Goal: Task Accomplishment & Management: Use online tool/utility

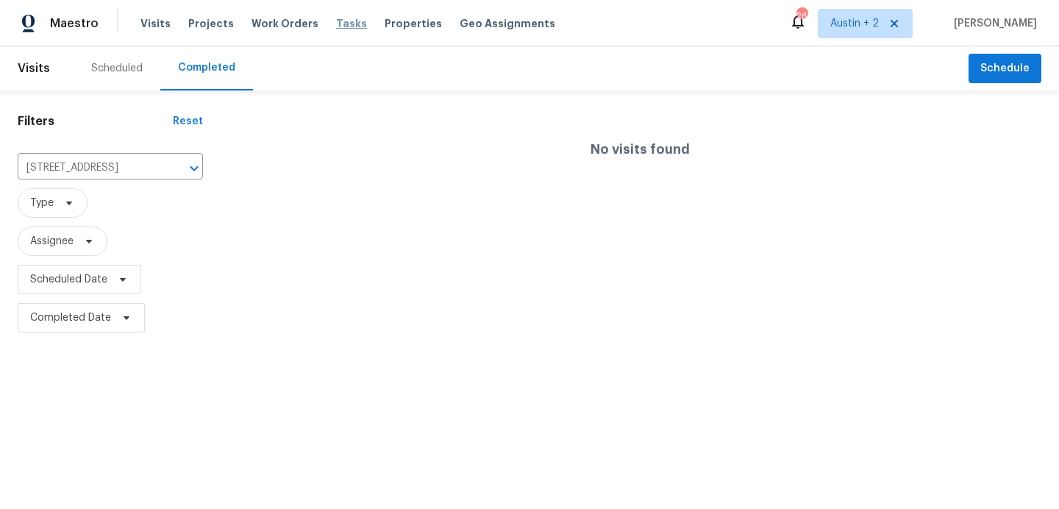
click at [336, 22] on span "Tasks" at bounding box center [351, 23] width 31 height 10
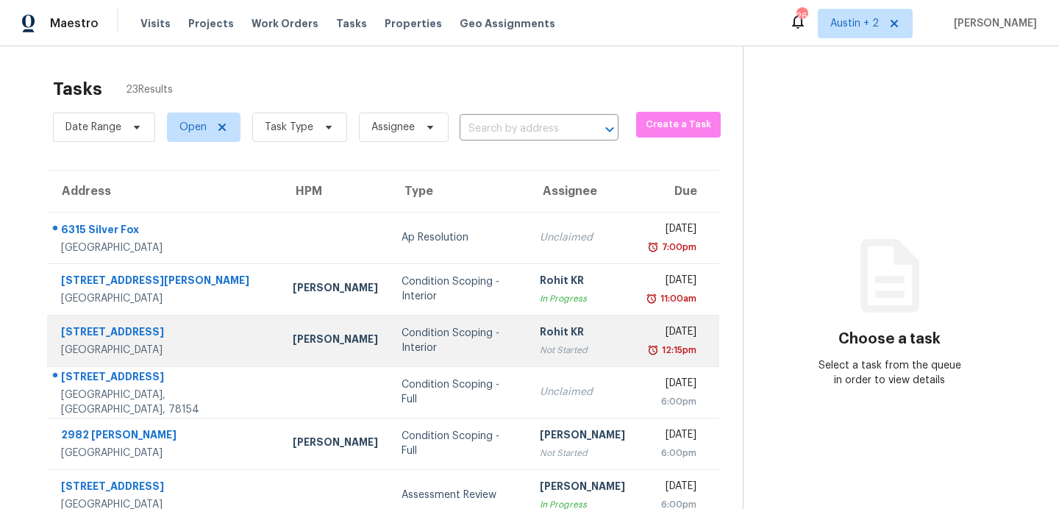
scroll to position [257, 0]
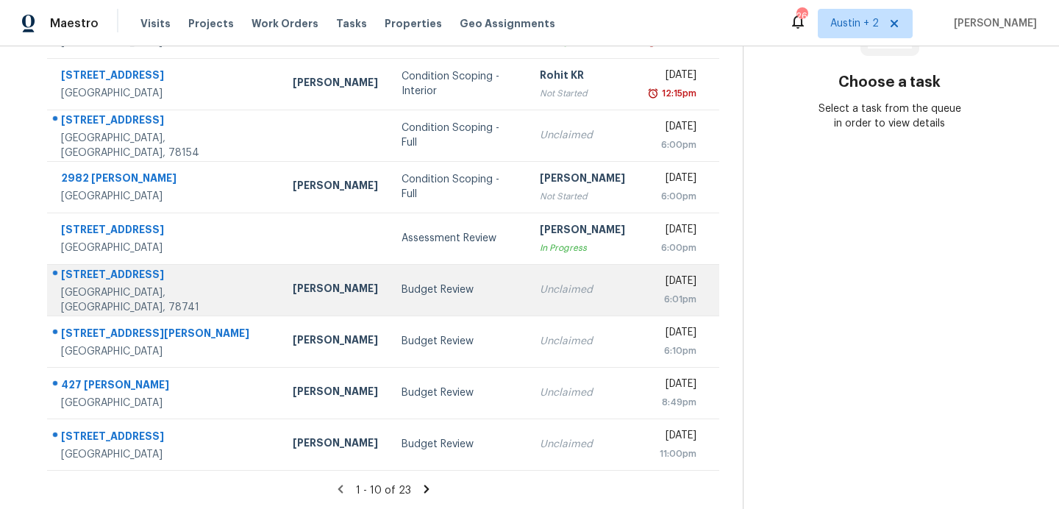
click at [390, 301] on td "Budget Review" at bounding box center [459, 289] width 139 height 51
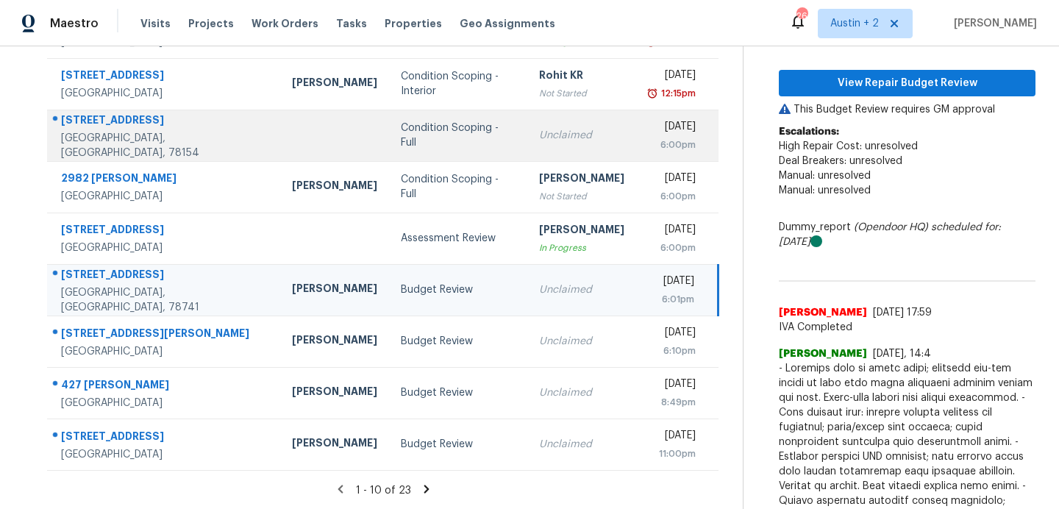
scroll to position [0, 0]
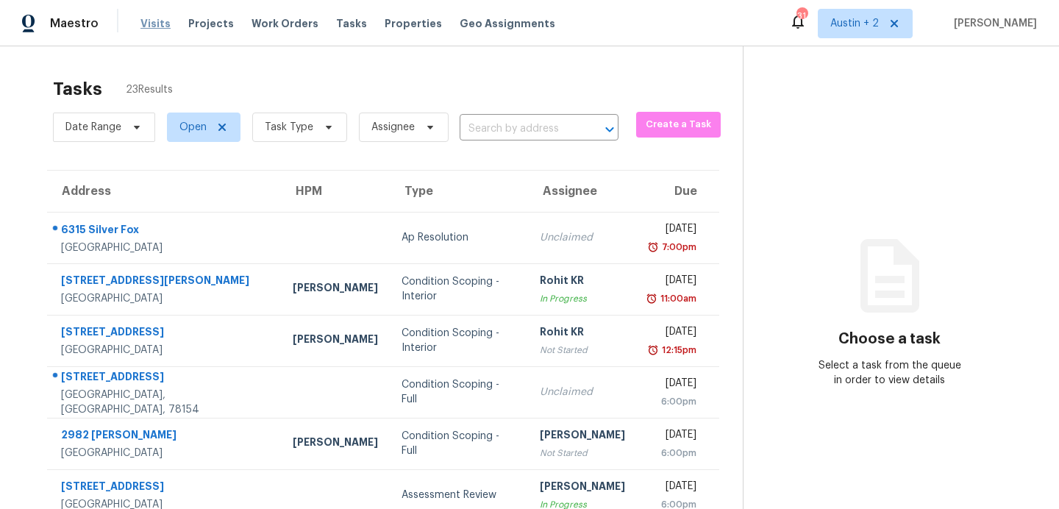
click at [157, 22] on span "Visits" at bounding box center [155, 23] width 30 height 15
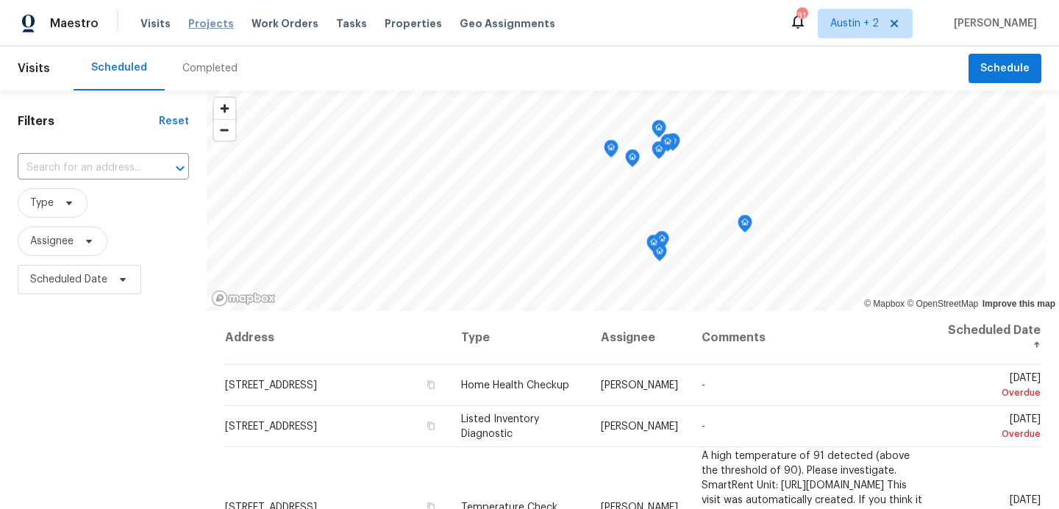
click at [206, 21] on span "Projects" at bounding box center [211, 23] width 46 height 15
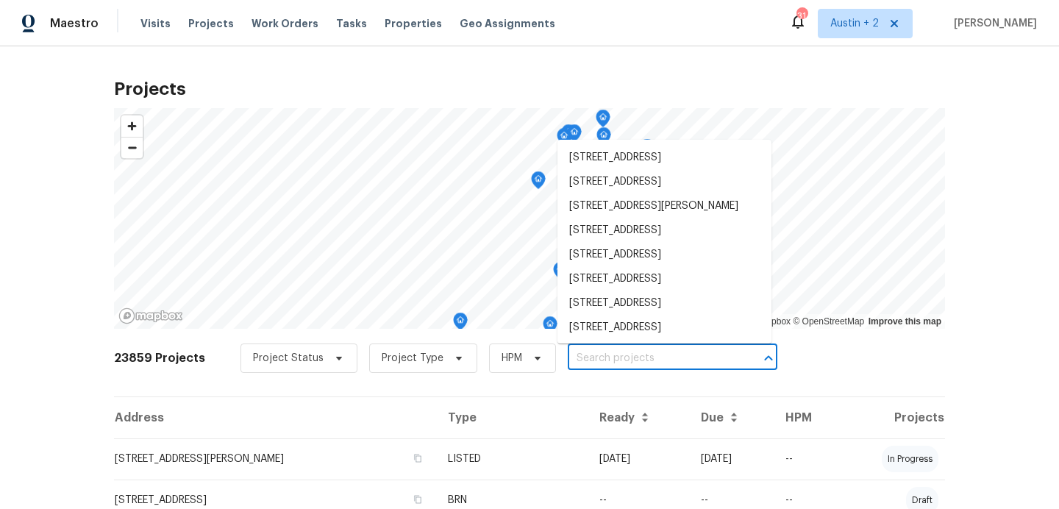
click at [607, 359] on input "text" at bounding box center [652, 358] width 168 height 23
paste input "[STREET_ADDRESS]"
type input "[STREET_ADDRESS]"
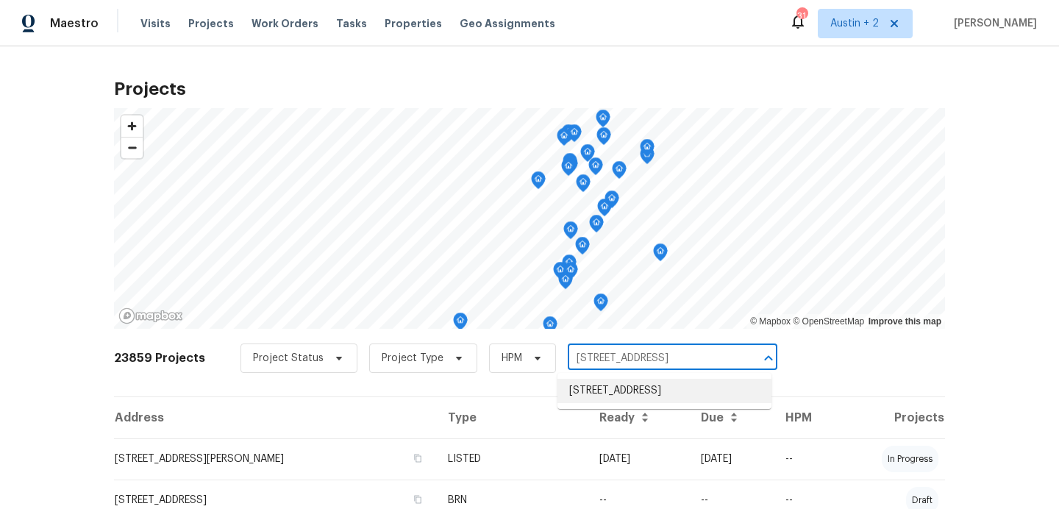
click at [605, 391] on li "[STREET_ADDRESS]" at bounding box center [665, 391] width 214 height 24
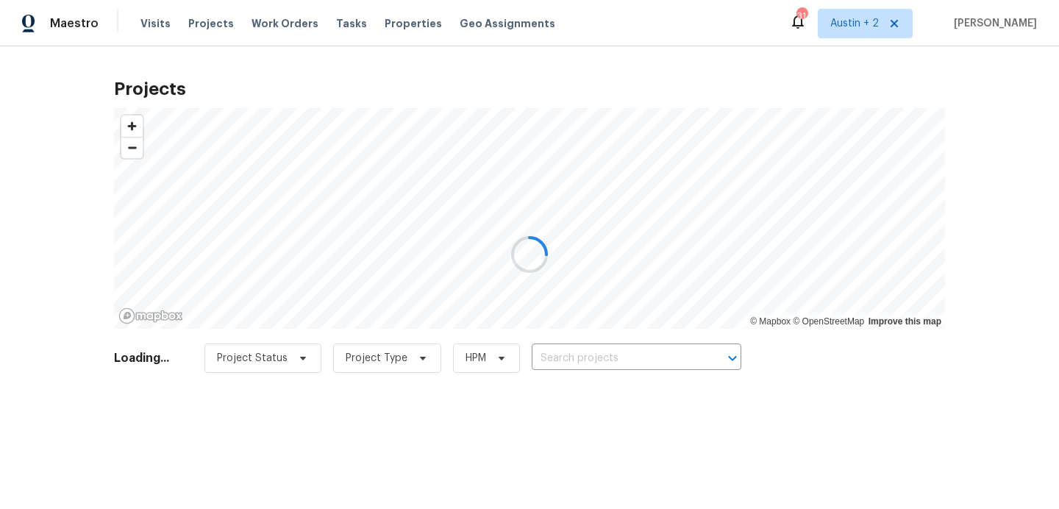
type input "[STREET_ADDRESS]"
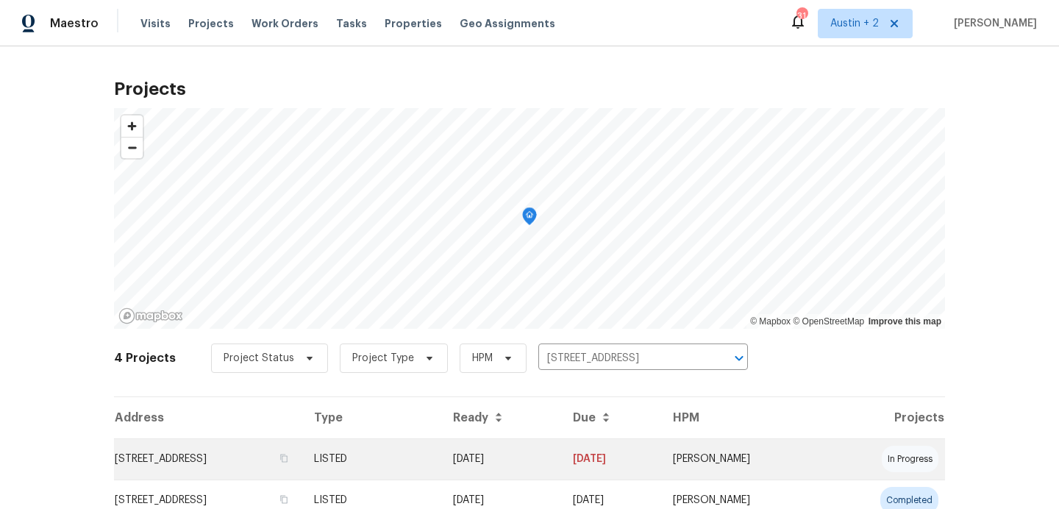
click at [171, 460] on td "[STREET_ADDRESS]" at bounding box center [208, 458] width 188 height 41
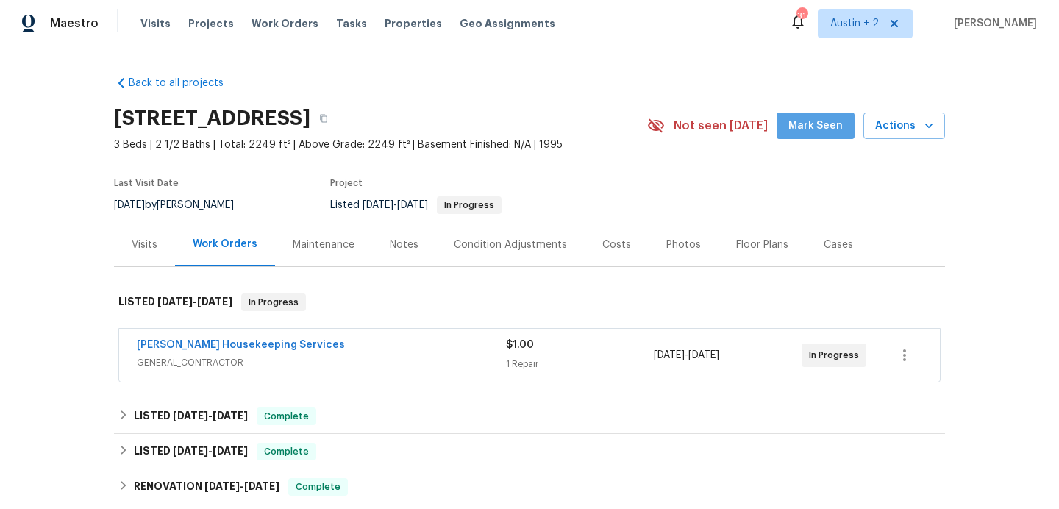
click at [823, 126] on span "Mark Seen" at bounding box center [815, 126] width 54 height 18
click at [683, 247] on div "Photos" at bounding box center [683, 245] width 35 height 15
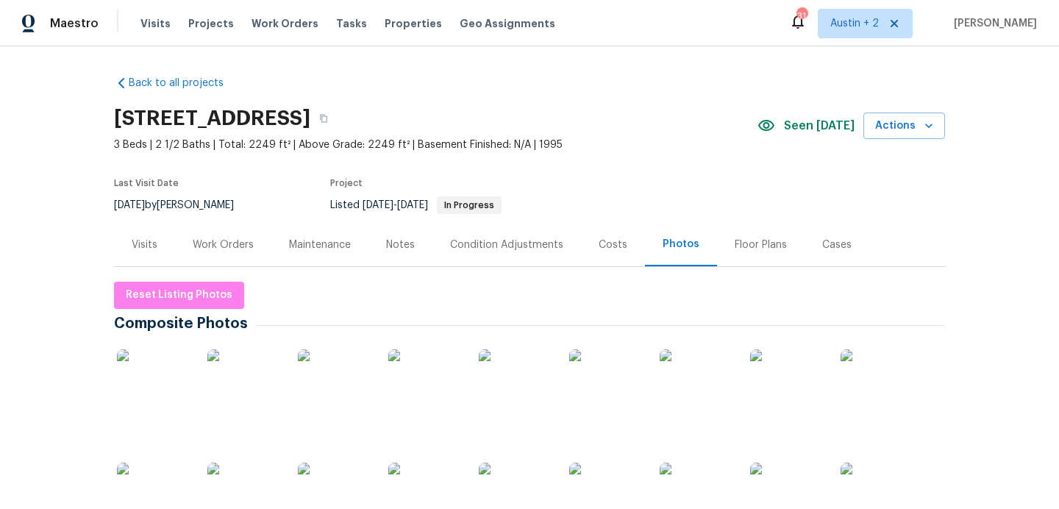
click at [594, 235] on div "Costs" at bounding box center [613, 244] width 64 height 43
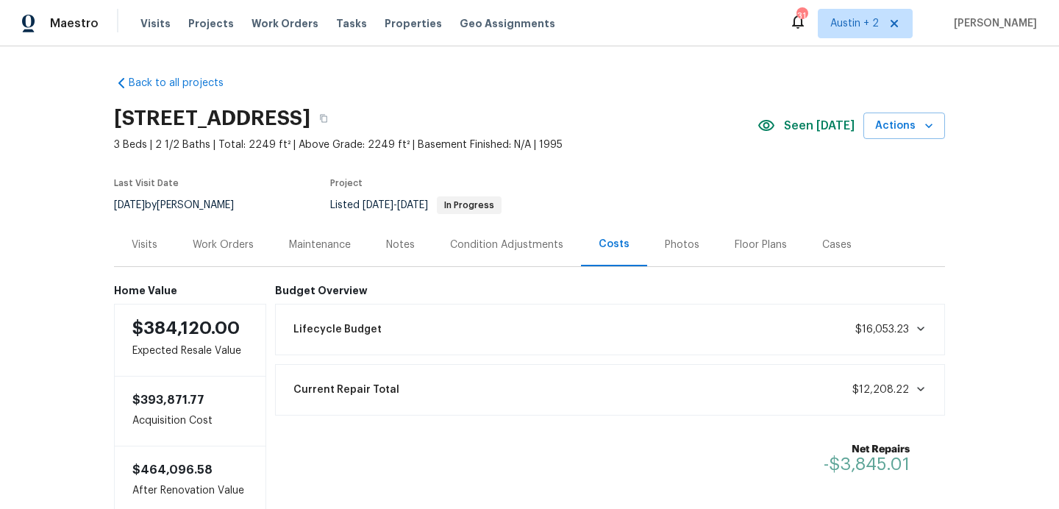
click at [240, 242] on div "Work Orders" at bounding box center [223, 245] width 61 height 15
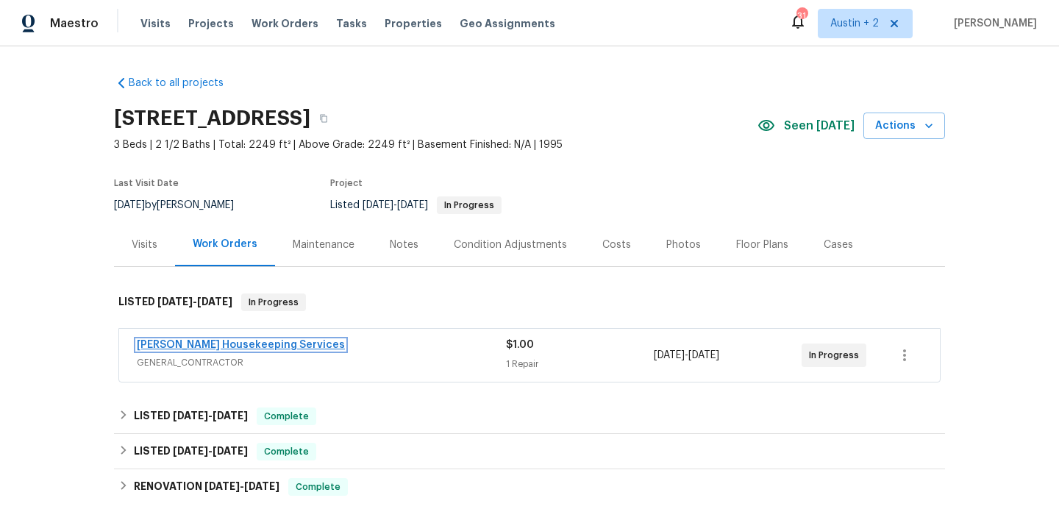
click at [270, 342] on link "[PERSON_NAME] Housekeeping Services" at bounding box center [241, 345] width 208 height 10
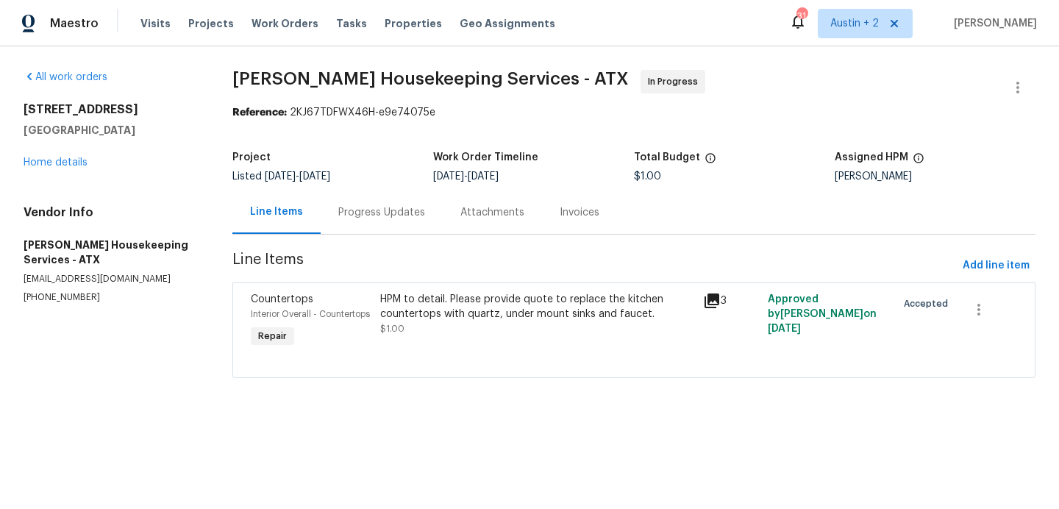
click at [713, 299] on icon at bounding box center [712, 300] width 15 height 15
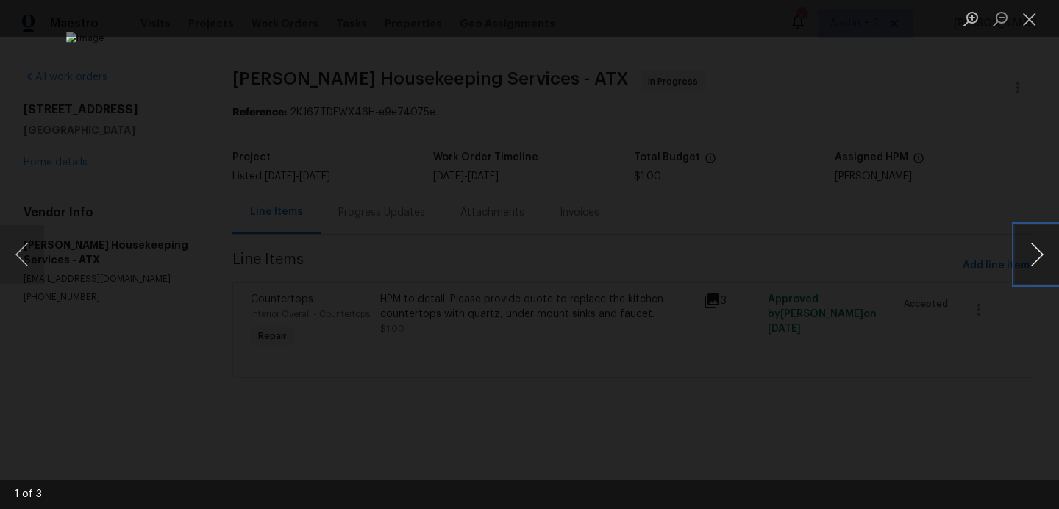
click at [1030, 249] on button "Next image" at bounding box center [1037, 254] width 44 height 59
click at [1022, 29] on button "Close lightbox" at bounding box center [1029, 19] width 29 height 26
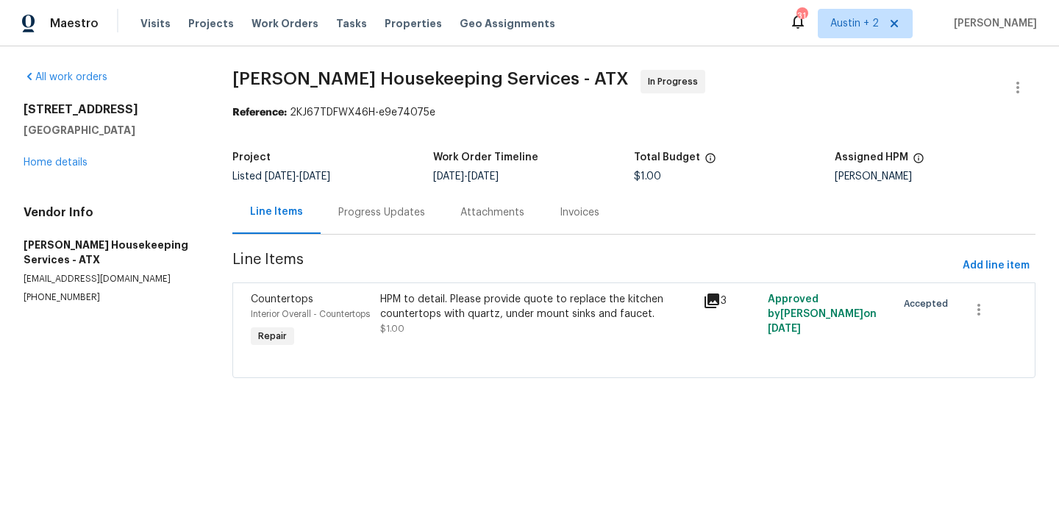
click at [400, 206] on div "Progress Updates" at bounding box center [381, 212] width 87 height 15
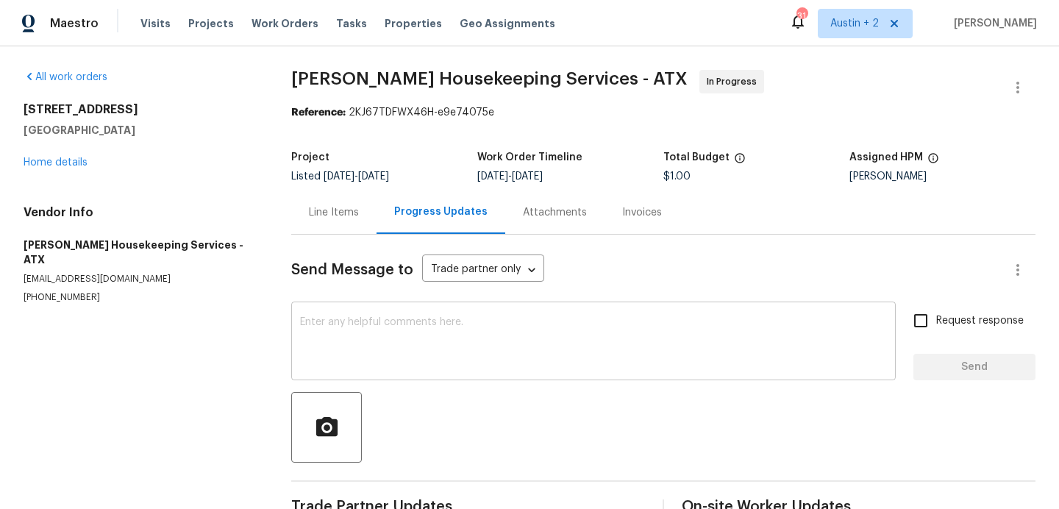
click at [370, 342] on textarea at bounding box center [593, 342] width 587 height 51
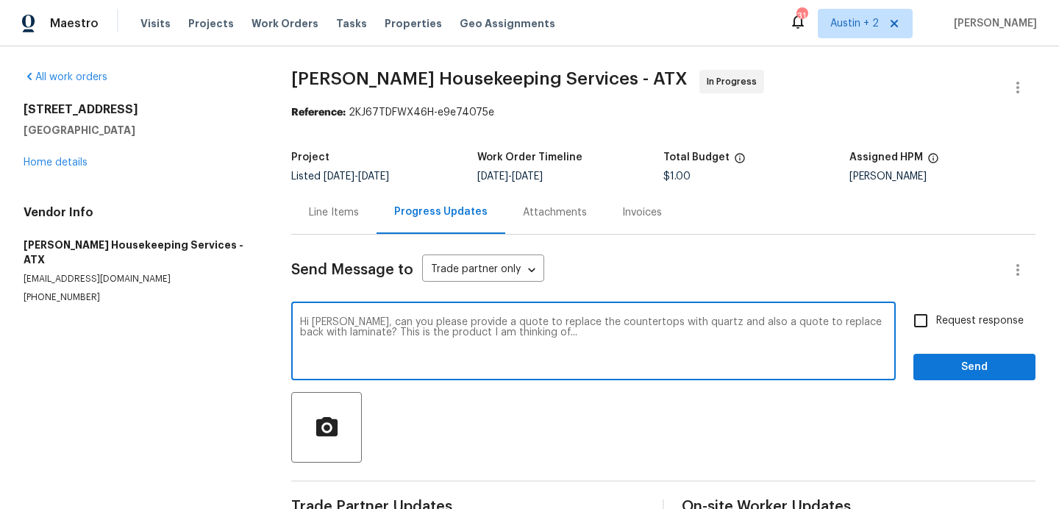
paste textarea "https://www.lowes.com/pd/Formica-Brand-Laminate-48-In-x-96-In-180fx-Calacatta-M…"
type textarea "Hi Arelis, can you please provide a quote to replace the countertops with quart…"
click at [961, 329] on label "Request response" at bounding box center [964, 320] width 118 height 31
click at [936, 329] on input "Request response" at bounding box center [920, 320] width 31 height 31
checkbox input "true"
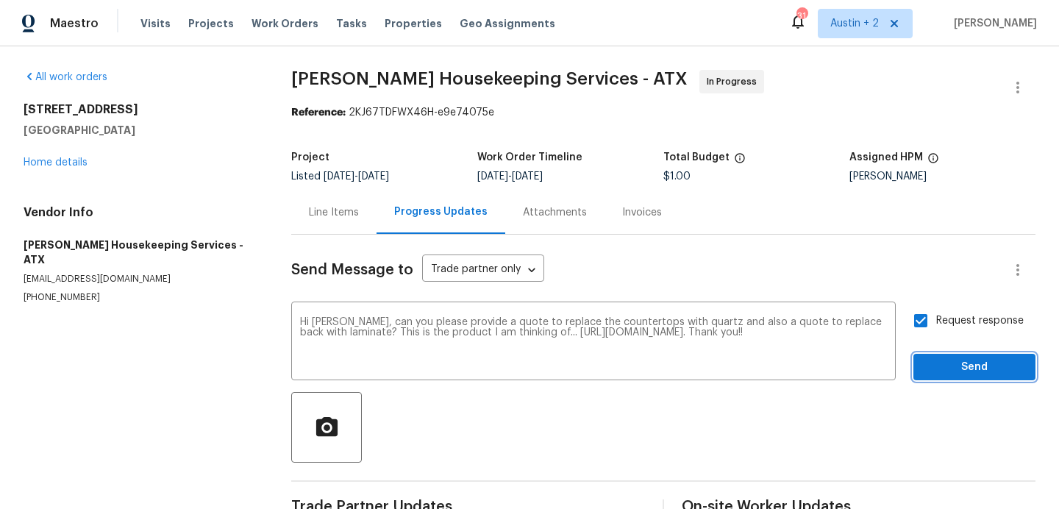
click at [963, 359] on span "Send" at bounding box center [974, 367] width 99 height 18
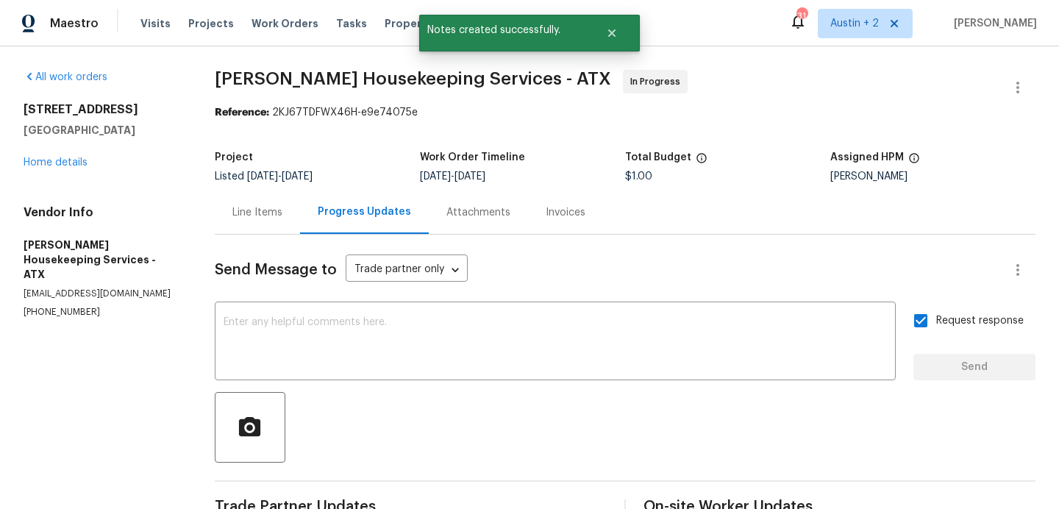
click at [240, 211] on div "Line Items" at bounding box center [257, 212] width 50 height 15
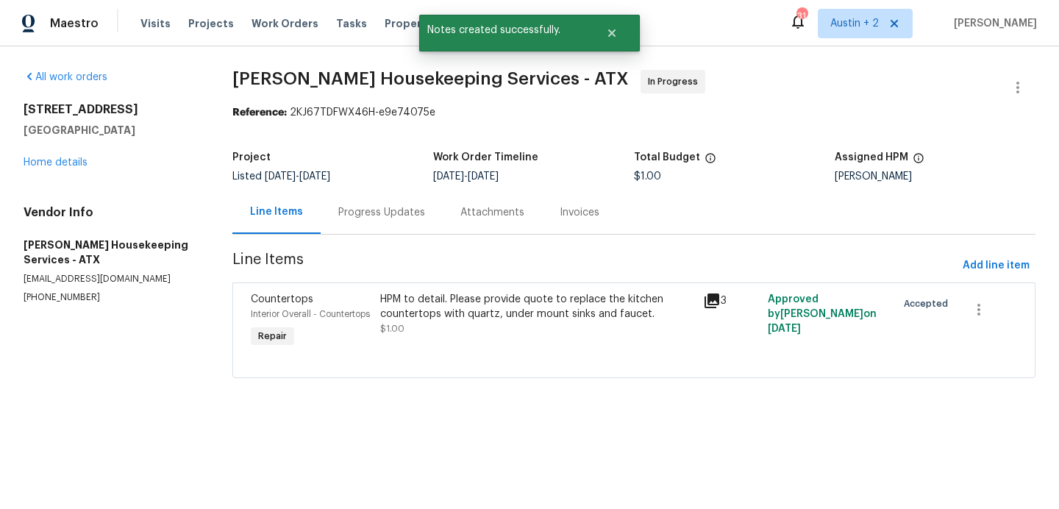
click at [452, 315] on div "HPM to detail. Please provide quote to replace the kitchen countertops with qua…" at bounding box center [537, 306] width 314 height 29
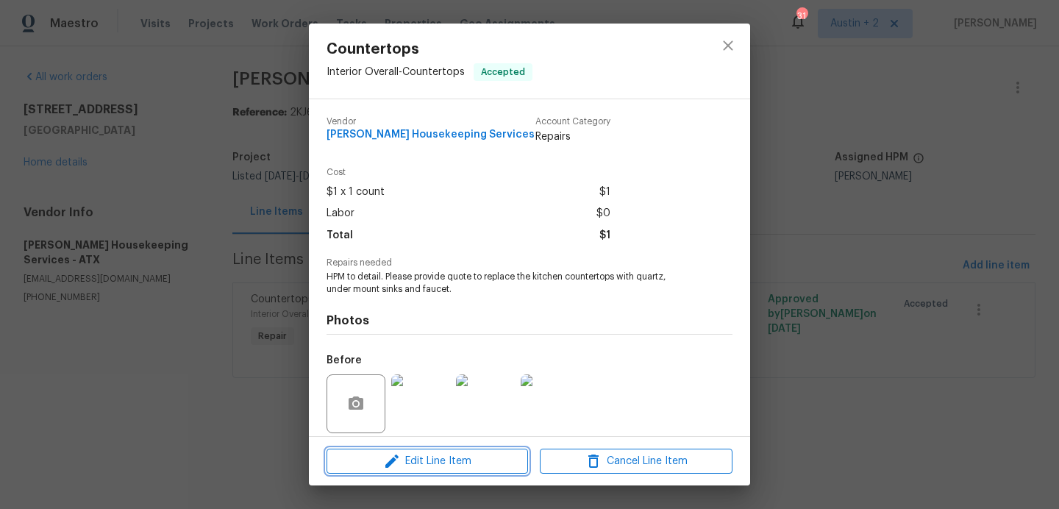
click at [470, 459] on span "Edit Line Item" at bounding box center [427, 461] width 193 height 18
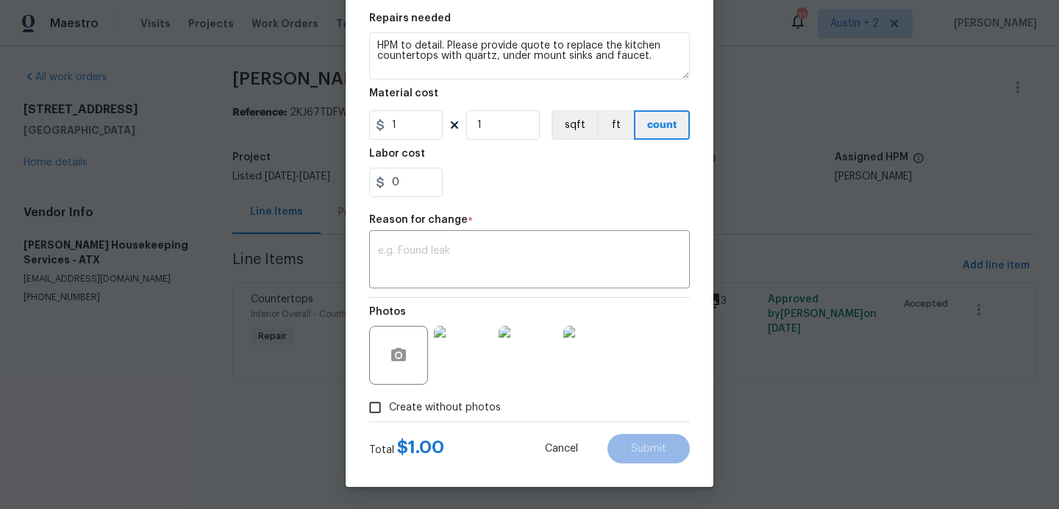
scroll to position [3, 0]
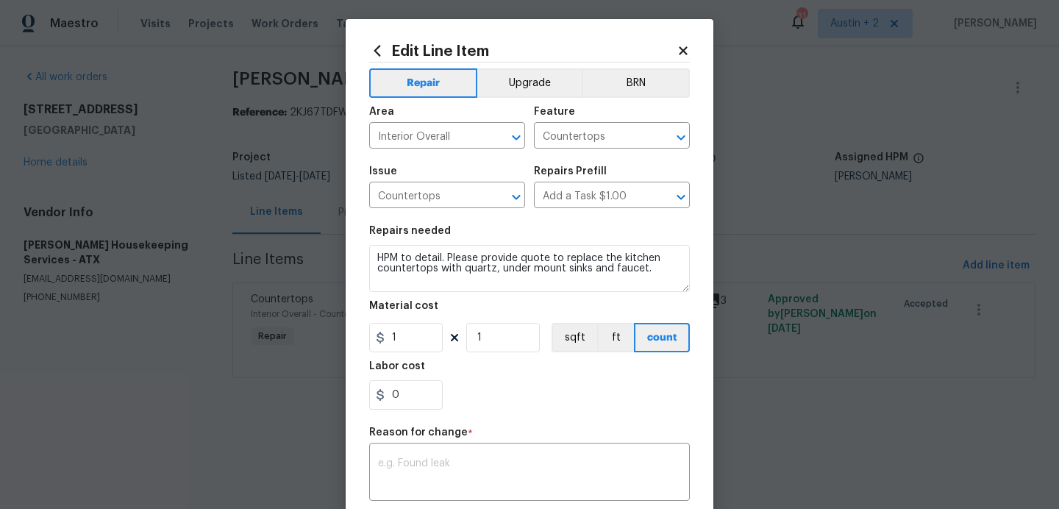
click at [685, 54] on icon at bounding box center [683, 50] width 13 height 13
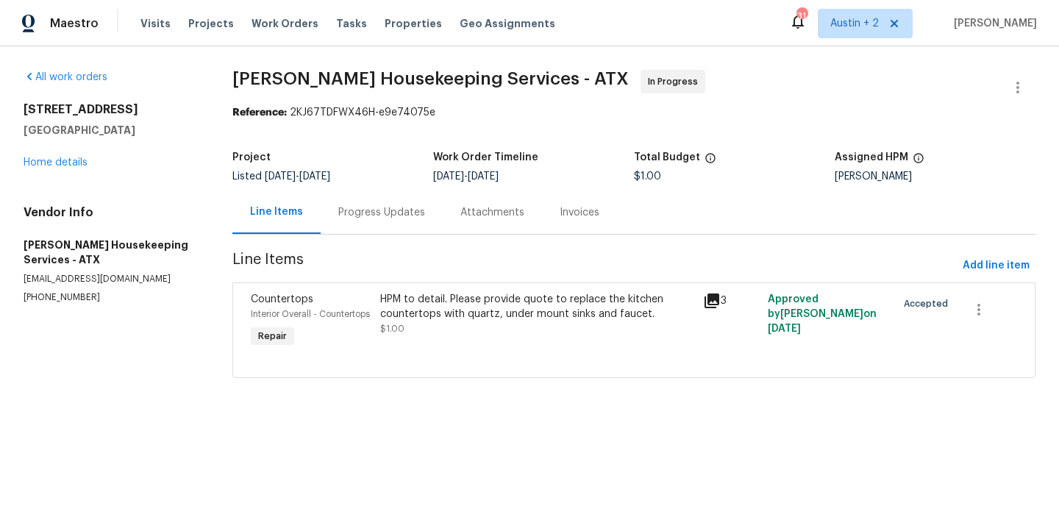
scroll to position [0, 0]
click at [67, 163] on link "Home details" at bounding box center [56, 162] width 64 height 10
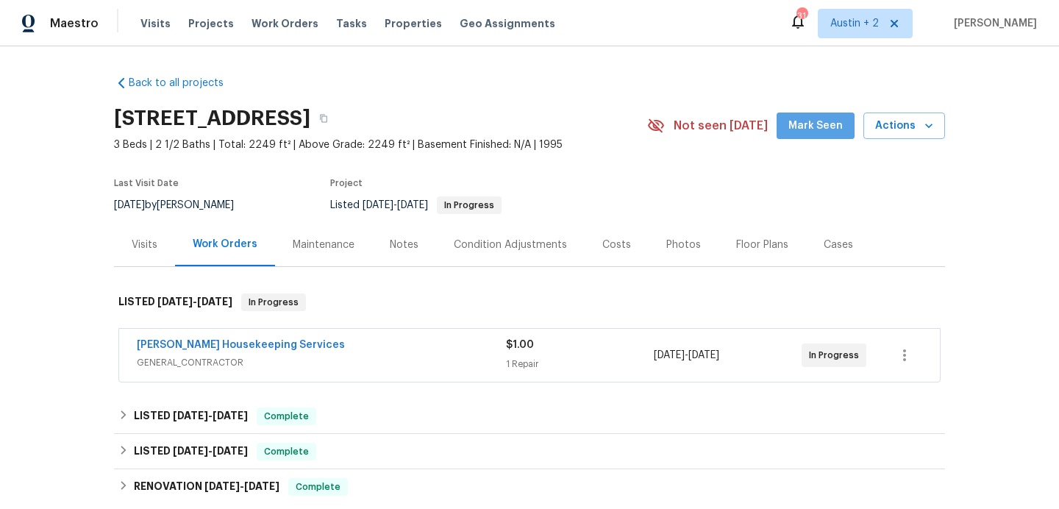
click at [825, 114] on button "Mark Seen" at bounding box center [816, 126] width 78 height 27
click at [680, 249] on div "Photos" at bounding box center [683, 245] width 35 height 15
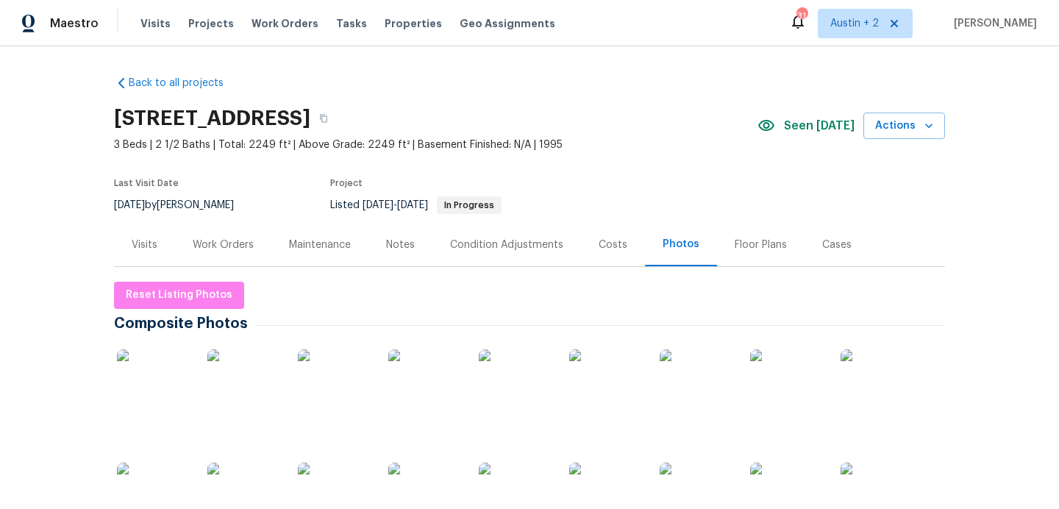
click at [189, 390] on img at bounding box center [154, 386] width 74 height 74
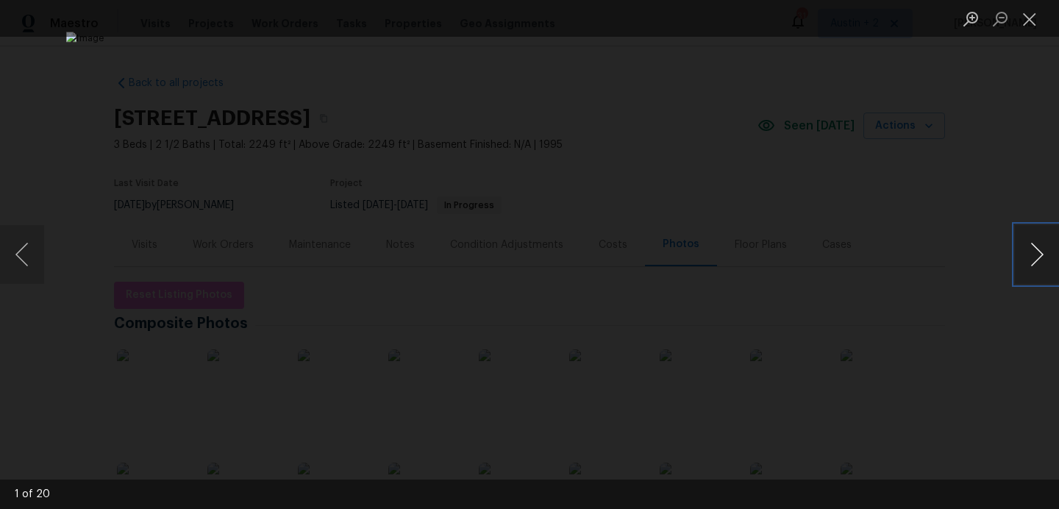
click at [1027, 251] on button "Next image" at bounding box center [1037, 254] width 44 height 59
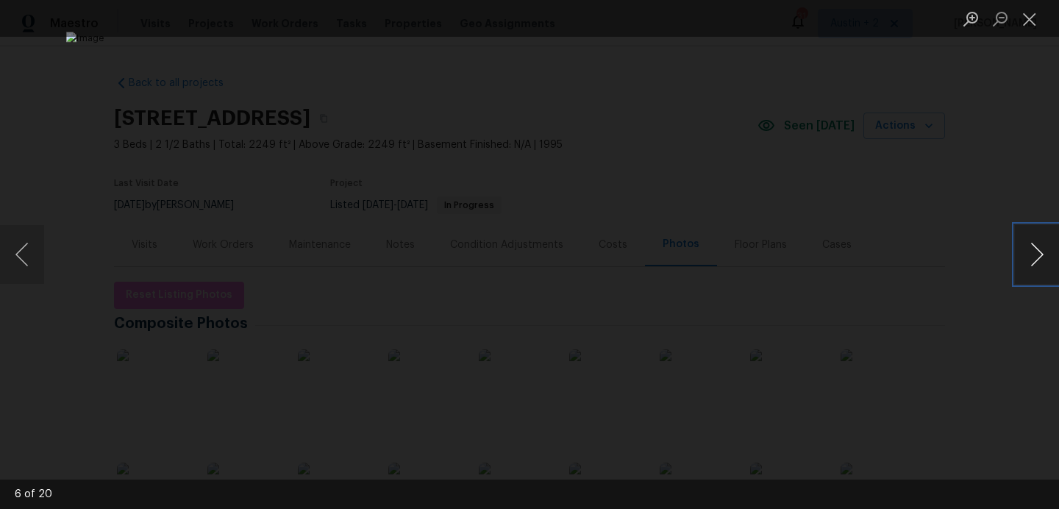
click at [1027, 251] on button "Next image" at bounding box center [1037, 254] width 44 height 59
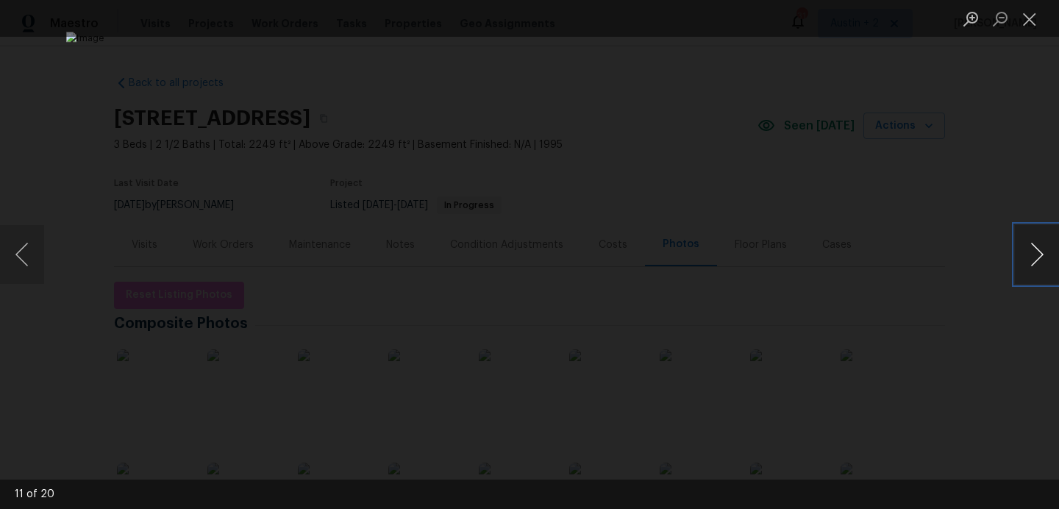
click at [1027, 251] on button "Next image" at bounding box center [1037, 254] width 44 height 59
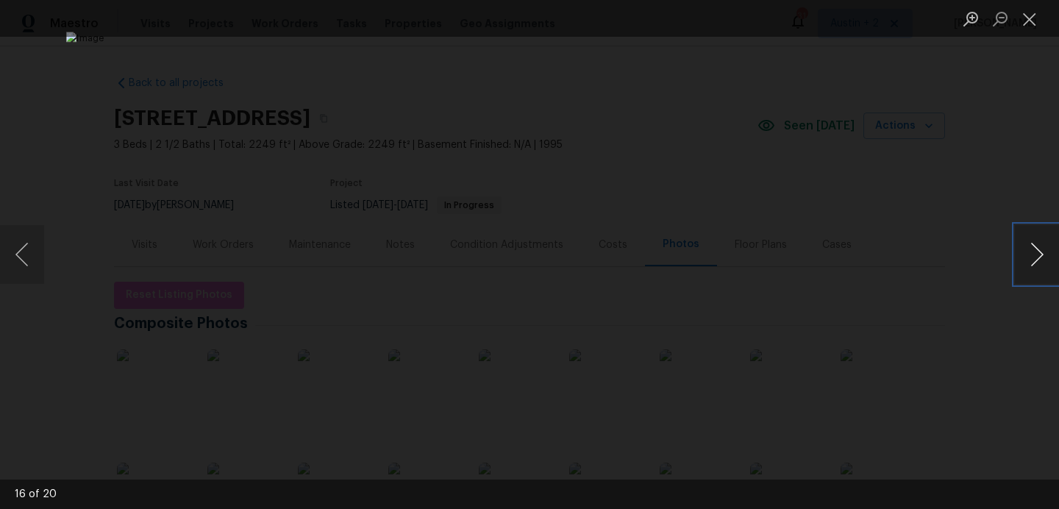
click at [1027, 251] on button "Next image" at bounding box center [1037, 254] width 44 height 59
click at [1027, 250] on button "Next image" at bounding box center [1037, 254] width 44 height 59
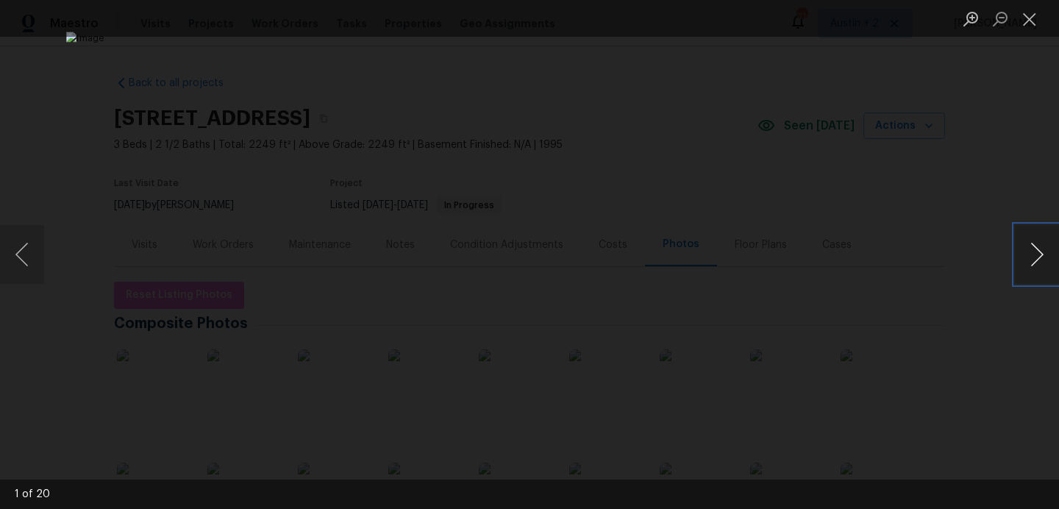
click at [1027, 250] on button "Next image" at bounding box center [1037, 254] width 44 height 59
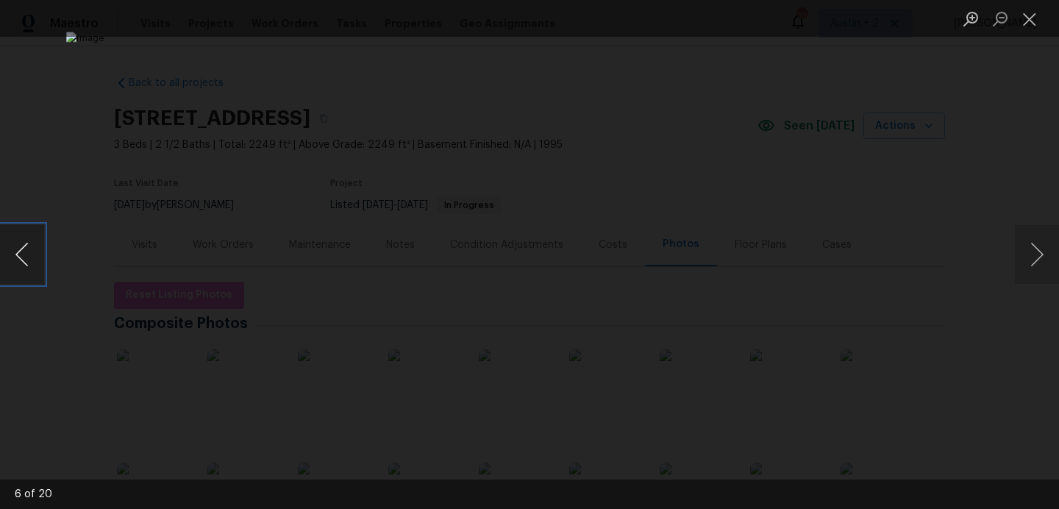
click at [17, 260] on button "Previous image" at bounding box center [22, 254] width 44 height 59
click at [1039, 254] on button "Next image" at bounding box center [1037, 254] width 44 height 59
click at [1033, 253] on button "Next image" at bounding box center [1037, 254] width 44 height 59
click at [1033, 252] on button "Next image" at bounding box center [1037, 254] width 44 height 59
click at [1032, 252] on button "Next image" at bounding box center [1037, 254] width 44 height 59
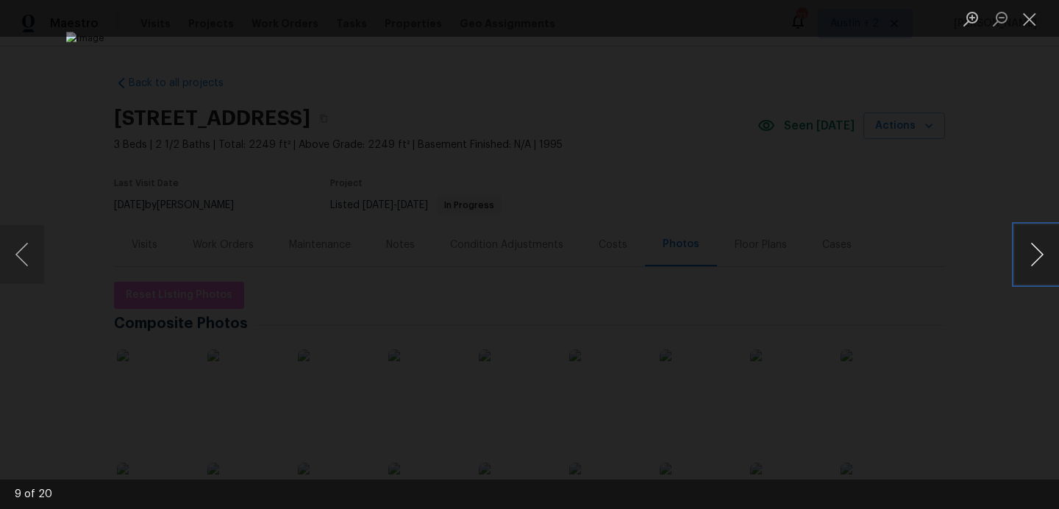
click at [1032, 252] on button "Next image" at bounding box center [1037, 254] width 44 height 59
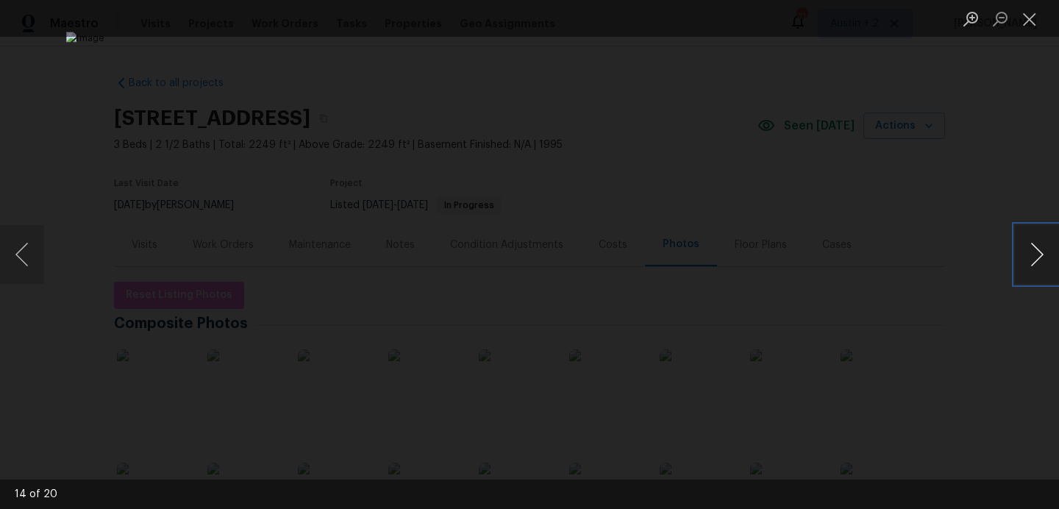
click at [1032, 252] on button "Next image" at bounding box center [1037, 254] width 44 height 59
click at [1032, 251] on button "Next image" at bounding box center [1037, 254] width 44 height 59
click at [1032, 250] on button "Next image" at bounding box center [1037, 254] width 44 height 59
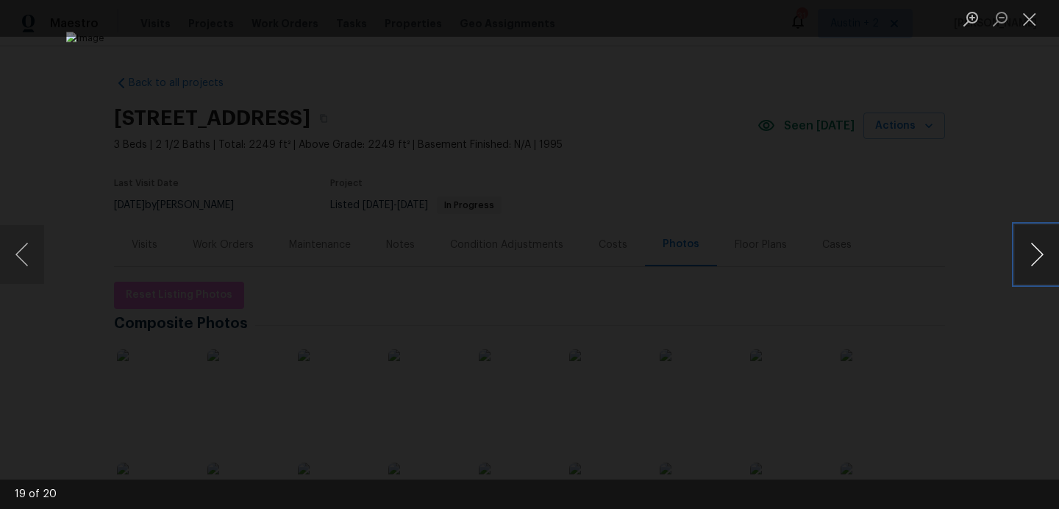
click at [1032, 249] on button "Next image" at bounding box center [1037, 254] width 44 height 59
click at [1037, 250] on button "Next image" at bounding box center [1037, 254] width 44 height 59
click at [1037, 249] on button "Next image" at bounding box center [1037, 254] width 44 height 59
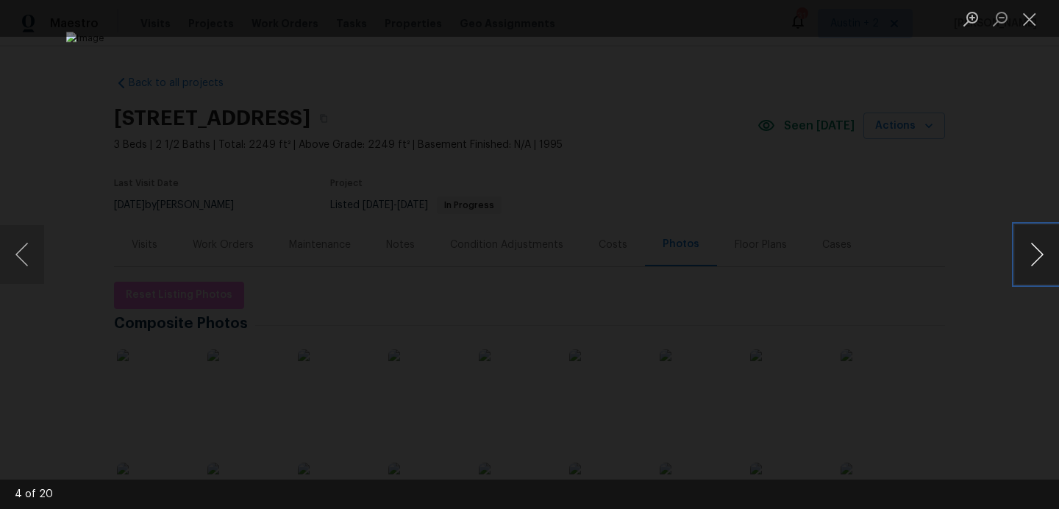
click at [1037, 249] on button "Next image" at bounding box center [1037, 254] width 44 height 59
click at [1038, 248] on button "Next image" at bounding box center [1037, 254] width 44 height 59
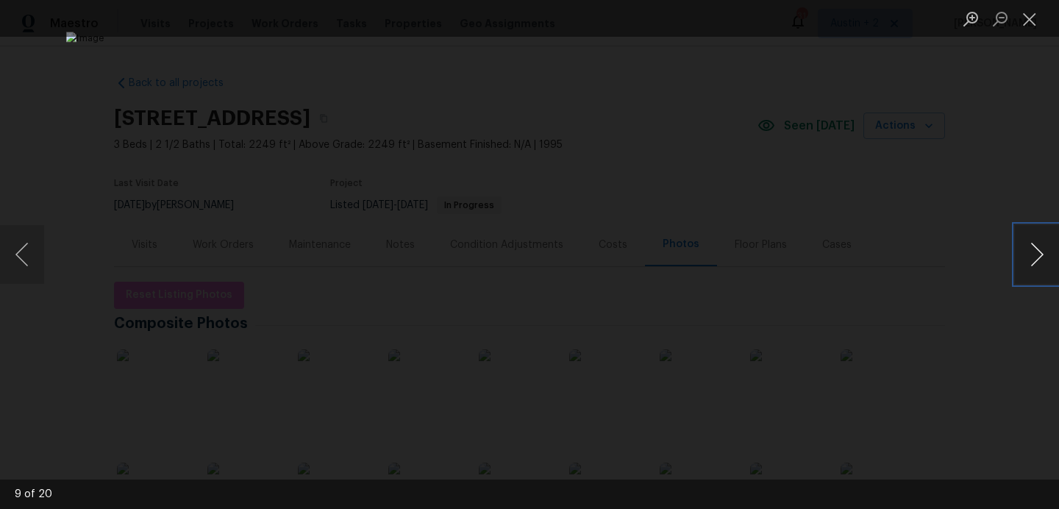
click at [1038, 248] on button "Next image" at bounding box center [1037, 254] width 44 height 59
click at [1039, 248] on button "Next image" at bounding box center [1037, 254] width 44 height 59
click at [1037, 249] on button "Next image" at bounding box center [1037, 254] width 44 height 59
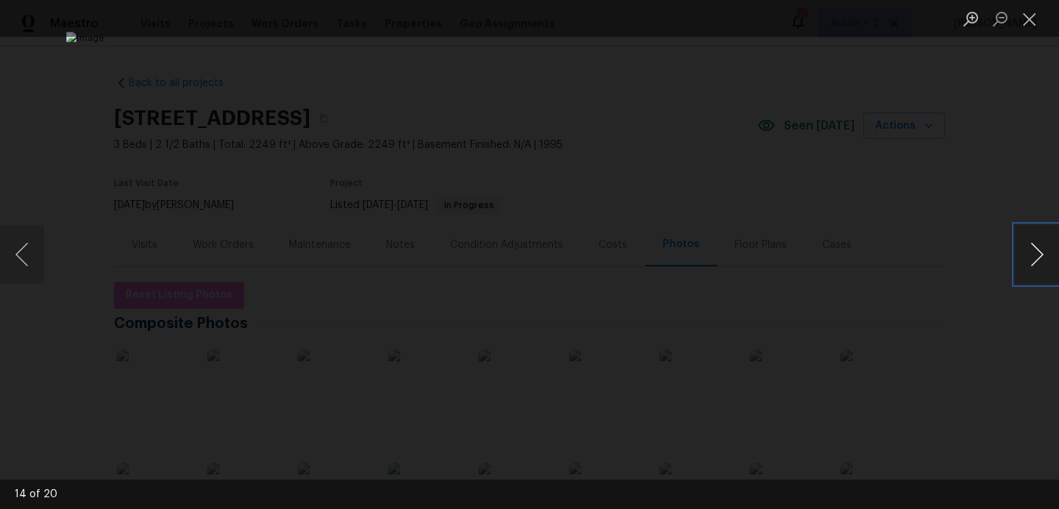
click at [1037, 249] on button "Next image" at bounding box center [1037, 254] width 44 height 59
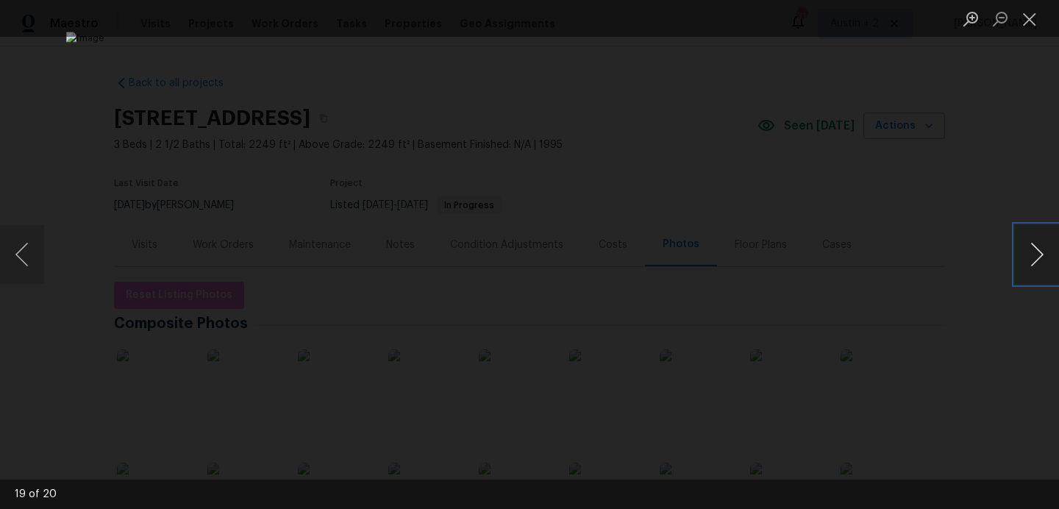
click at [1036, 248] on button "Next image" at bounding box center [1037, 254] width 44 height 59
click at [1034, 248] on button "Next image" at bounding box center [1037, 254] width 44 height 59
click at [1024, 8] on button "Close lightbox" at bounding box center [1029, 19] width 29 height 26
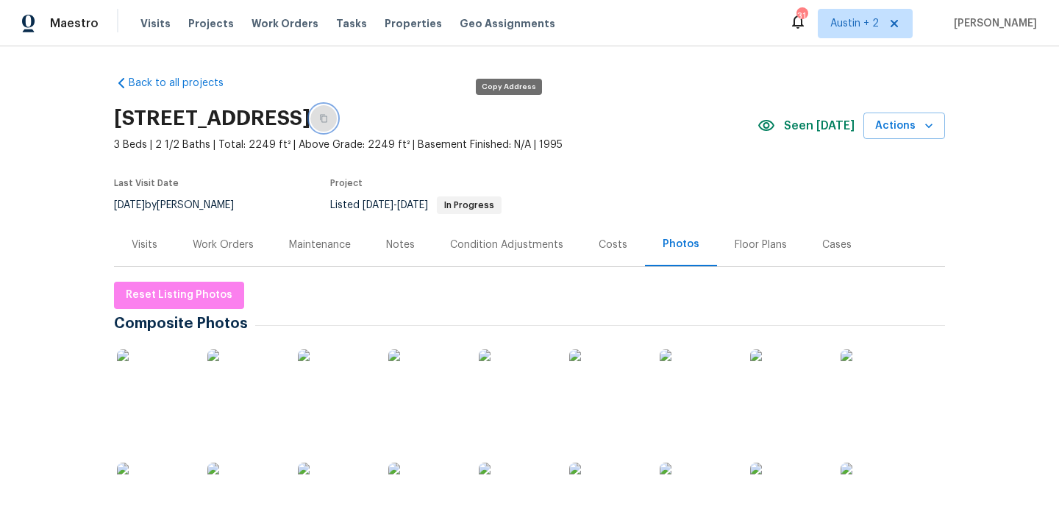
click at [328, 115] on icon "button" at bounding box center [323, 118] width 9 height 9
click at [212, 236] on div "Work Orders" at bounding box center [223, 244] width 96 height 43
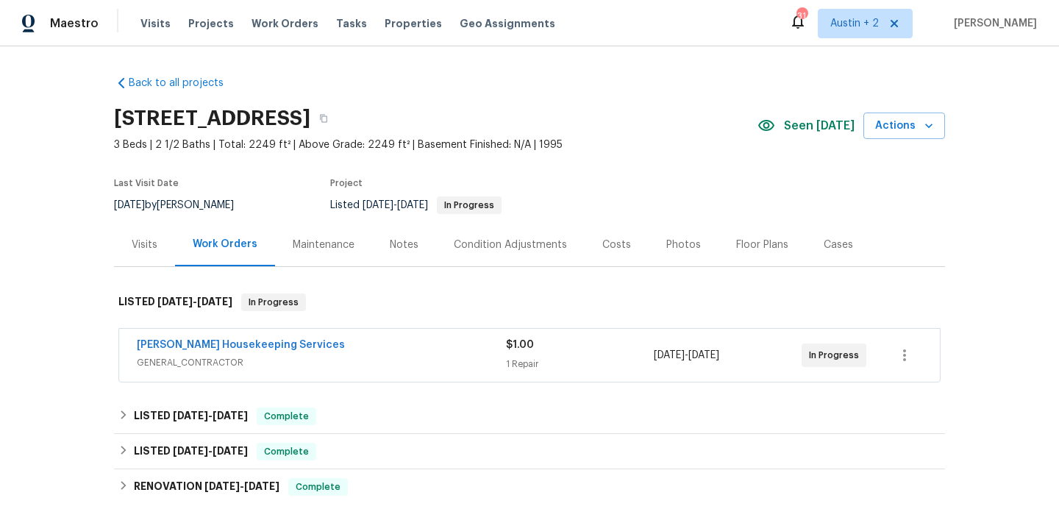
scroll to position [153, 0]
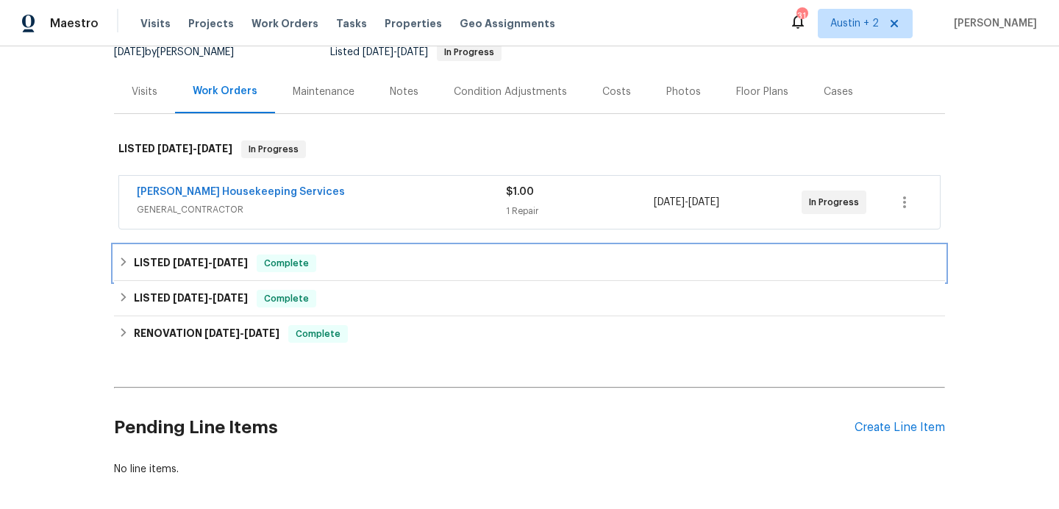
click at [399, 257] on div "LISTED 3/29/25 - 4/22/25 Complete" at bounding box center [529, 263] width 822 height 18
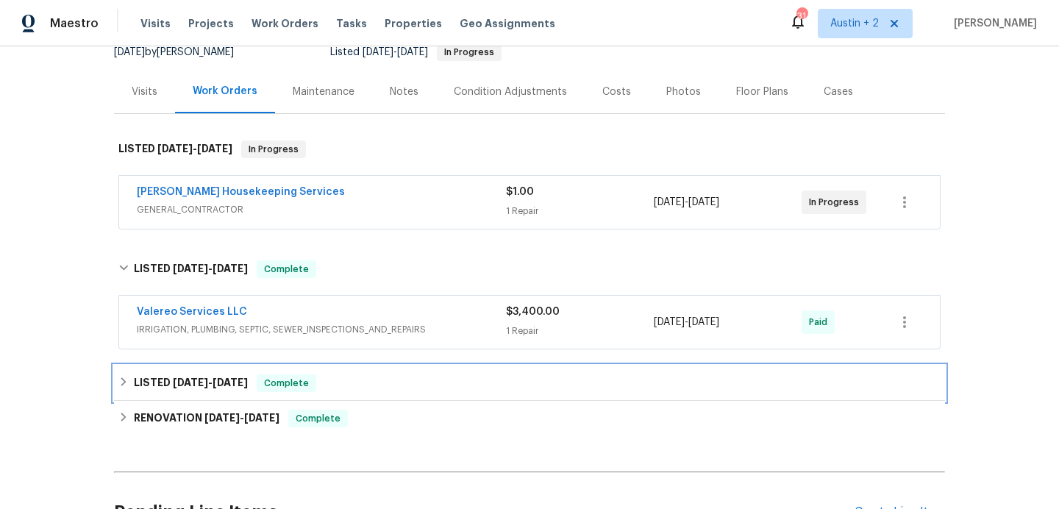
click at [391, 390] on div "LISTED 3/18/25 - 3/19/25 Complete" at bounding box center [529, 383] width 822 height 18
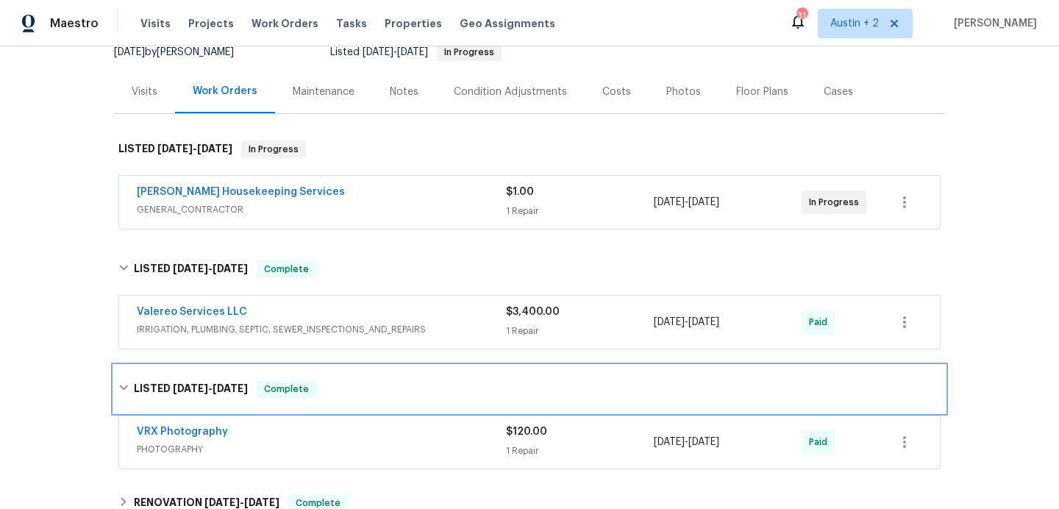
scroll to position [390, 0]
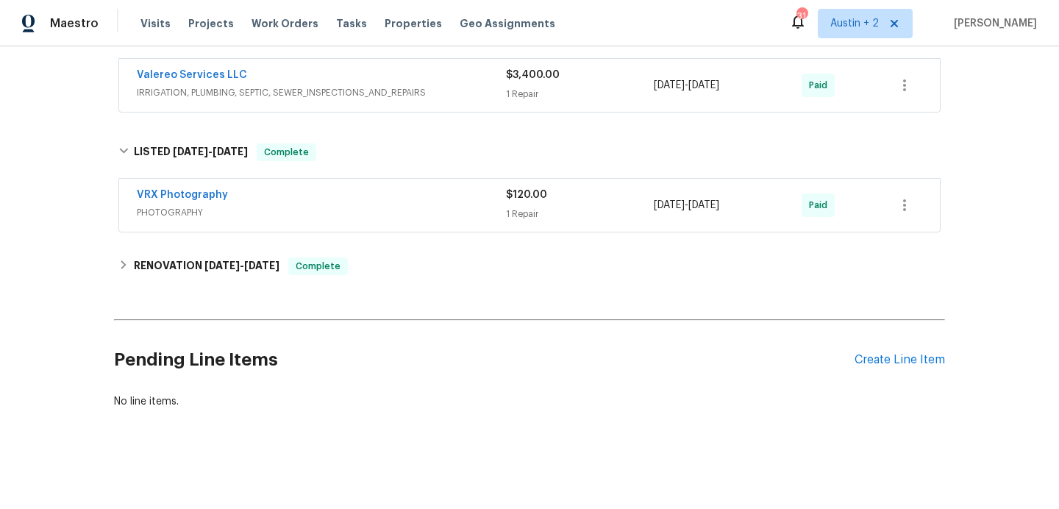
click at [451, 285] on div "Back to all projects 2119 Simbrah Dr, Cedar Park, TX 78613 3 Beds | 2 1/2 Baths…" at bounding box center [529, 47] width 831 height 747
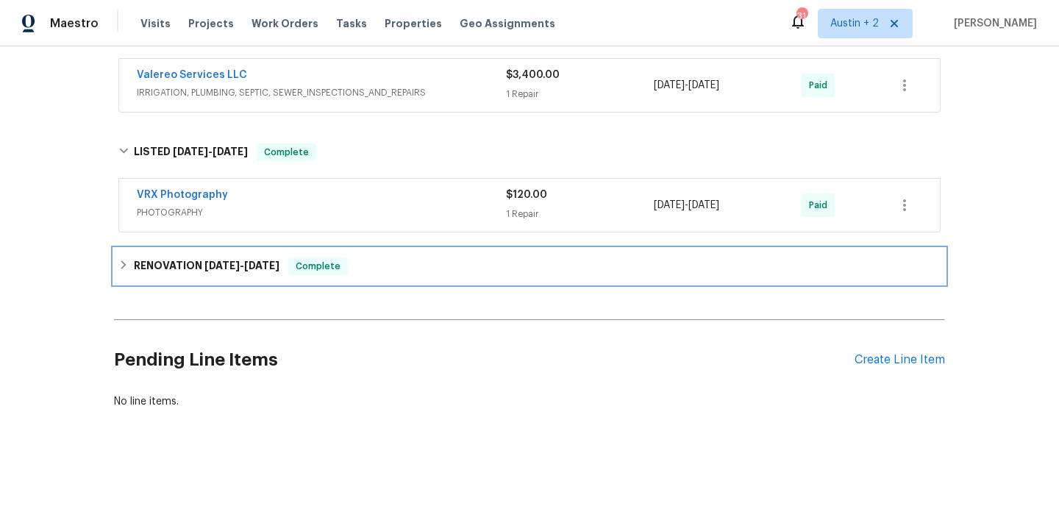
click at [446, 270] on div "RENOVATION 3/5/25 - 3/10/25 Complete" at bounding box center [529, 266] width 822 height 18
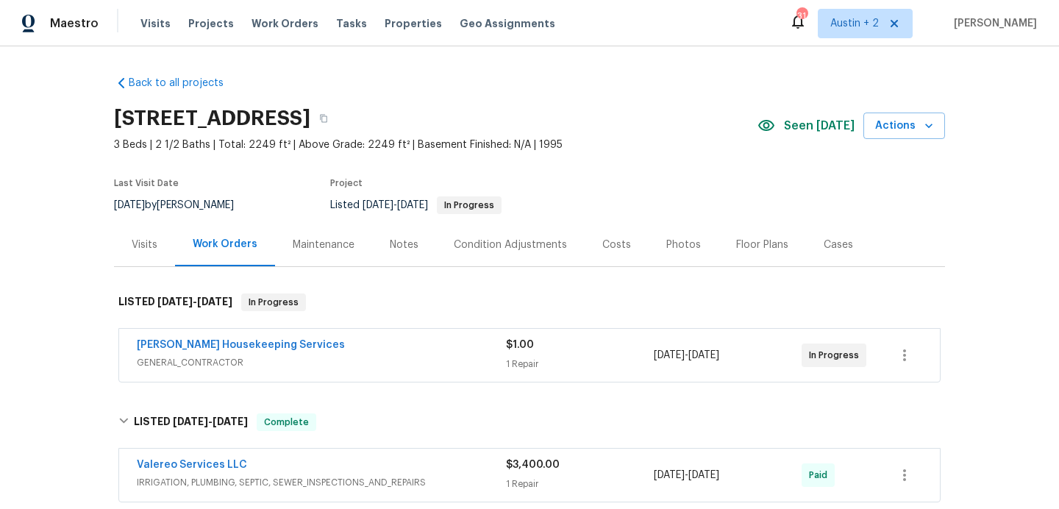
scroll to position [624, 0]
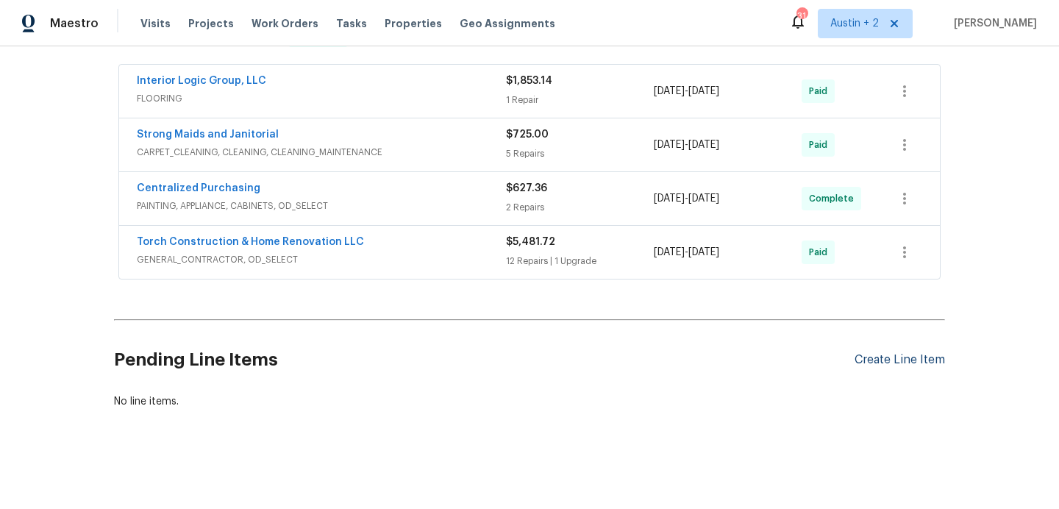
click at [896, 358] on div "Create Line Item" at bounding box center [900, 360] width 90 height 14
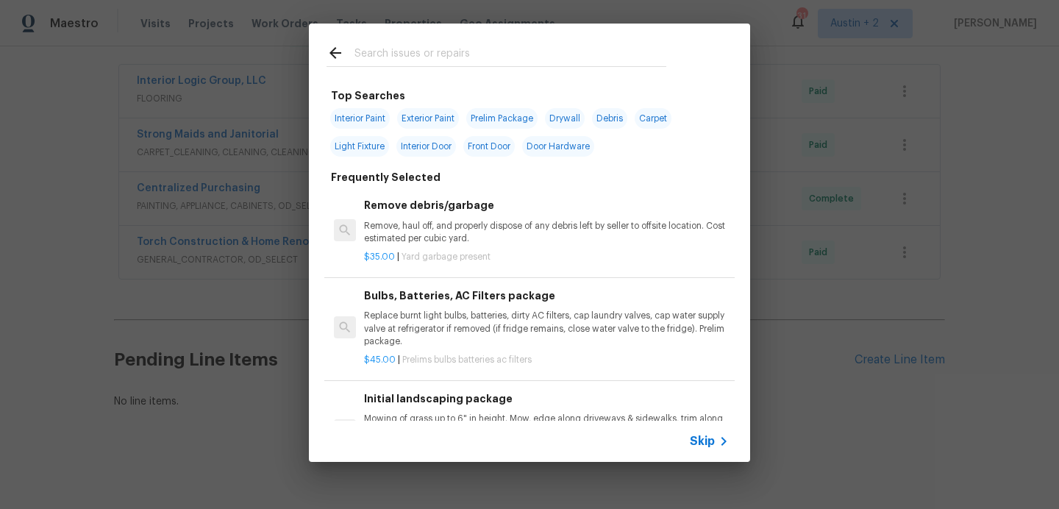
click at [441, 65] on input "text" at bounding box center [511, 55] width 312 height 22
type input "flooring"
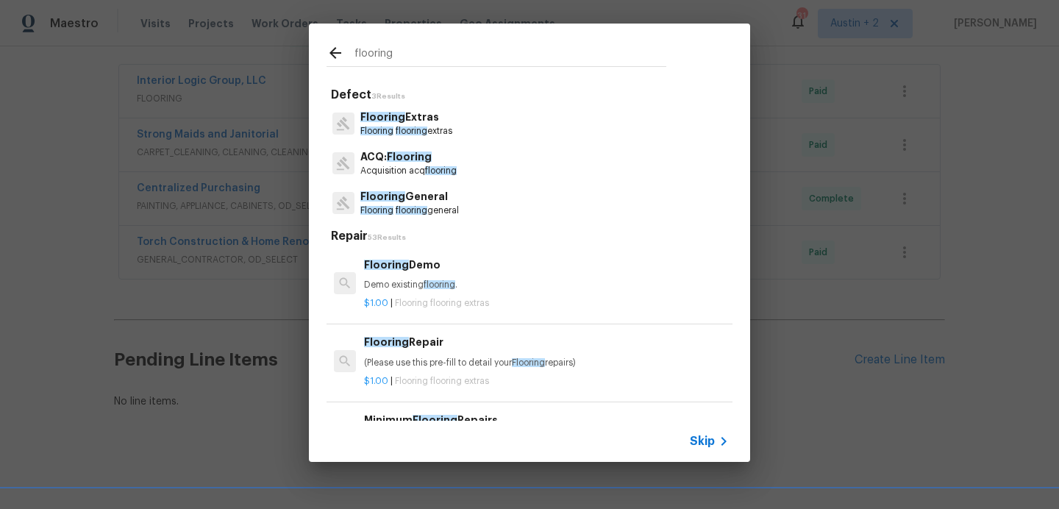
click at [409, 207] on span "flooring" at bounding box center [412, 210] width 32 height 9
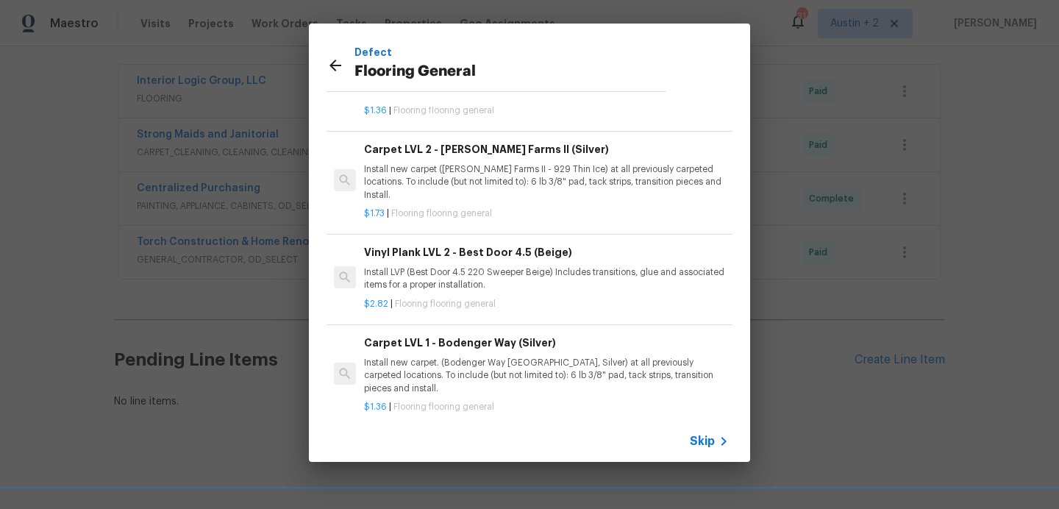
scroll to position [0, 0]
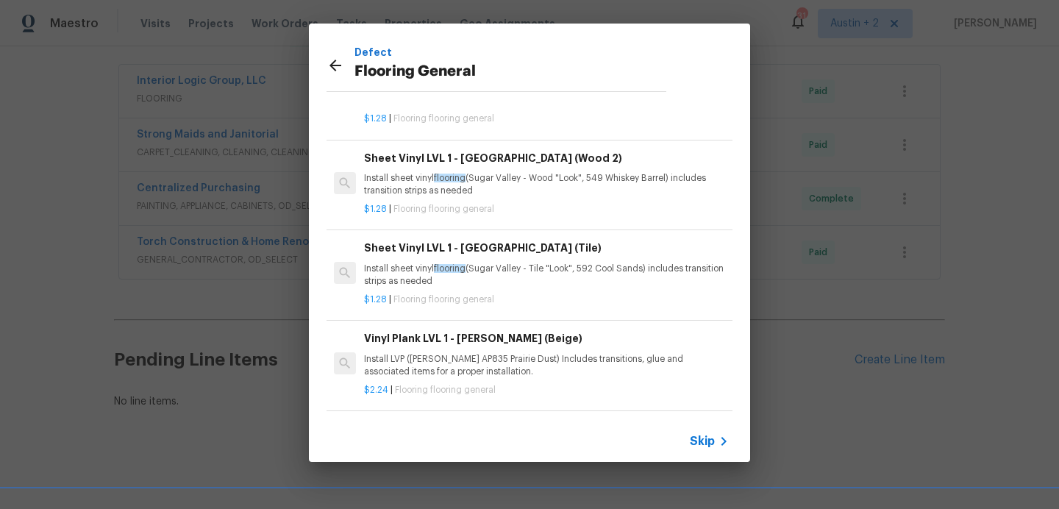
click at [337, 68] on icon at bounding box center [336, 66] width 18 height 18
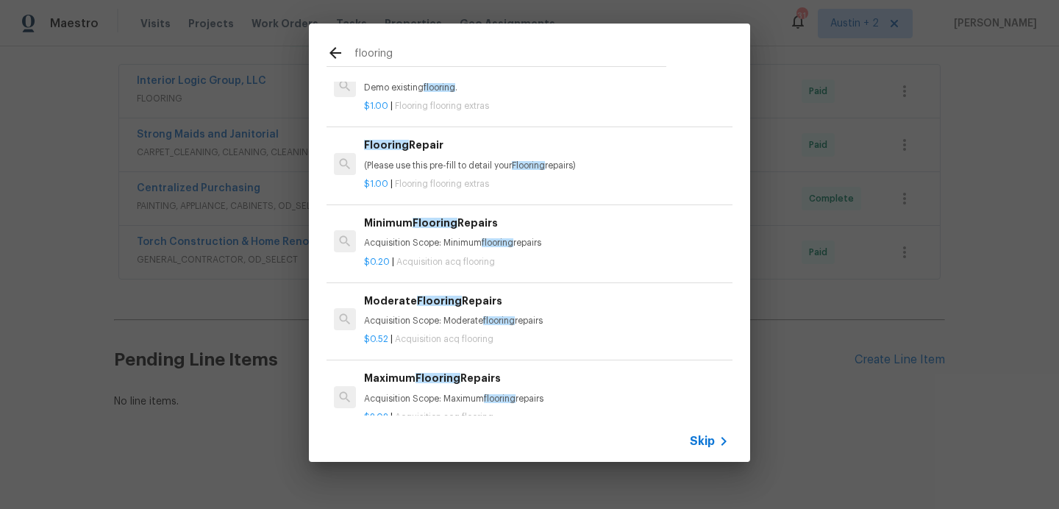
drag, startPoint x: 407, startPoint y: 59, endPoint x: 238, endPoint y: 38, distance: 170.4
click at [238, 38] on div "flooring Defect 3 Results Flooring Extras Flooring flooring extras ACQ: Floorin…" at bounding box center [529, 242] width 1059 height 485
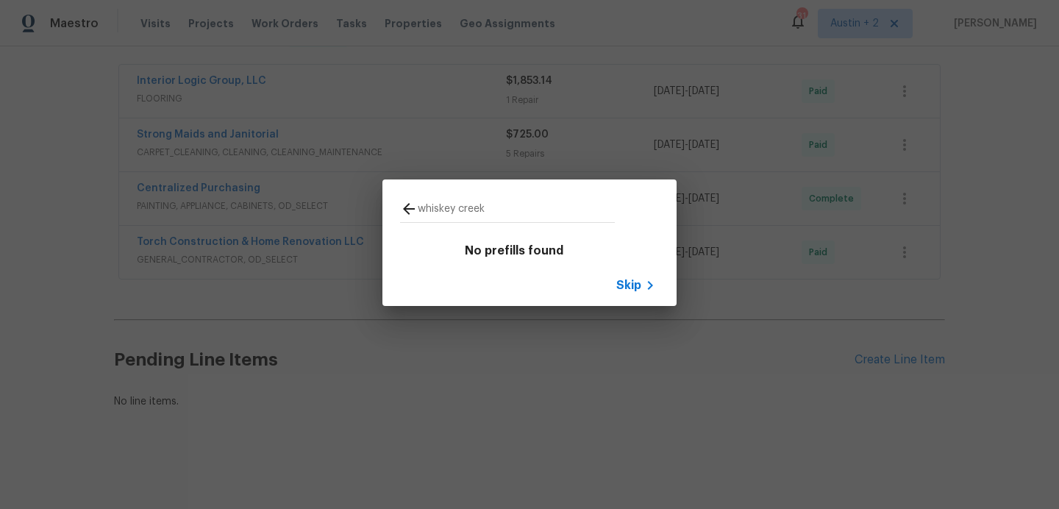
scroll to position [0, 0]
type input "whiskey"
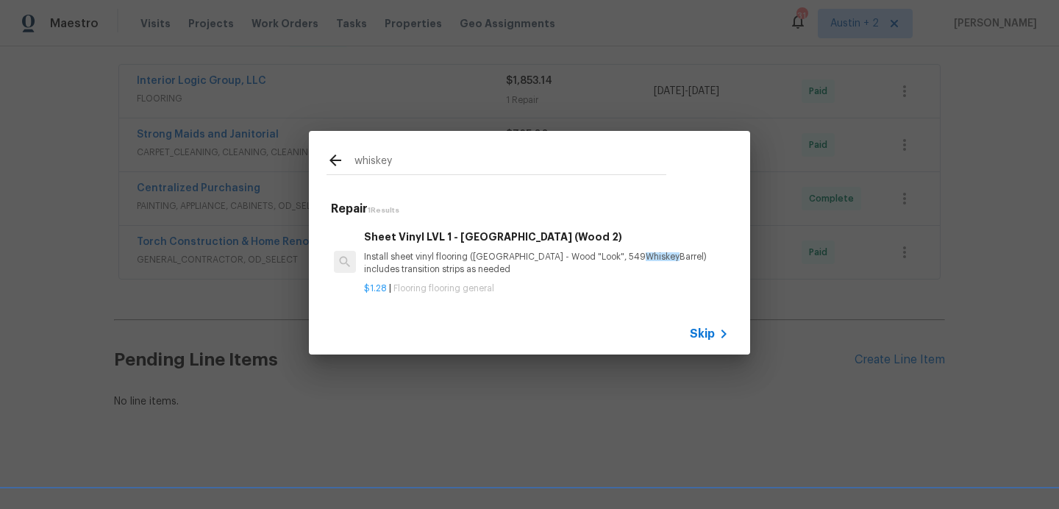
click at [338, 163] on icon at bounding box center [336, 161] width 18 height 18
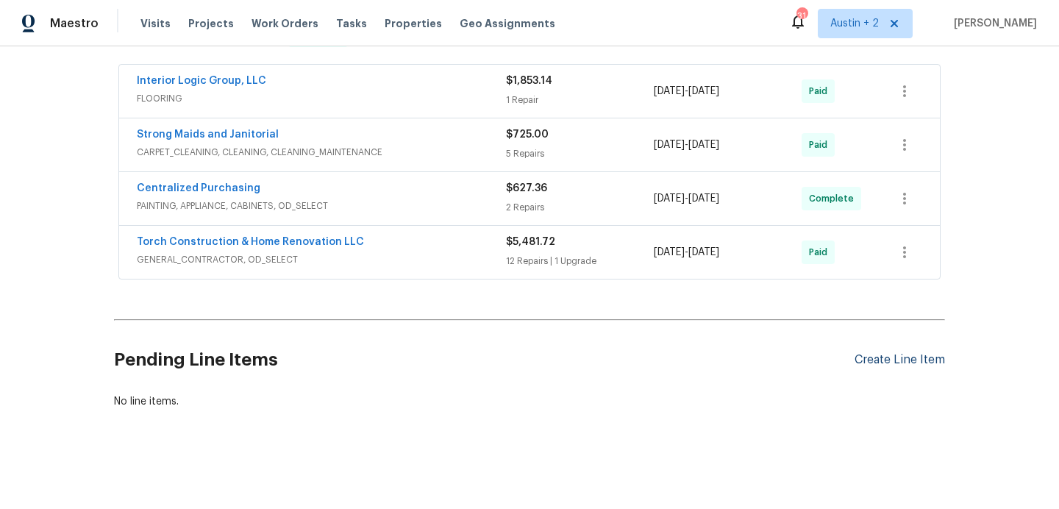
click at [899, 358] on div "Create Line Item" at bounding box center [900, 360] width 90 height 14
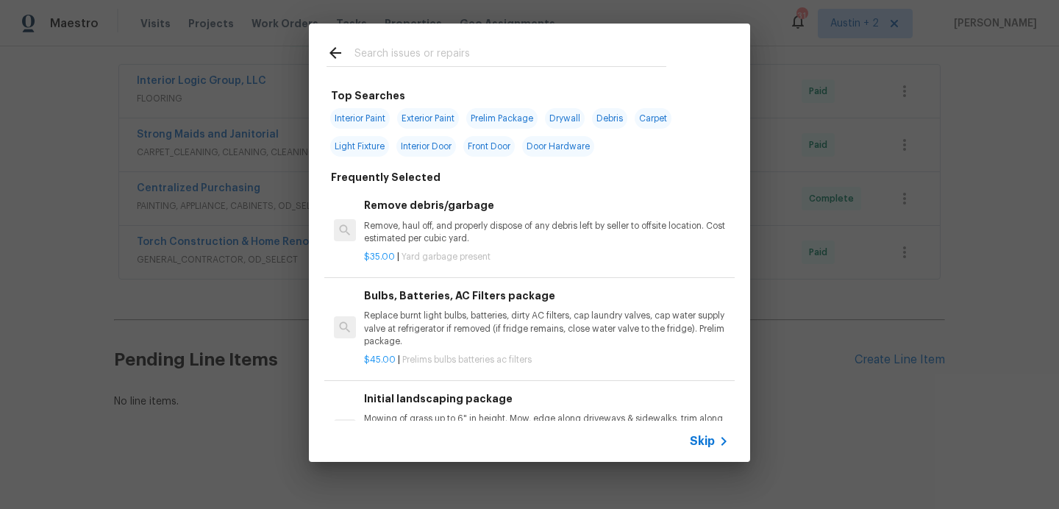
click at [489, 47] on input "text" at bounding box center [511, 55] width 312 height 22
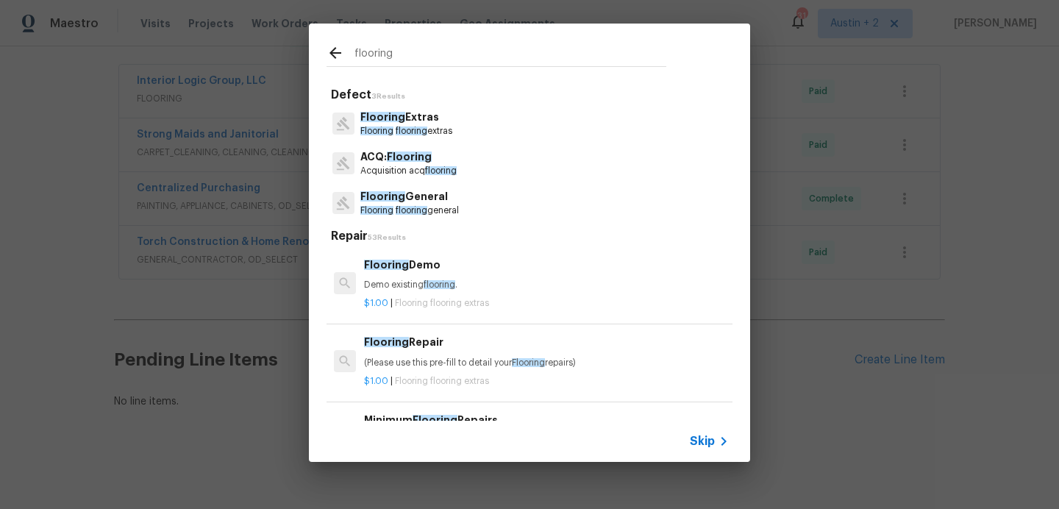
type input "flooring"
click at [424, 207] on span "flooring" at bounding box center [412, 210] width 32 height 9
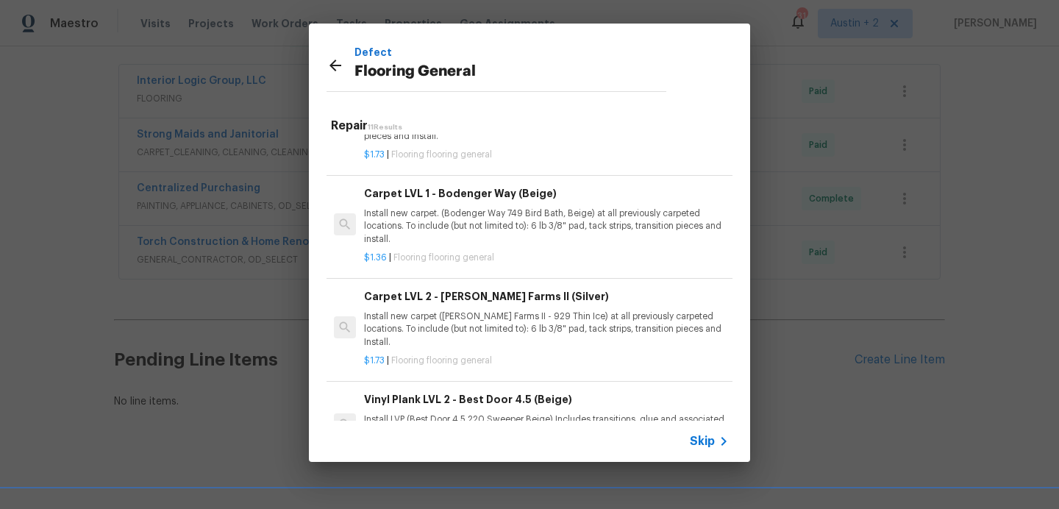
scroll to position [666, 0]
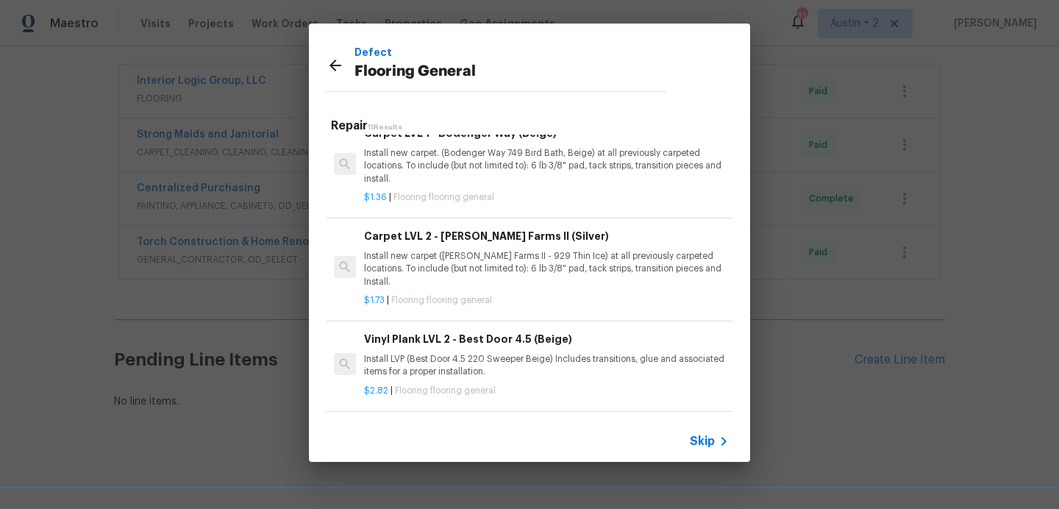
click at [516, 353] on p "Install LVP (Best Door 4.5 220 Sweeper Beige) Includes transitions, glue and as…" at bounding box center [546, 365] width 365 height 25
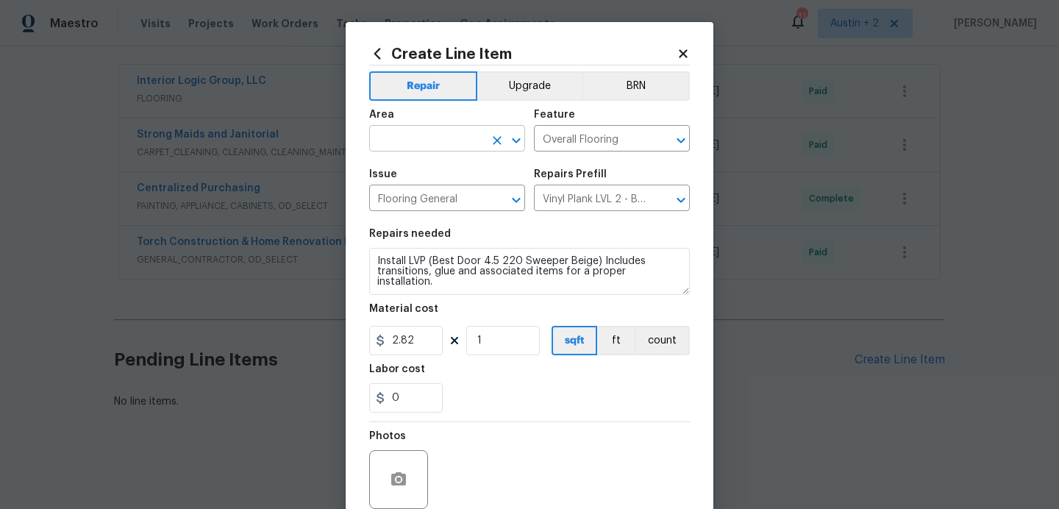
click at [423, 145] on input "text" at bounding box center [426, 140] width 115 height 23
click at [421, 188] on li "Interior Overall" at bounding box center [447, 197] width 156 height 24
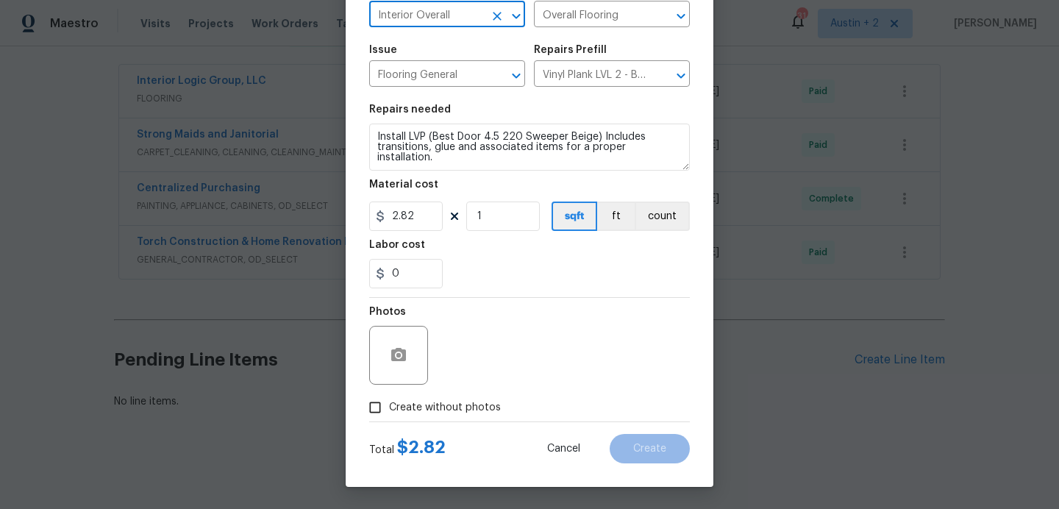
type input "Interior Overall"
click at [452, 407] on span "Create without photos" at bounding box center [445, 407] width 112 height 15
click at [389, 407] on input "Create without photos" at bounding box center [375, 408] width 28 height 28
checkbox input "true"
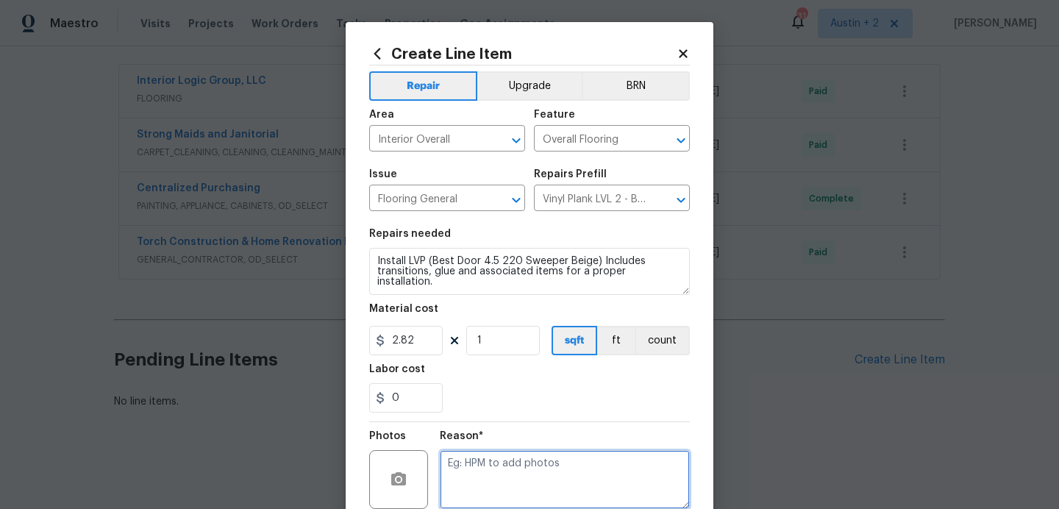
click at [475, 464] on textarea at bounding box center [565, 479] width 250 height 59
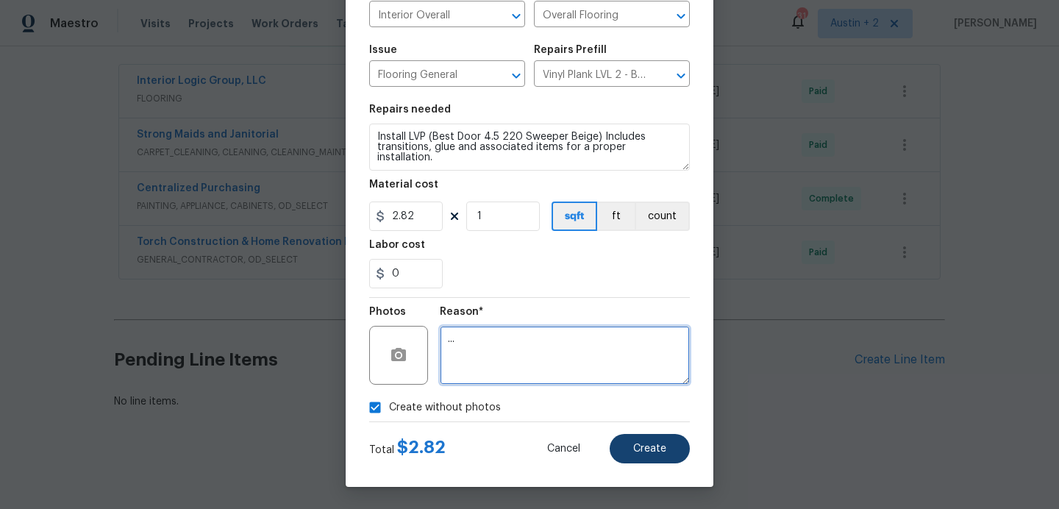
type textarea "..."
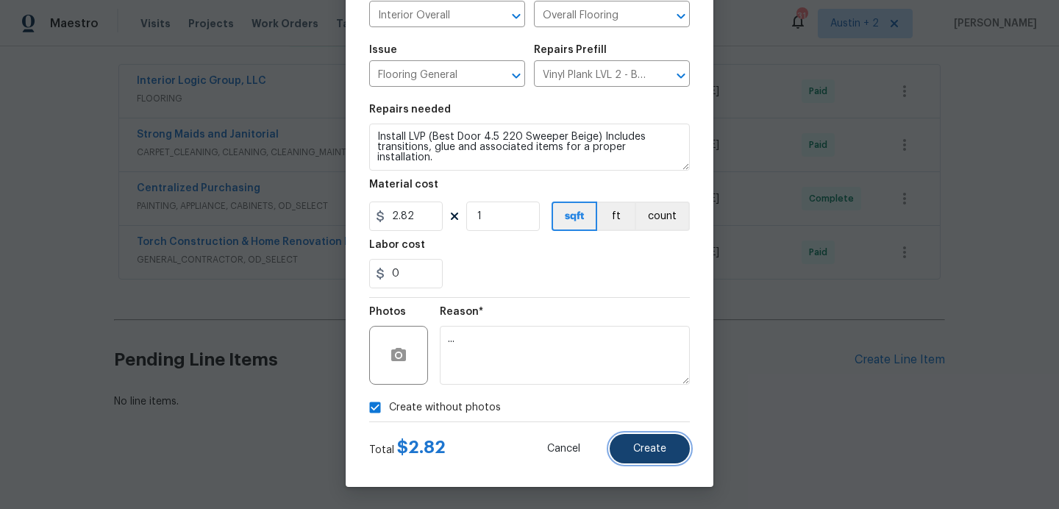
click at [642, 452] on span "Create" at bounding box center [649, 449] width 33 height 11
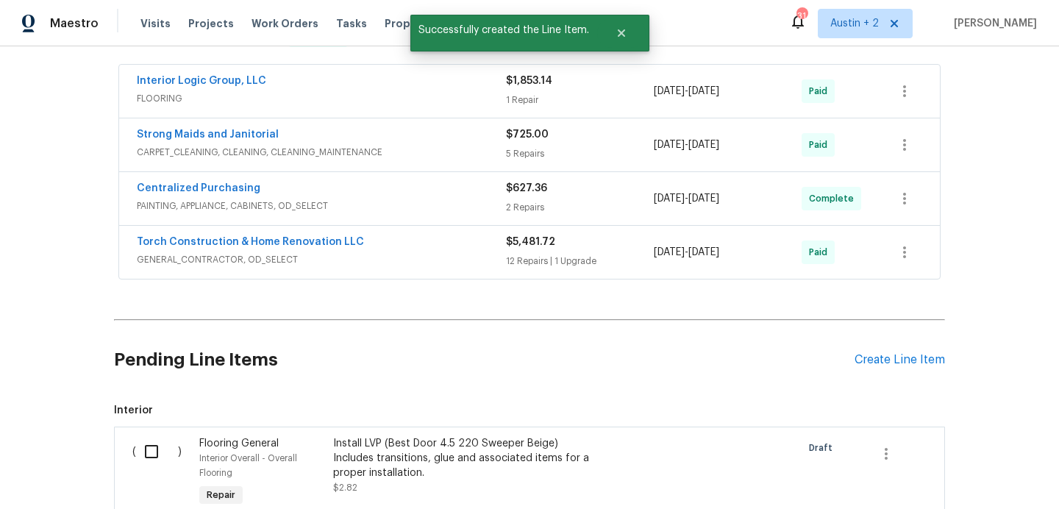
scroll to position [822, 0]
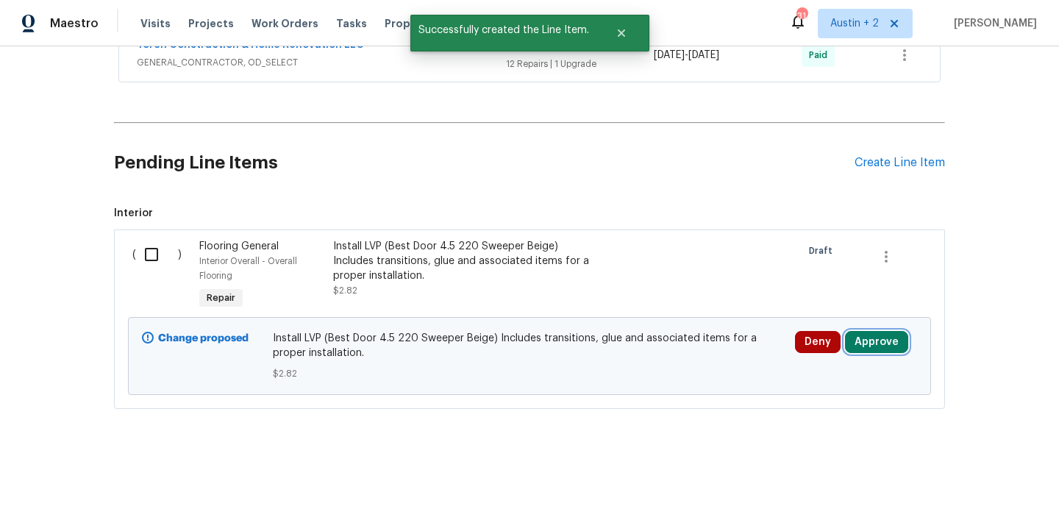
click at [898, 348] on button "Approve" at bounding box center [876, 342] width 63 height 22
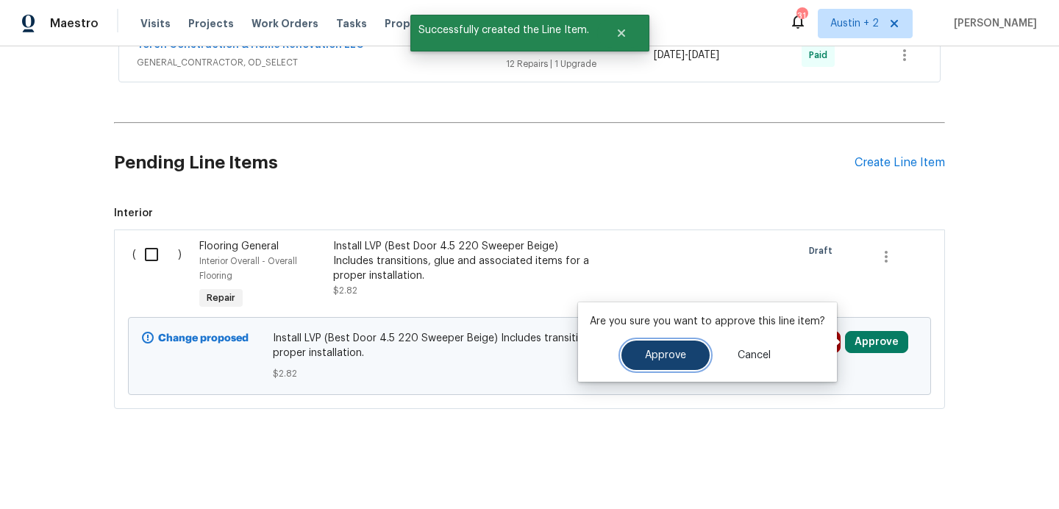
click at [686, 353] on button "Approve" at bounding box center [666, 355] width 88 height 29
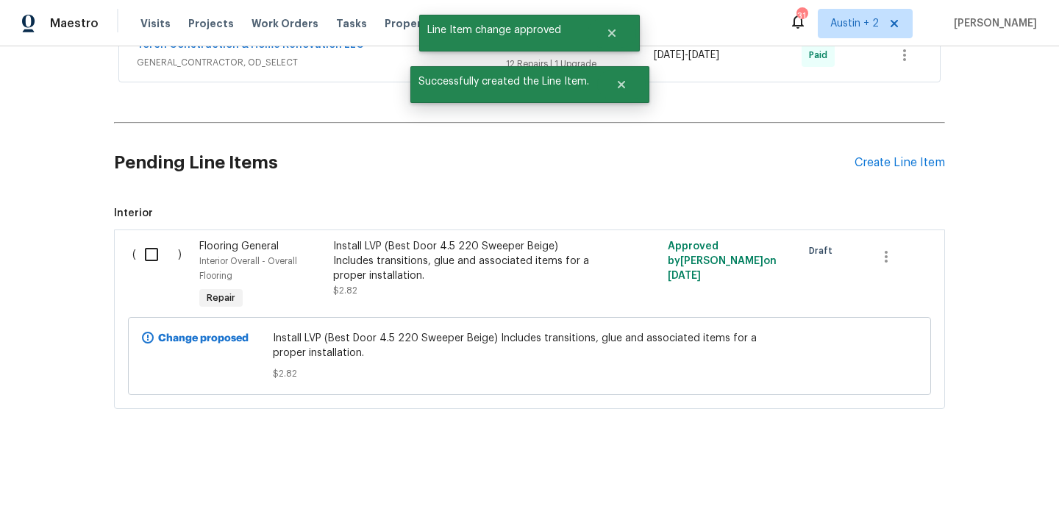
click at [157, 254] on input "checkbox" at bounding box center [157, 254] width 42 height 31
checkbox input "true"
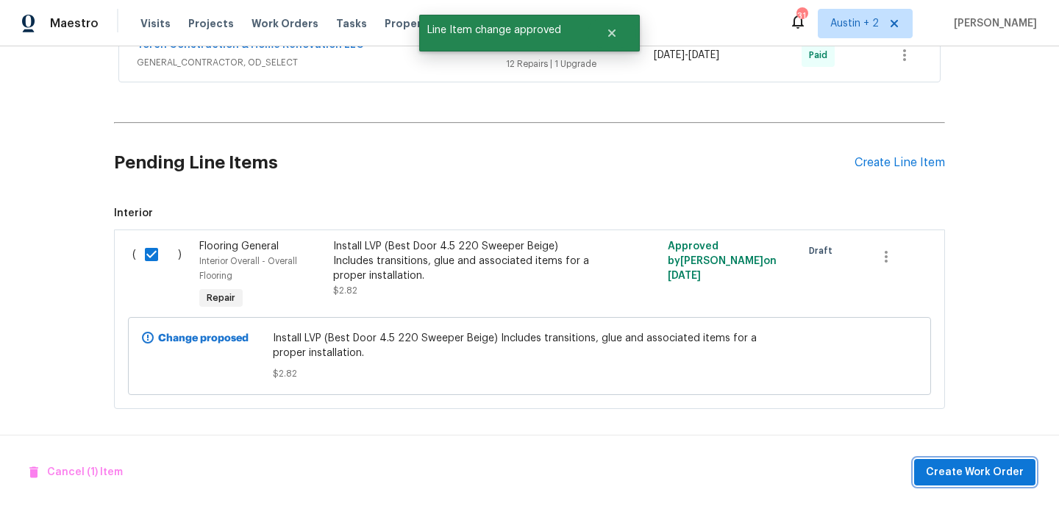
click at [946, 460] on button "Create Work Order" at bounding box center [974, 472] width 121 height 27
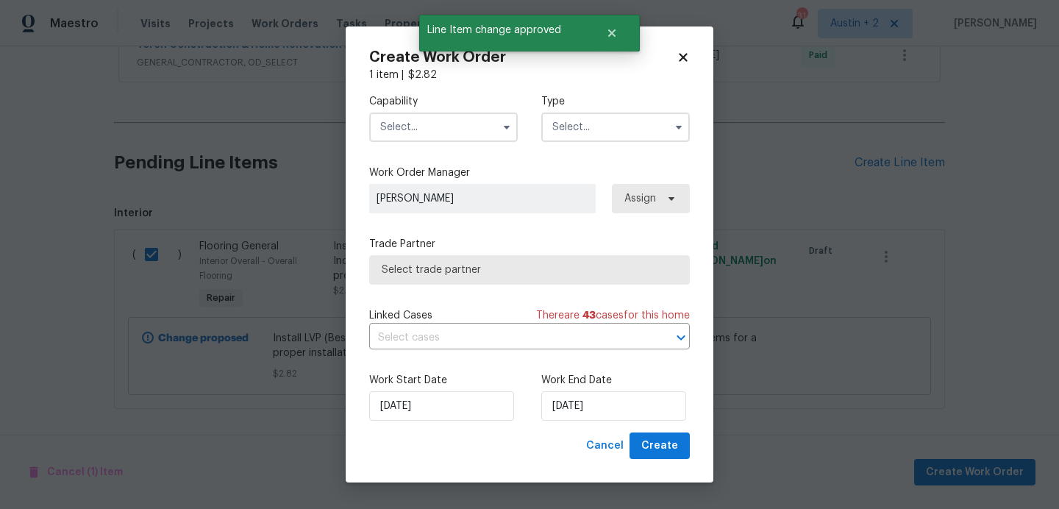
click at [443, 132] on input "text" at bounding box center [443, 127] width 149 height 29
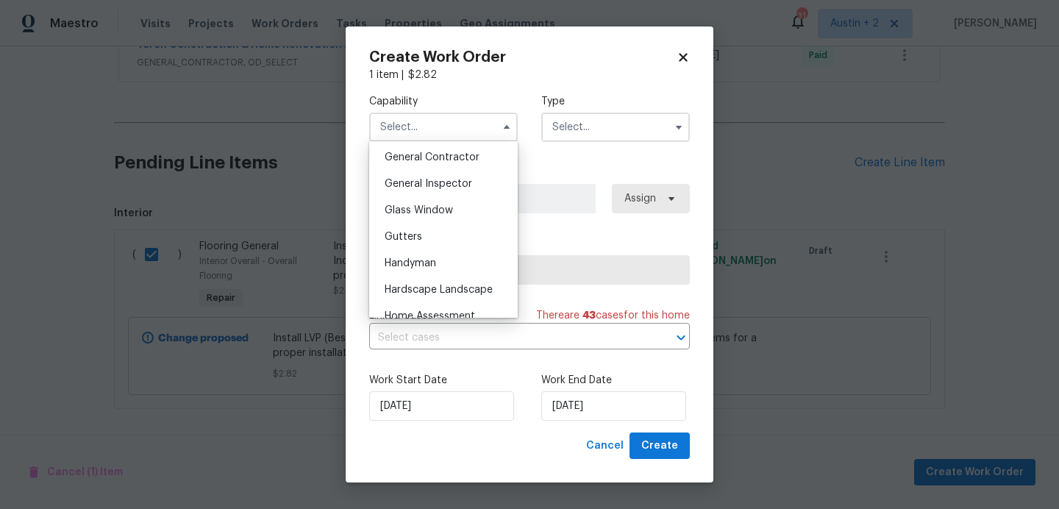
scroll to position [481, 0]
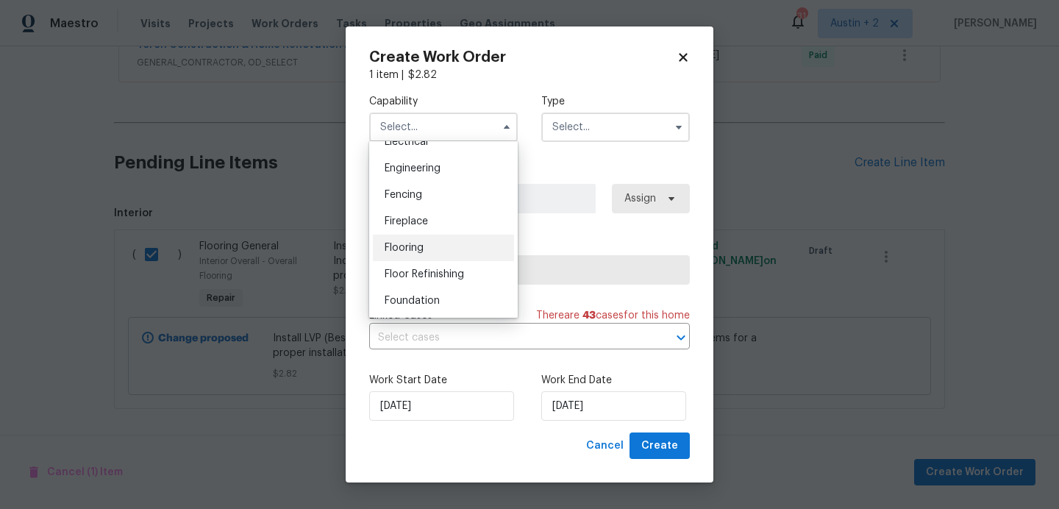
click at [405, 245] on span "Flooring" at bounding box center [404, 248] width 39 height 10
type input "Flooring"
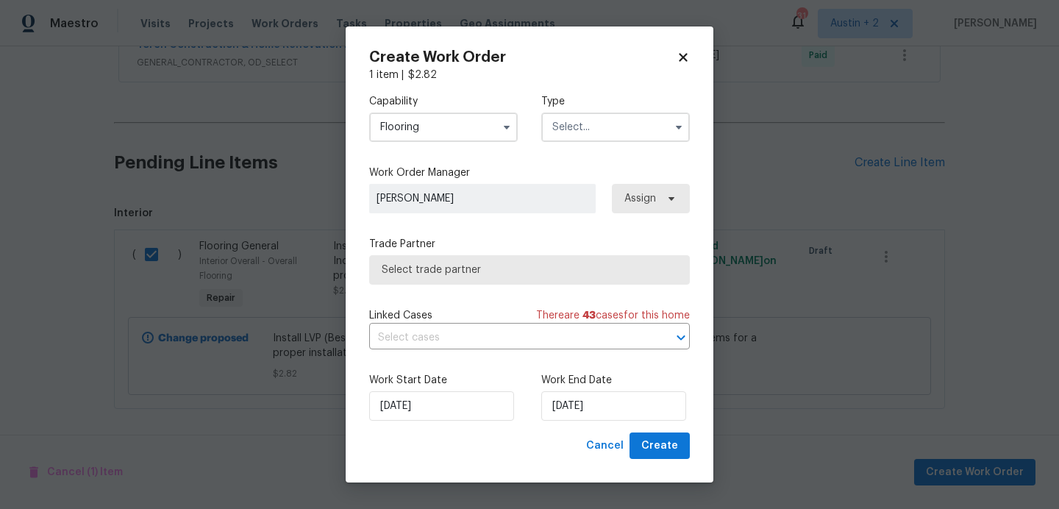
click at [588, 124] on input "text" at bounding box center [615, 127] width 149 height 29
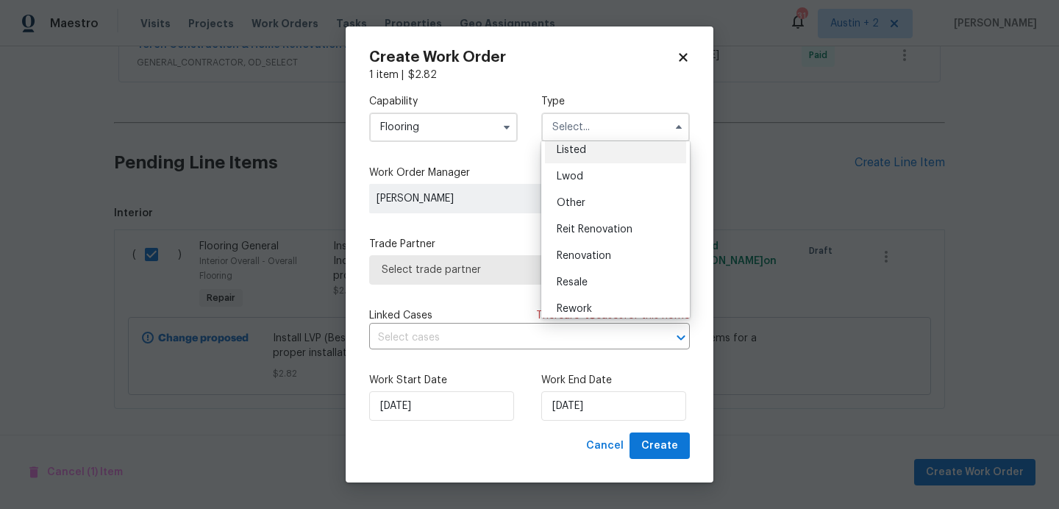
scroll to position [146, 0]
click at [588, 150] on div "Listed" at bounding box center [615, 144] width 141 height 26
type input "Listed"
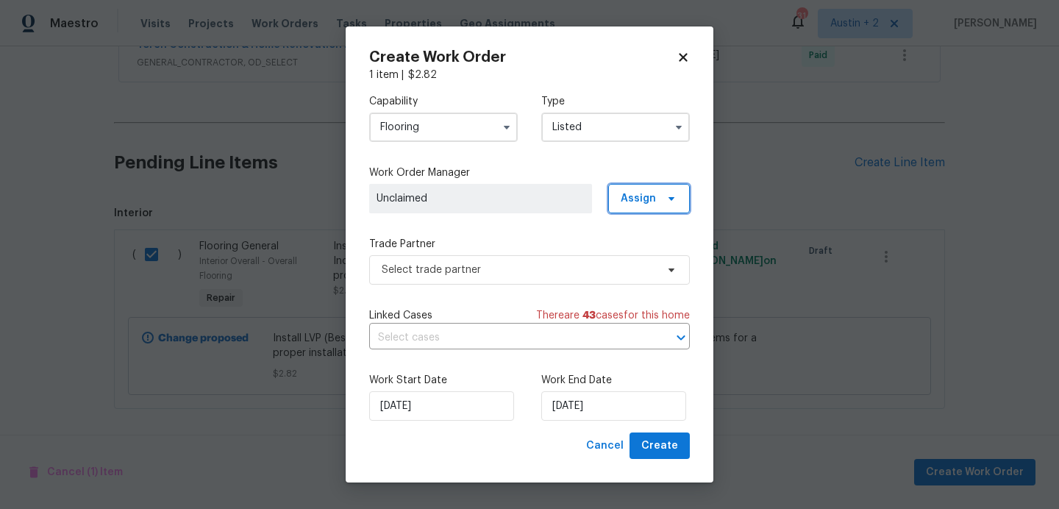
click at [644, 202] on span "Assign" at bounding box center [638, 198] width 35 height 15
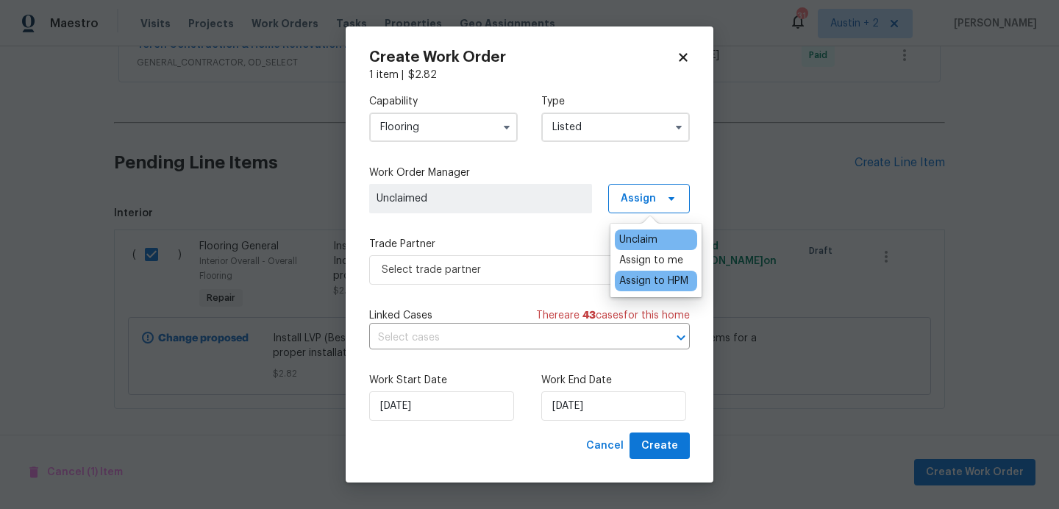
click at [653, 283] on div "Assign to HPM" at bounding box center [653, 281] width 69 height 15
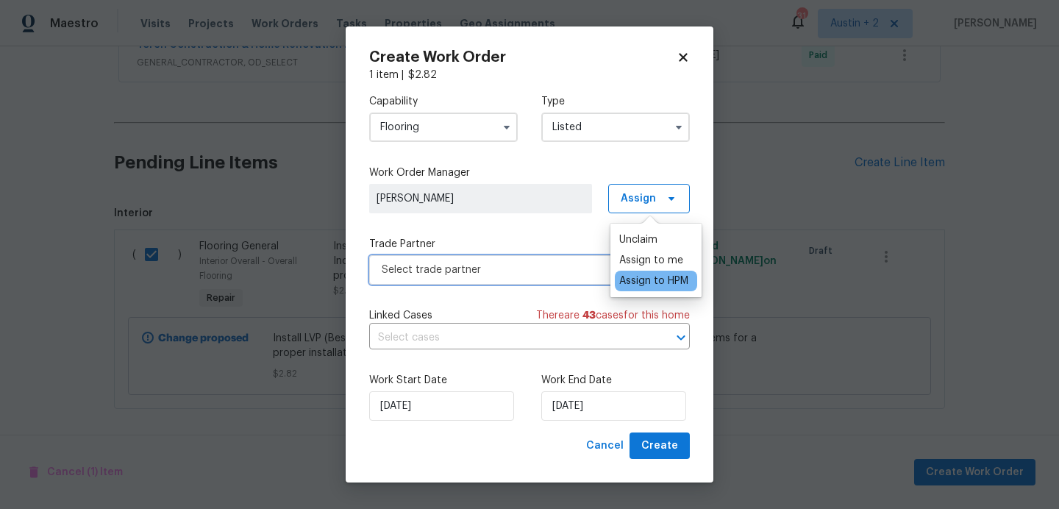
click at [524, 277] on span "Select trade partner" at bounding box center [529, 269] width 321 height 29
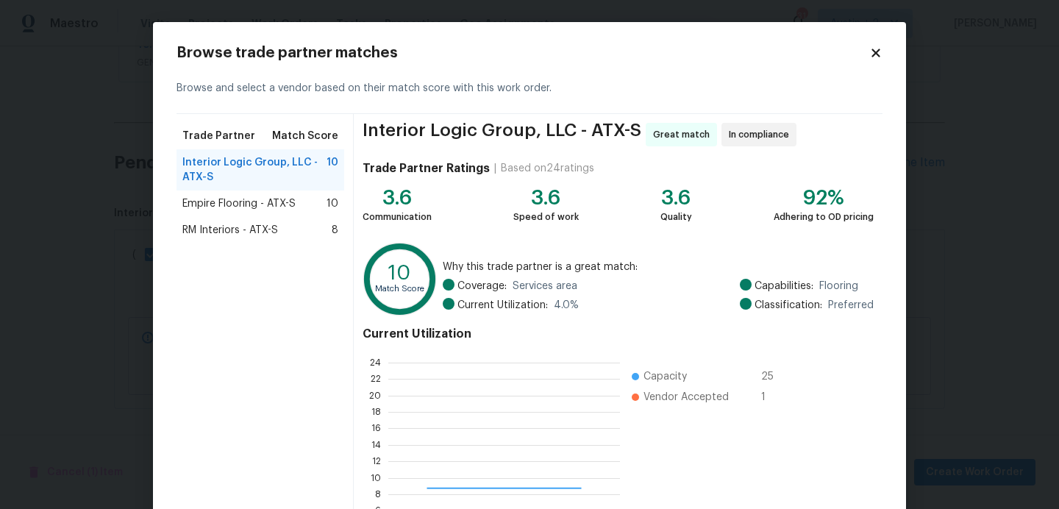
scroll to position [206, 232]
click at [246, 233] on span "RM Interiors - ATX-S" at bounding box center [230, 230] width 96 height 15
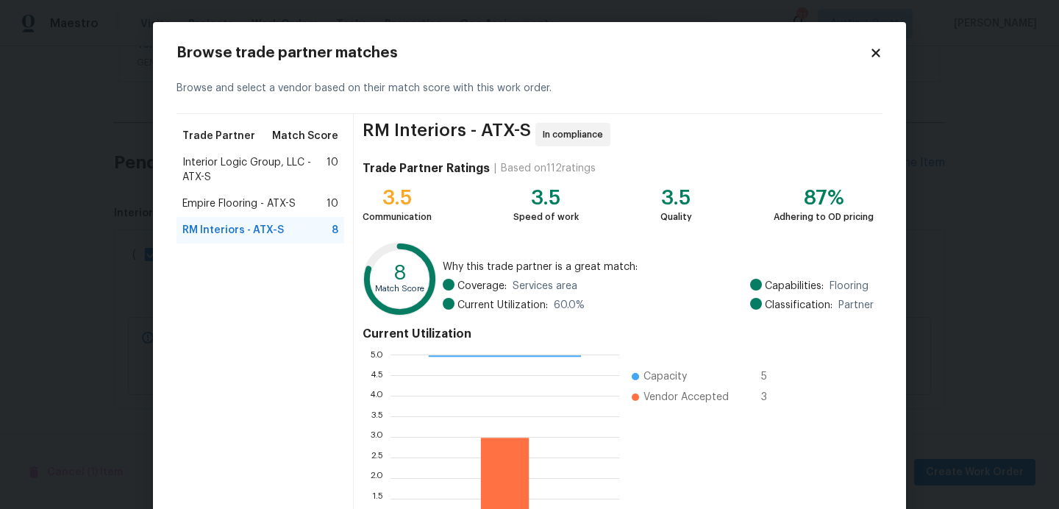
scroll to position [140, 0]
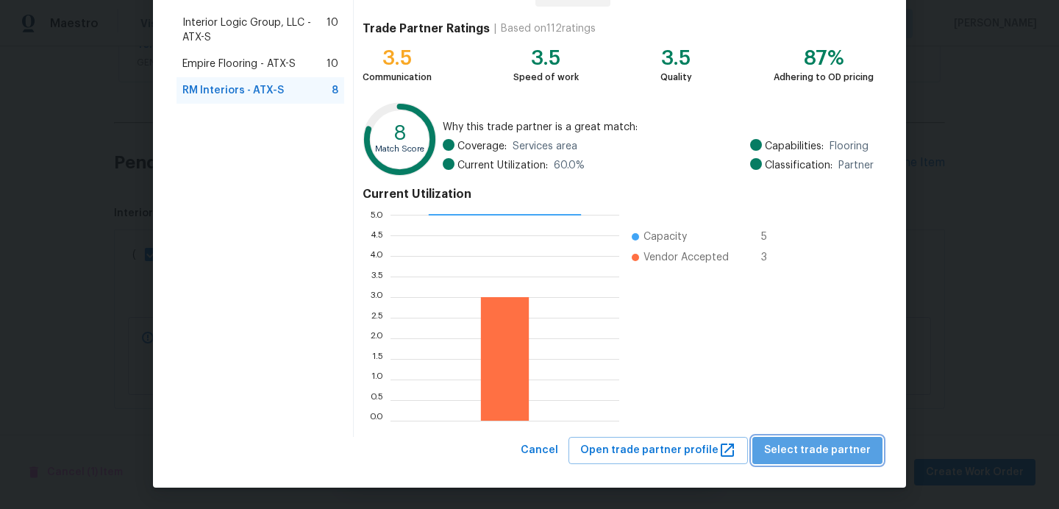
click at [848, 449] on span "Select trade partner" at bounding box center [817, 450] width 107 height 18
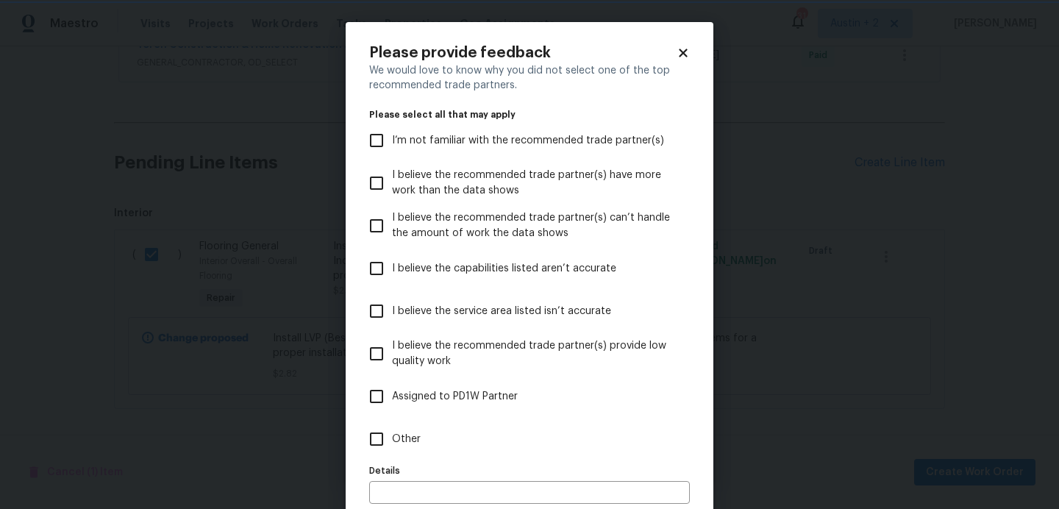
scroll to position [0, 0]
click at [398, 438] on span "Other" at bounding box center [406, 439] width 29 height 15
click at [392, 438] on input "Other" at bounding box center [376, 439] width 31 height 31
checkbox input "true"
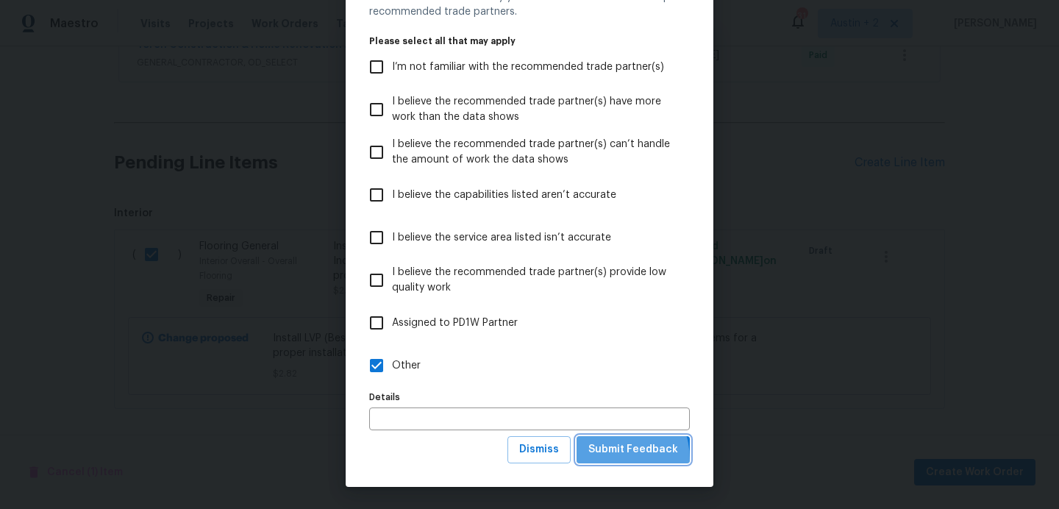
click at [607, 460] on button "Submit Feedback" at bounding box center [633, 449] width 113 height 27
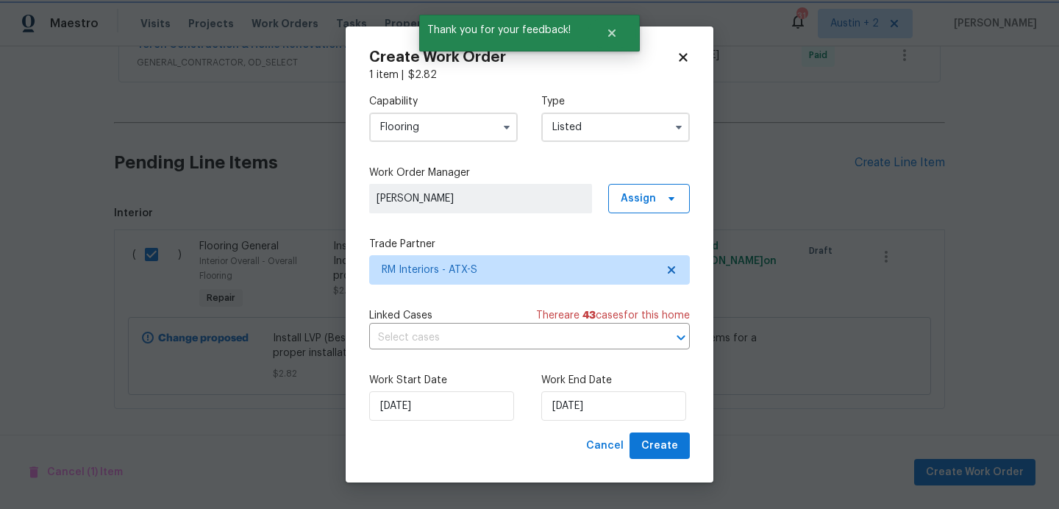
scroll to position [0, 0]
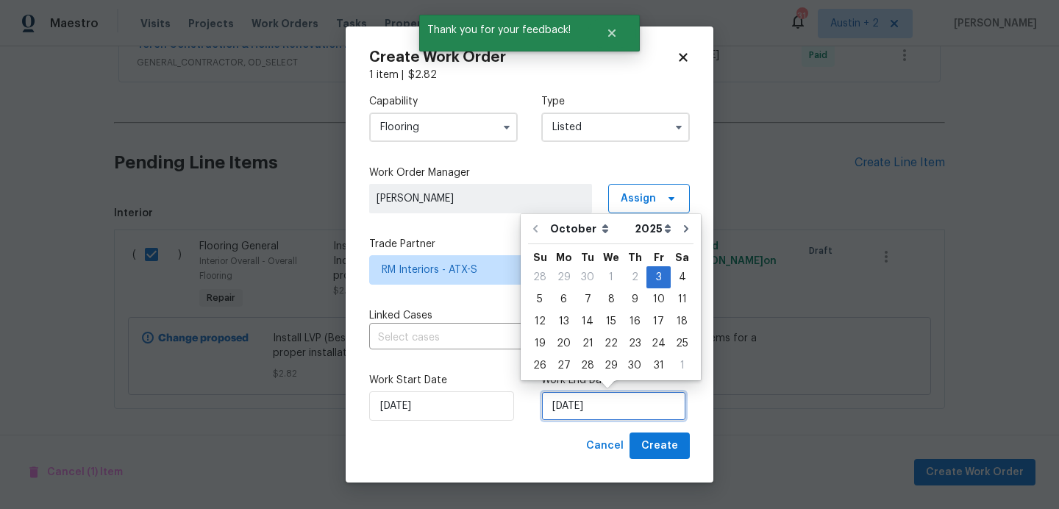
click at [587, 410] on input "[DATE]" at bounding box center [613, 405] width 145 height 29
click at [632, 298] on div "9" at bounding box center [635, 299] width 24 height 21
type input "10/9/2025"
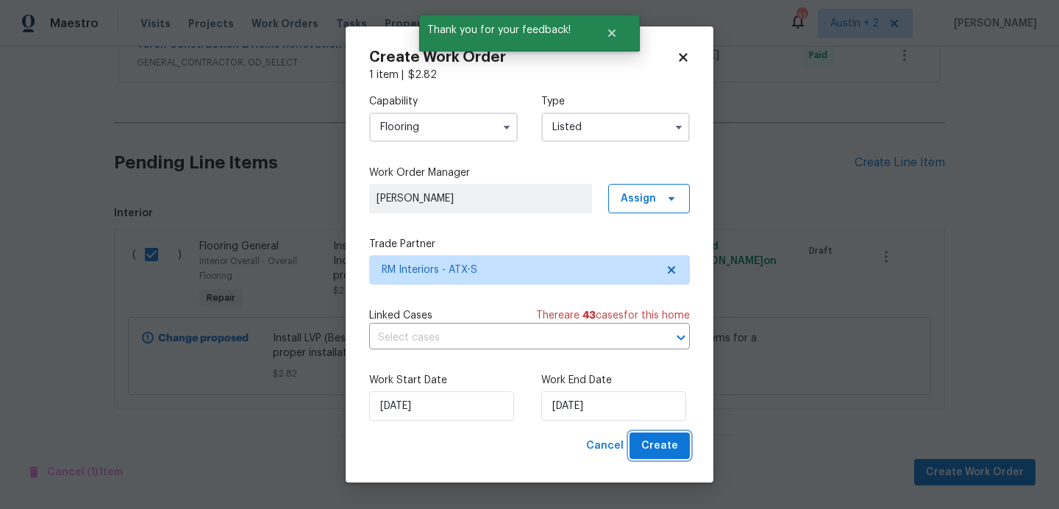
click at [660, 445] on span "Create" at bounding box center [659, 446] width 37 height 18
checkbox input "false"
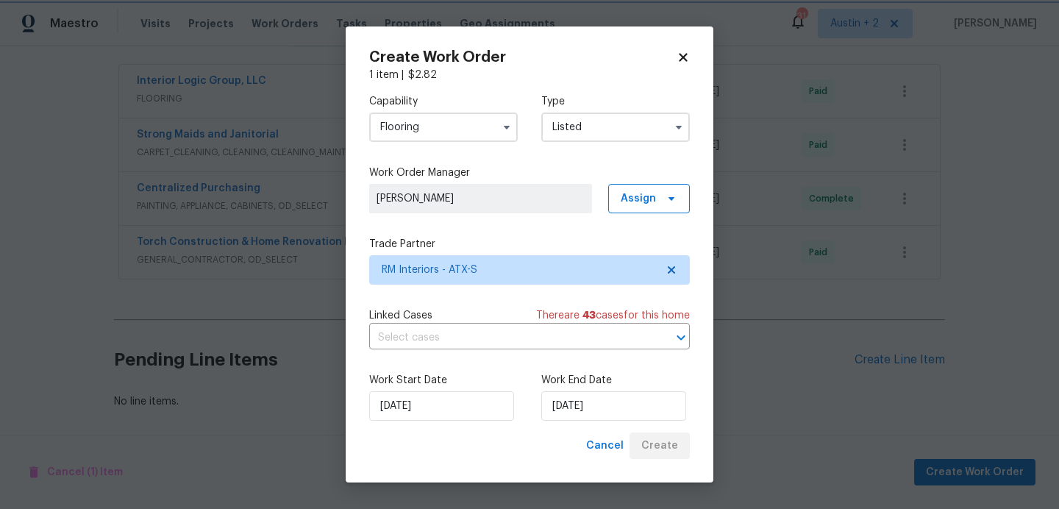
scroll to position [677, 0]
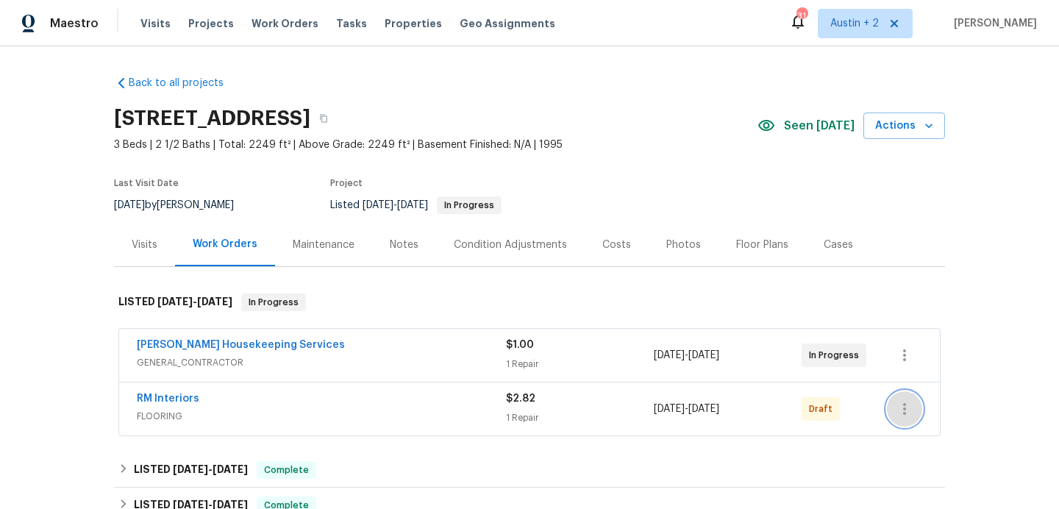
click at [905, 411] on icon "button" at bounding box center [905, 409] width 18 height 18
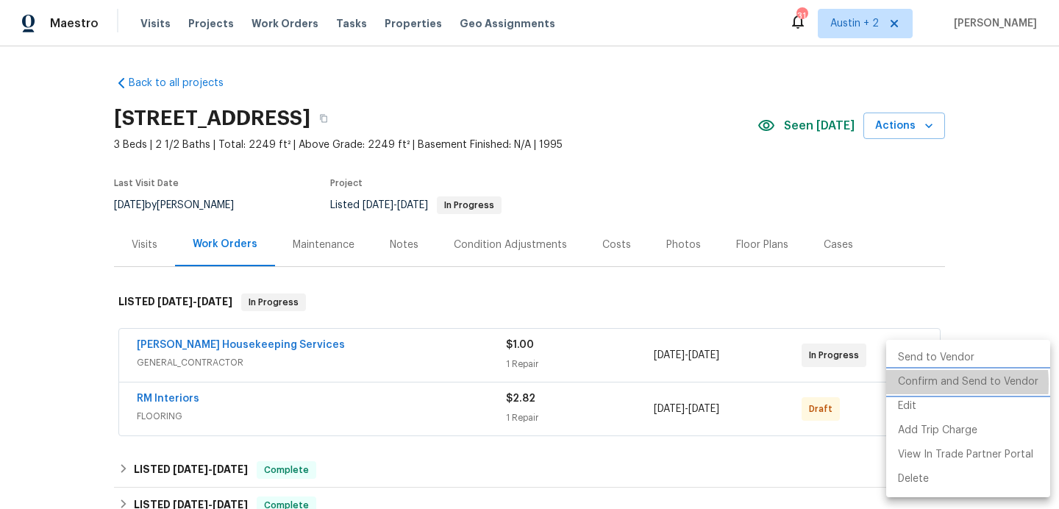
click at [911, 384] on li "Confirm and Send to Vendor" at bounding box center [968, 382] width 164 height 24
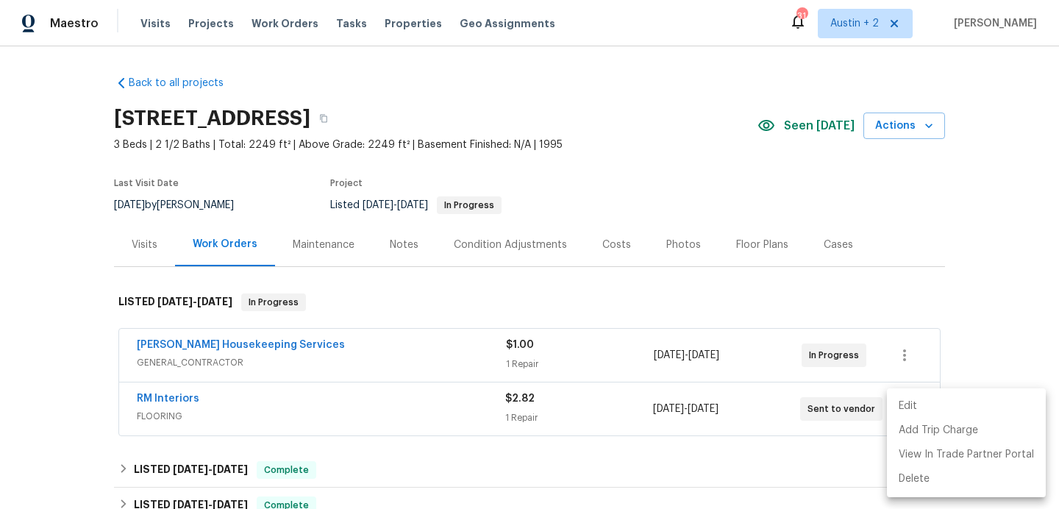
click at [755, 290] on div at bounding box center [529, 254] width 1059 height 509
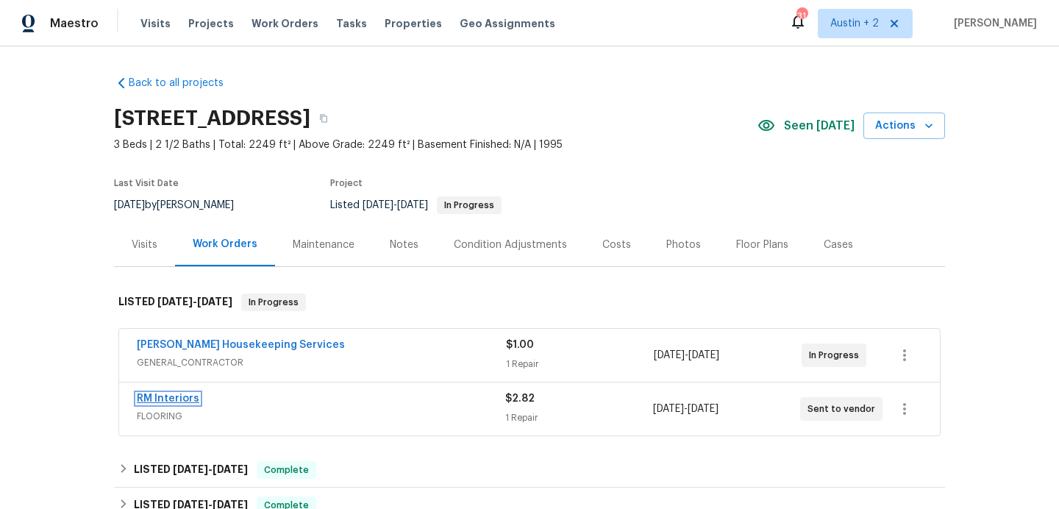
click at [183, 398] on link "RM Interiors" at bounding box center [168, 399] width 63 height 10
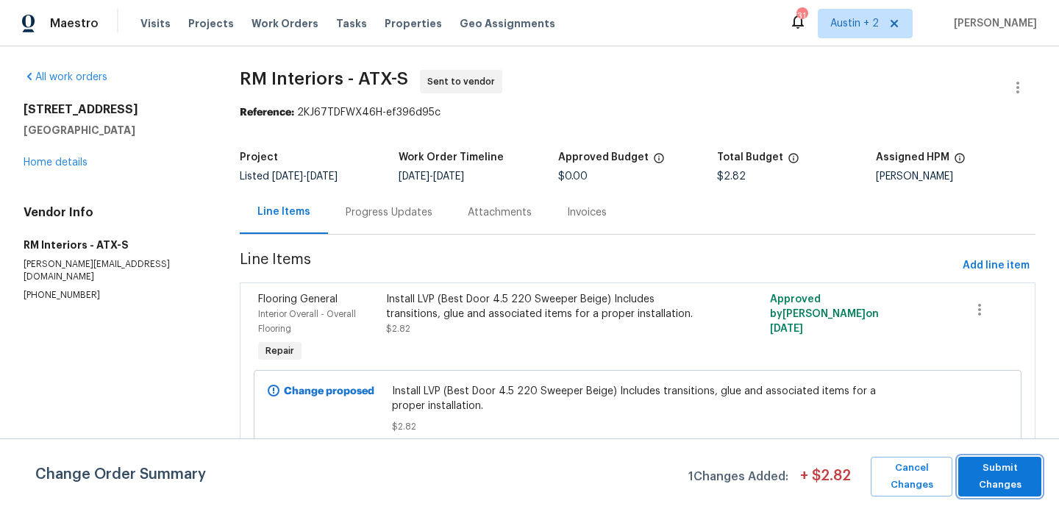
click at [1003, 479] on span "Submit Changes" at bounding box center [1000, 477] width 68 height 34
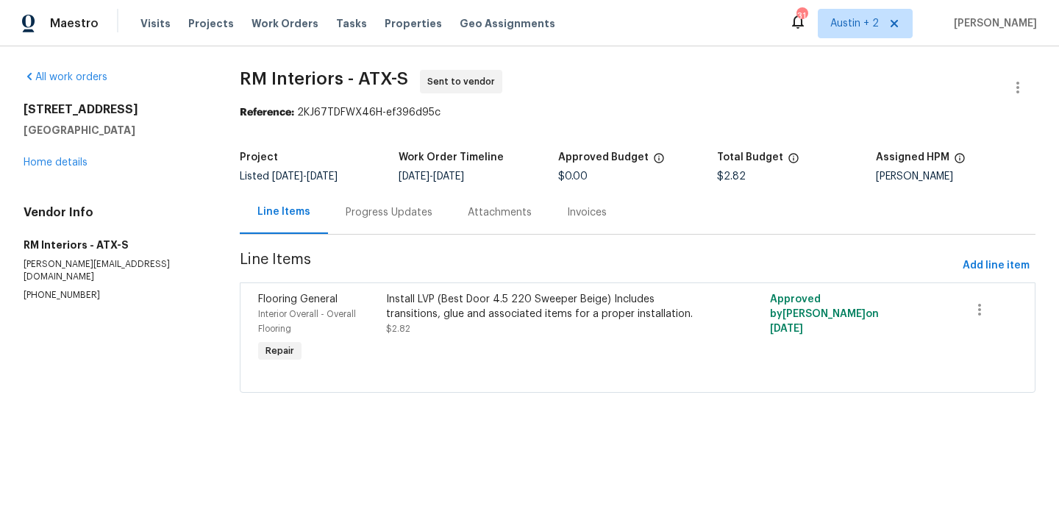
click at [368, 210] on div "Progress Updates" at bounding box center [389, 212] width 87 height 15
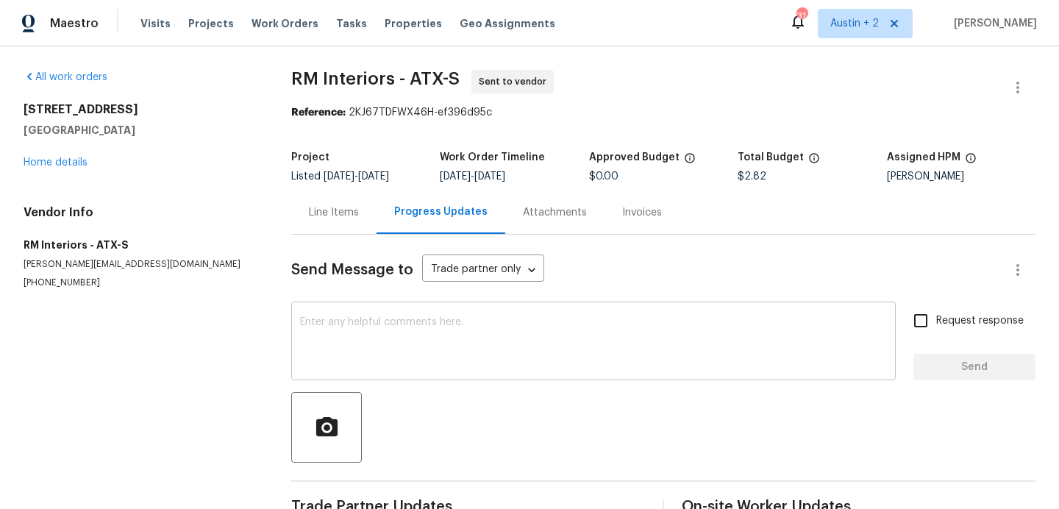
click at [377, 338] on textarea at bounding box center [593, 342] width 587 height 51
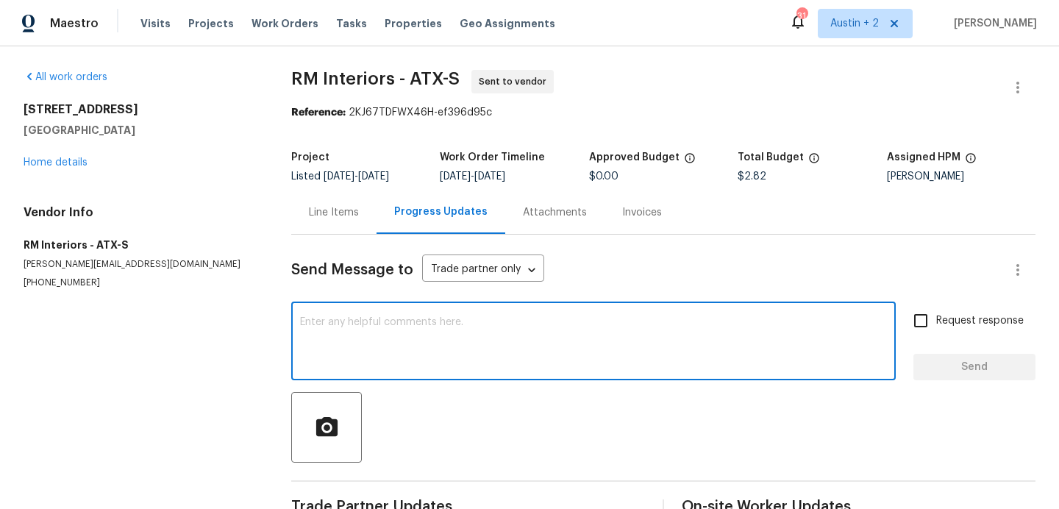
scroll to position [38, 0]
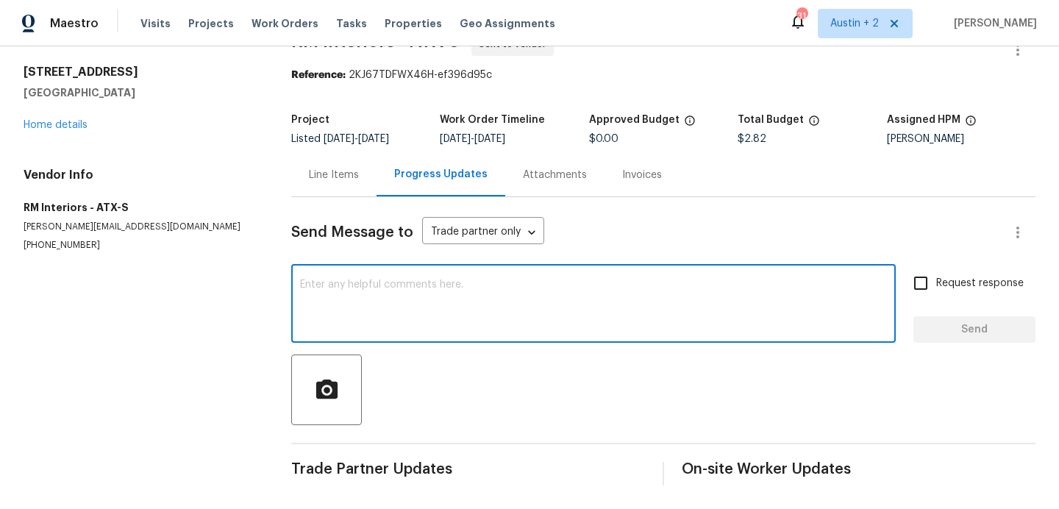
click at [381, 288] on textarea at bounding box center [593, 304] width 587 height 51
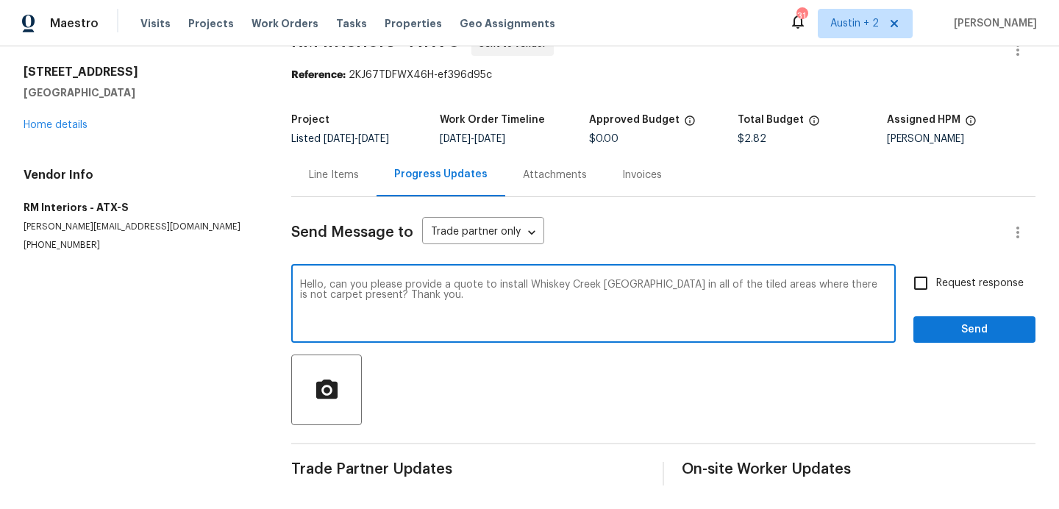
click at [345, 292] on textarea "Hello, can you please provide a quote to install Whiskey Creek FLVP in all of t…" at bounding box center [593, 304] width 587 height 51
type textarea "Hello, can you please provide a quote to install Whiskey Creek FLVP in all of t…"
click at [941, 288] on span "Request response" at bounding box center [980, 283] width 88 height 15
click at [936, 288] on input "Request response" at bounding box center [920, 283] width 31 height 31
checkbox input "true"
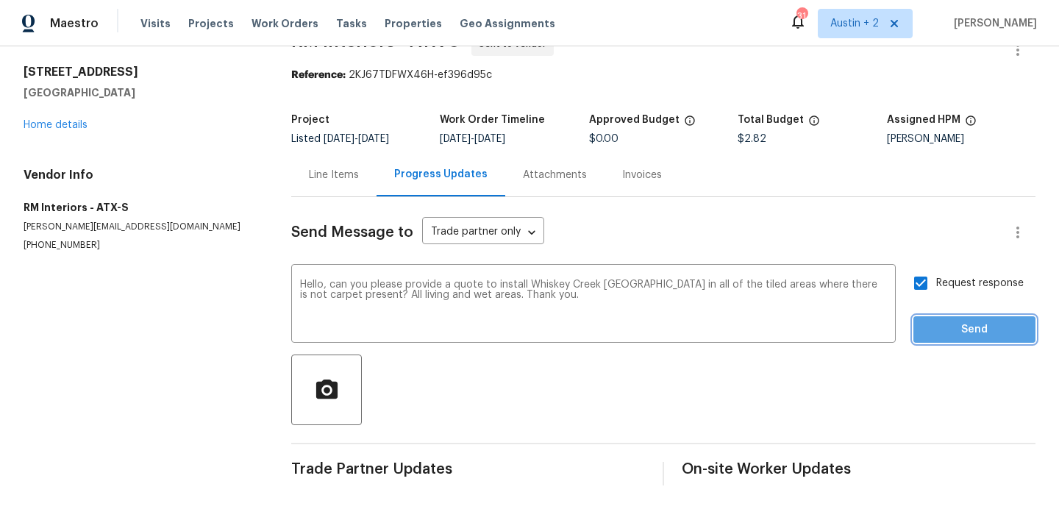
click at [941, 332] on span "Send" at bounding box center [974, 330] width 99 height 18
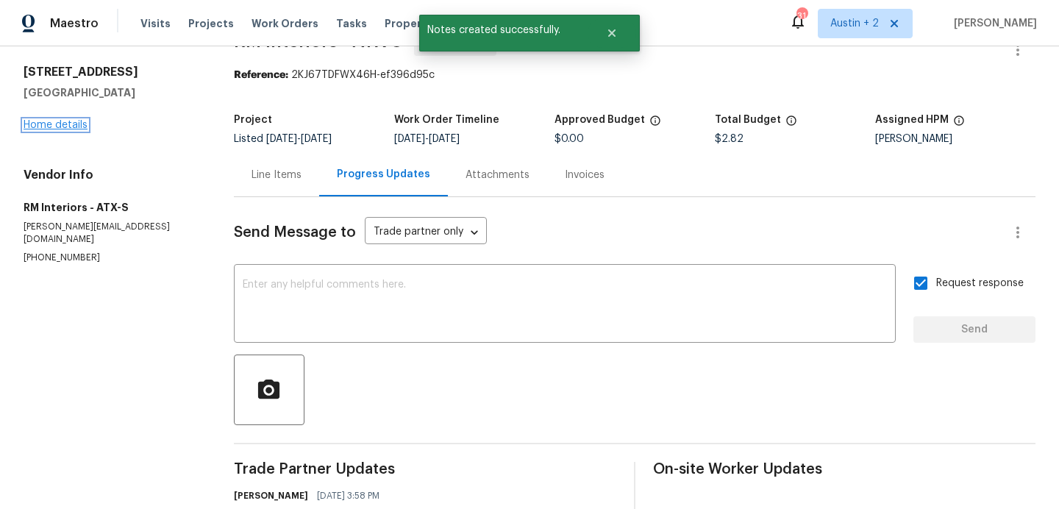
click at [72, 122] on link "Home details" at bounding box center [56, 125] width 64 height 10
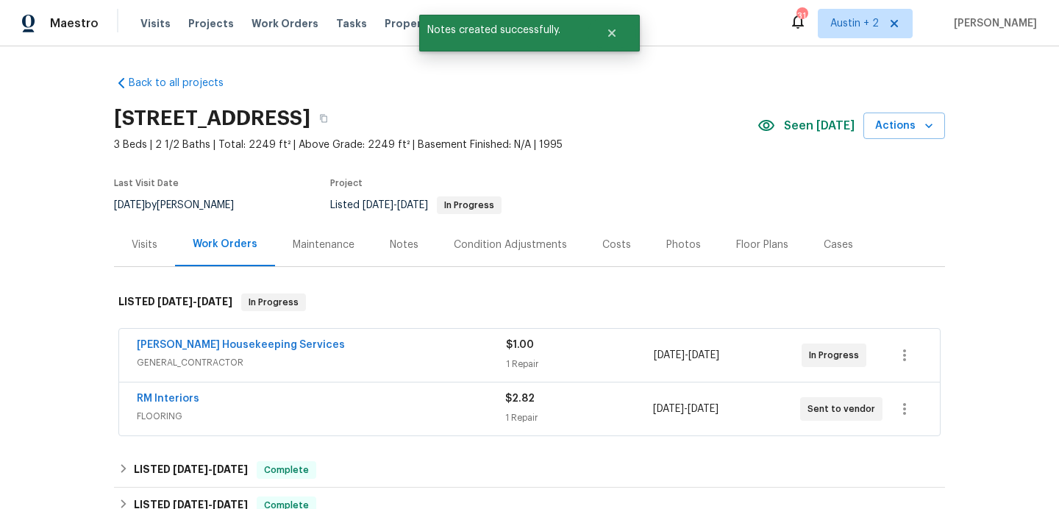
click at [905, 109] on div "2119 Simbrah Dr, Cedar Park, TX 78613 3 Beds | 2 1/2 Baths | Total: 2249 ft² | …" at bounding box center [529, 125] width 831 height 53
click at [900, 118] on span "Actions" at bounding box center [904, 126] width 58 height 18
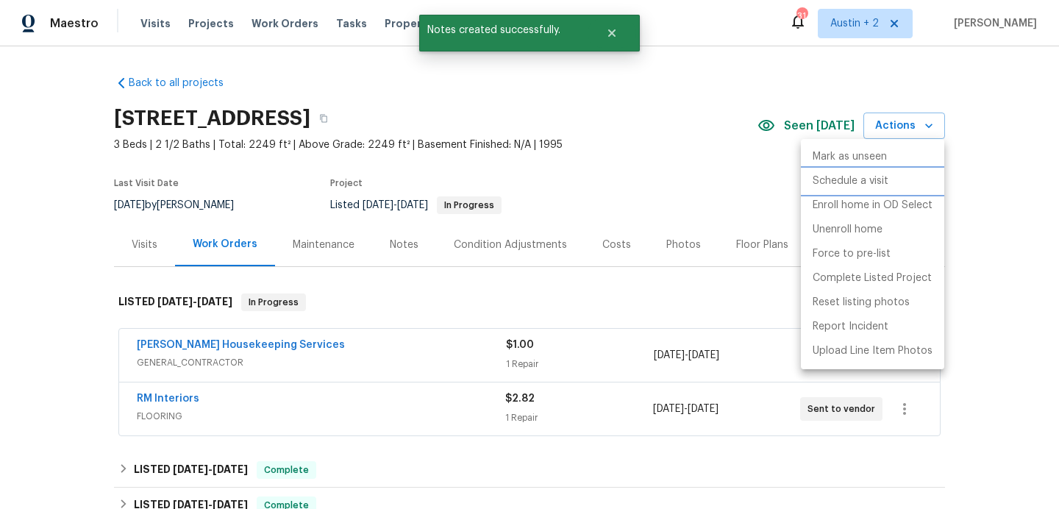
click at [834, 186] on p "Schedule a visit" at bounding box center [851, 181] width 76 height 15
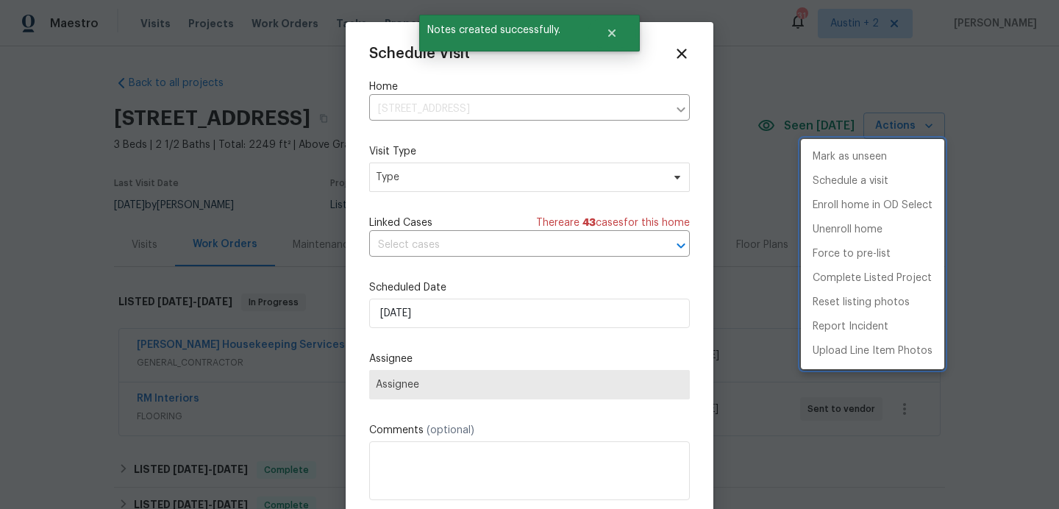
click at [410, 184] on div at bounding box center [529, 254] width 1059 height 509
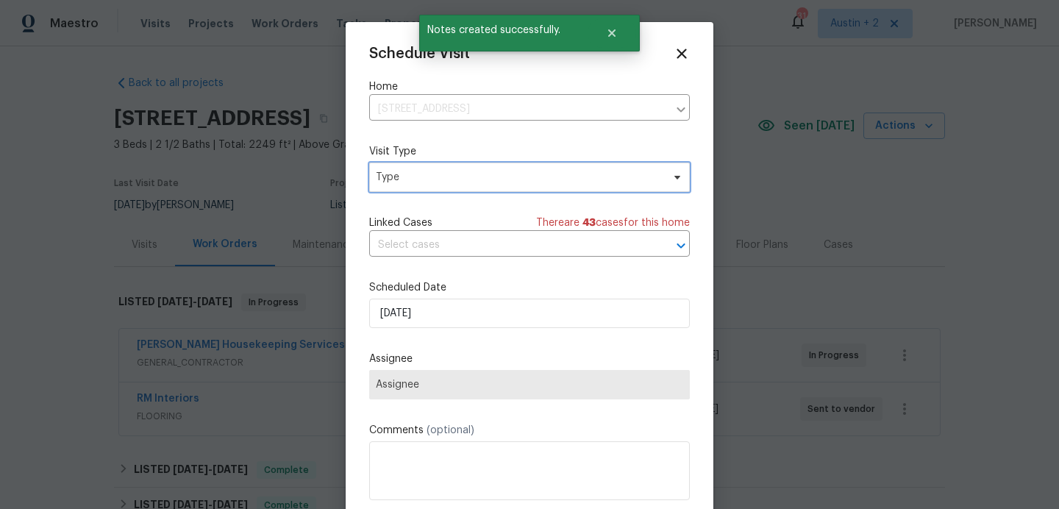
click at [410, 183] on span "Type" at bounding box center [519, 177] width 286 height 15
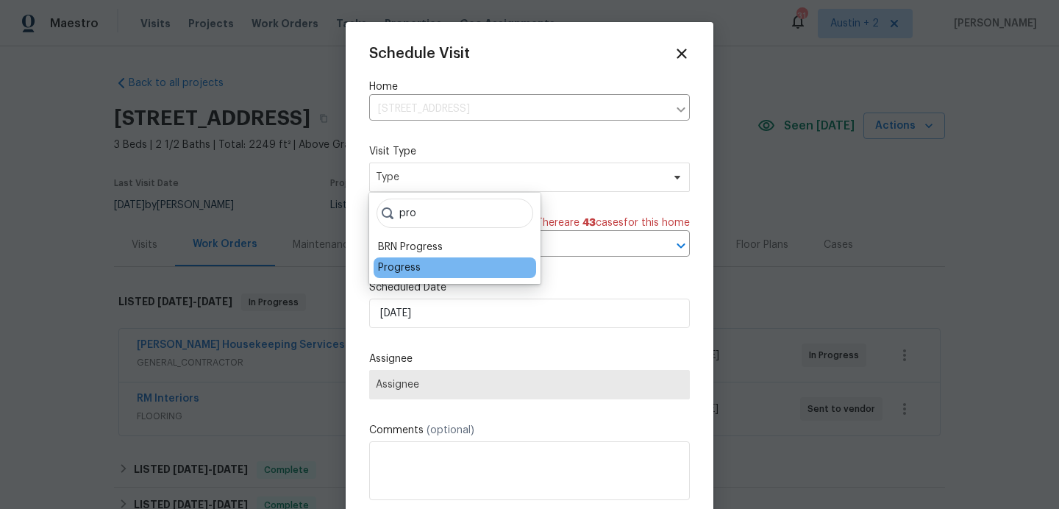
type input "pro"
click at [395, 261] on div "Progress" at bounding box center [399, 267] width 43 height 15
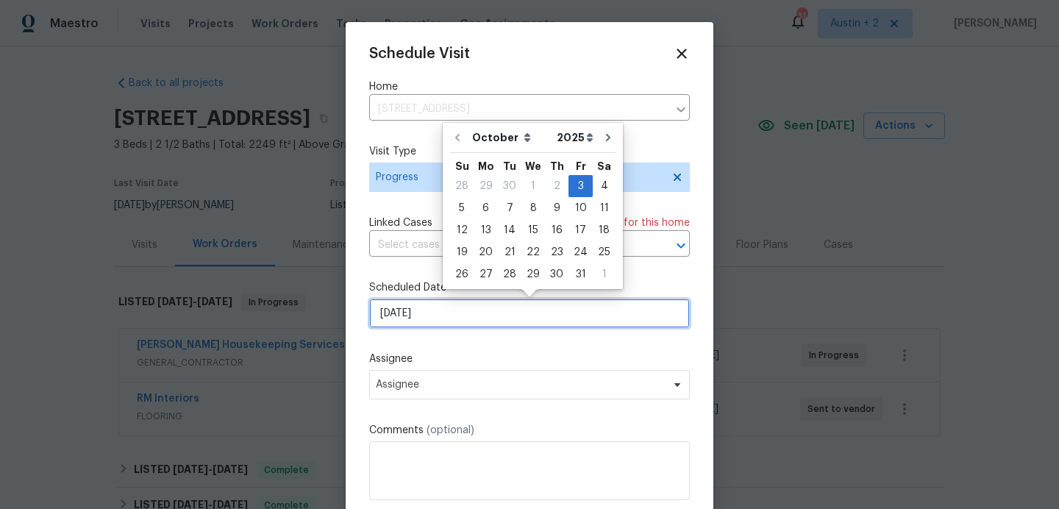
click at [446, 318] on input "[DATE]" at bounding box center [529, 313] width 321 height 29
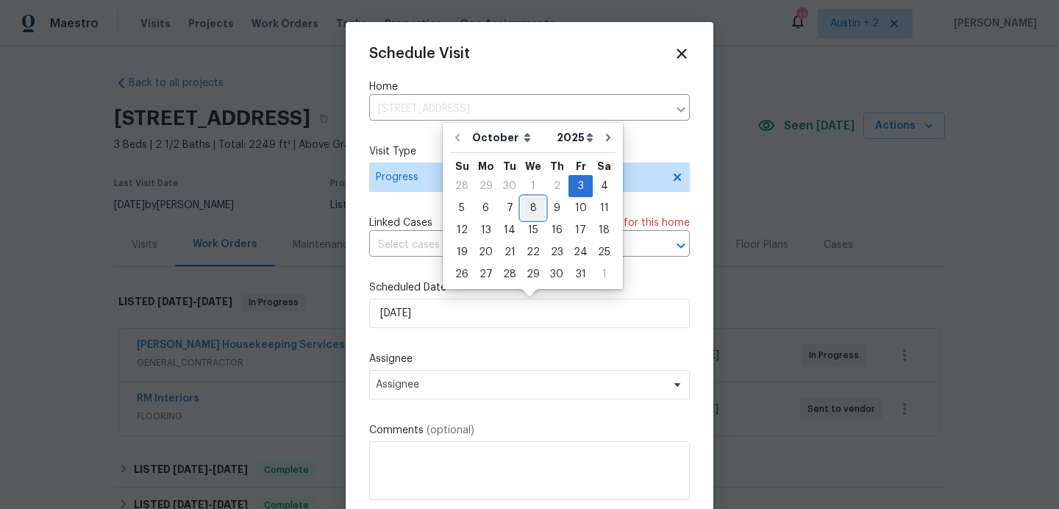
click at [529, 203] on div "8" at bounding box center [533, 208] width 24 height 21
type input "[DATE]"
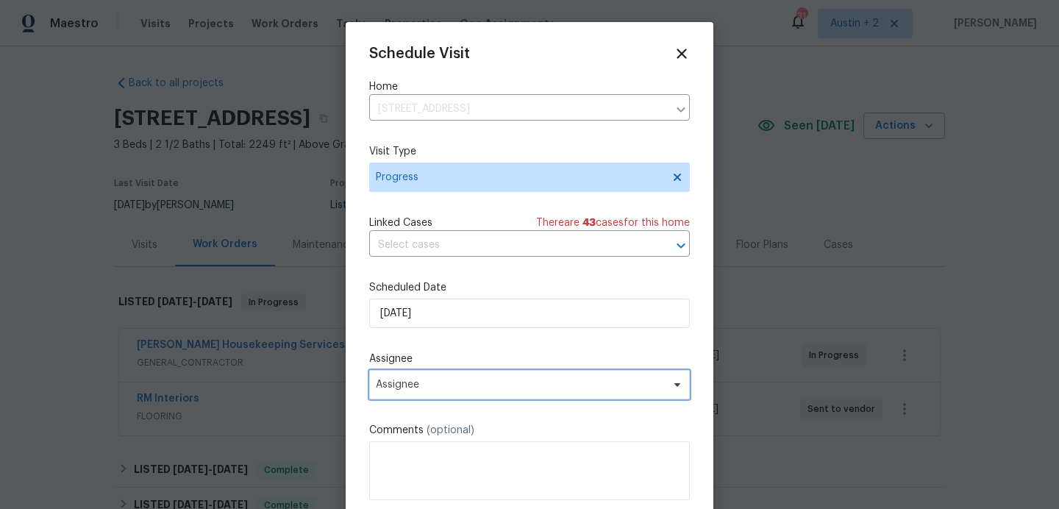
click at [425, 398] on span "Assignee" at bounding box center [529, 384] width 321 height 29
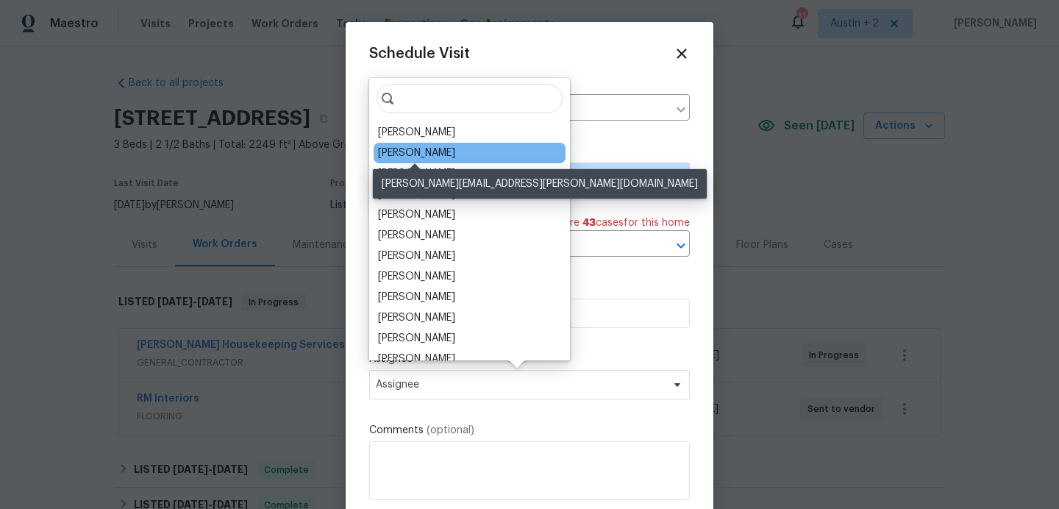
click at [406, 146] on div "[PERSON_NAME]" at bounding box center [416, 153] width 77 height 15
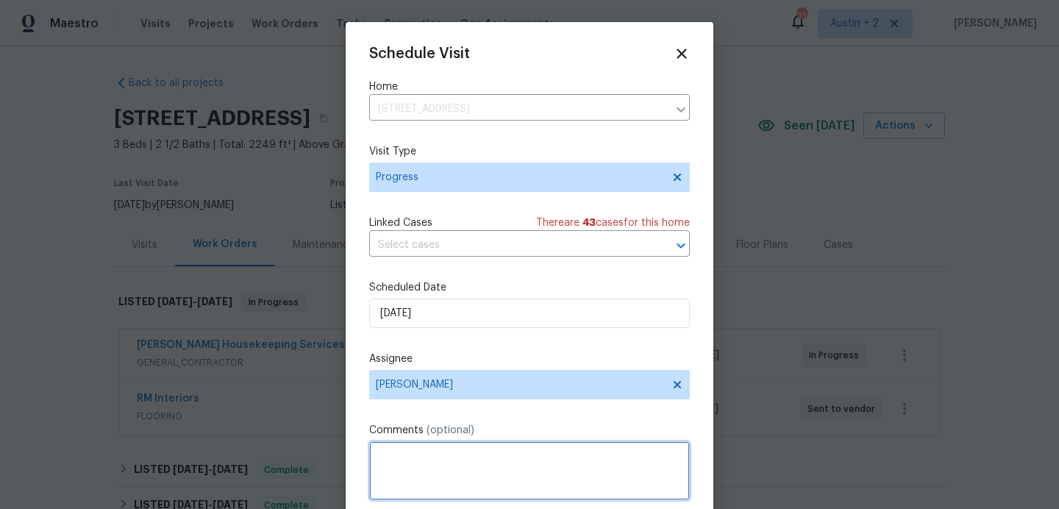
click at [380, 471] on textarea at bounding box center [529, 470] width 321 height 59
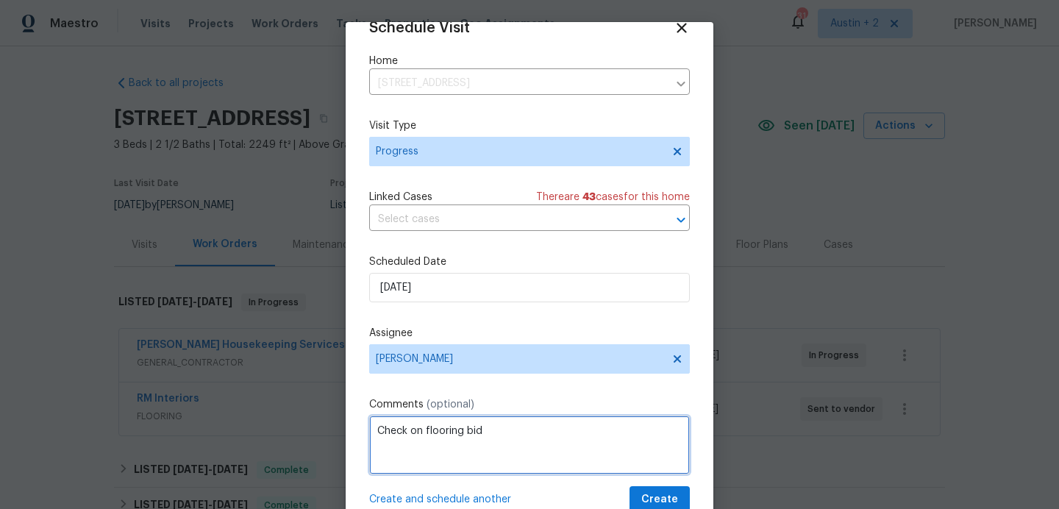
type textarea "Check on flooring bid"
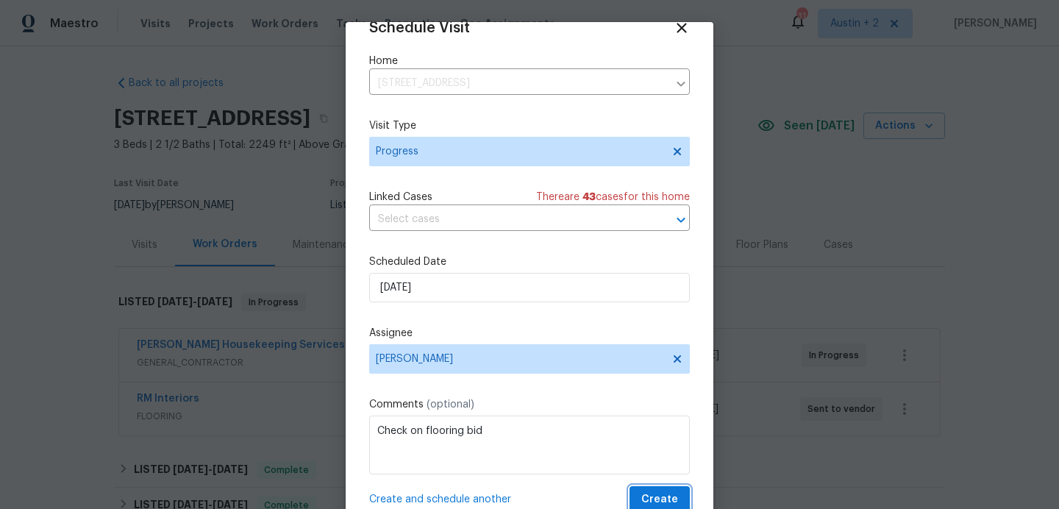
click at [658, 502] on span "Create" at bounding box center [659, 500] width 37 height 18
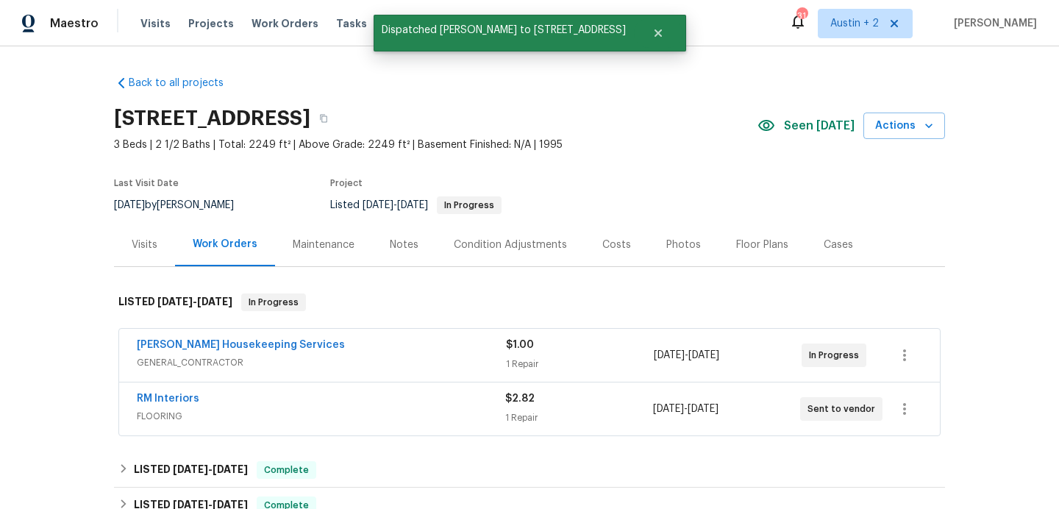
click at [404, 245] on div "Notes" at bounding box center [404, 245] width 29 height 15
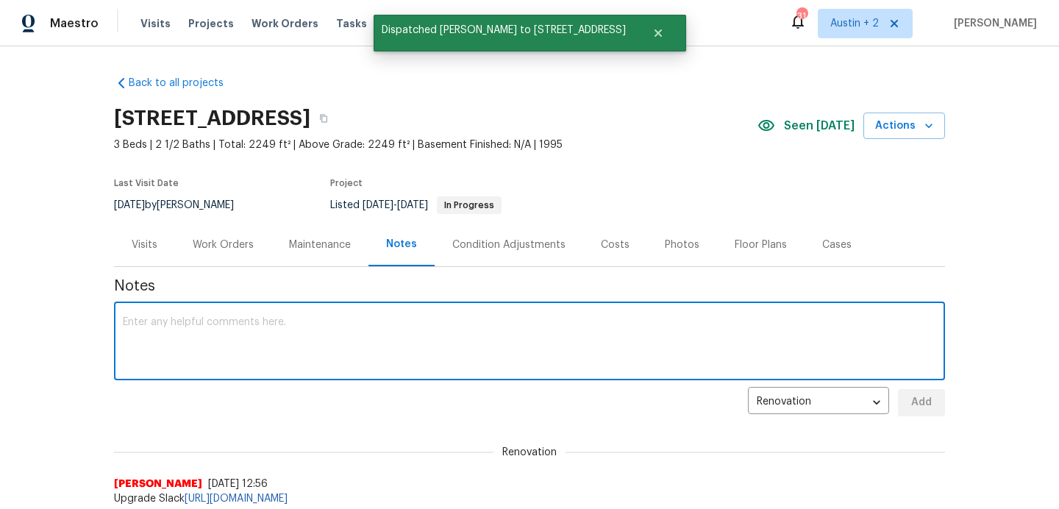
click at [298, 342] on textarea at bounding box center [529, 342] width 813 height 51
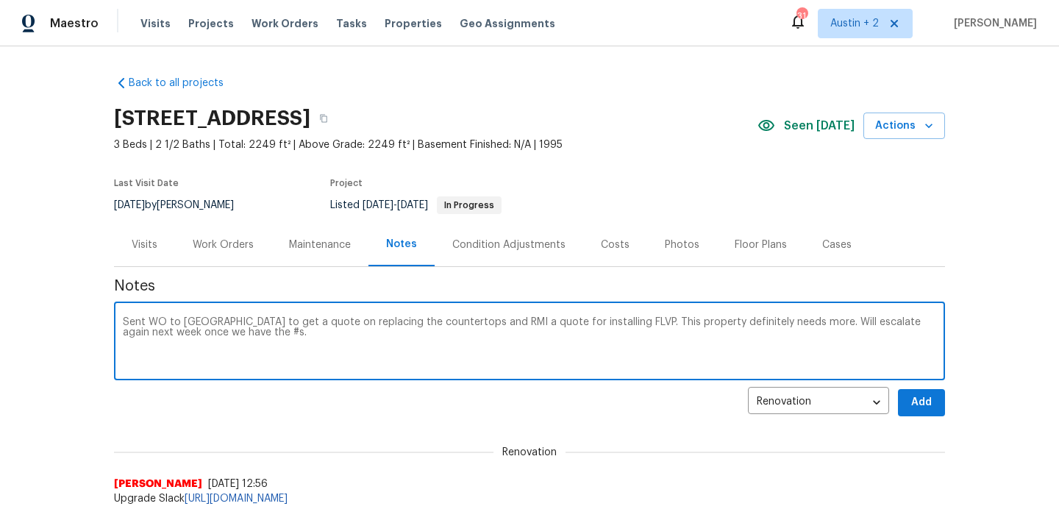
type textarea "Sent WO to Arelis to get a quote on replacing the countertops and RMI a quote f…"
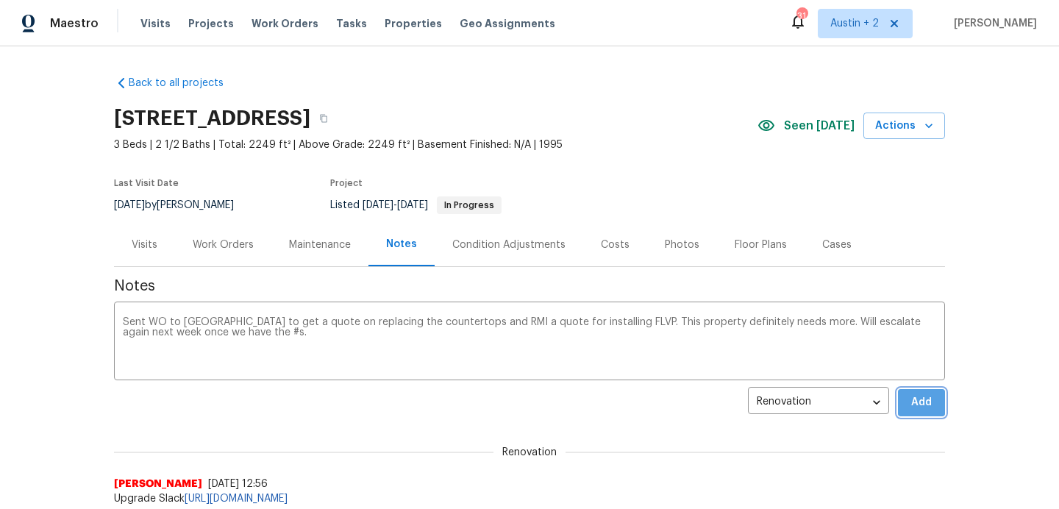
click at [925, 404] on span "Add" at bounding box center [922, 403] width 24 height 18
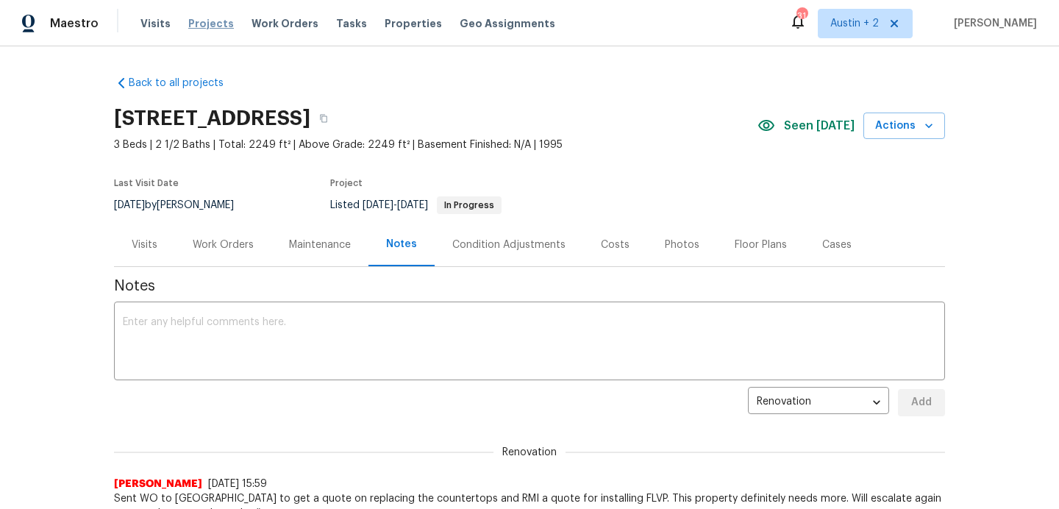
click at [202, 18] on span "Projects" at bounding box center [211, 23] width 46 height 15
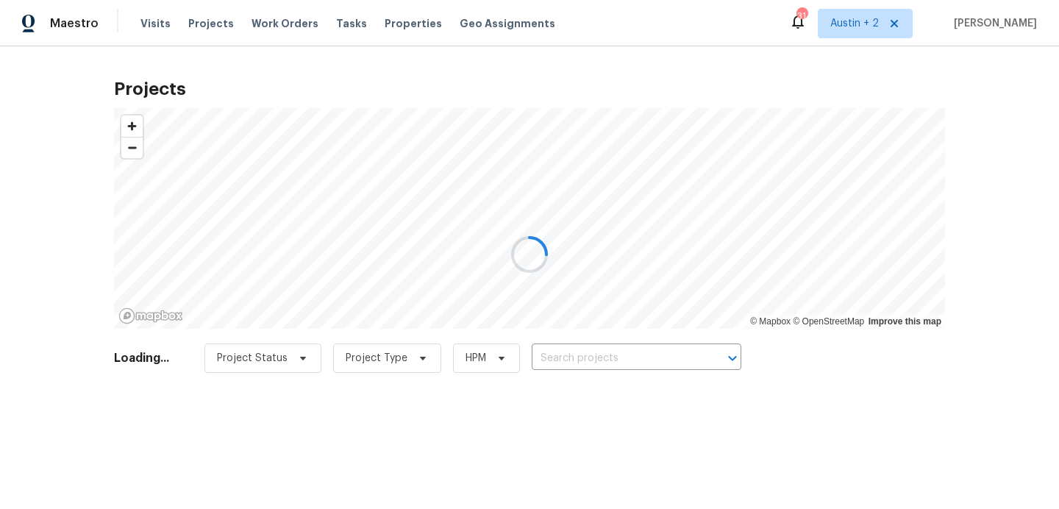
click at [614, 348] on div at bounding box center [529, 254] width 1059 height 509
click at [597, 361] on div at bounding box center [529, 254] width 1059 height 509
click at [599, 360] on div at bounding box center [529, 254] width 1059 height 509
click at [611, 355] on div at bounding box center [529, 254] width 1059 height 509
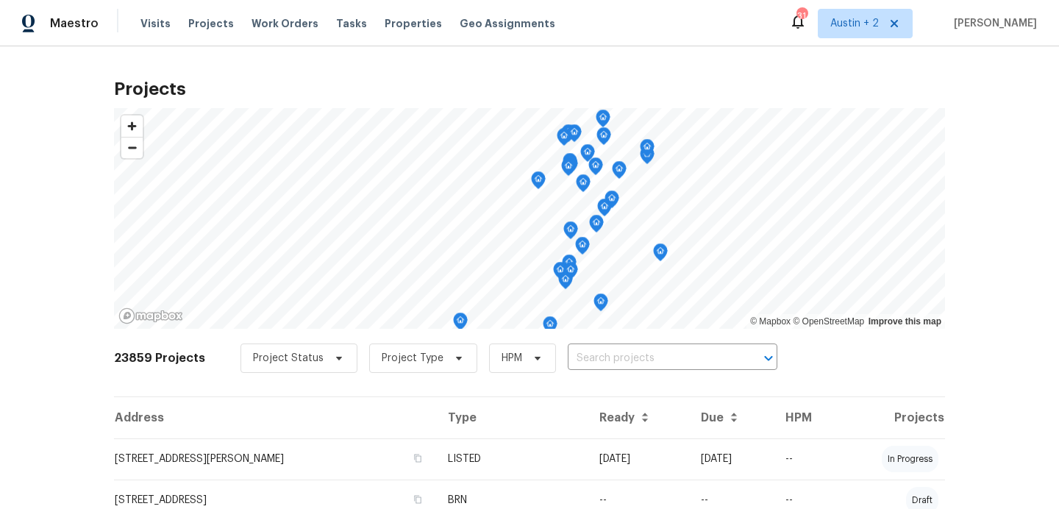
click at [611, 355] on input "text" at bounding box center [652, 358] width 168 height 23
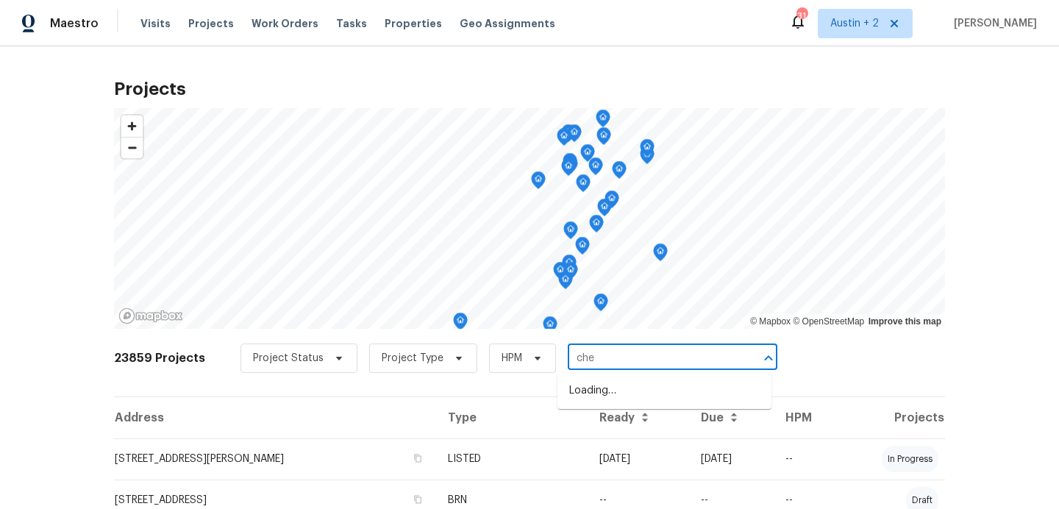
type input "chey"
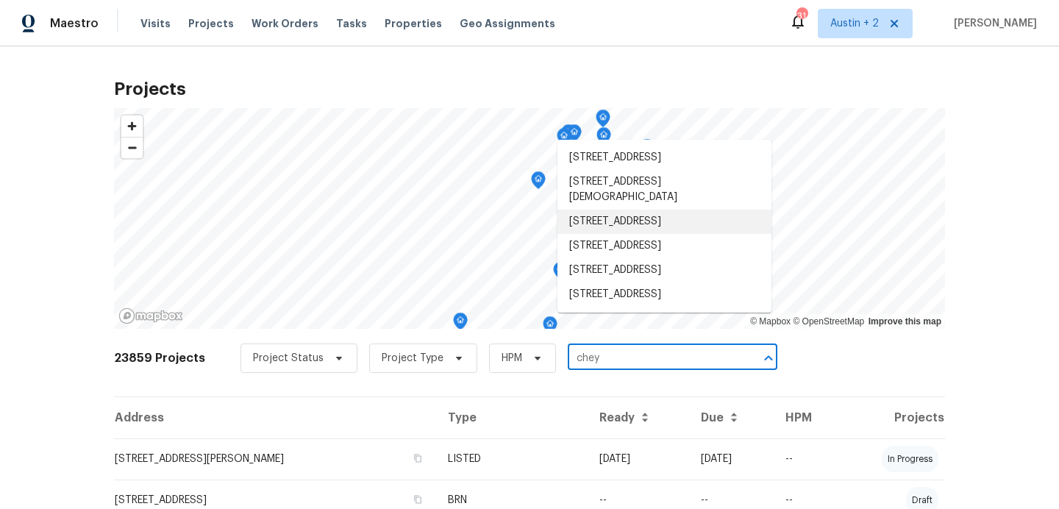
click at [618, 234] on li "3616 Cheyenne St, Round Rock, TX 78665" at bounding box center [665, 222] width 214 height 24
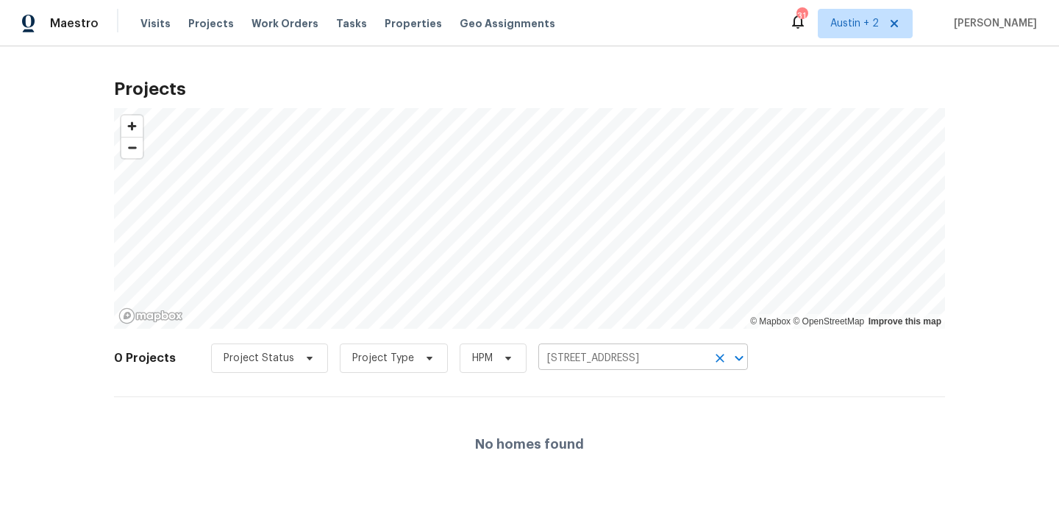
click at [582, 352] on input "3616 Cheyenne St, Round Rock, TX 78665" at bounding box center [622, 358] width 168 height 23
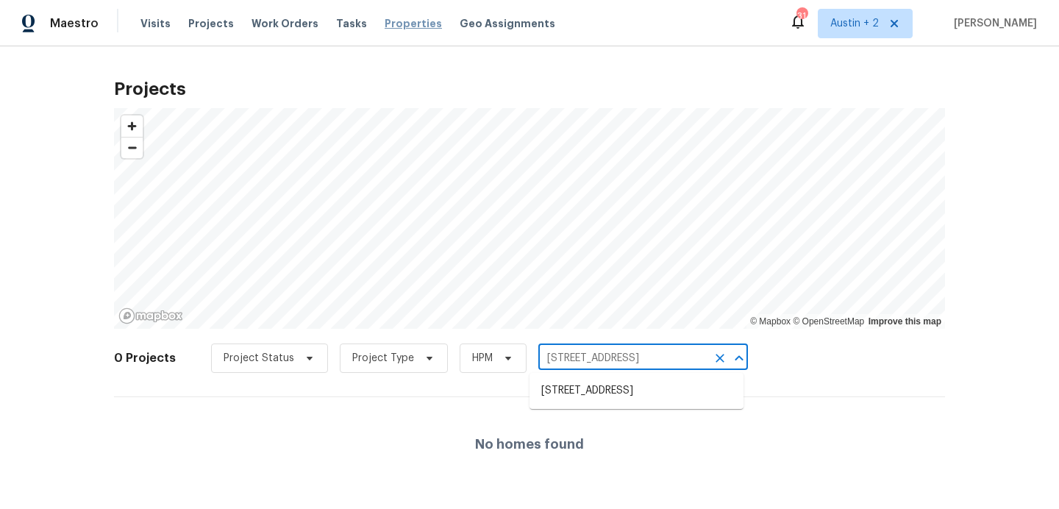
click at [416, 20] on span "Properties" at bounding box center [413, 23] width 57 height 15
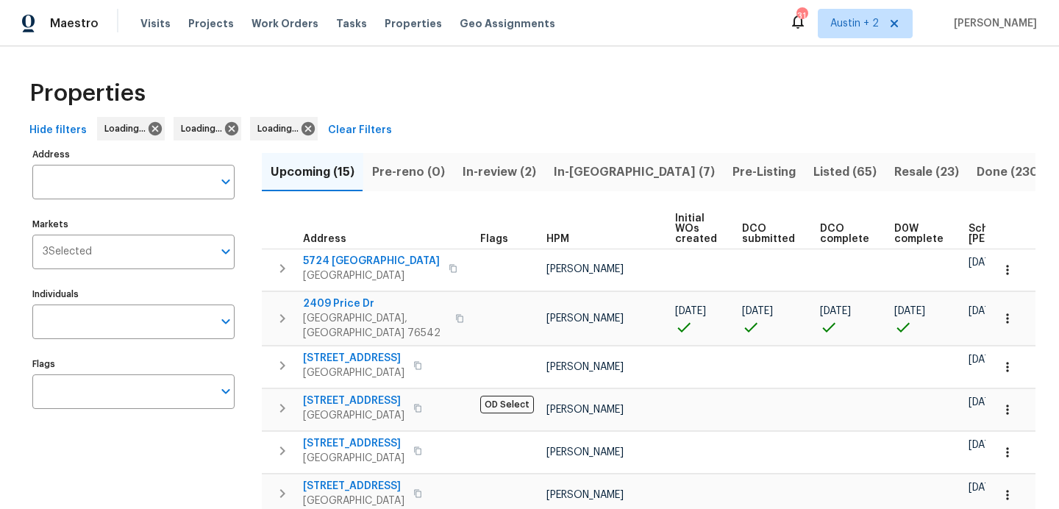
click at [594, 170] on span "In-[GEOGRAPHIC_DATA] (7)" at bounding box center [634, 172] width 161 height 21
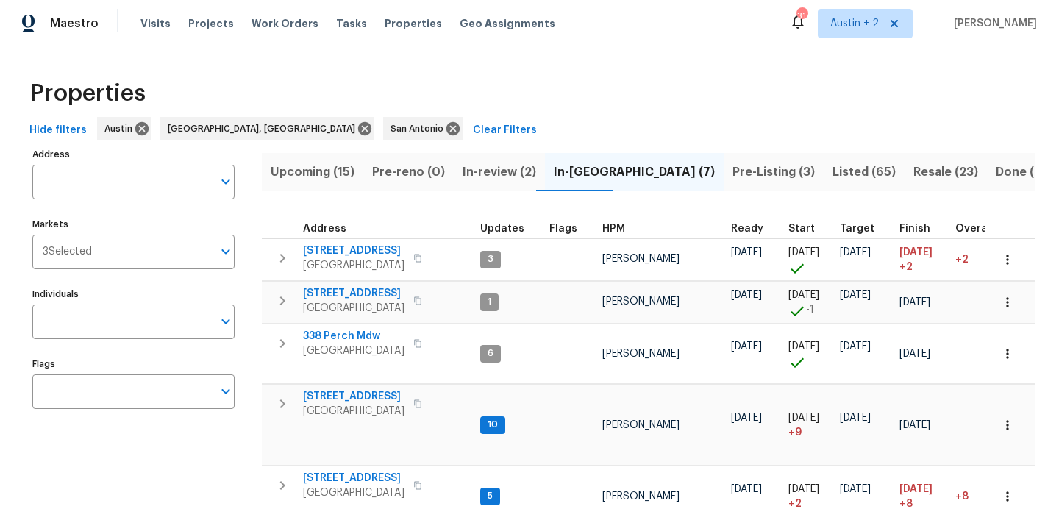
scroll to position [202, 0]
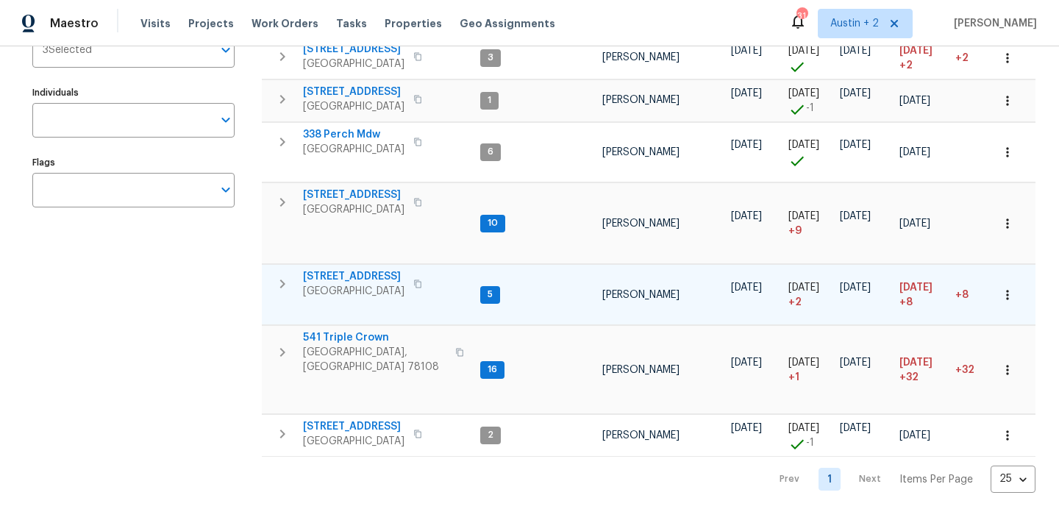
click at [326, 272] on span "[STREET_ADDRESS]" at bounding box center [354, 276] width 102 height 15
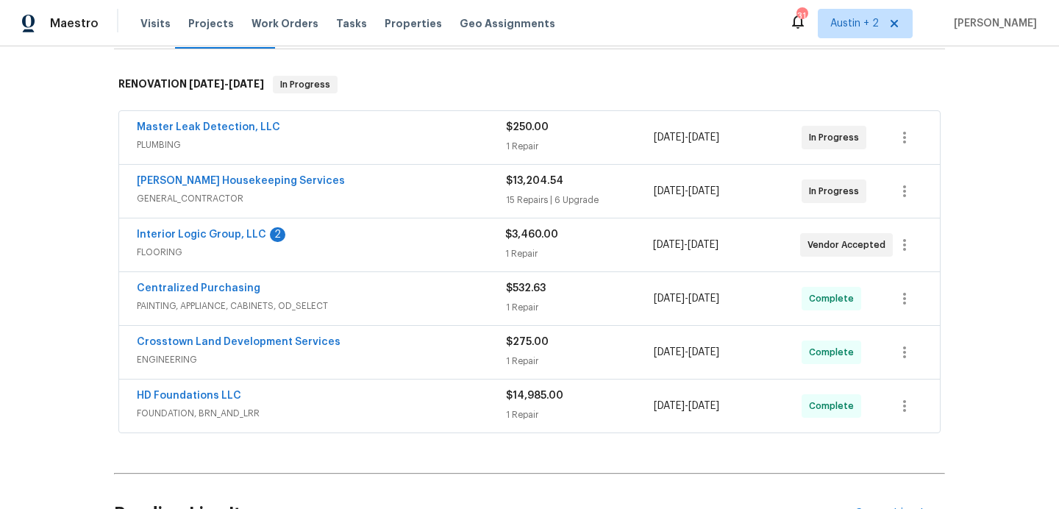
scroll to position [218, 0]
click at [287, 340] on link "Crosstown Land Development Services" at bounding box center [239, 341] width 204 height 10
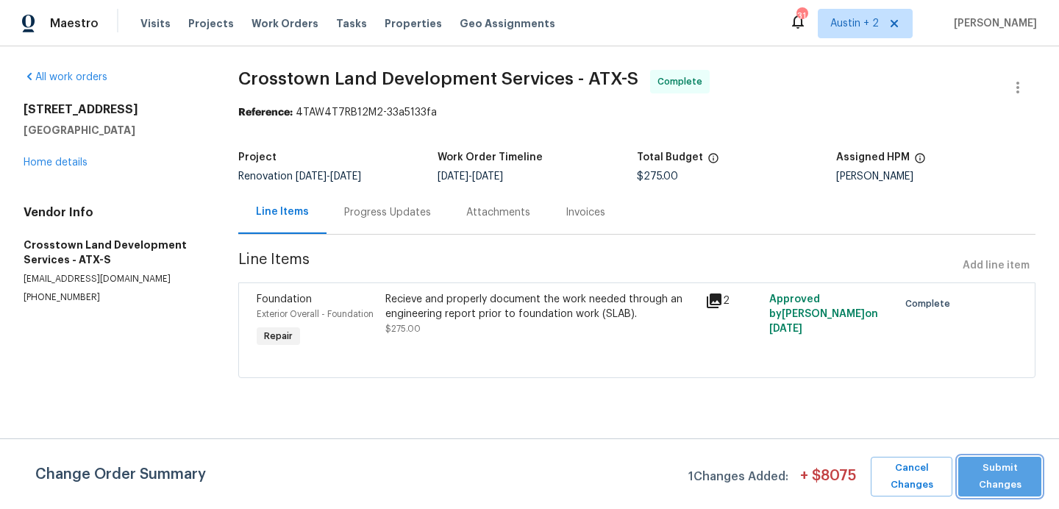
click at [994, 476] on span "Submit Changes" at bounding box center [1000, 477] width 68 height 34
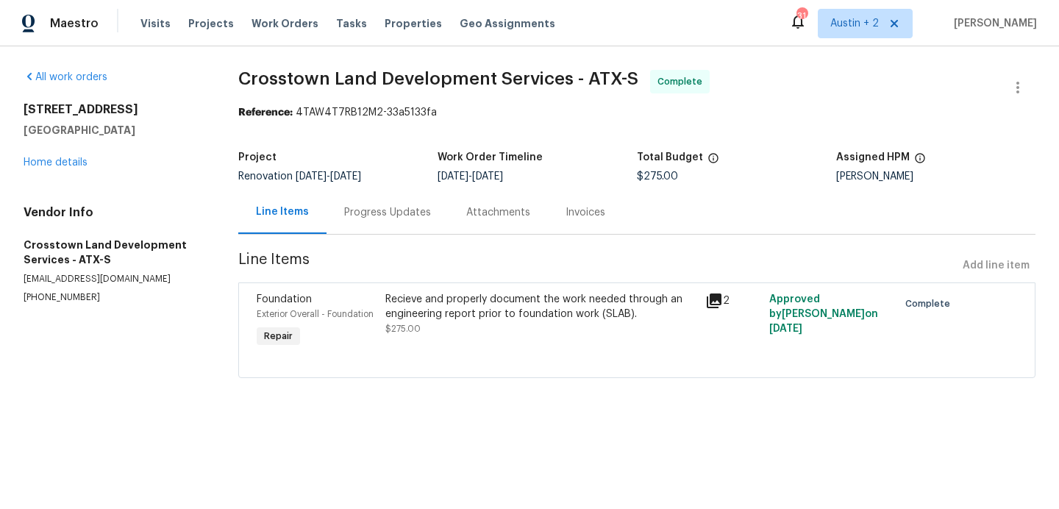
click at [407, 216] on div "Progress Updates" at bounding box center [387, 212] width 87 height 15
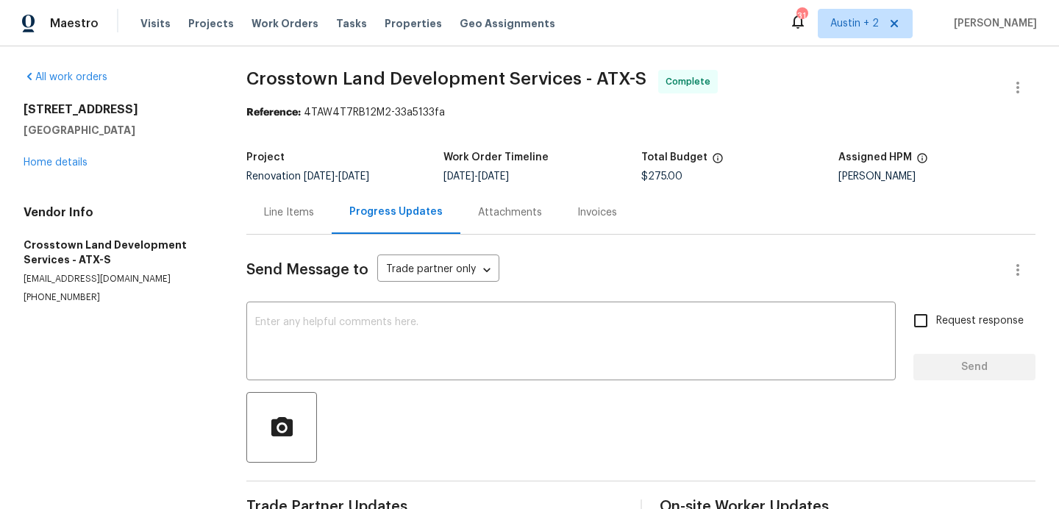
click at [304, 213] on div "Line Items" at bounding box center [289, 212] width 50 height 15
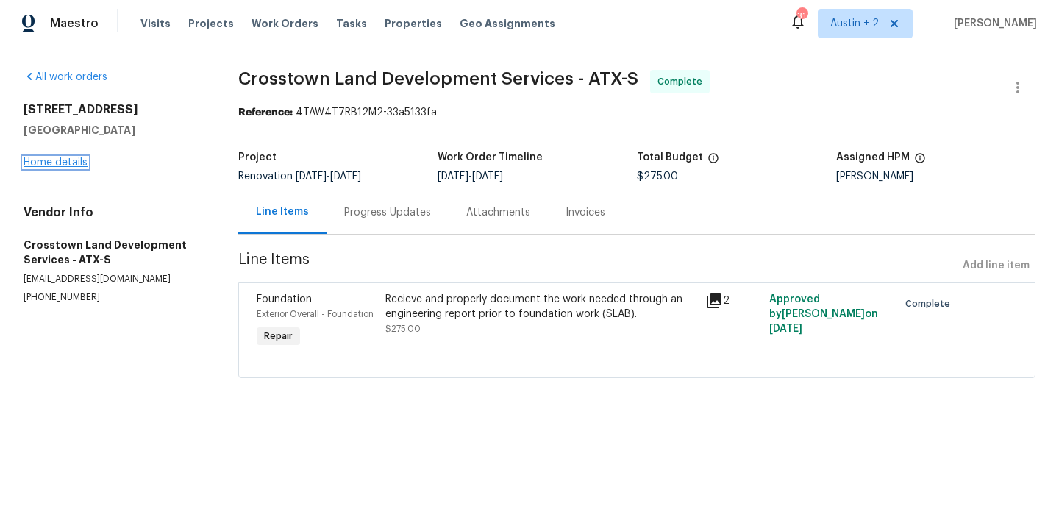
click at [65, 163] on link "Home details" at bounding box center [56, 162] width 64 height 10
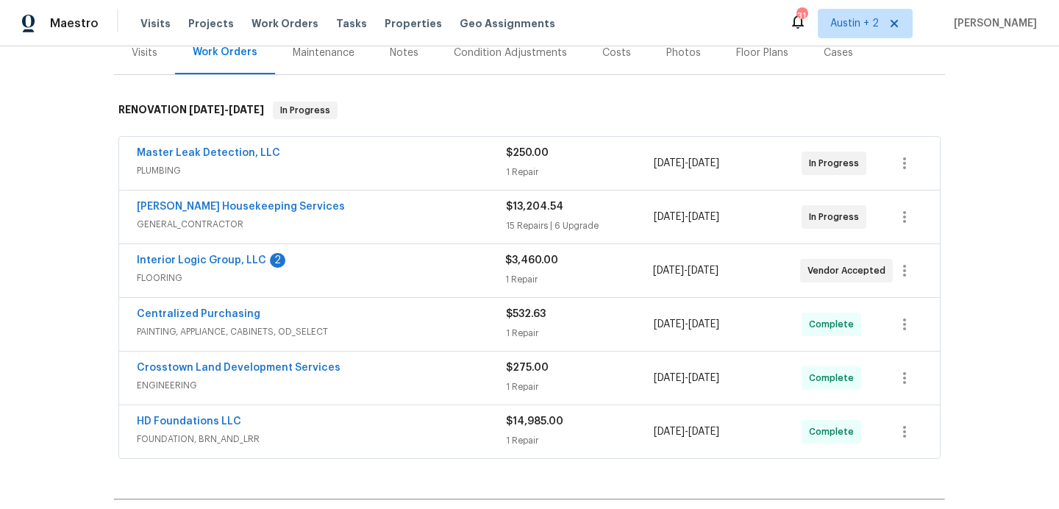
scroll to position [190, 0]
click at [224, 261] on link "Interior Logic Group, LLC" at bounding box center [201, 262] width 129 height 10
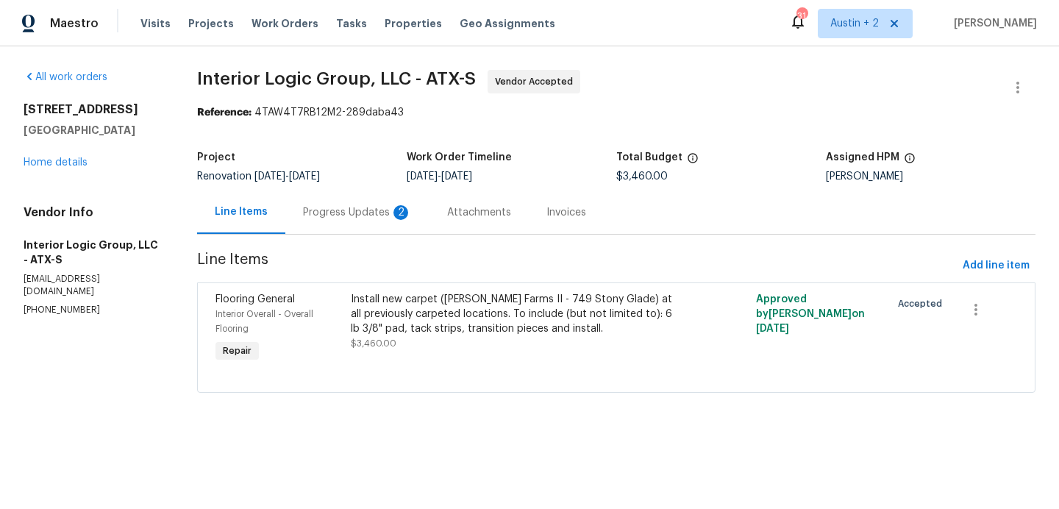
click at [371, 207] on div "Progress Updates 2" at bounding box center [357, 212] width 109 height 15
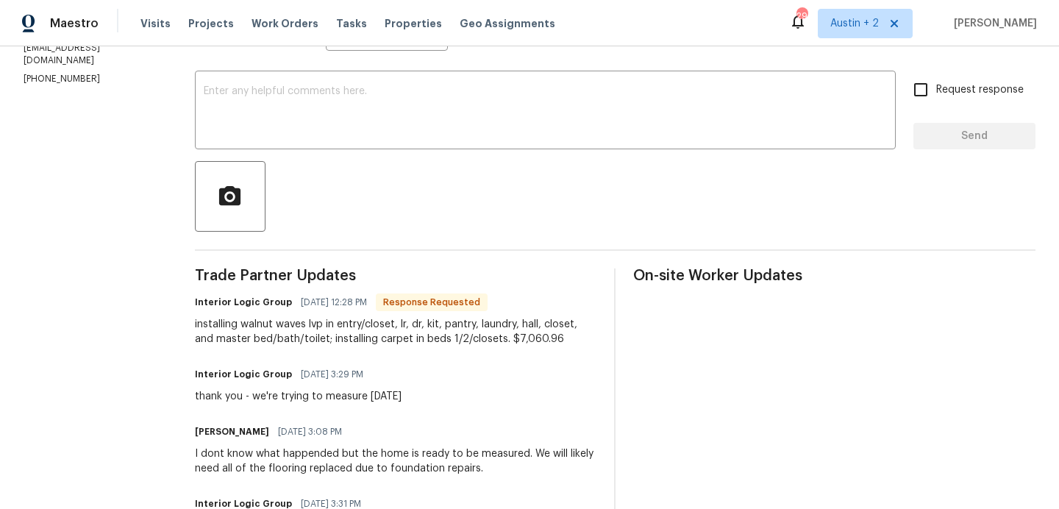
scroll to position [85, 0]
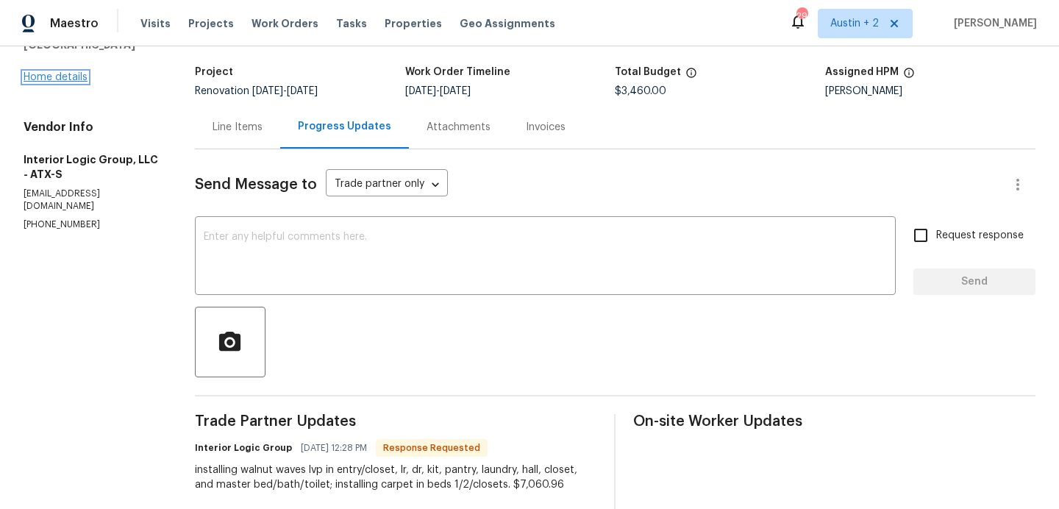
click at [75, 79] on link "Home details" at bounding box center [56, 77] width 64 height 10
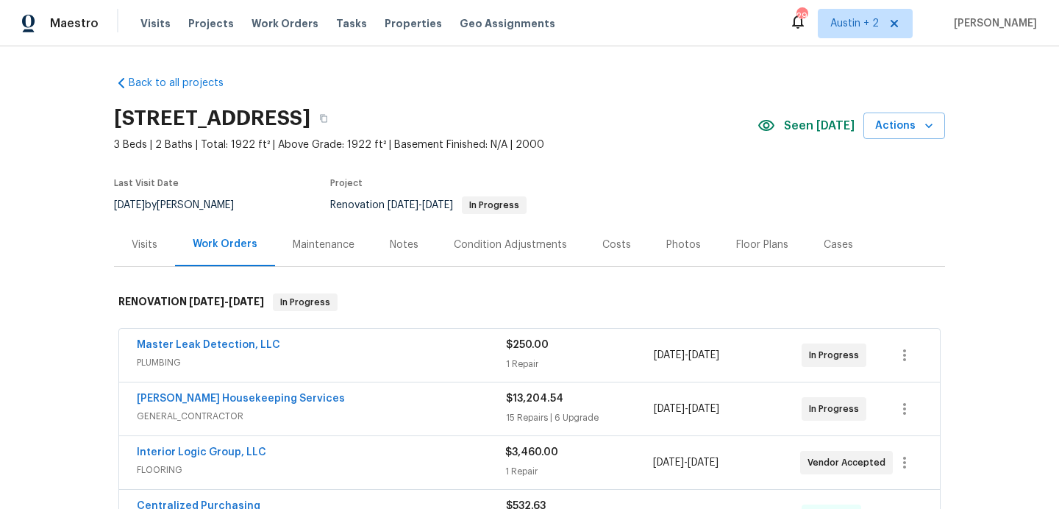
click at [607, 240] on div "Costs" at bounding box center [616, 245] width 29 height 15
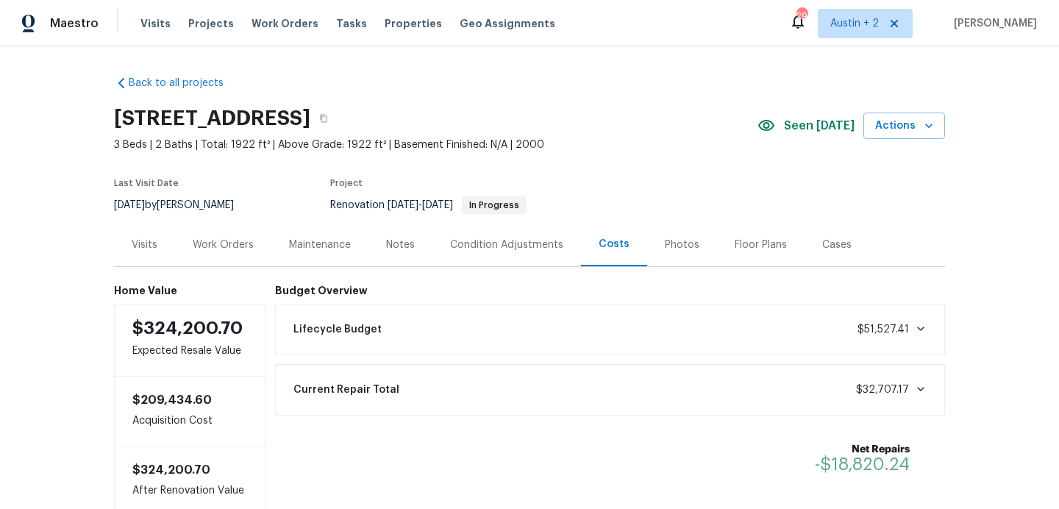
click at [243, 248] on div "Work Orders" at bounding box center [223, 245] width 61 height 15
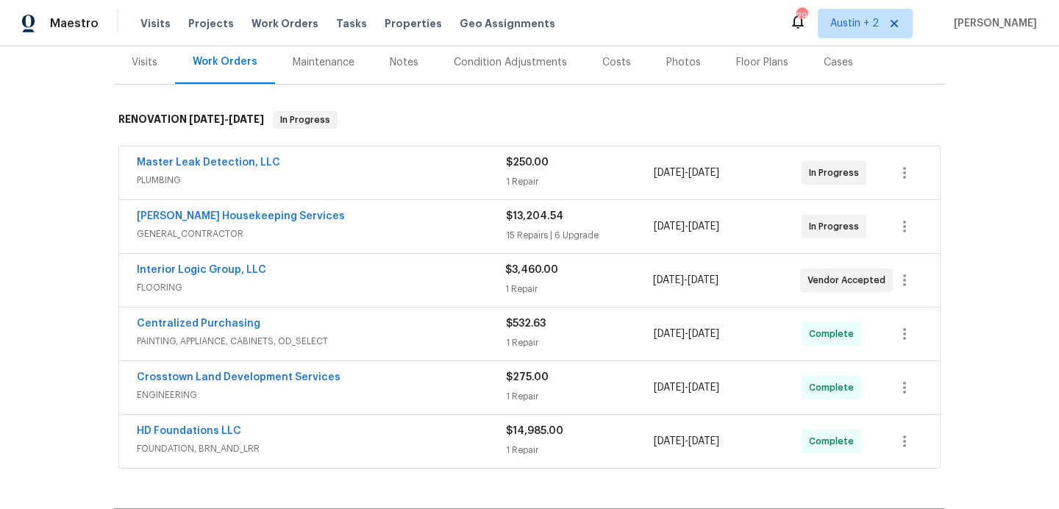
scroll to position [184, 0]
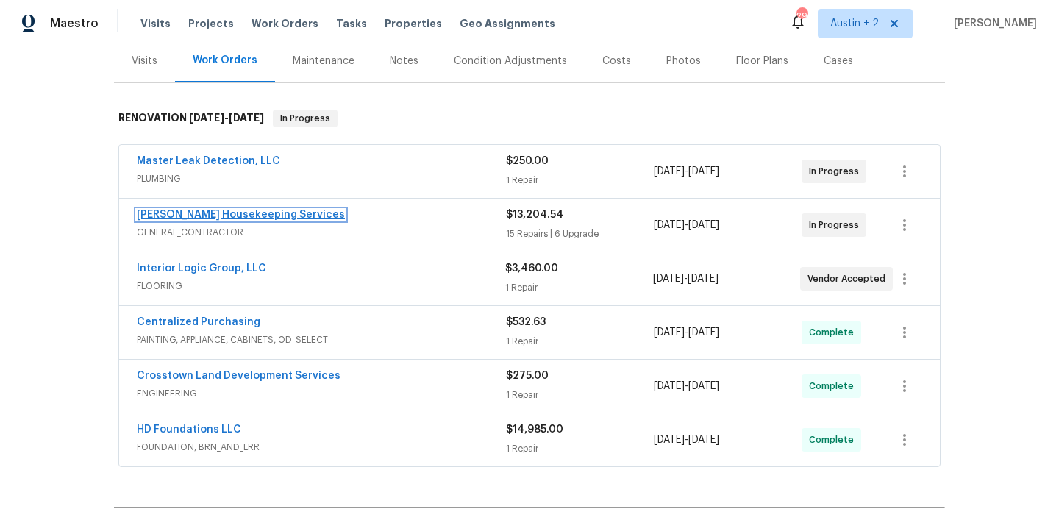
click at [260, 216] on link "[PERSON_NAME] Housekeeping Services" at bounding box center [241, 215] width 208 height 10
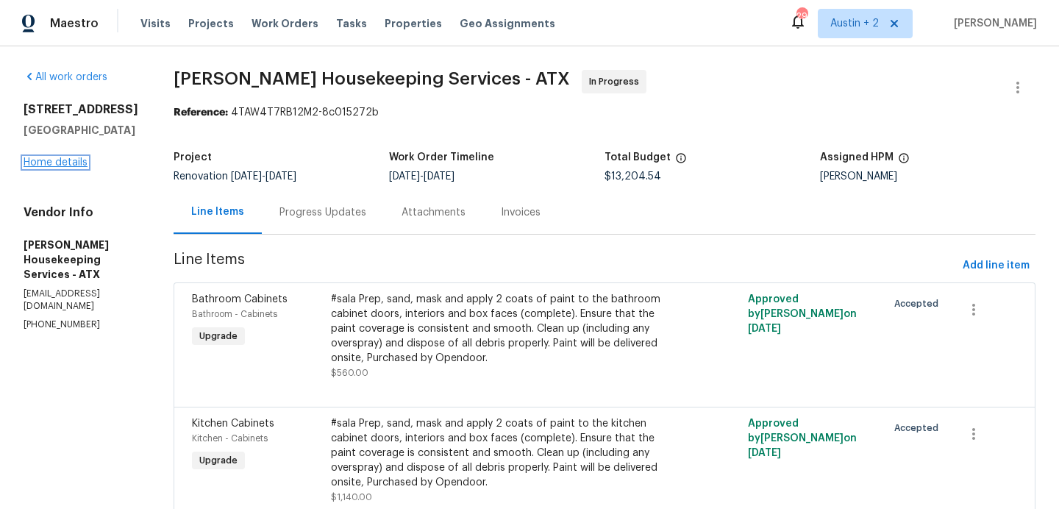
click at [33, 165] on link "Home details" at bounding box center [56, 162] width 64 height 10
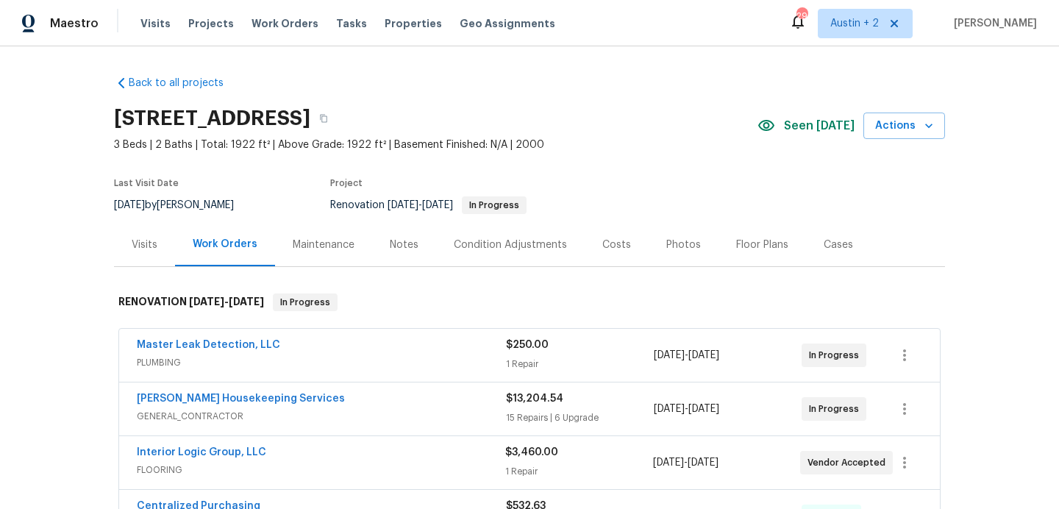
click at [406, 247] on div "Notes" at bounding box center [404, 245] width 29 height 15
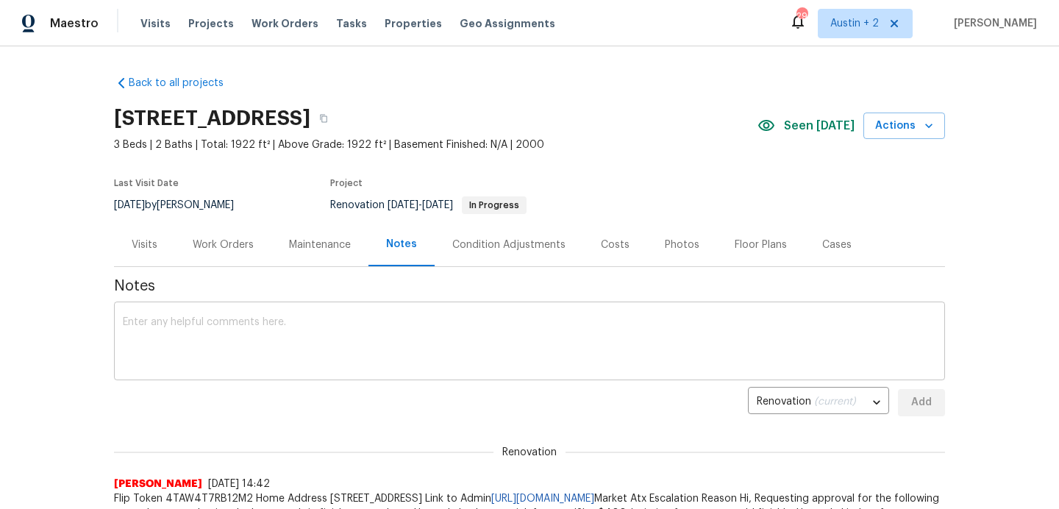
click at [371, 349] on textarea at bounding box center [529, 342] width 813 height 51
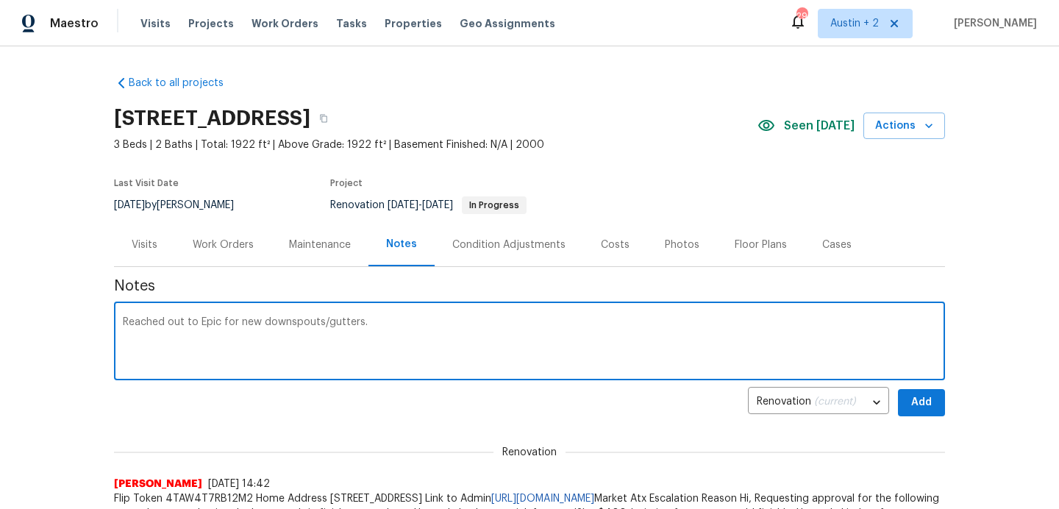
type textarea "Reached out to Epic for new downspouts/gutters."
click at [925, 409] on span "Add" at bounding box center [922, 403] width 24 height 18
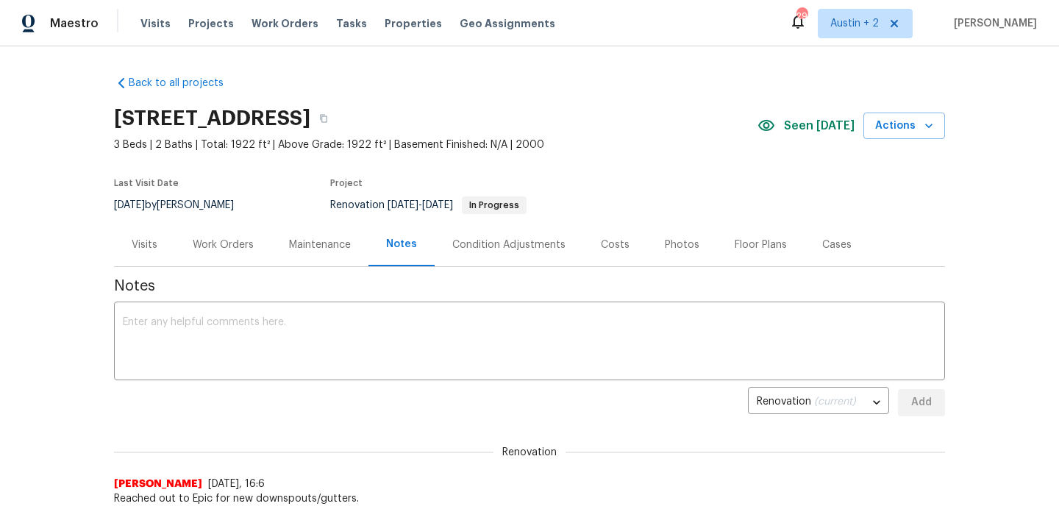
click at [253, 249] on div "Work Orders" at bounding box center [223, 244] width 96 height 43
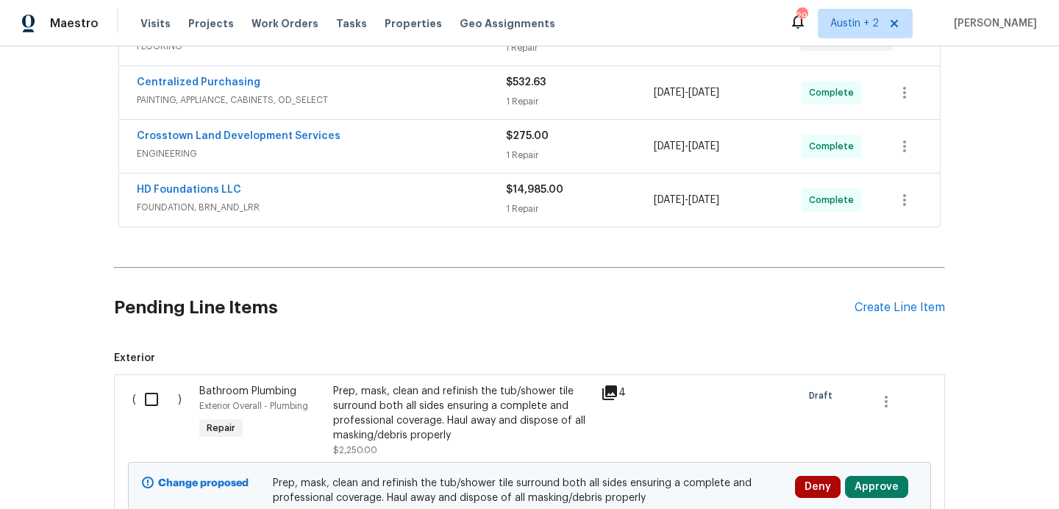
scroll to position [428, 0]
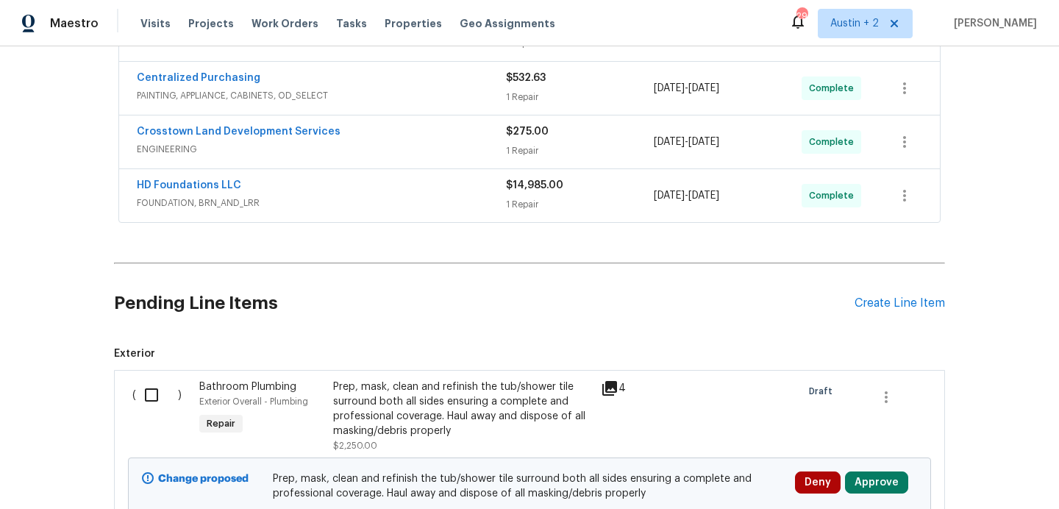
click at [883, 310] on div "Pending Line Items Create Line Item" at bounding box center [529, 303] width 831 height 68
click at [882, 305] on div "Create Line Item" at bounding box center [900, 303] width 90 height 14
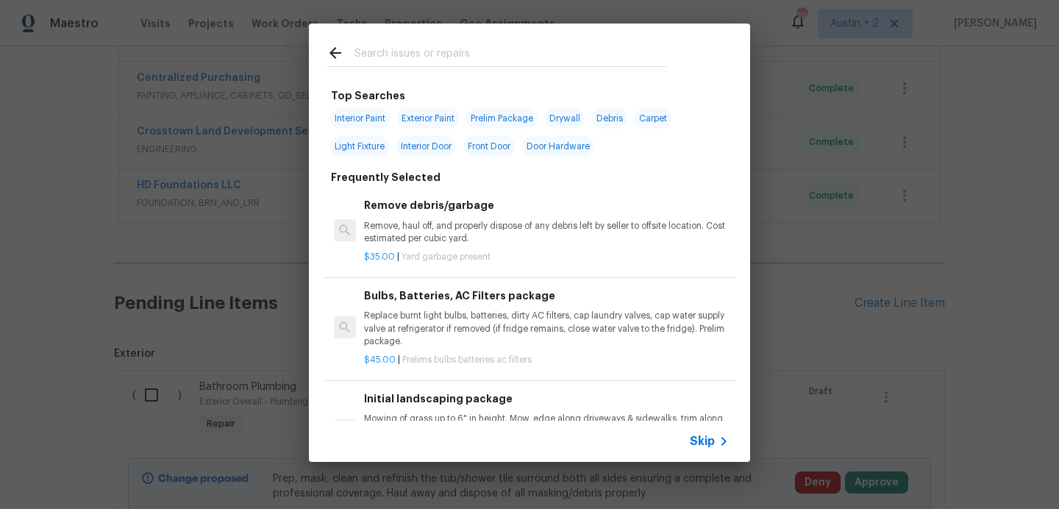
click at [412, 57] on input "text" at bounding box center [511, 55] width 312 height 22
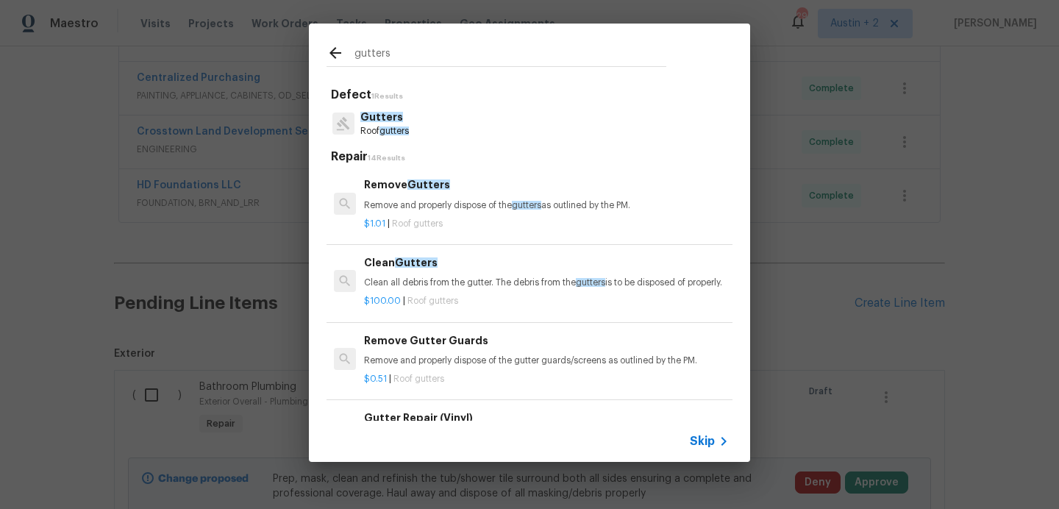
type input "gutters"
click at [917, 239] on div "gutters Defect 1 Results Gutters Roof gutters Repair 14 Results Remove Gutters …" at bounding box center [529, 242] width 1059 height 485
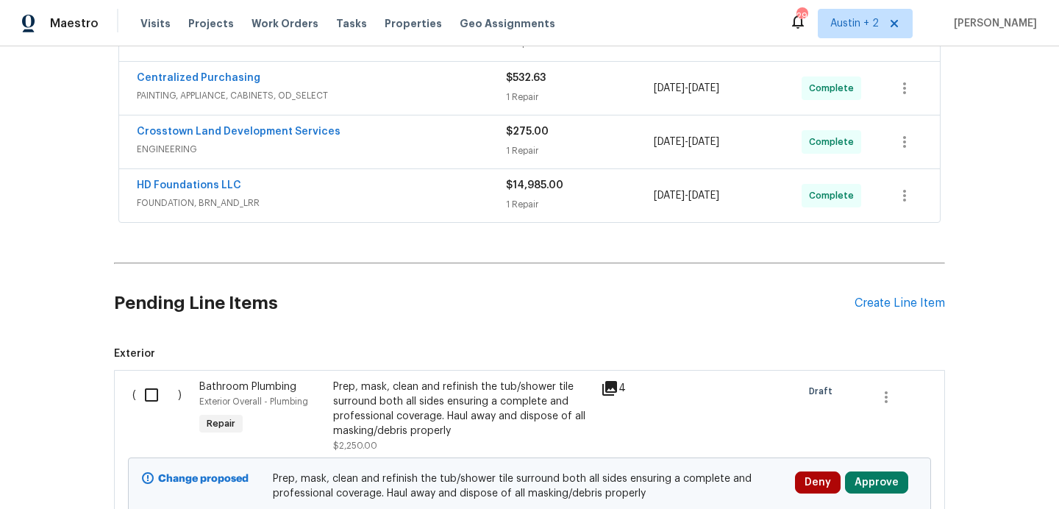
scroll to position [0, 0]
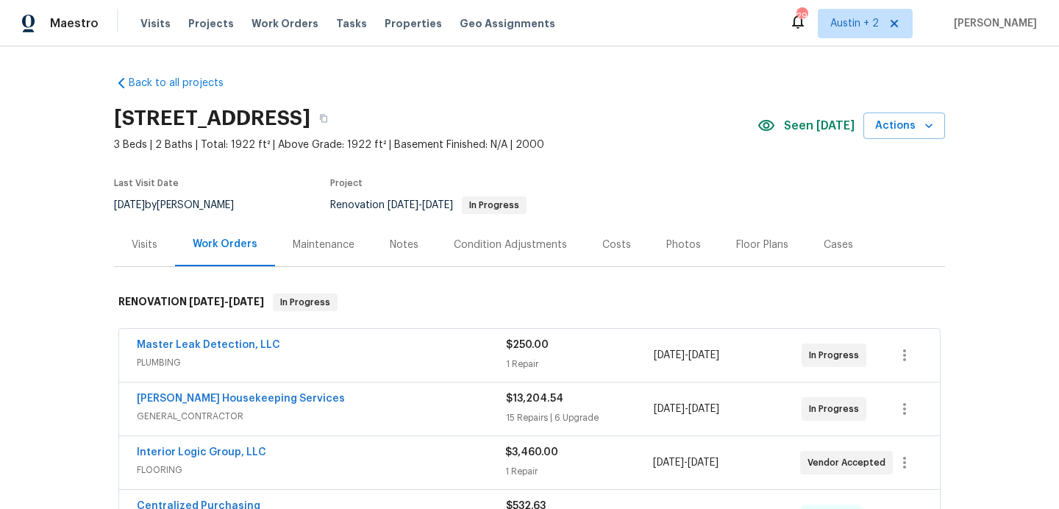
click at [165, 18] on div "Visits Projects Work Orders Tasks Properties Geo Assignments" at bounding box center [356, 23] width 432 height 29
click at [159, 24] on span "Visits" at bounding box center [155, 23] width 30 height 15
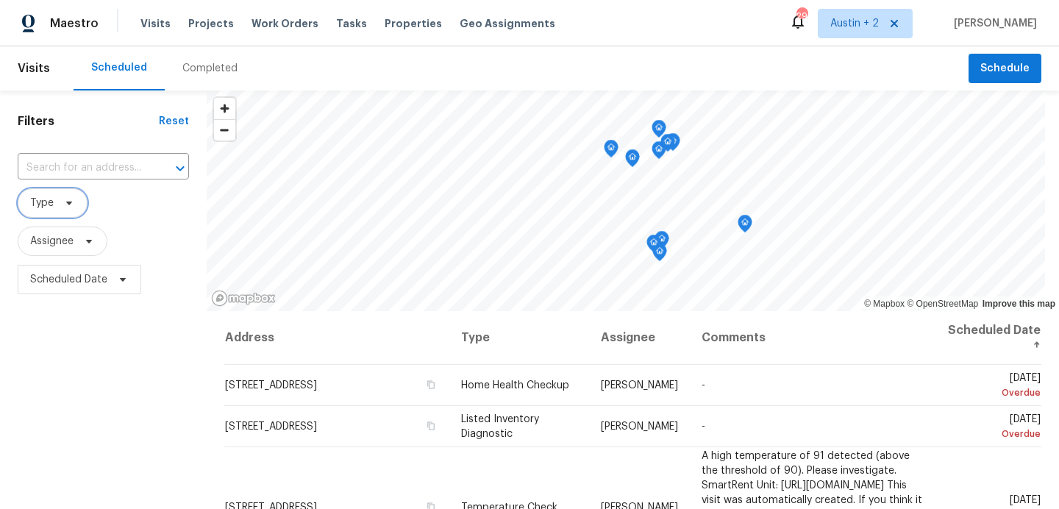
click at [76, 203] on span "Type" at bounding box center [53, 202] width 70 height 29
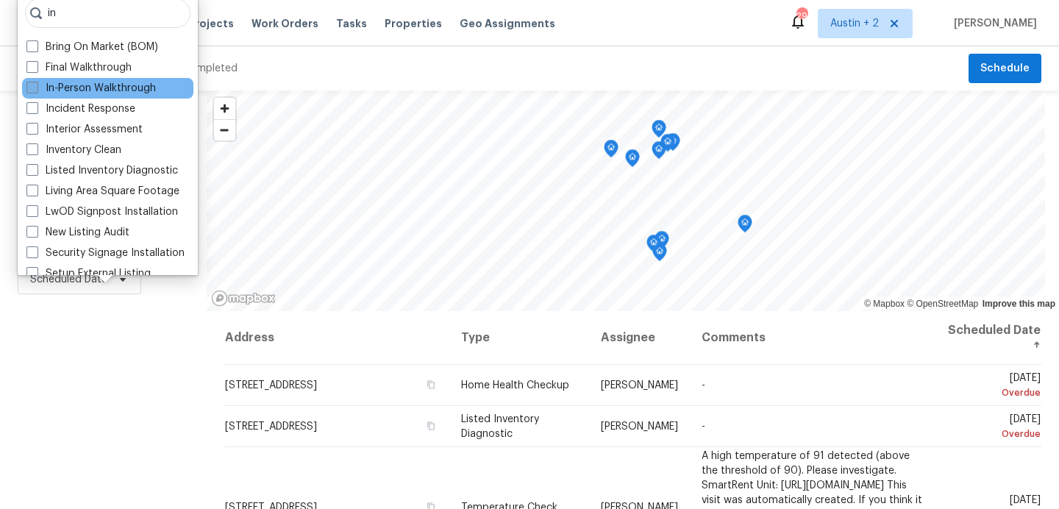
type input "in"
click at [111, 88] on label "In-Person Walkthrough" at bounding box center [90, 88] width 129 height 15
click at [36, 88] on input "In-Person Walkthrough" at bounding box center [31, 86] width 10 height 10
checkbox input "true"
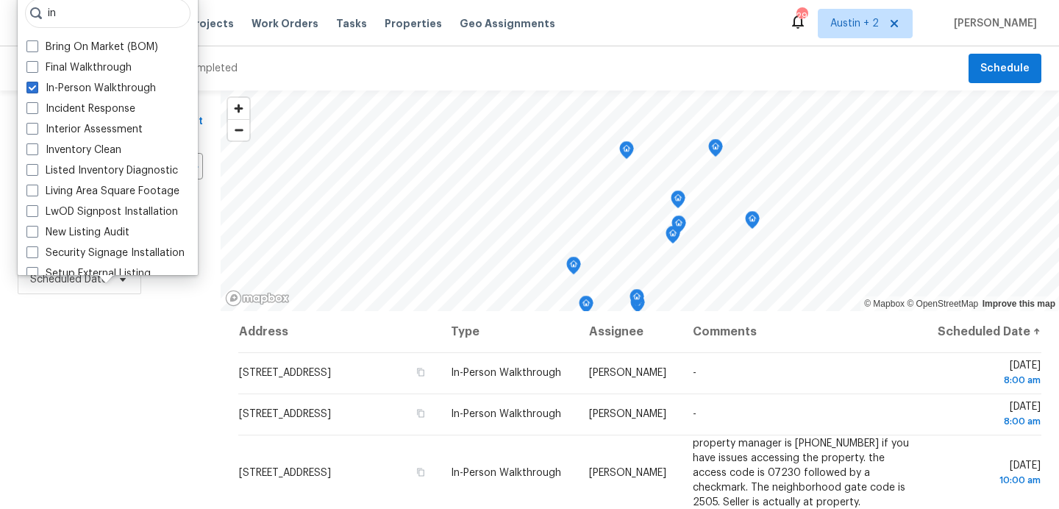
click at [113, 377] on div "Filters Reset ​ In-Person Walkthrough Assignee Scheduled Date" at bounding box center [110, 404] width 221 height 628
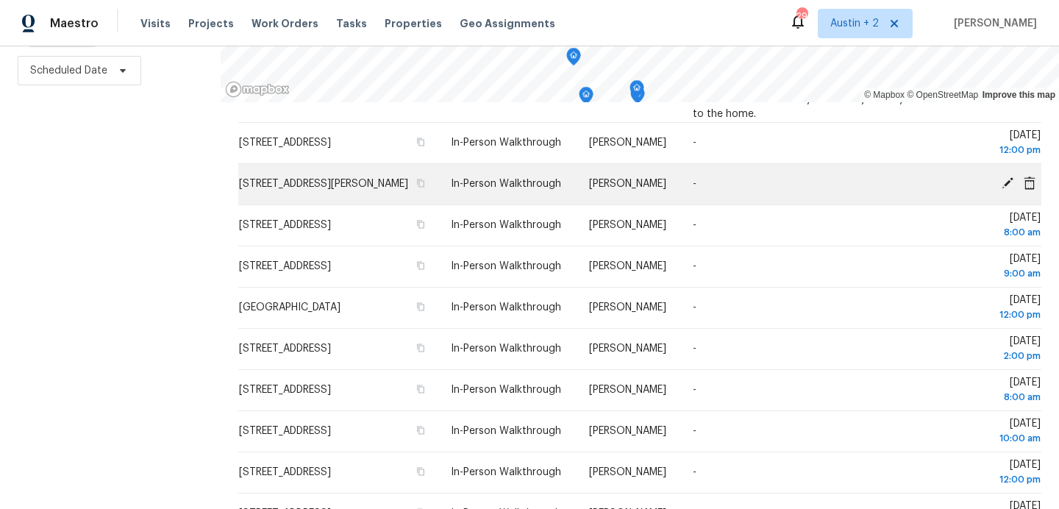
scroll to position [239, 0]
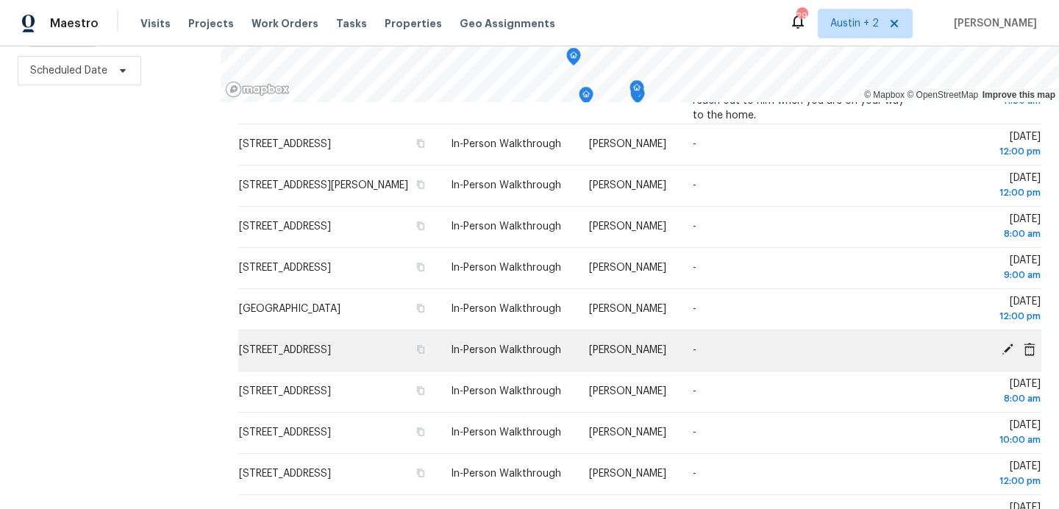
click at [1005, 356] on icon at bounding box center [1007, 349] width 13 height 13
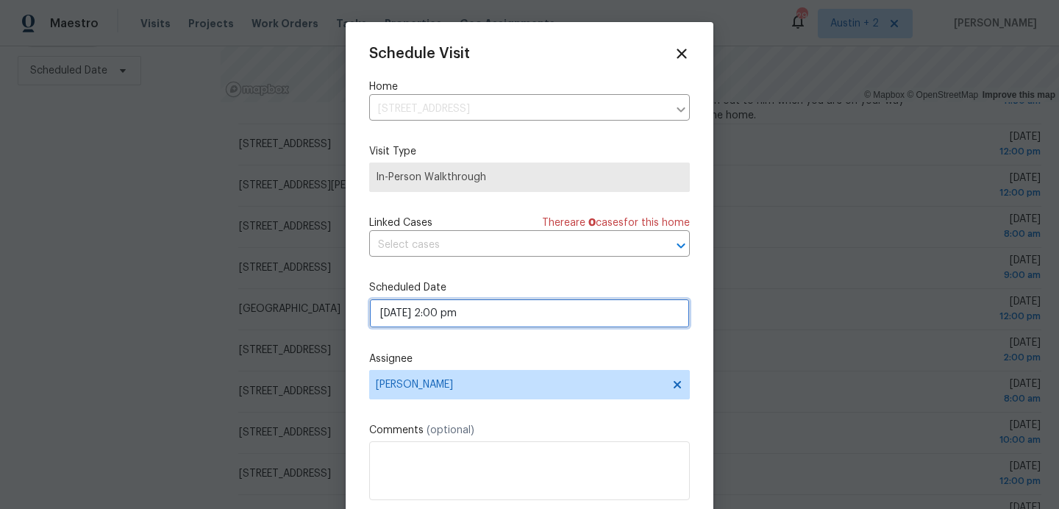
select select "pm"
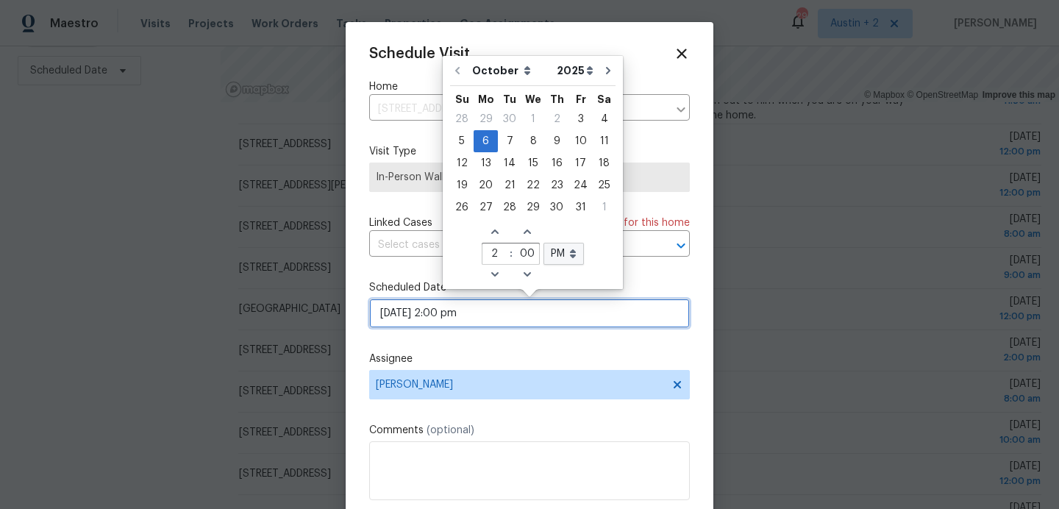
click at [450, 315] on input "[DATE] 2:00 pm" at bounding box center [529, 313] width 321 height 29
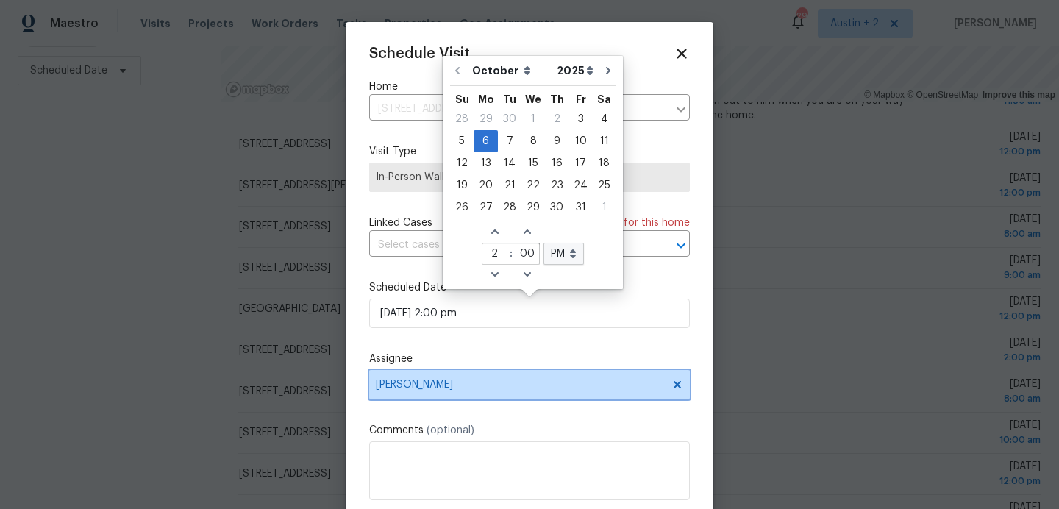
click at [447, 399] on span "[PERSON_NAME]" at bounding box center [529, 384] width 321 height 29
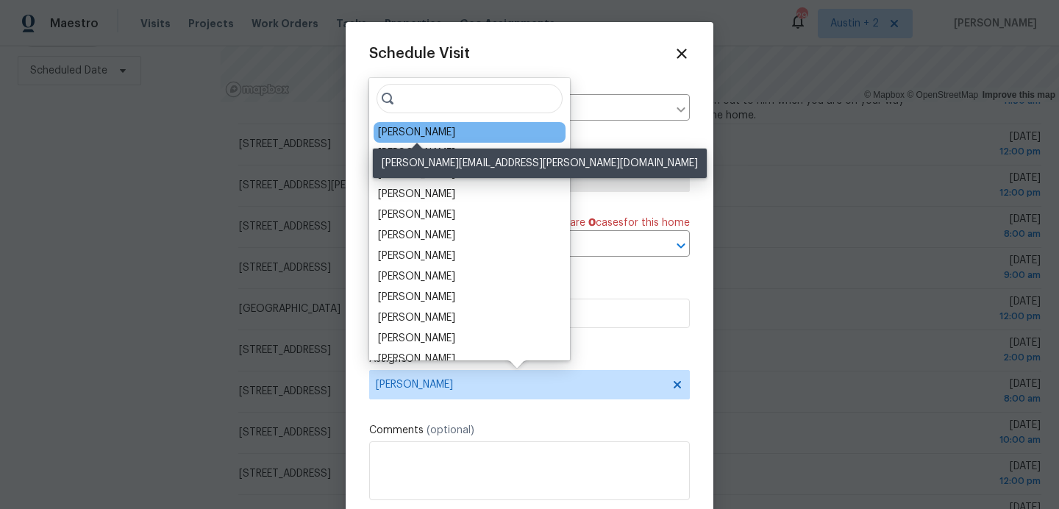
click at [416, 136] on div "[PERSON_NAME]" at bounding box center [416, 132] width 77 height 15
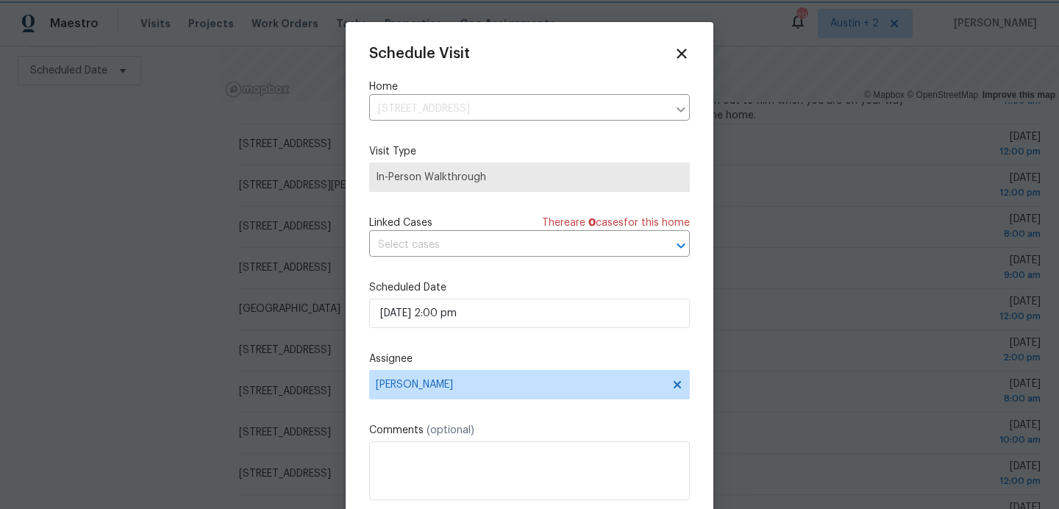
scroll to position [26, 0]
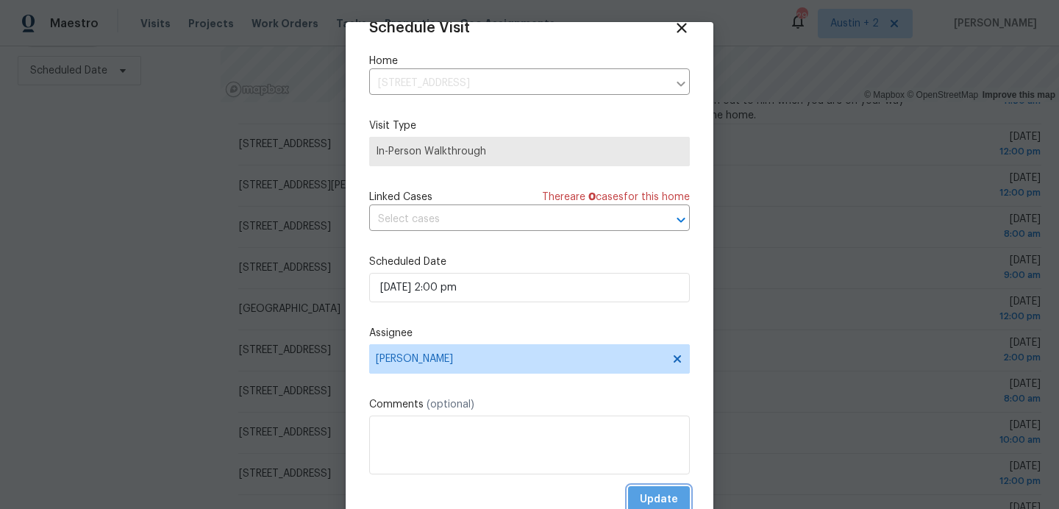
click at [647, 494] on span "Update" at bounding box center [659, 500] width 38 height 18
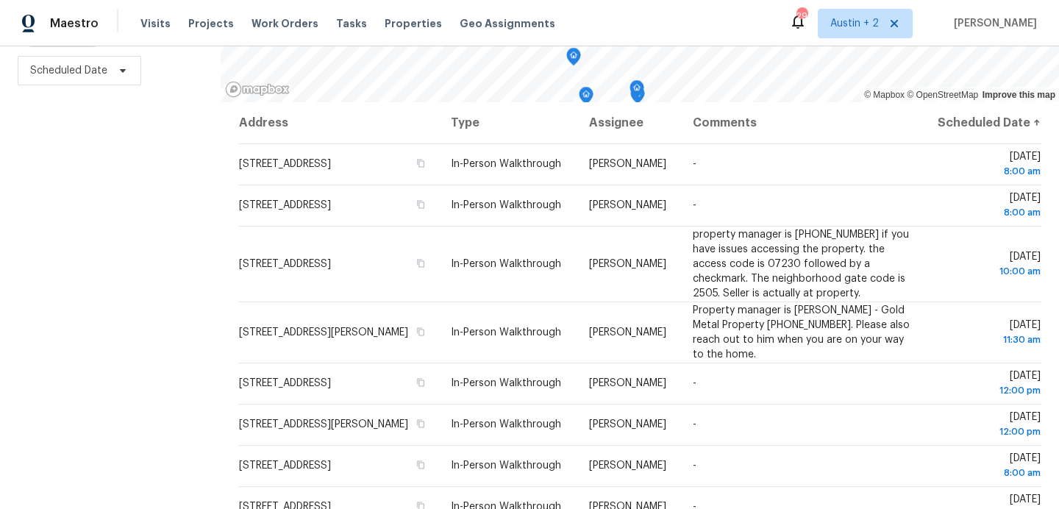
scroll to position [0, 0]
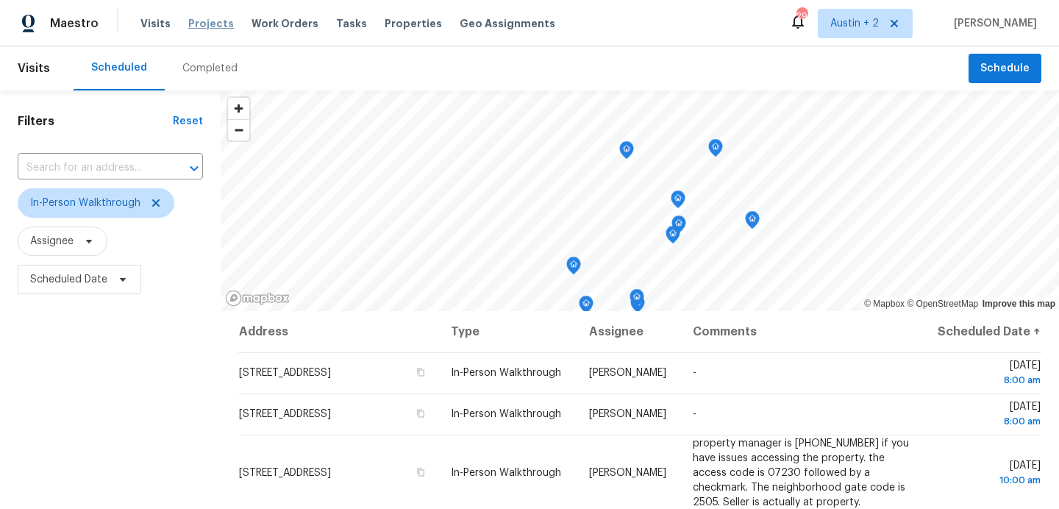
click at [202, 25] on span "Projects" at bounding box center [211, 23] width 46 height 15
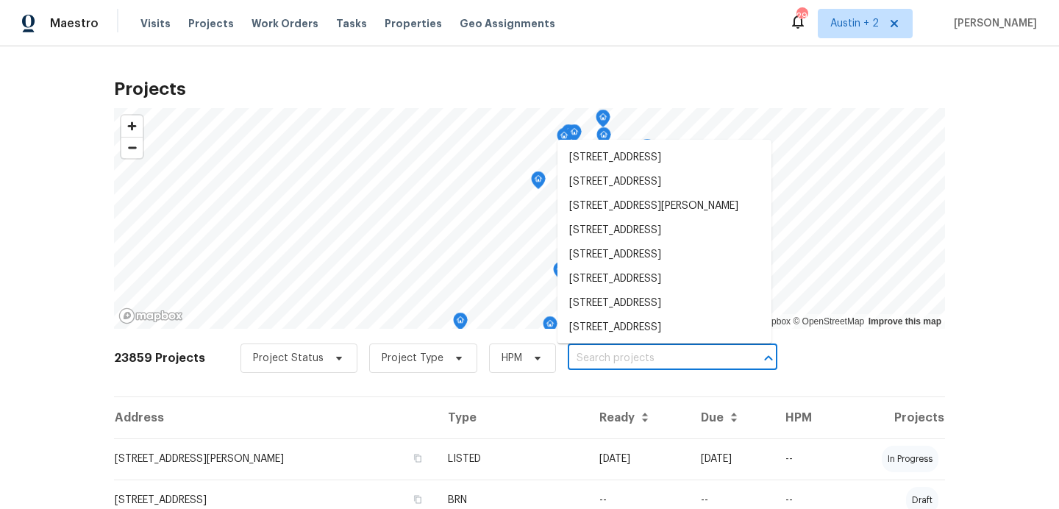
click at [568, 361] on input "text" at bounding box center [652, 358] width 168 height 23
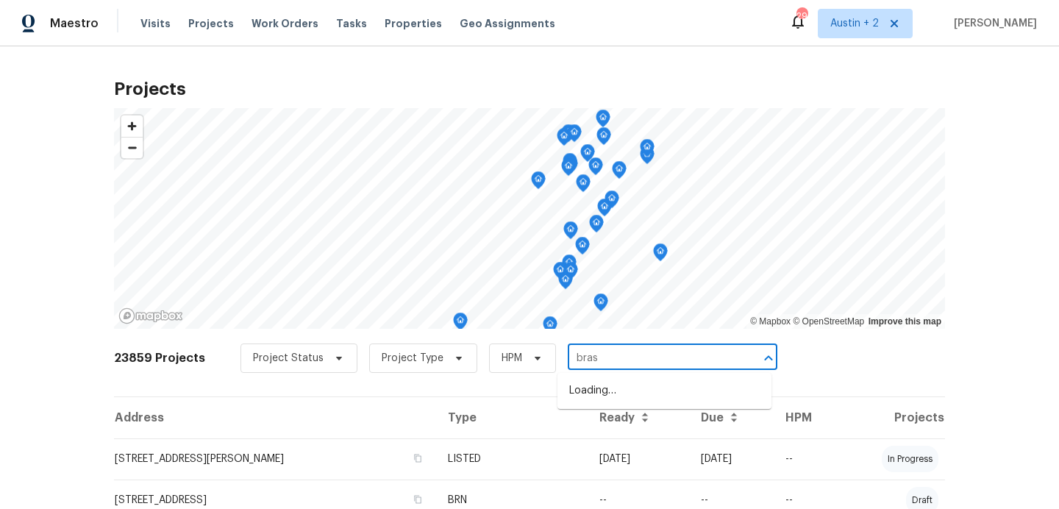
type input "brash"
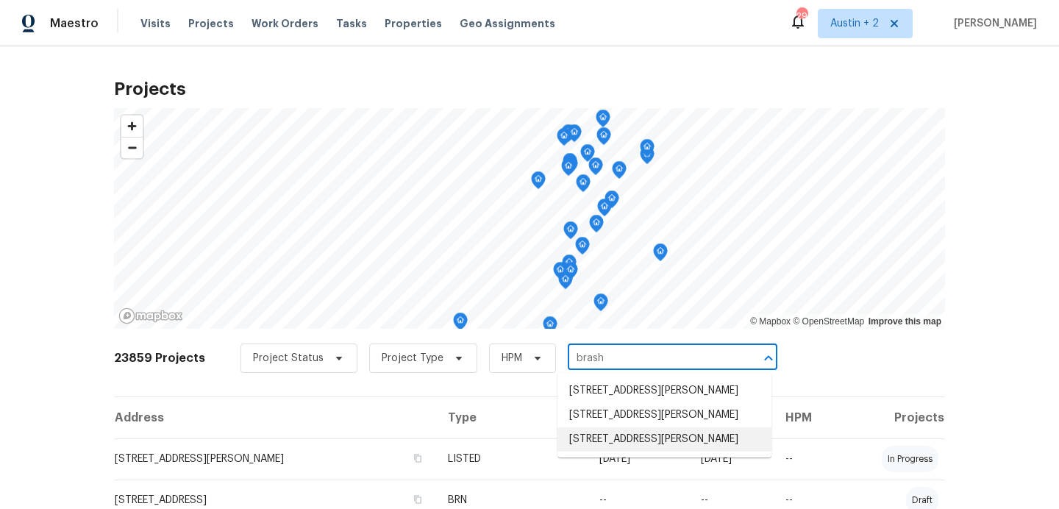
click at [642, 438] on li "[STREET_ADDRESS][PERSON_NAME]" at bounding box center [665, 439] width 214 height 24
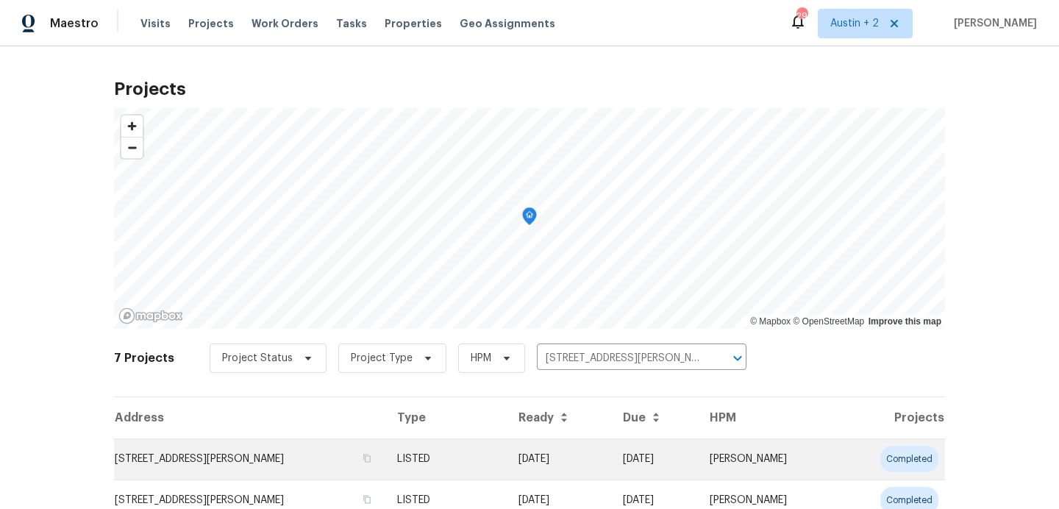
click at [228, 456] on td "[STREET_ADDRESS][PERSON_NAME]" at bounding box center [249, 458] width 271 height 41
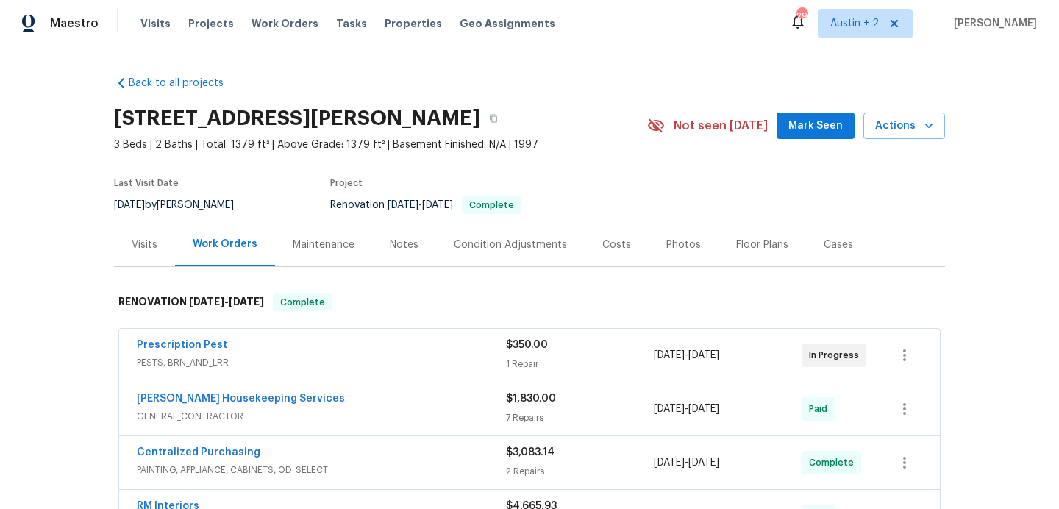
click at [811, 128] on span "Mark Seen" at bounding box center [815, 126] width 54 height 18
click at [157, 235] on div "Visits" at bounding box center [144, 244] width 61 height 43
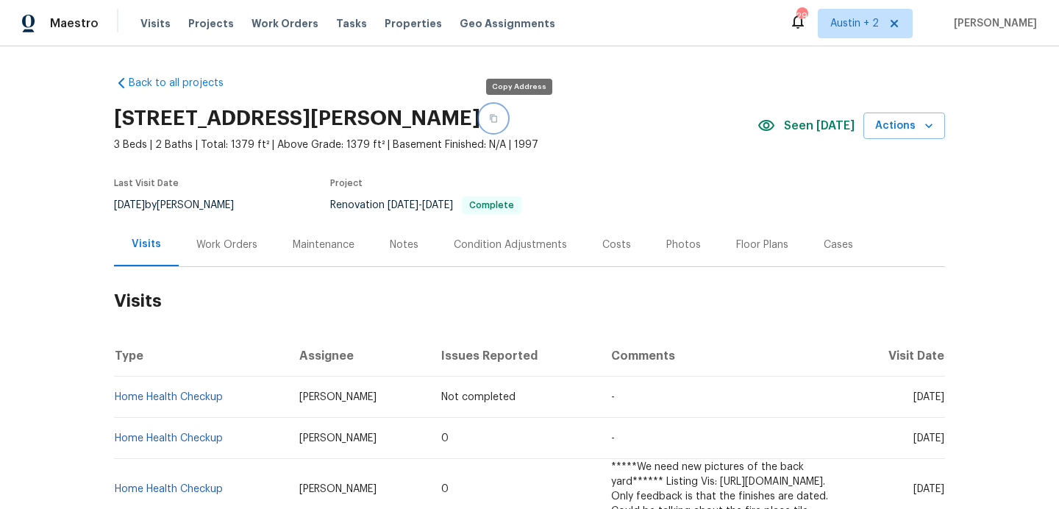
click at [507, 118] on button "button" at bounding box center [493, 118] width 26 height 26
click at [922, 128] on icon "button" at bounding box center [929, 125] width 15 height 15
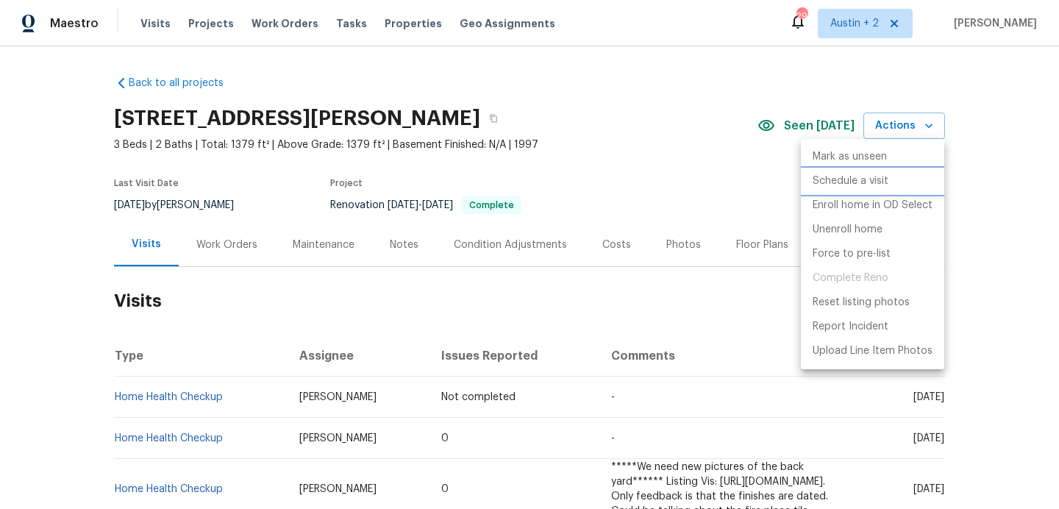
click at [870, 178] on p "Schedule a visit" at bounding box center [851, 181] width 76 height 15
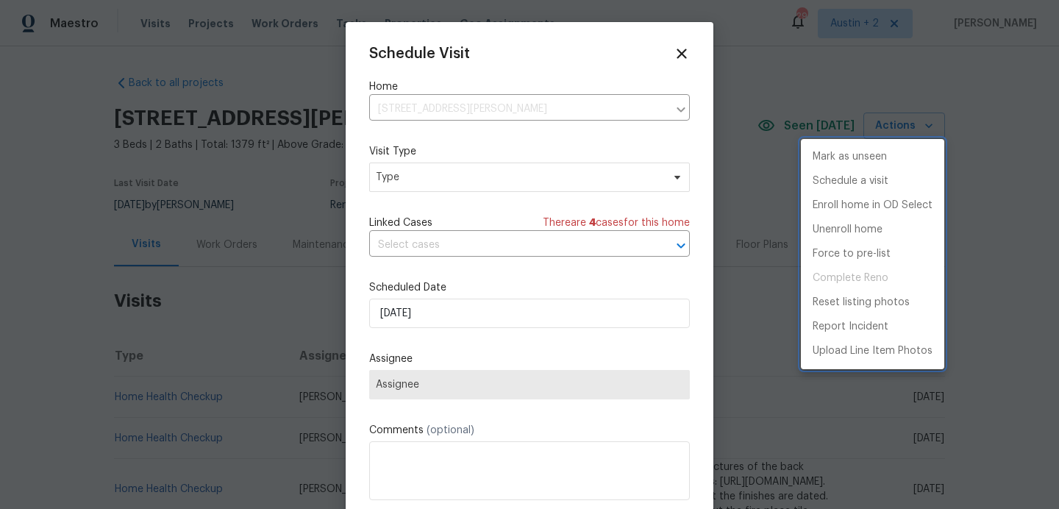
click at [463, 182] on div at bounding box center [529, 254] width 1059 height 509
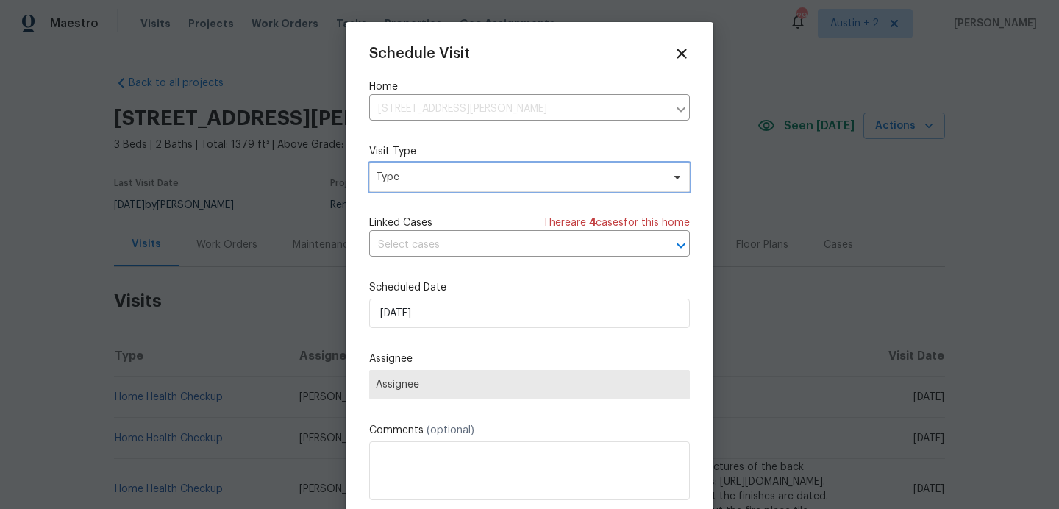
click at [464, 180] on span "Type" at bounding box center [519, 177] width 286 height 15
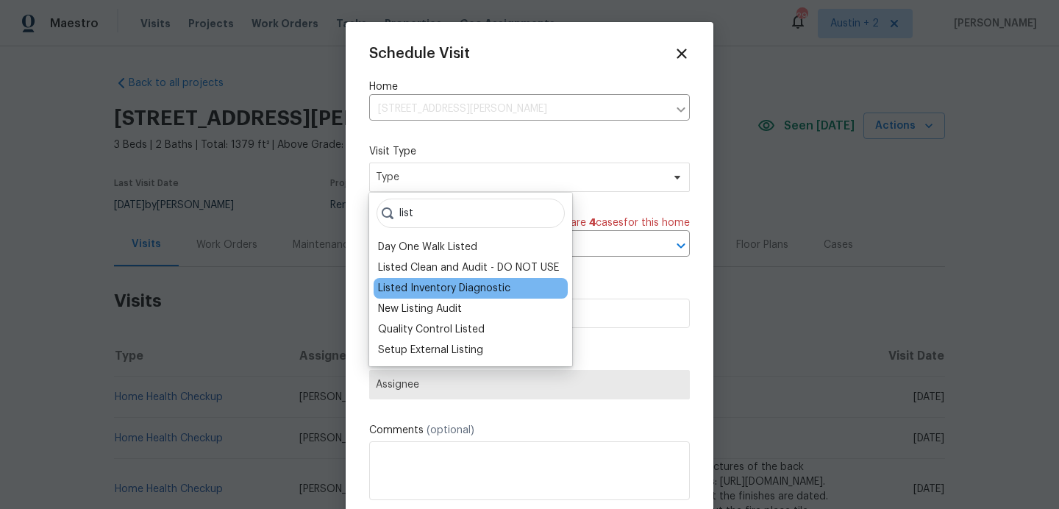
type input "list"
click at [463, 289] on div "Listed Inventory Diagnostic" at bounding box center [444, 288] width 132 height 15
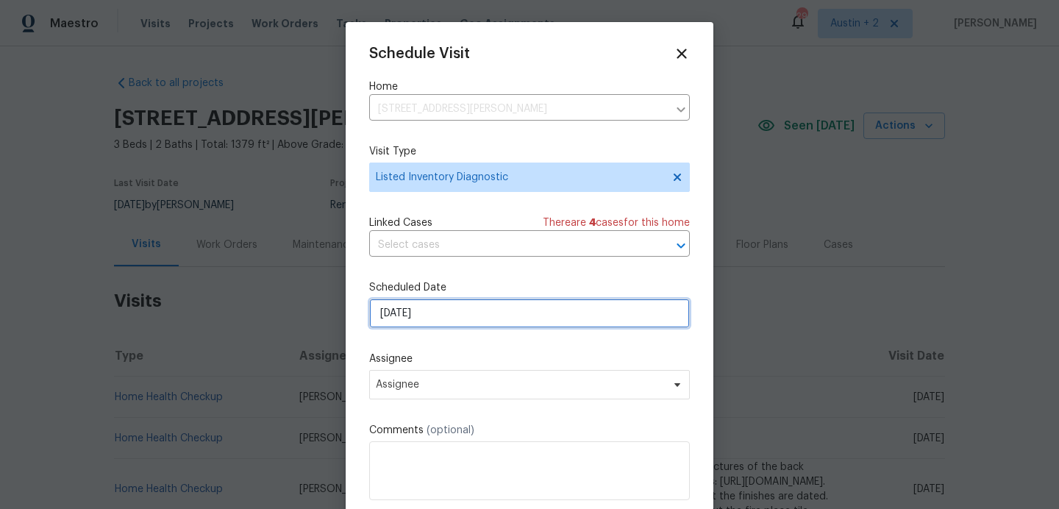
click at [485, 313] on input "[DATE]" at bounding box center [529, 313] width 321 height 29
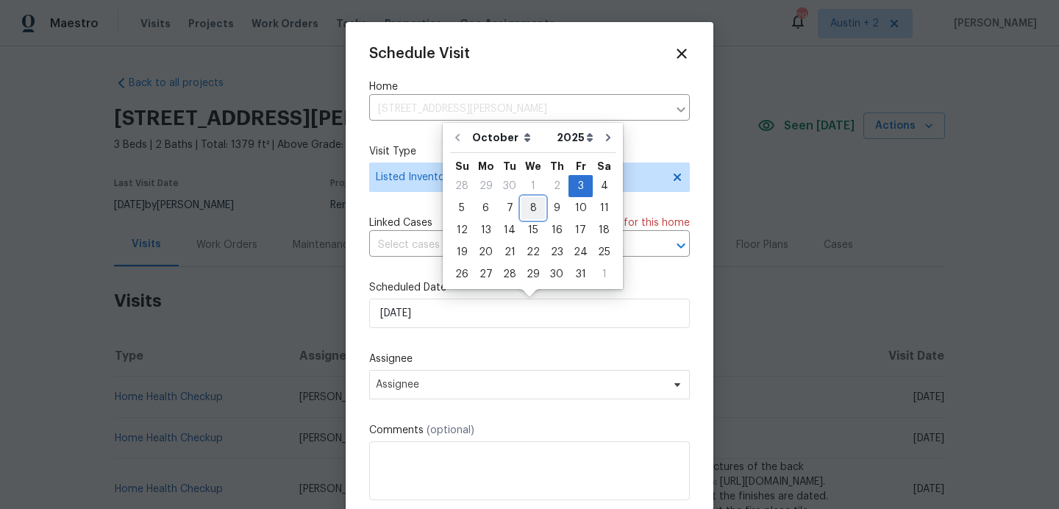
click at [530, 207] on div "8" at bounding box center [533, 208] width 24 height 21
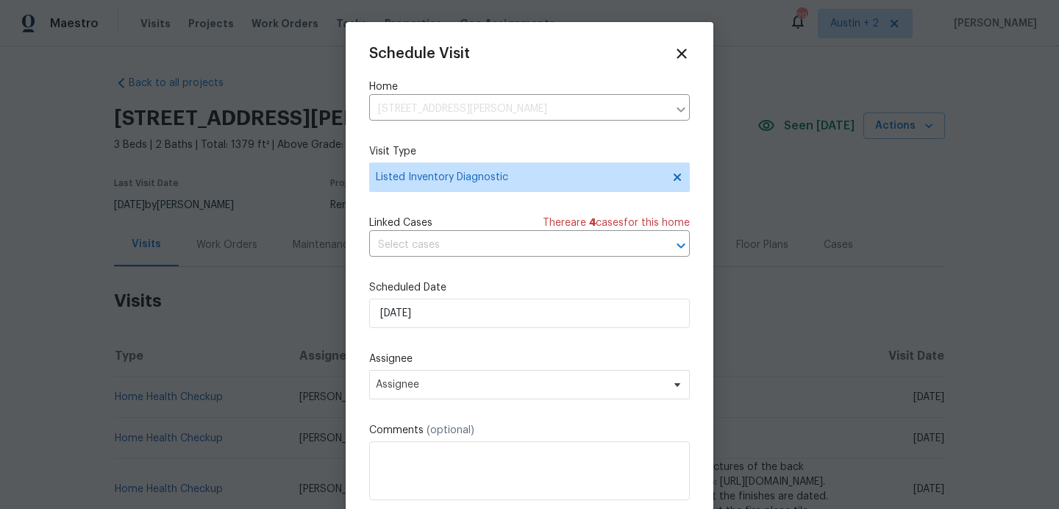
click at [469, 366] on label "Assignee" at bounding box center [529, 359] width 321 height 15
click at [465, 396] on span "Assignee" at bounding box center [529, 384] width 321 height 29
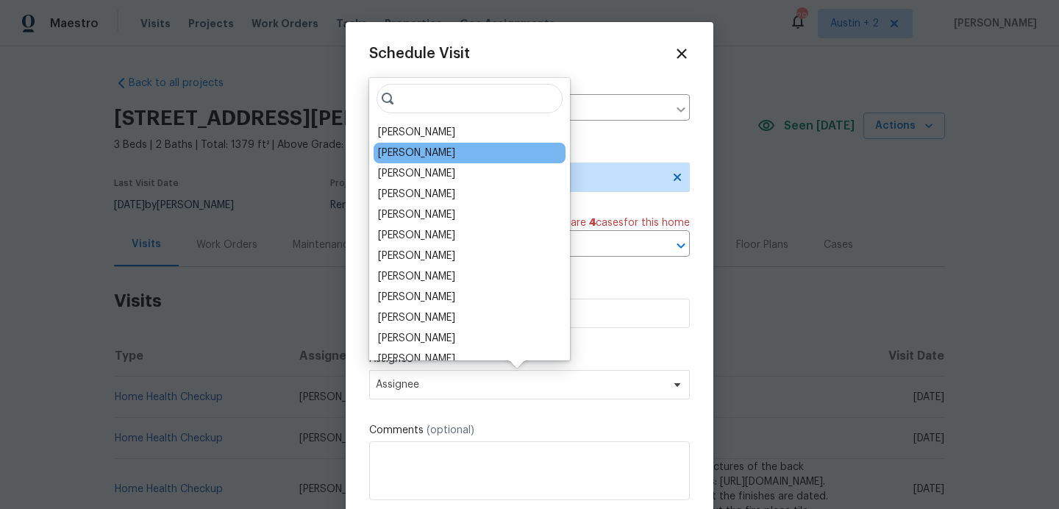
click at [422, 143] on div "[PERSON_NAME]" at bounding box center [470, 153] width 192 height 21
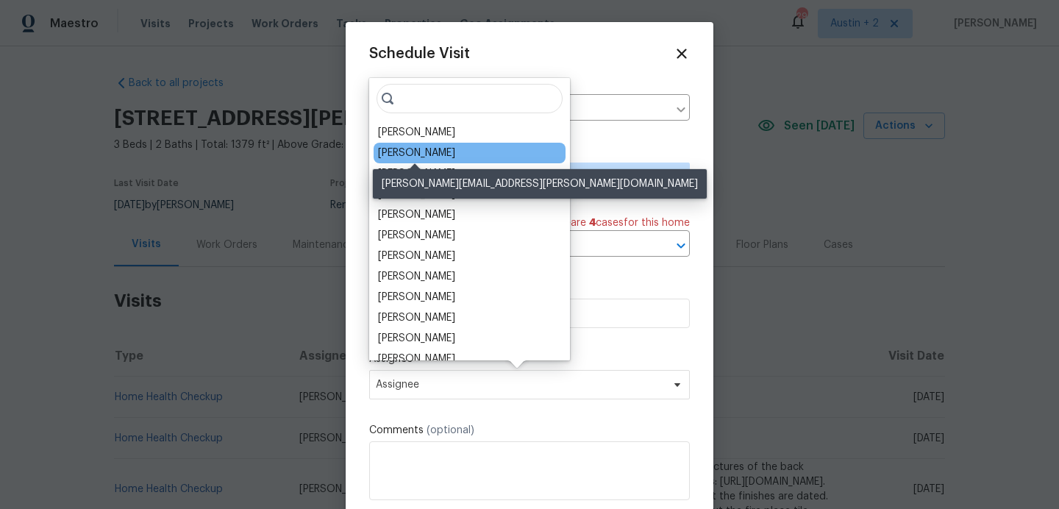
click at [427, 152] on div "[PERSON_NAME]" at bounding box center [416, 153] width 77 height 15
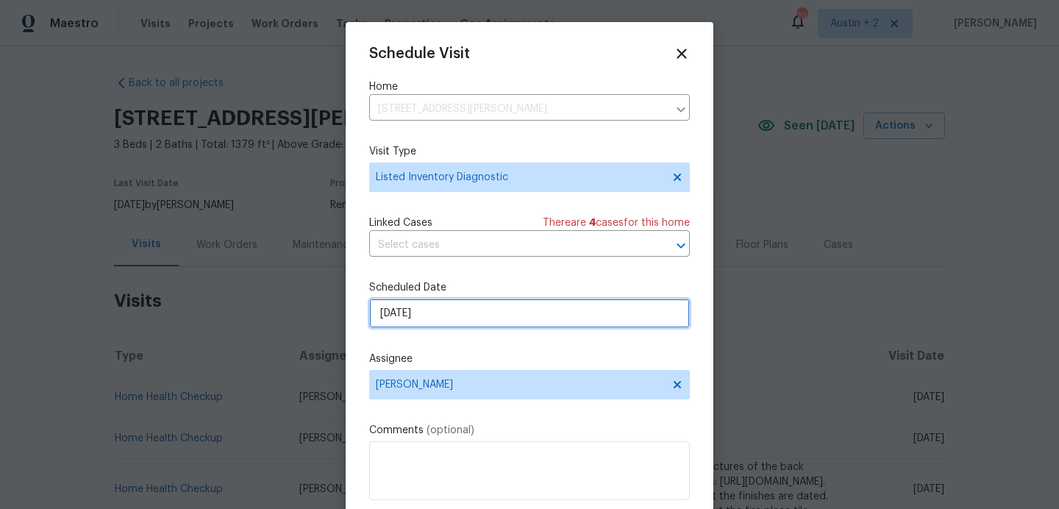
click at [397, 316] on input "[DATE]" at bounding box center [529, 313] width 321 height 29
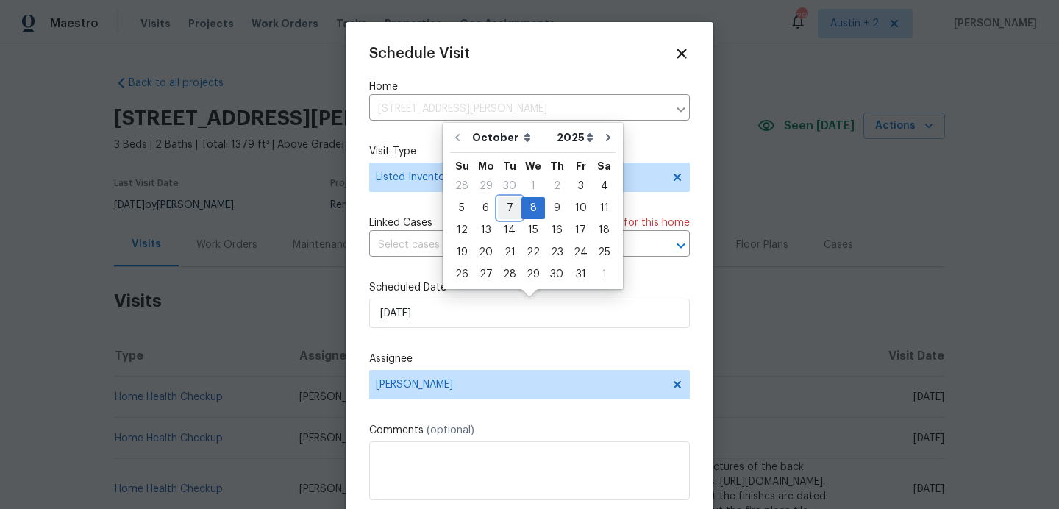
click at [503, 211] on div "7" at bounding box center [510, 208] width 24 height 21
type input "[DATE]"
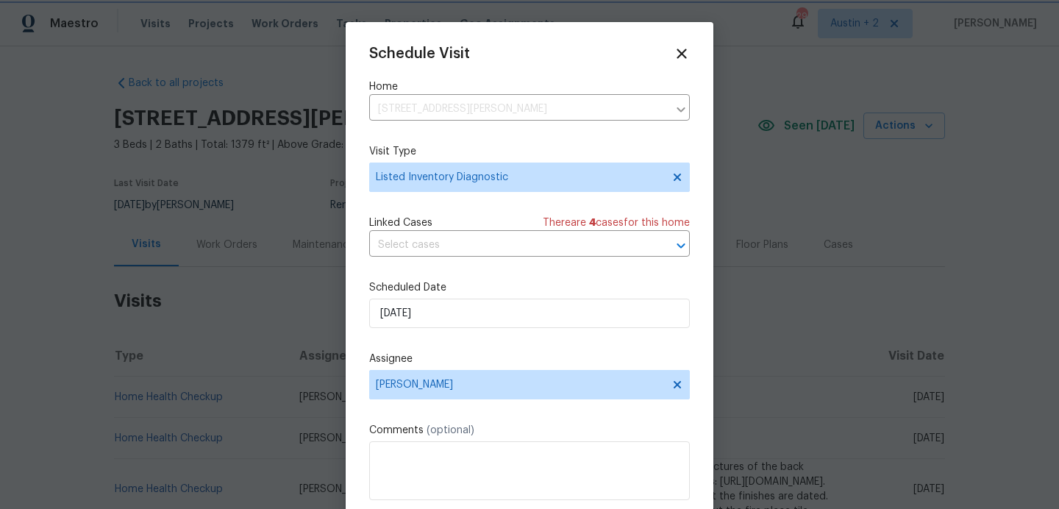
scroll to position [26, 0]
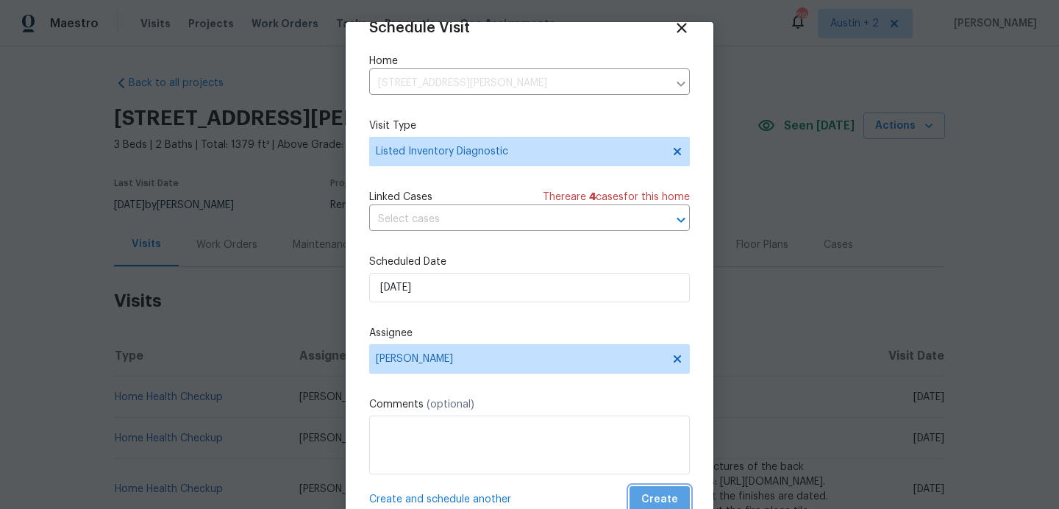
click at [662, 499] on span "Create" at bounding box center [659, 500] width 37 height 18
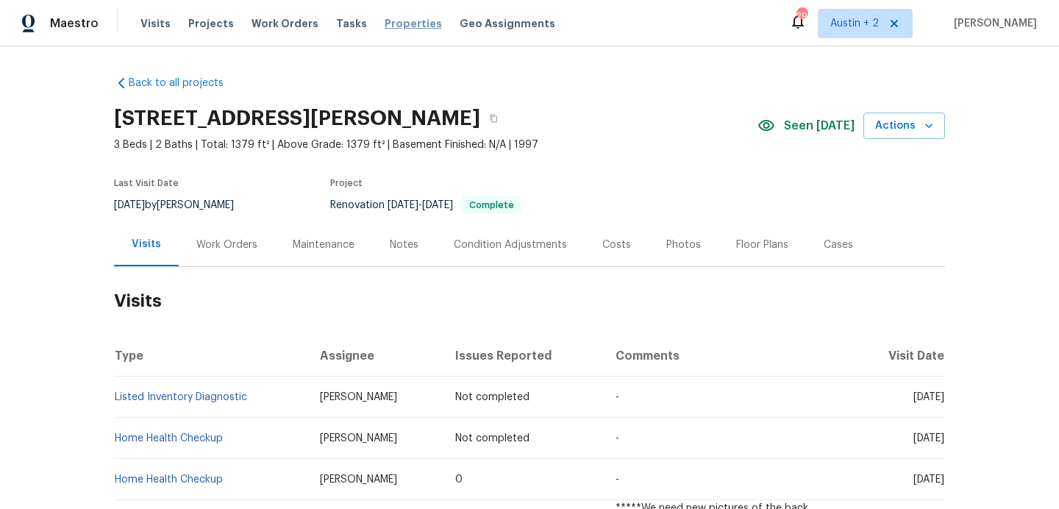
click at [386, 28] on span "Properties" at bounding box center [413, 23] width 57 height 15
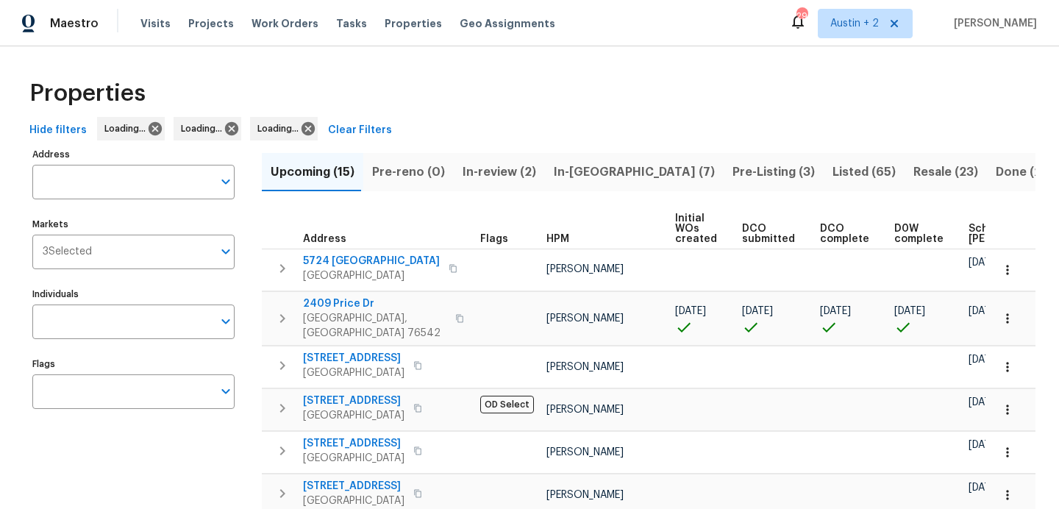
click at [562, 177] on span "In-[GEOGRAPHIC_DATA] (7)" at bounding box center [634, 172] width 161 height 21
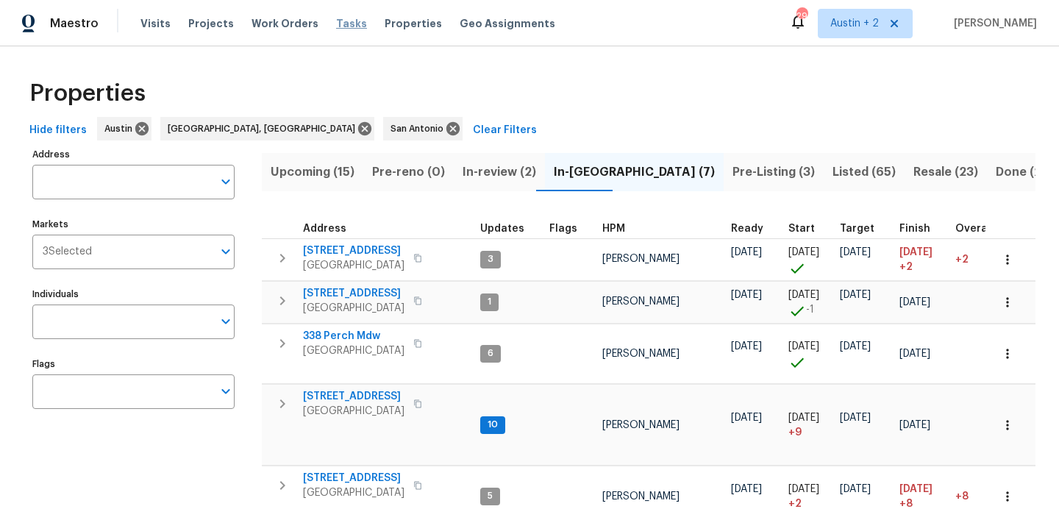
click at [344, 24] on span "Tasks" at bounding box center [351, 23] width 31 height 10
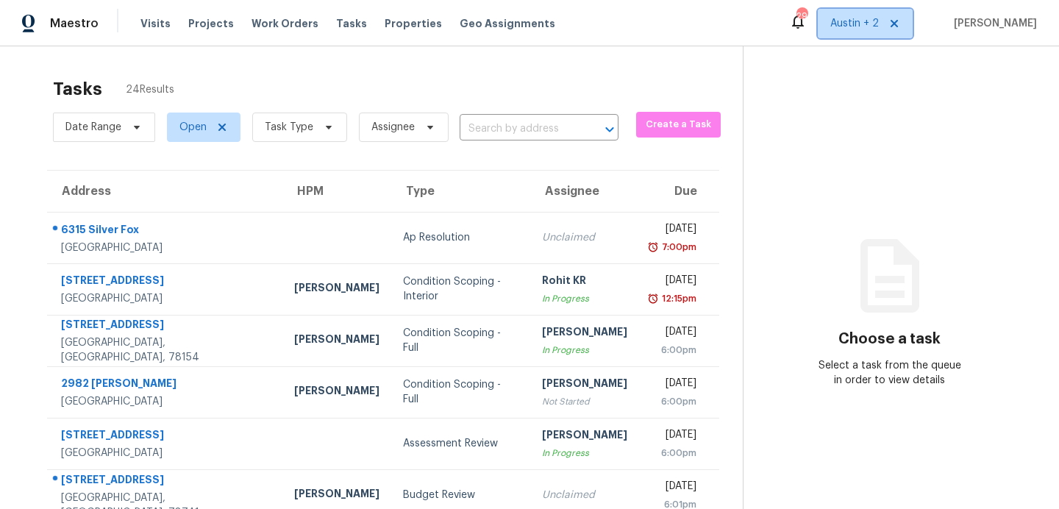
click at [850, 33] on span "Austin + 2" at bounding box center [865, 23] width 95 height 29
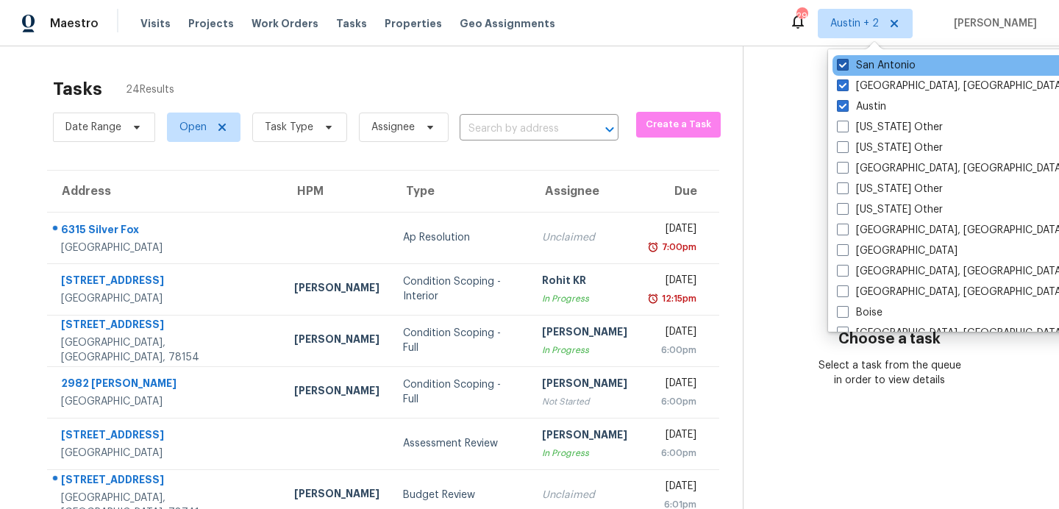
click at [844, 63] on span at bounding box center [843, 65] width 12 height 12
click at [844, 63] on input "San Antonio" at bounding box center [842, 63] width 10 height 10
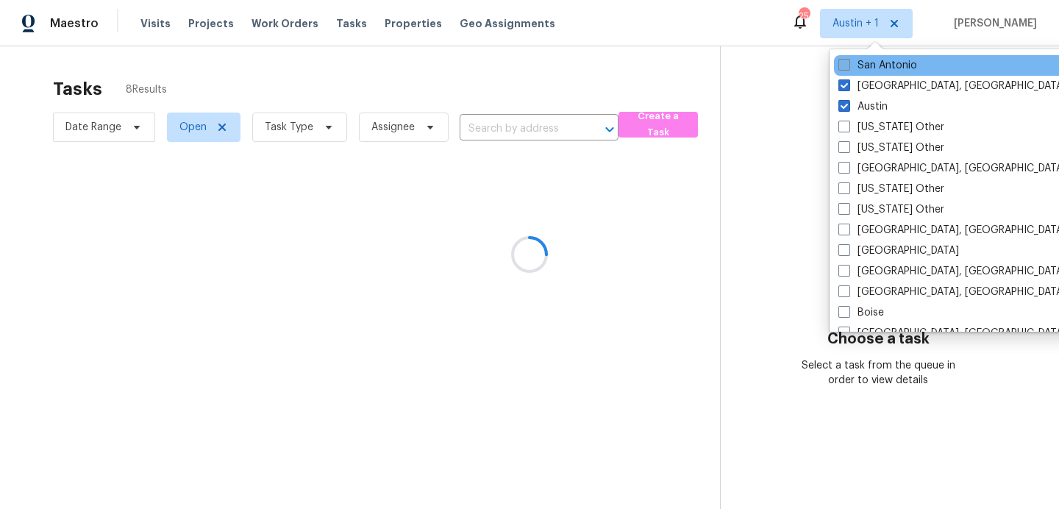
click at [844, 63] on span at bounding box center [844, 65] width 12 height 12
click at [844, 63] on input "San Antonio" at bounding box center [843, 63] width 10 height 10
checkbox input "true"
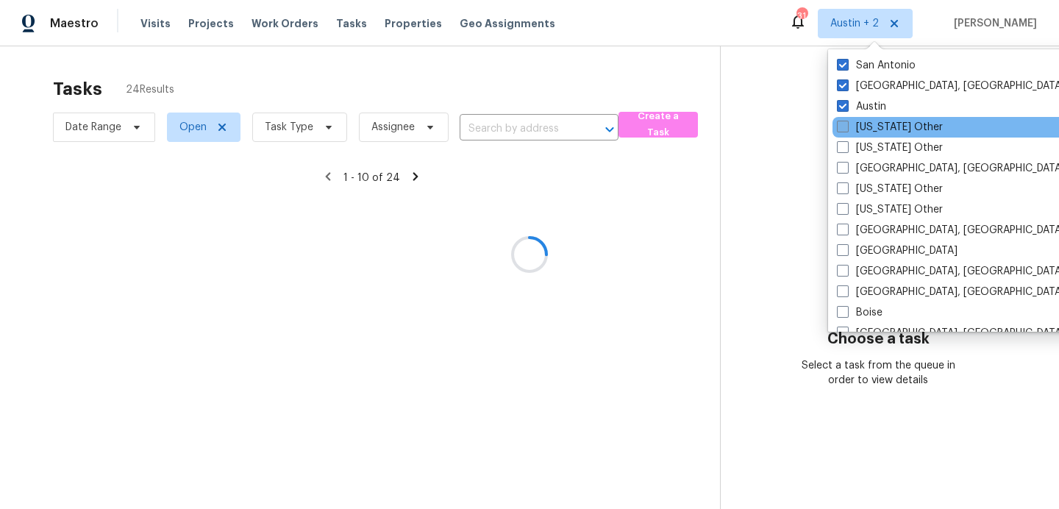
click at [843, 121] on span at bounding box center [843, 127] width 12 height 12
click at [843, 120] on input "[US_STATE] Other" at bounding box center [842, 125] width 10 height 10
checkbox input "true"
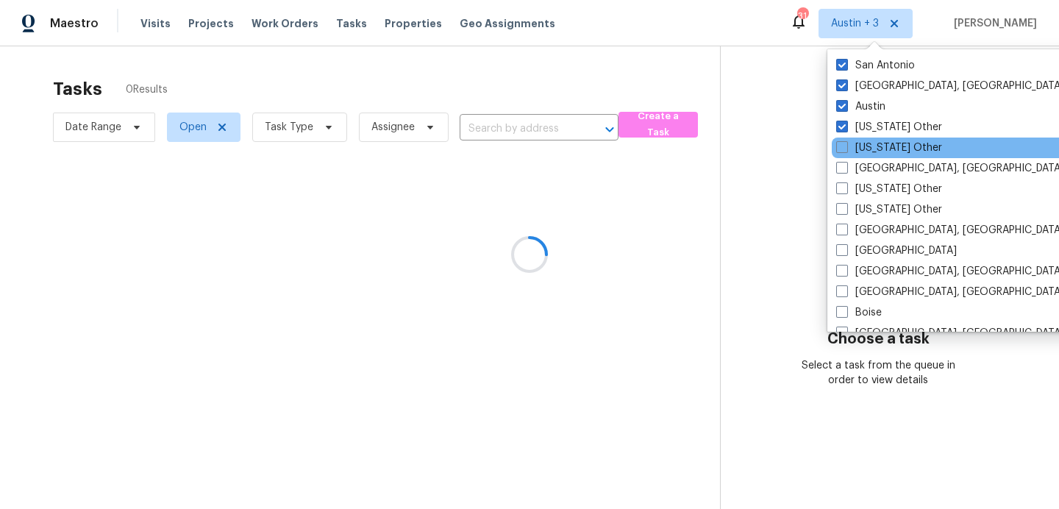
click at [840, 156] on div "[US_STATE] Other" at bounding box center [980, 148] width 296 height 21
click at [841, 154] on label "[US_STATE] Other" at bounding box center [889, 147] width 106 height 15
click at [841, 150] on input "[US_STATE] Other" at bounding box center [841, 145] width 10 height 10
checkbox input "true"
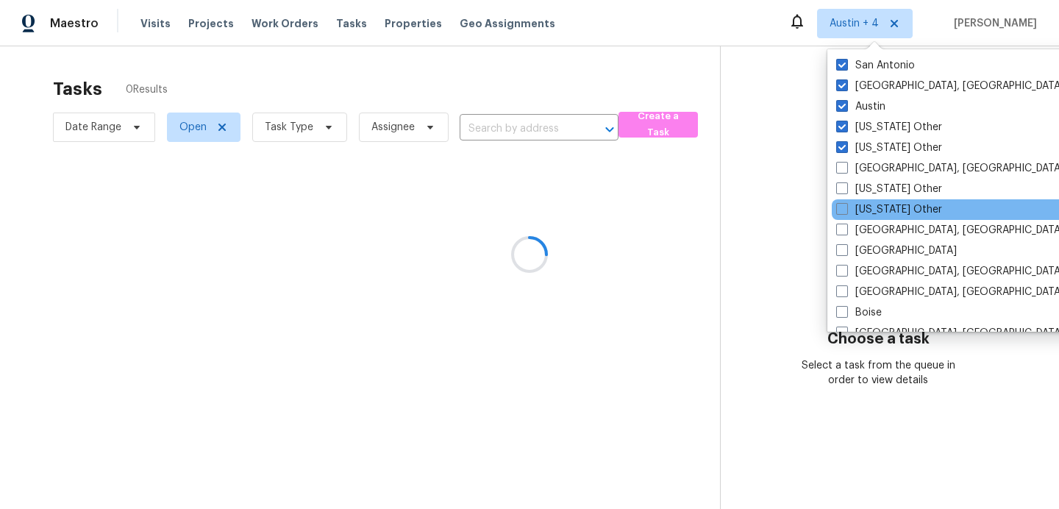
click at [841, 172] on span at bounding box center [842, 168] width 12 height 12
click at [841, 171] on input "[GEOGRAPHIC_DATA], [GEOGRAPHIC_DATA]" at bounding box center [841, 166] width 10 height 10
checkbox input "true"
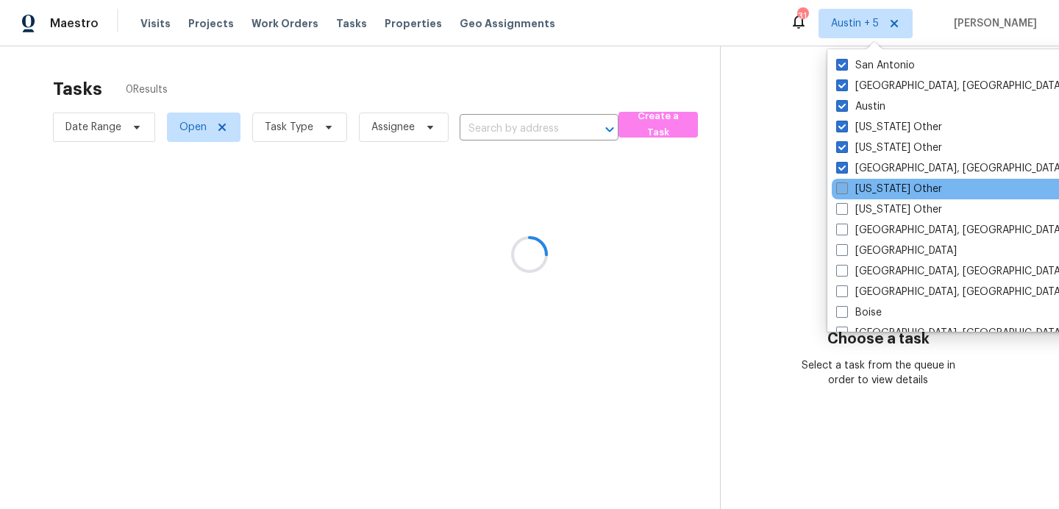
click at [841, 190] on span at bounding box center [842, 188] width 12 height 12
click at [841, 190] on input "[US_STATE] Other" at bounding box center [841, 187] width 10 height 10
checkbox input "true"
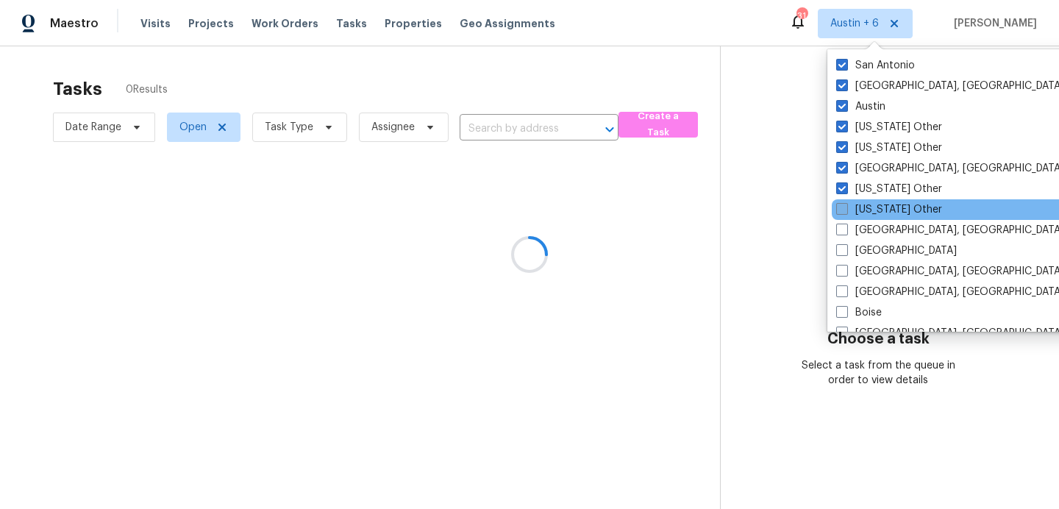
click at [842, 212] on span at bounding box center [842, 209] width 12 height 12
click at [842, 212] on input "[US_STATE] Other" at bounding box center [841, 207] width 10 height 10
checkbox input "true"
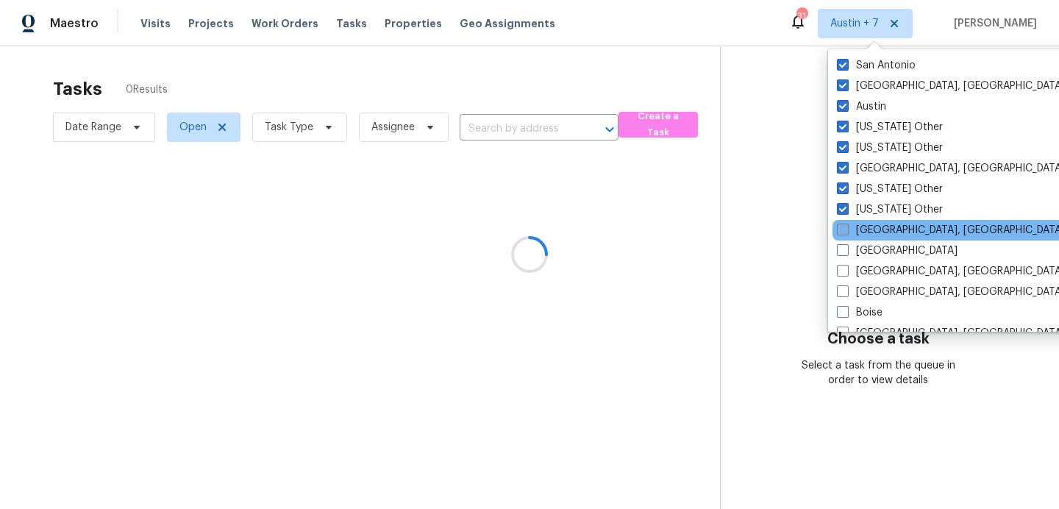
click at [846, 230] on span at bounding box center [843, 230] width 12 height 12
click at [846, 230] on input "[GEOGRAPHIC_DATA], [GEOGRAPHIC_DATA]" at bounding box center [842, 228] width 10 height 10
checkbox input "true"
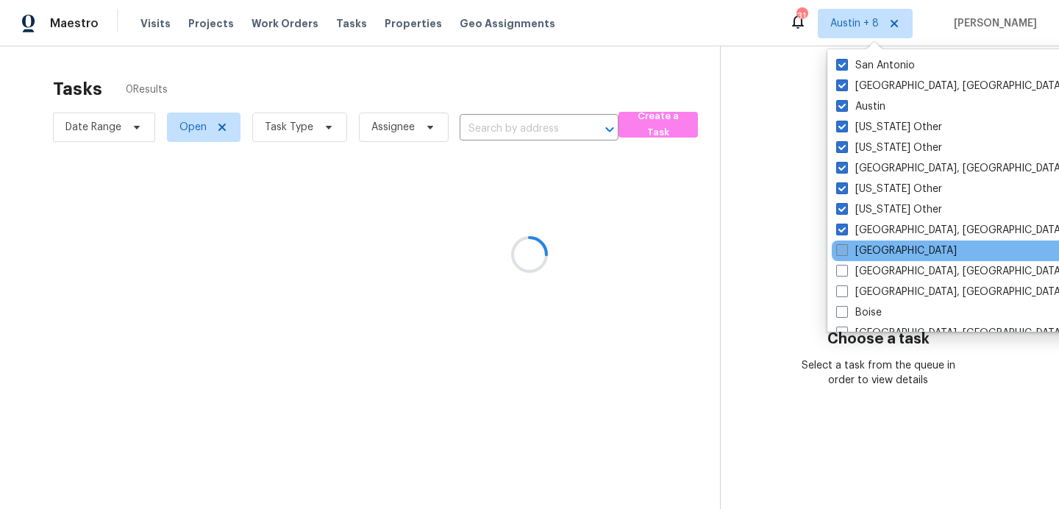
click at [845, 254] on span at bounding box center [842, 250] width 12 height 12
click at [845, 253] on input "[GEOGRAPHIC_DATA]" at bounding box center [841, 248] width 10 height 10
checkbox input "true"
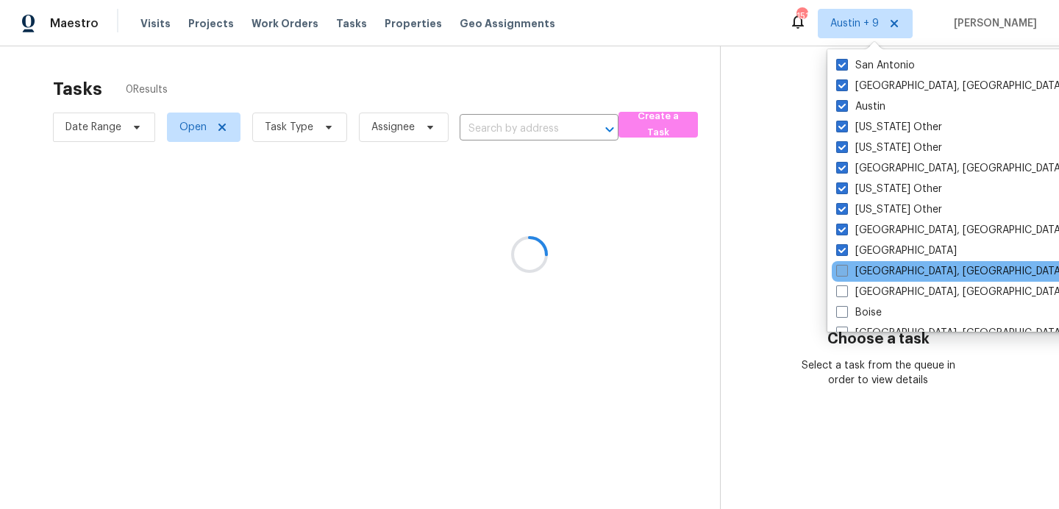
click at [844, 278] on label "[GEOGRAPHIC_DATA], [GEOGRAPHIC_DATA]" at bounding box center [950, 271] width 228 height 15
click at [844, 274] on input "[GEOGRAPHIC_DATA], [GEOGRAPHIC_DATA]" at bounding box center [841, 269] width 10 height 10
checkbox input "true"
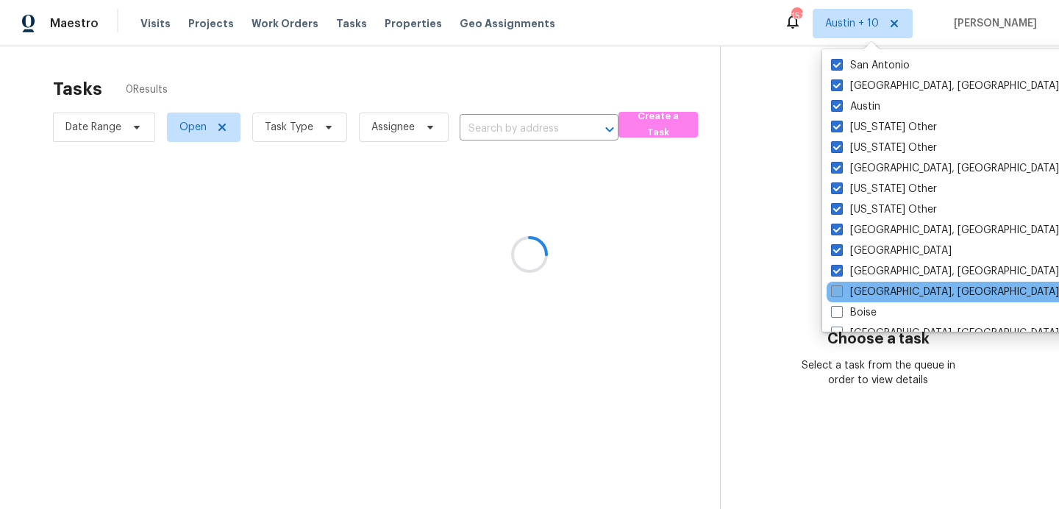
click at [842, 296] on span at bounding box center [837, 291] width 12 height 12
click at [841, 294] on input "[GEOGRAPHIC_DATA], [GEOGRAPHIC_DATA]" at bounding box center [836, 290] width 10 height 10
checkbox input "true"
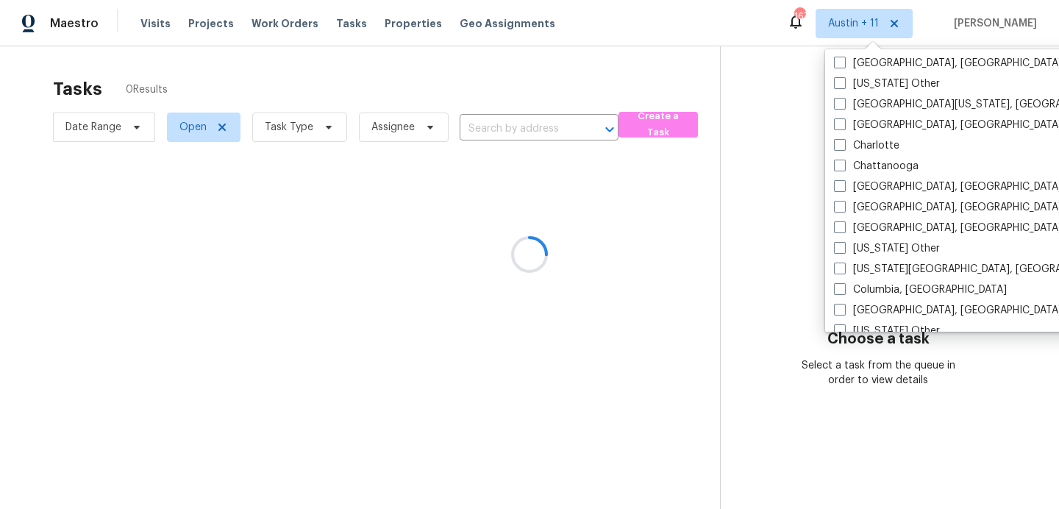
scroll to position [118, 0]
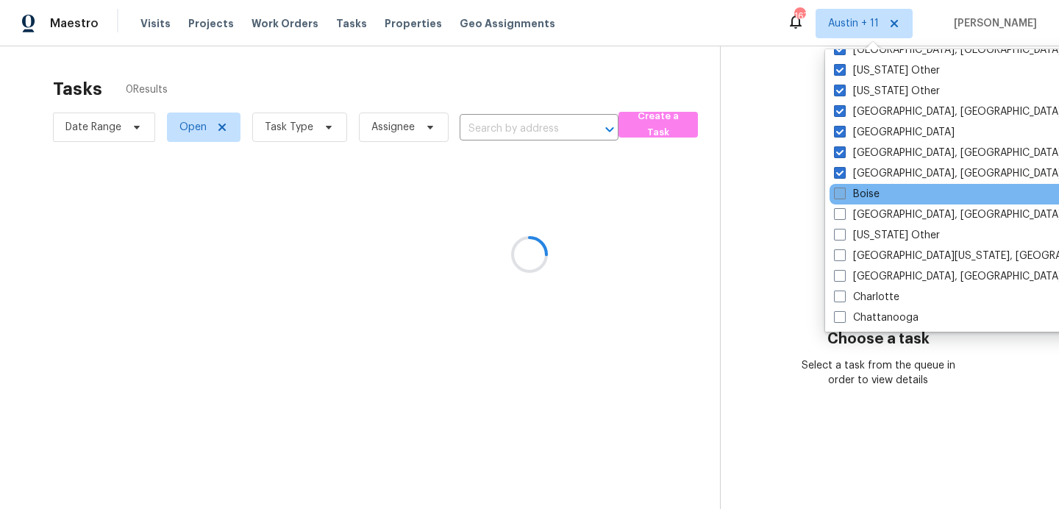
click at [838, 193] on span at bounding box center [840, 194] width 12 height 12
click at [838, 193] on input "Boise" at bounding box center [839, 192] width 10 height 10
checkbox input "true"
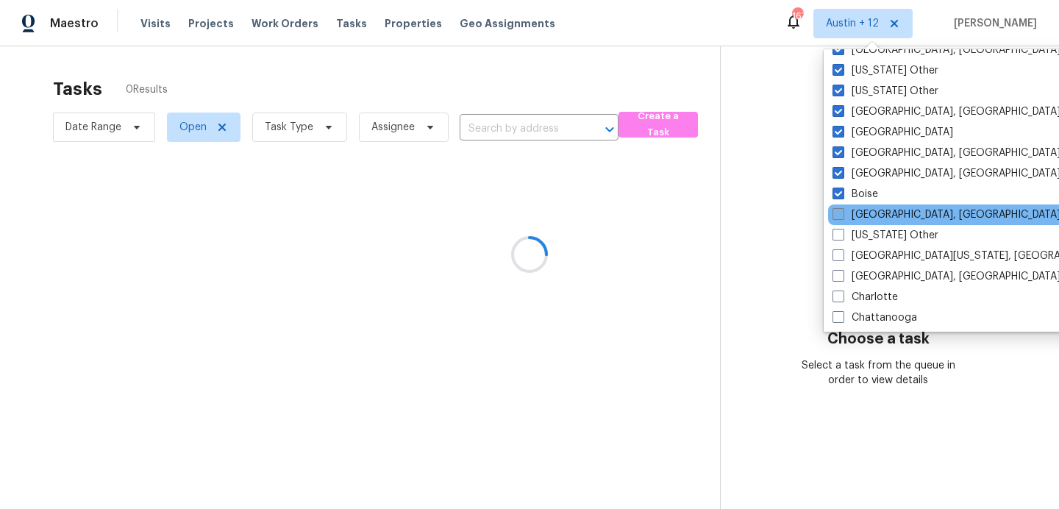
click at [838, 212] on span at bounding box center [839, 214] width 12 height 12
click at [838, 212] on input "[GEOGRAPHIC_DATA], [GEOGRAPHIC_DATA]" at bounding box center [838, 212] width 10 height 10
checkbox input "true"
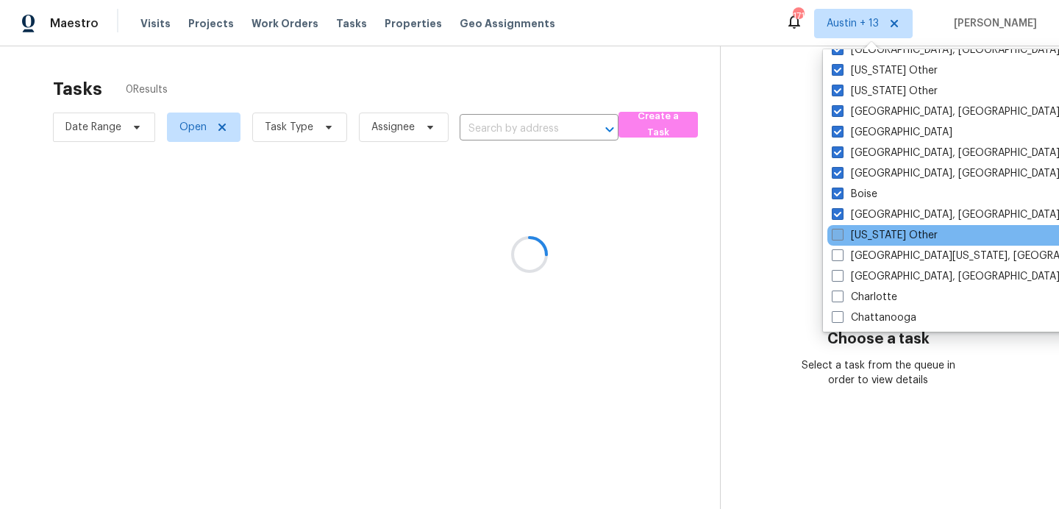
click at [838, 235] on span at bounding box center [838, 235] width 12 height 12
click at [838, 235] on input "[US_STATE] Other" at bounding box center [837, 233] width 10 height 10
checkbox input "true"
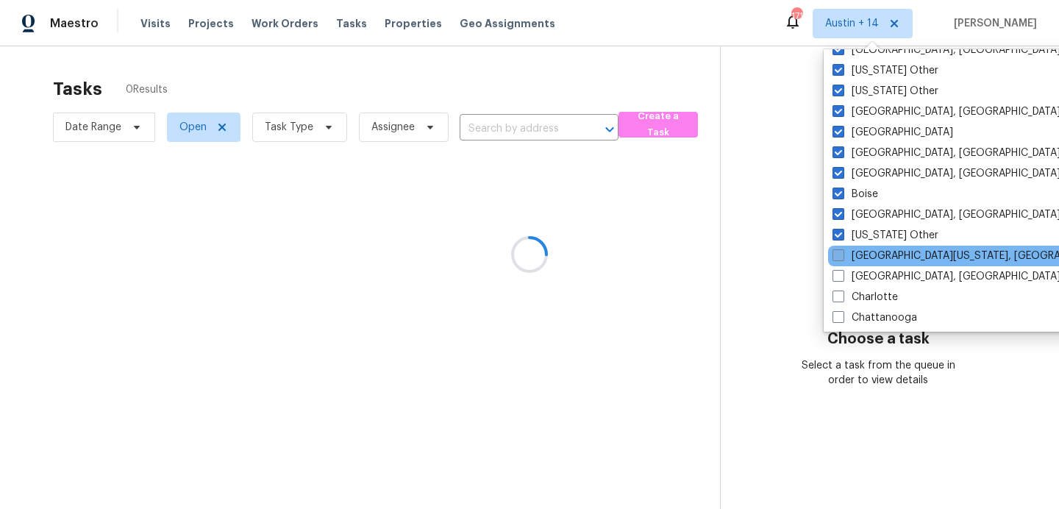
click at [838, 255] on span at bounding box center [839, 255] width 12 height 12
click at [838, 255] on input "[GEOGRAPHIC_DATA][US_STATE], [GEOGRAPHIC_DATA]" at bounding box center [838, 254] width 10 height 10
checkbox input "true"
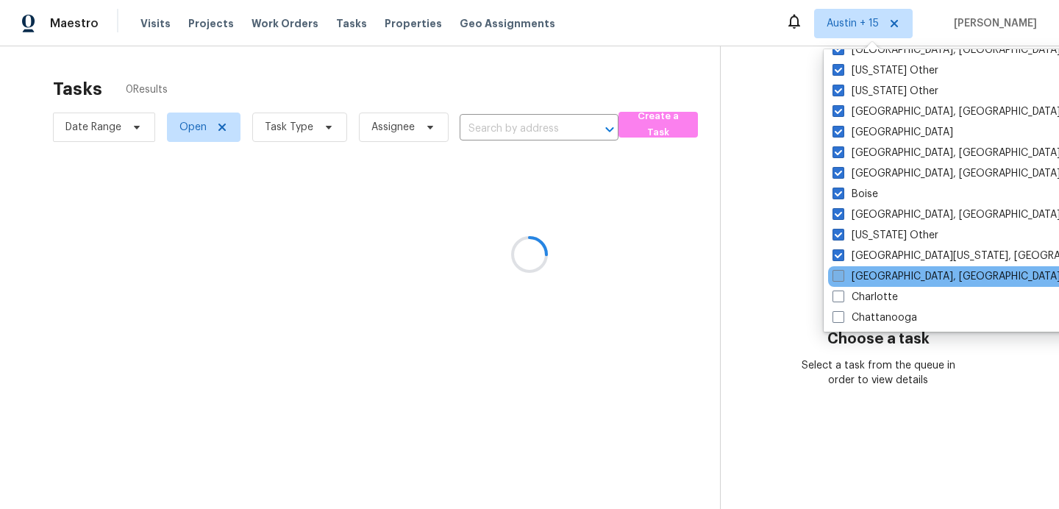
click at [839, 276] on span at bounding box center [839, 276] width 12 height 12
click at [839, 276] on input "[GEOGRAPHIC_DATA], [GEOGRAPHIC_DATA]" at bounding box center [838, 274] width 10 height 10
checkbox input "true"
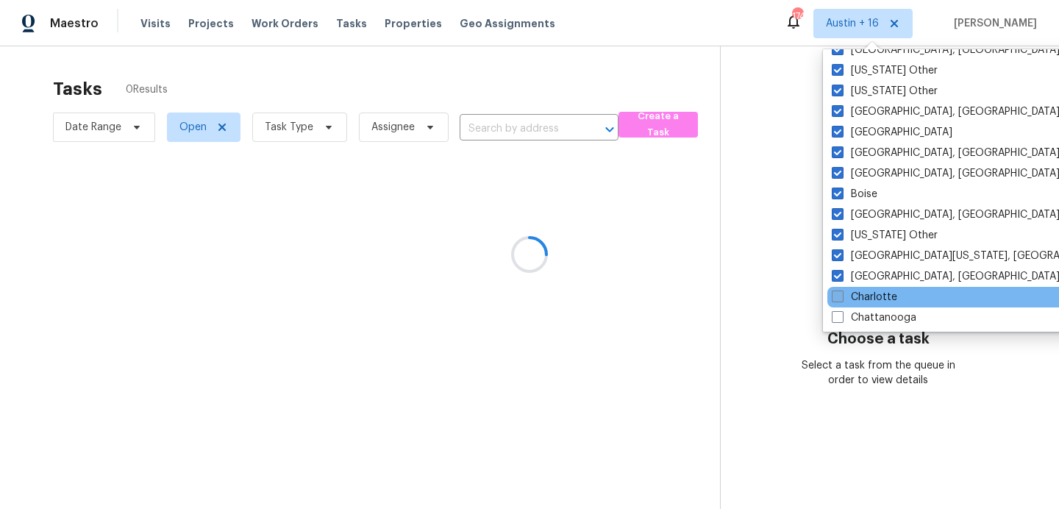
click at [839, 296] on span at bounding box center [838, 297] width 12 height 12
click at [839, 296] on input "Charlotte" at bounding box center [837, 295] width 10 height 10
checkbox input "true"
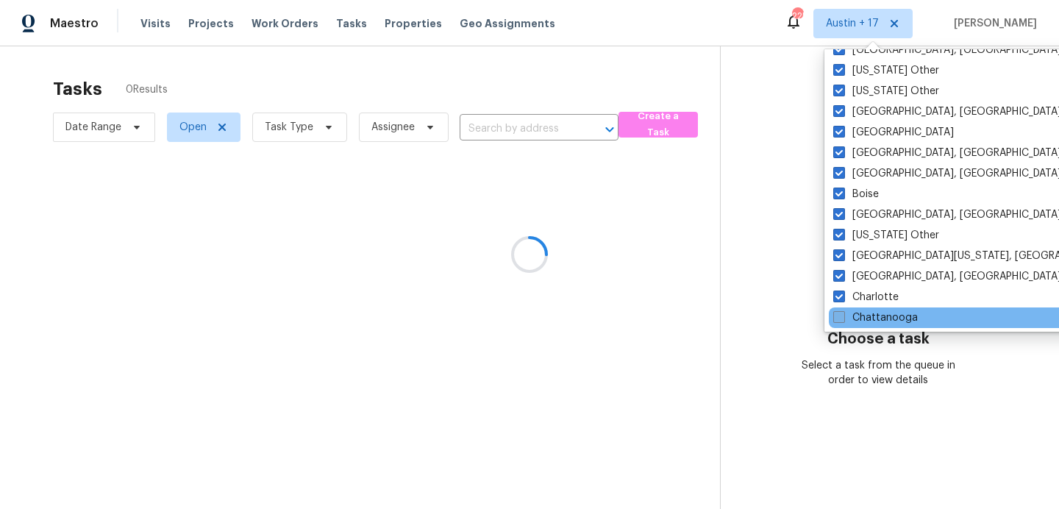
click at [841, 324] on label "Chattanooga" at bounding box center [875, 317] width 85 height 15
click at [841, 320] on input "Chattanooga" at bounding box center [838, 315] width 10 height 10
checkbox input "true"
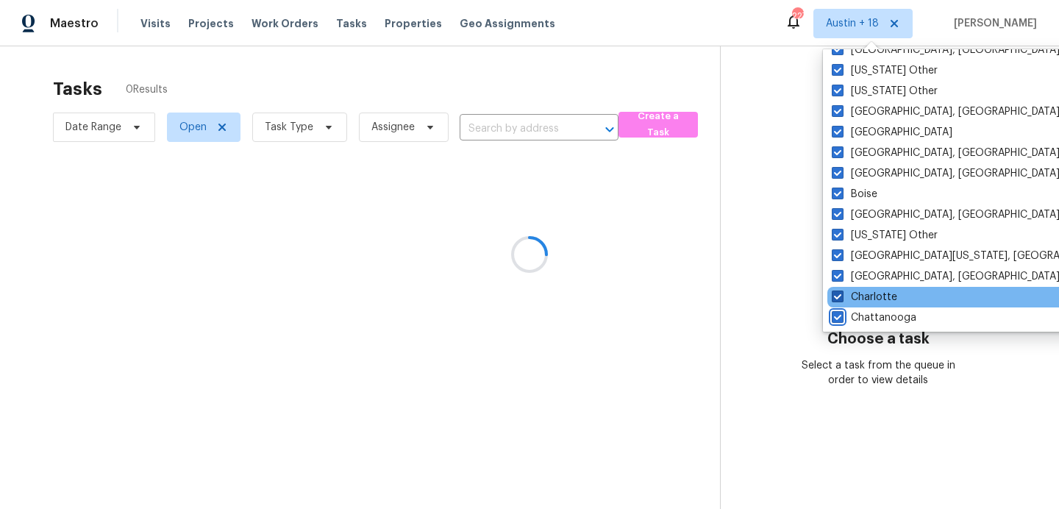
scroll to position [387, 0]
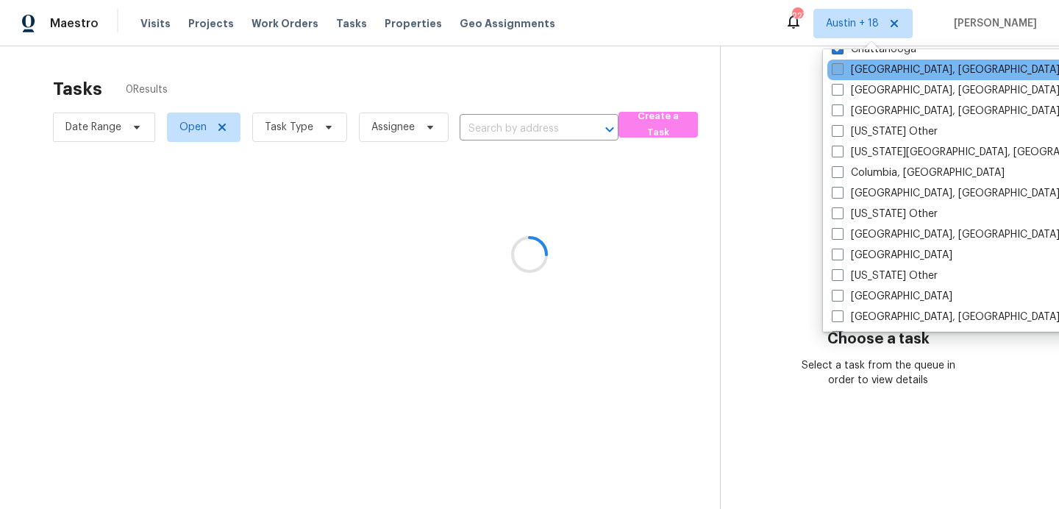
click at [836, 71] on span at bounding box center [838, 69] width 12 height 12
click at [836, 71] on input "[GEOGRAPHIC_DATA], [GEOGRAPHIC_DATA]" at bounding box center [837, 68] width 10 height 10
checkbox input "true"
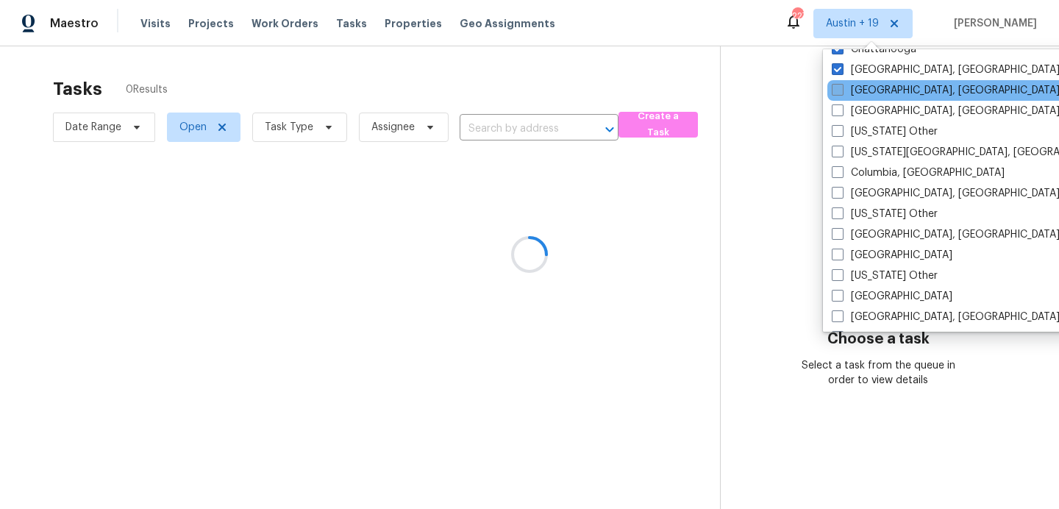
click at [836, 86] on span at bounding box center [838, 90] width 12 height 12
click at [836, 86] on input "[GEOGRAPHIC_DATA], [GEOGRAPHIC_DATA]" at bounding box center [837, 88] width 10 height 10
checkbox input "true"
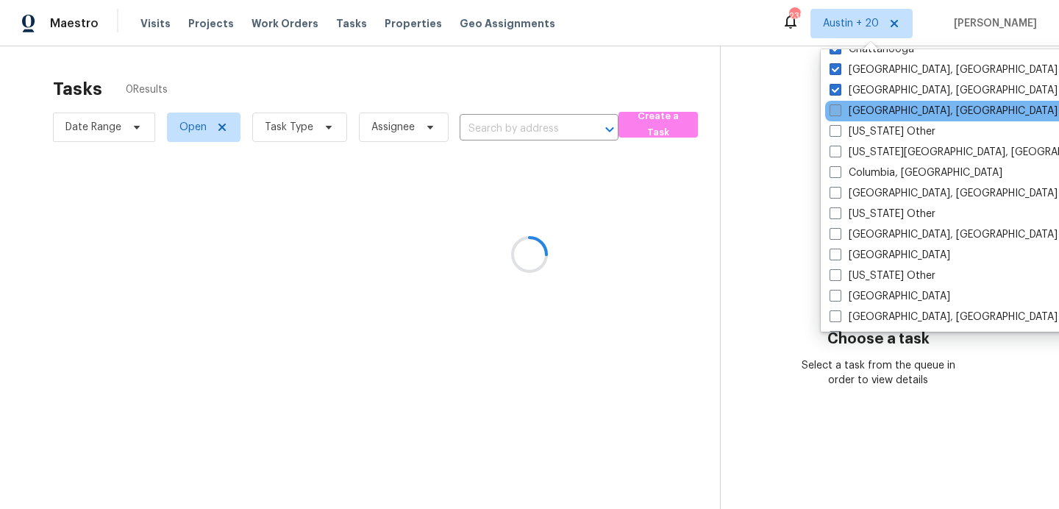
click at [836, 106] on span at bounding box center [836, 110] width 12 height 12
click at [836, 106] on input "[GEOGRAPHIC_DATA], [GEOGRAPHIC_DATA]" at bounding box center [835, 109] width 10 height 10
checkbox input "true"
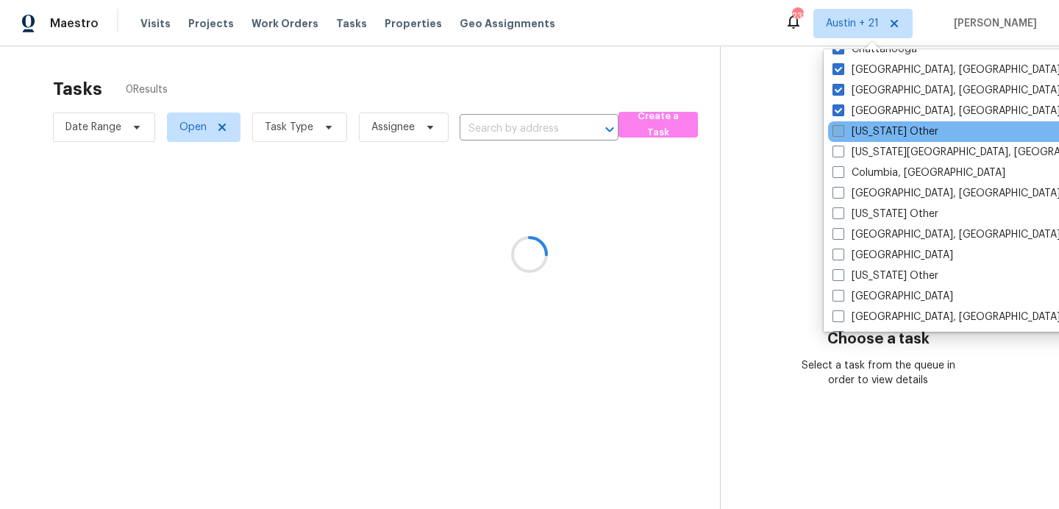
click at [836, 137] on label "[US_STATE] Other" at bounding box center [886, 131] width 106 height 15
click at [836, 134] on input "[US_STATE] Other" at bounding box center [838, 129] width 10 height 10
checkbox input "true"
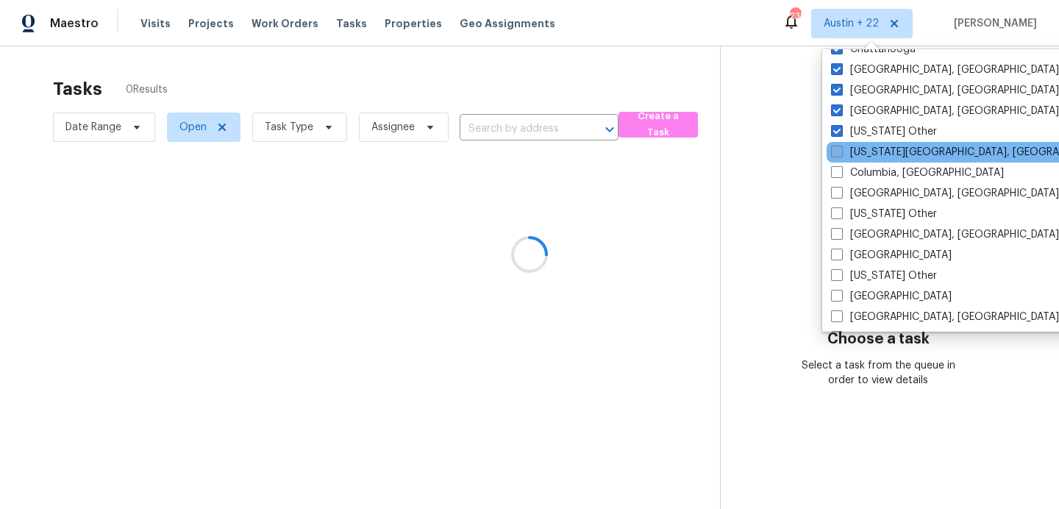
click at [837, 148] on span at bounding box center [837, 152] width 12 height 12
click at [837, 148] on input "[US_STATE][GEOGRAPHIC_DATA], [GEOGRAPHIC_DATA]" at bounding box center [836, 150] width 10 height 10
checkbox input "true"
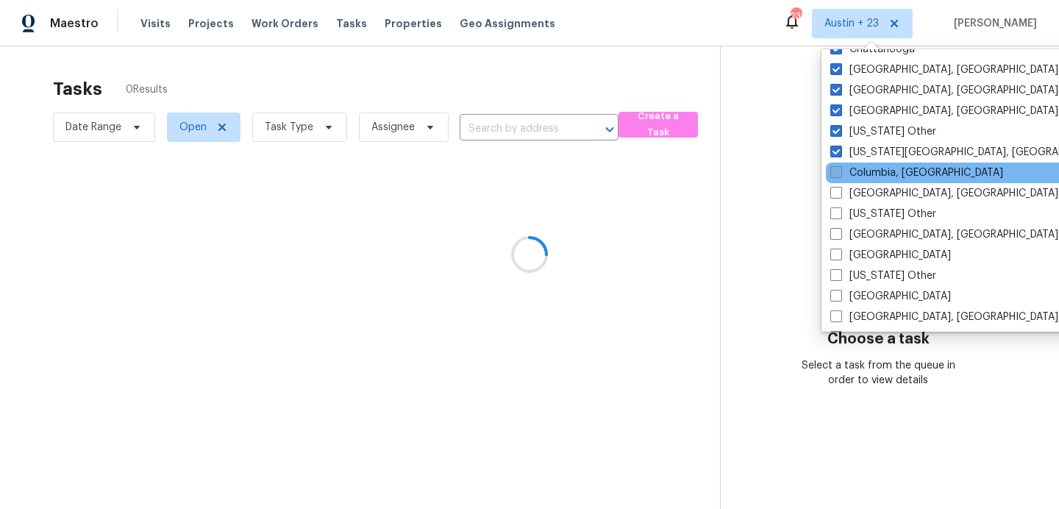
click at [840, 171] on span at bounding box center [836, 172] width 12 height 12
click at [840, 171] on input "Columbia, [GEOGRAPHIC_DATA]" at bounding box center [835, 170] width 10 height 10
checkbox input "true"
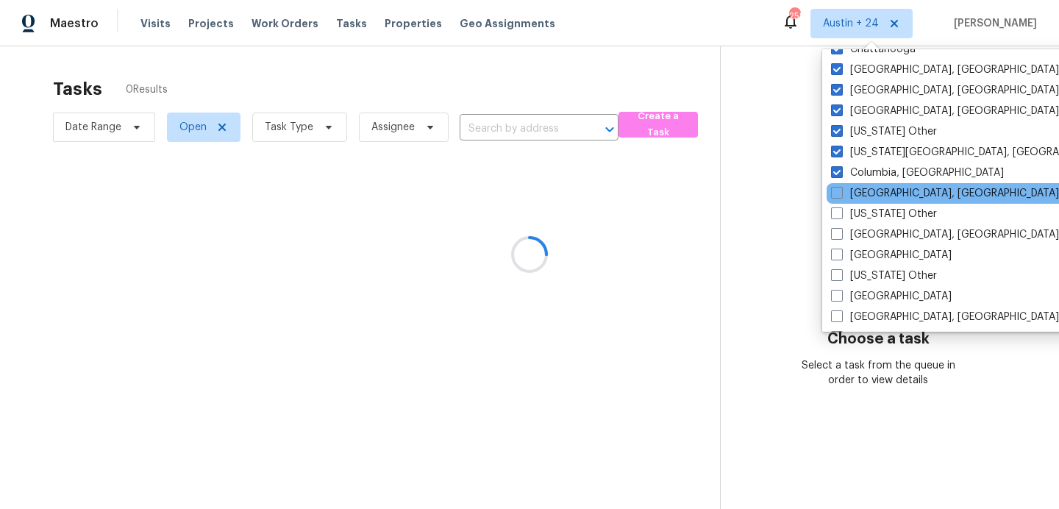
click at [840, 183] on div "[GEOGRAPHIC_DATA], [GEOGRAPHIC_DATA]" at bounding box center [975, 193] width 296 height 21
click at [838, 193] on span at bounding box center [837, 193] width 12 height 12
click at [838, 193] on input "[GEOGRAPHIC_DATA], [GEOGRAPHIC_DATA]" at bounding box center [836, 191] width 10 height 10
checkbox input "true"
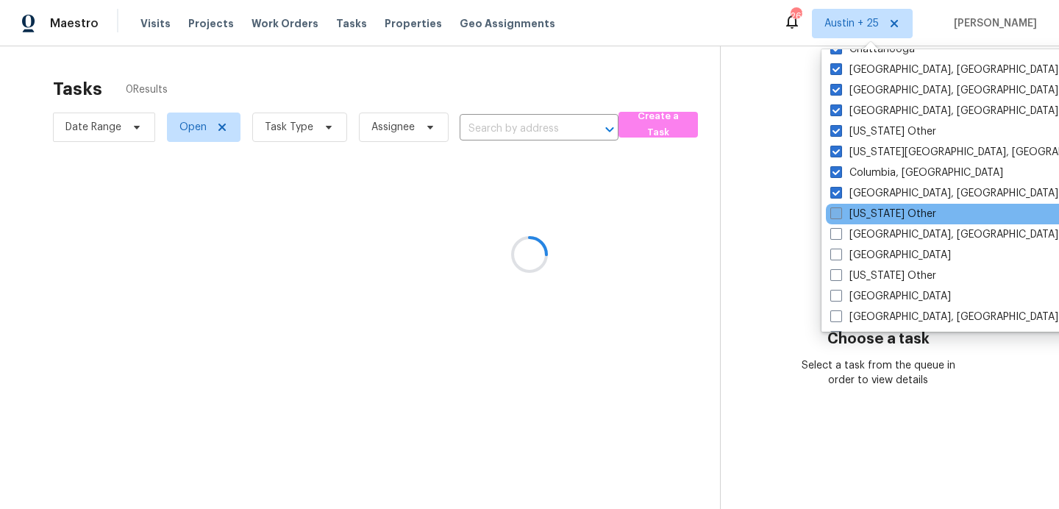
click at [836, 219] on label "[US_STATE] Other" at bounding box center [883, 214] width 106 height 15
click at [836, 216] on input "[US_STATE] Other" at bounding box center [835, 212] width 10 height 10
checkbox input "true"
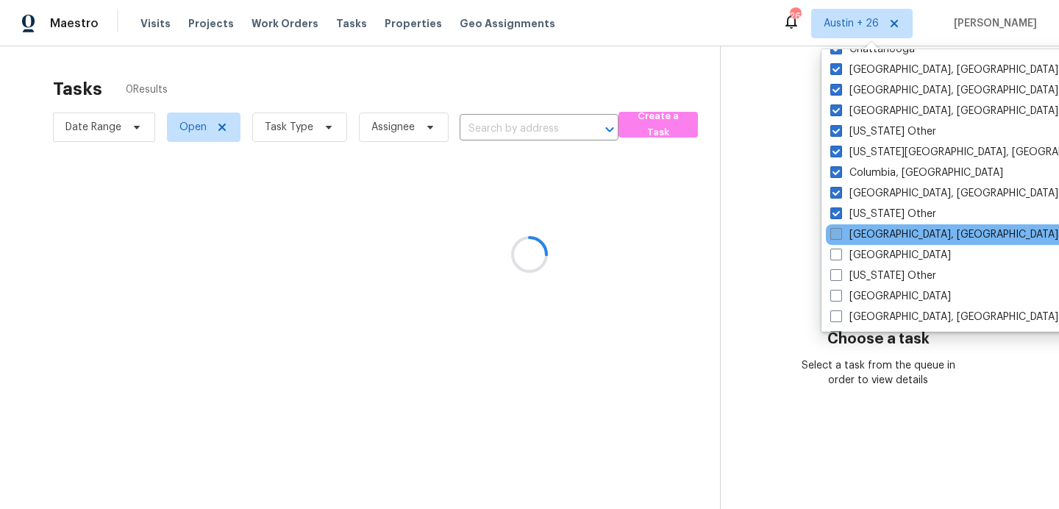
click at [836, 234] on span at bounding box center [836, 234] width 12 height 12
click at [836, 234] on input "[GEOGRAPHIC_DATA], [GEOGRAPHIC_DATA]" at bounding box center [835, 232] width 10 height 10
checkbox input "true"
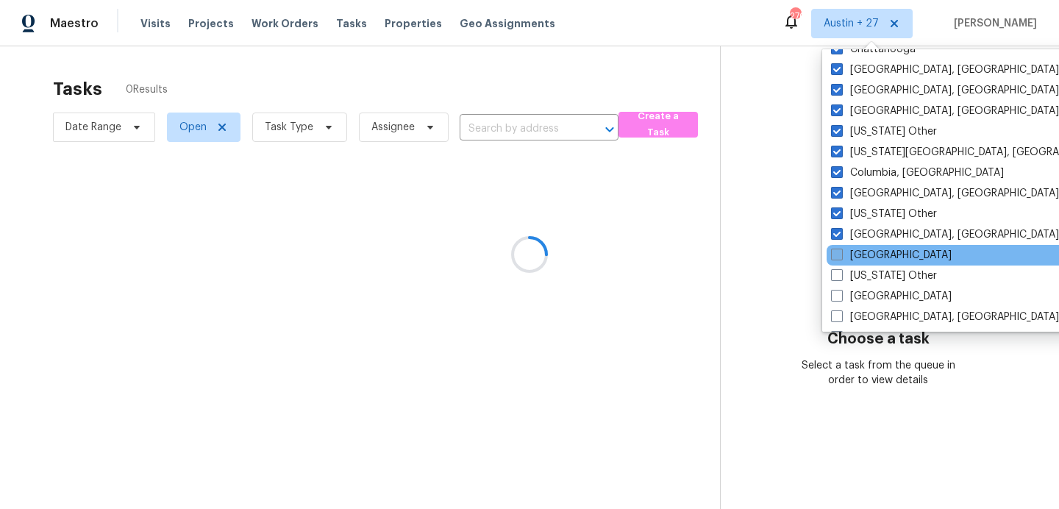
click at [836, 252] on span at bounding box center [837, 255] width 12 height 12
click at [836, 252] on input "[GEOGRAPHIC_DATA]" at bounding box center [836, 253] width 10 height 10
checkbox input "true"
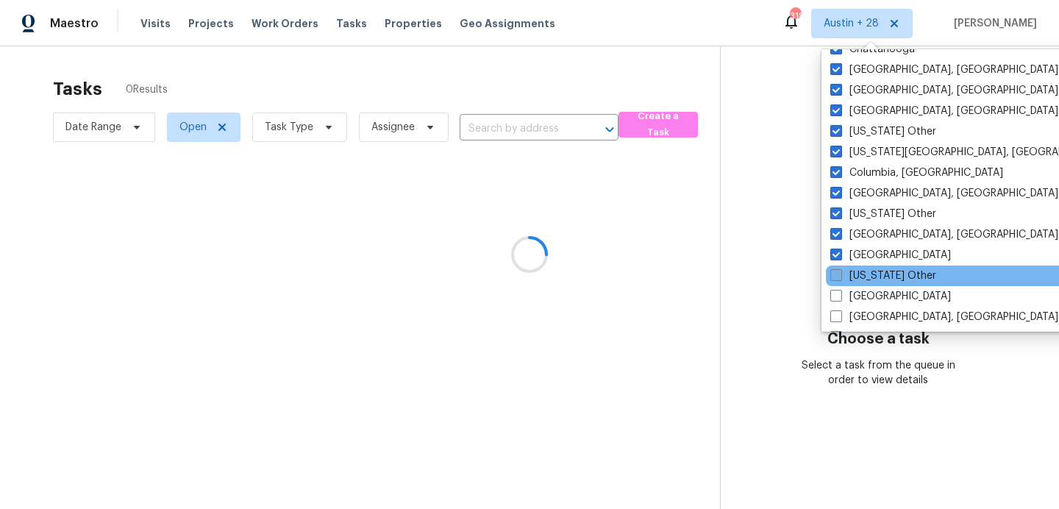
click at [839, 280] on span at bounding box center [836, 275] width 12 height 12
click at [839, 278] on input "[US_STATE] Other" at bounding box center [835, 273] width 10 height 10
checkbox input "true"
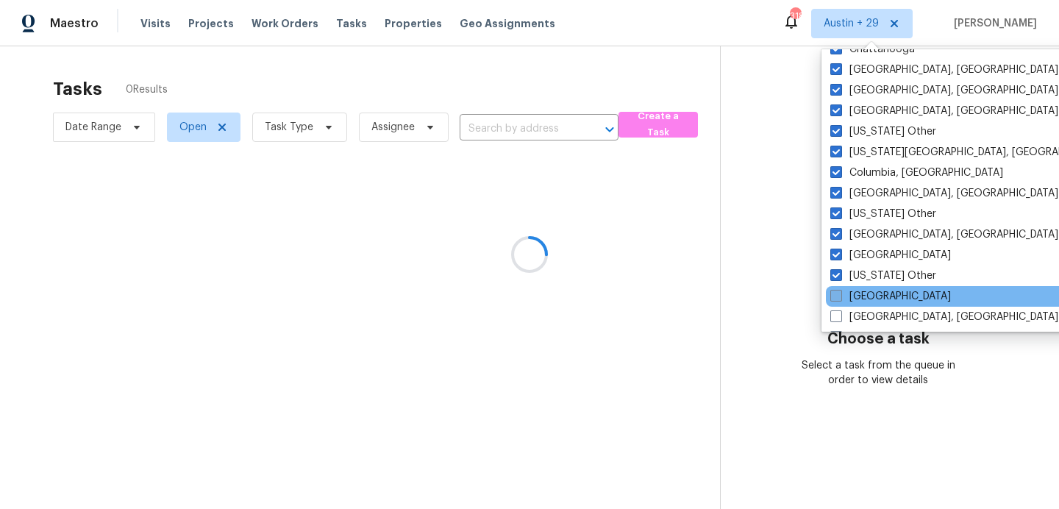
click at [839, 295] on span at bounding box center [836, 296] width 12 height 12
click at [839, 295] on input "[GEOGRAPHIC_DATA]" at bounding box center [835, 294] width 10 height 10
checkbox input "true"
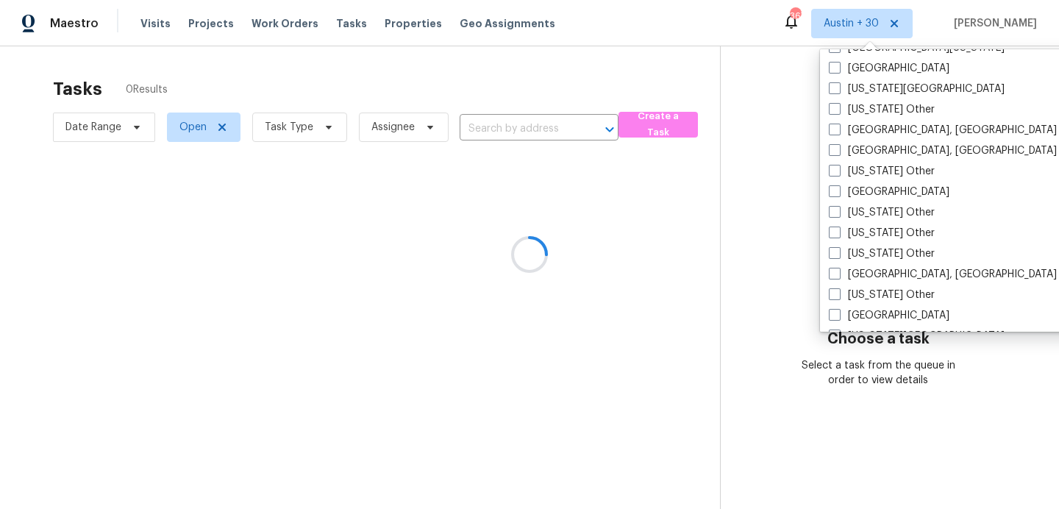
scroll to position [467, 0]
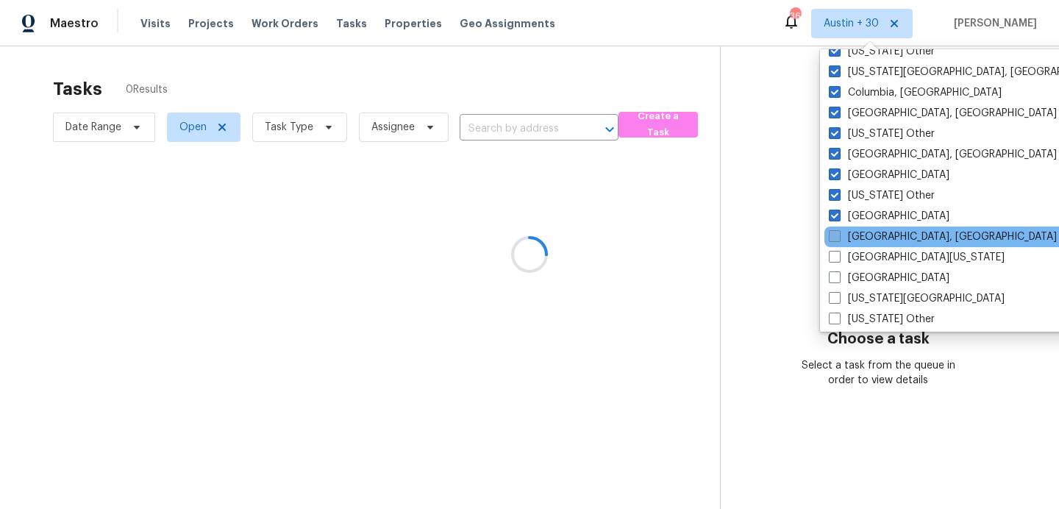
click at [833, 236] on span at bounding box center [835, 236] width 12 height 12
click at [833, 236] on input "[GEOGRAPHIC_DATA], [GEOGRAPHIC_DATA]" at bounding box center [834, 234] width 10 height 10
checkbox input "true"
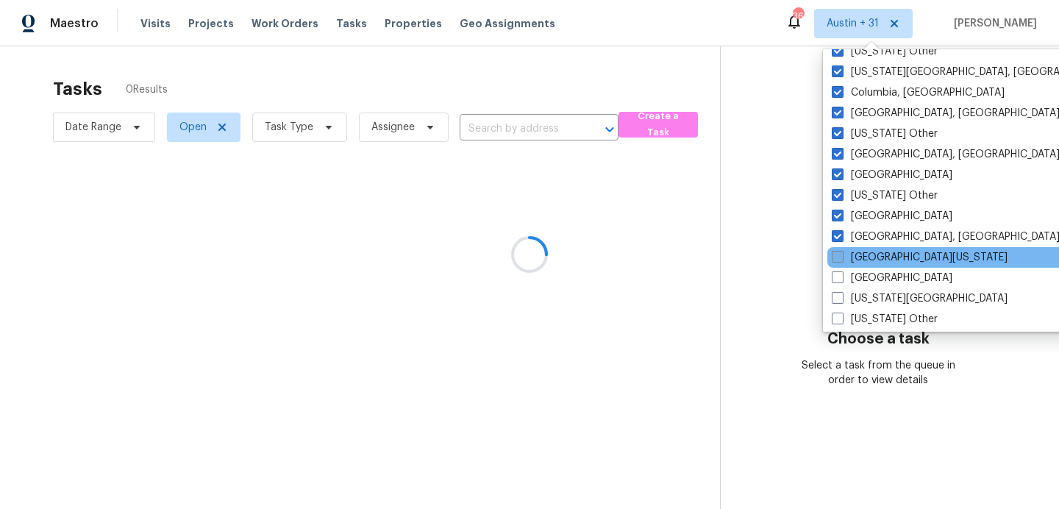
click at [837, 259] on span at bounding box center [838, 257] width 12 height 12
click at [837, 259] on input "[GEOGRAPHIC_DATA][US_STATE]" at bounding box center [837, 255] width 10 height 10
checkbox input "true"
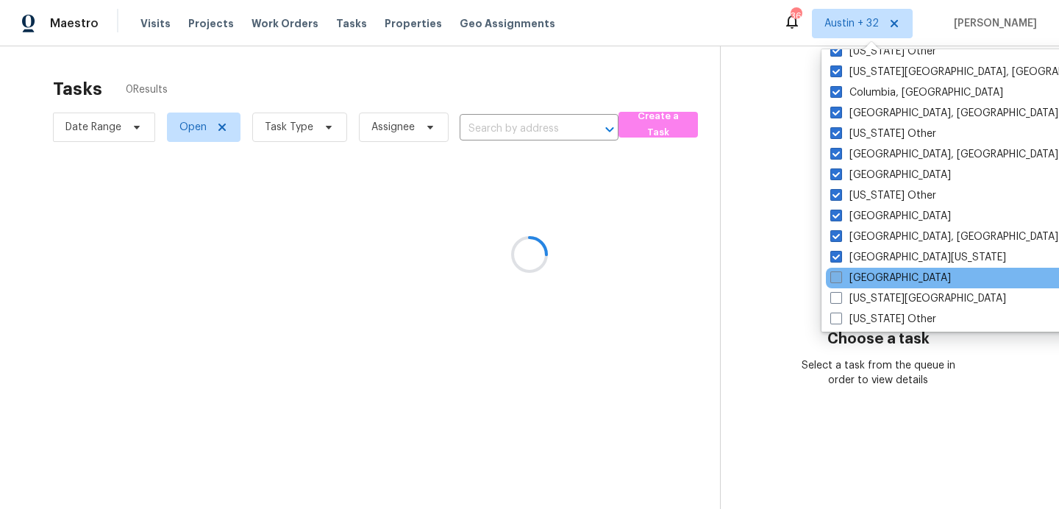
click at [838, 273] on span at bounding box center [836, 277] width 12 height 12
click at [838, 273] on input "[GEOGRAPHIC_DATA]" at bounding box center [835, 276] width 10 height 10
checkbox input "true"
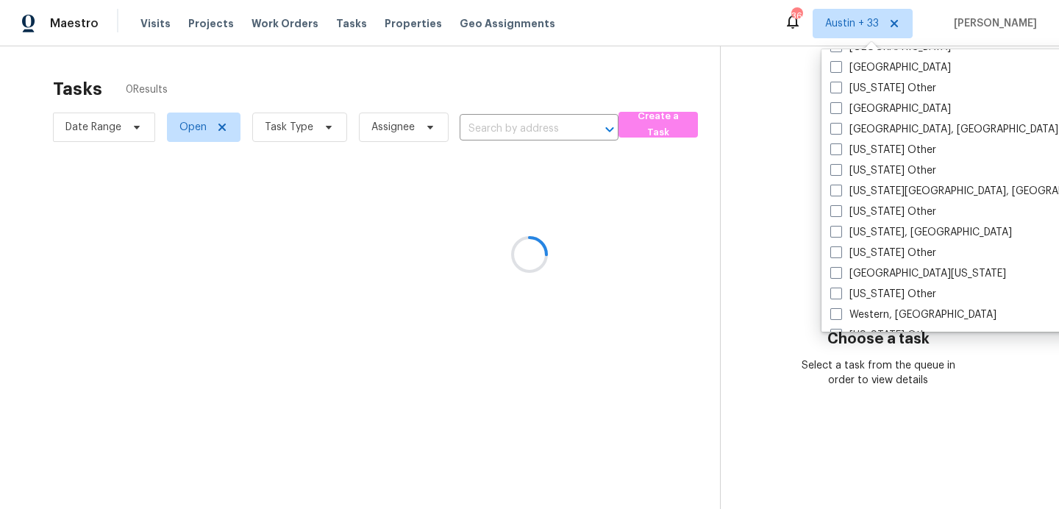
scroll to position [2221, 0]
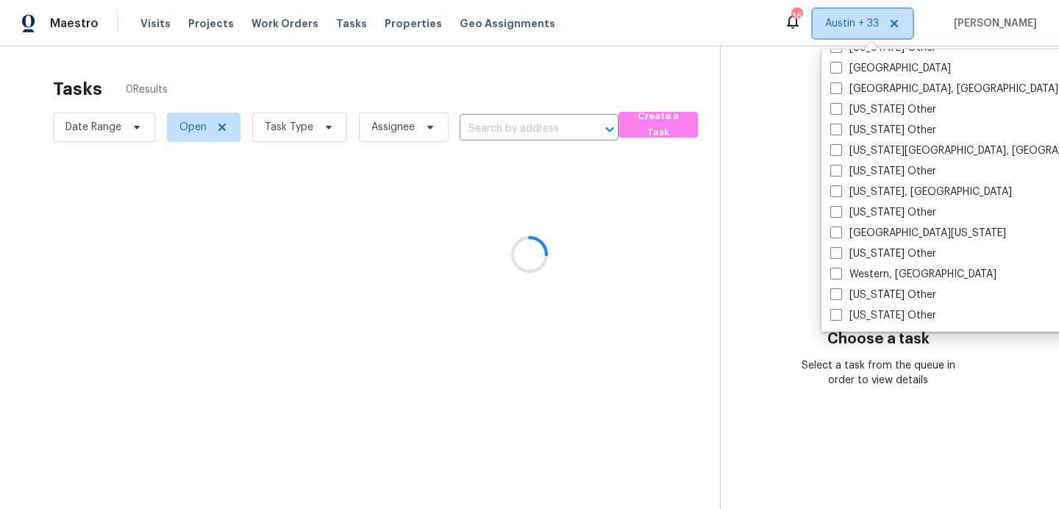
click at [845, 21] on span "Austin + 33" at bounding box center [852, 23] width 54 height 15
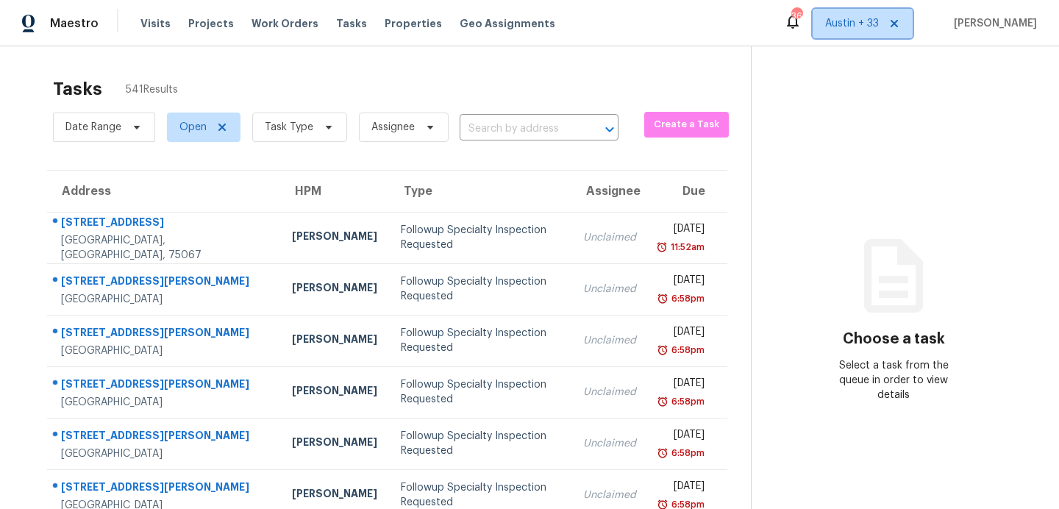
click at [845, 21] on span "Austin + 33" at bounding box center [852, 23] width 54 height 15
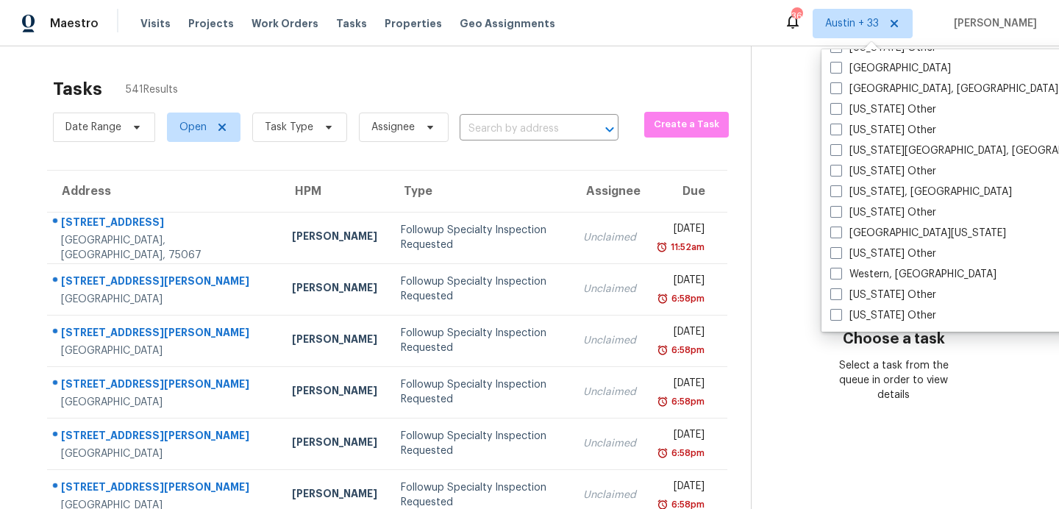
scroll to position [0, 0]
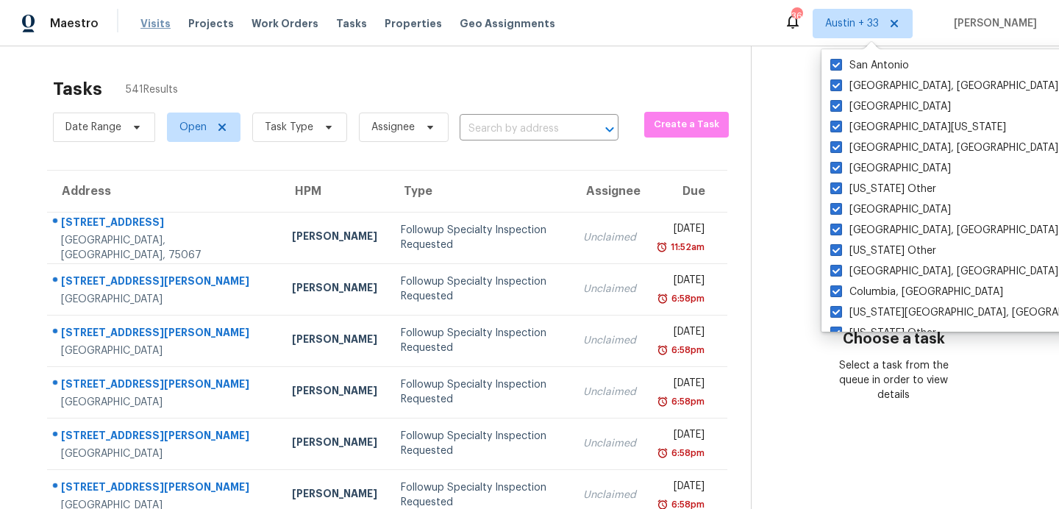
click at [159, 21] on span "Visits" at bounding box center [155, 23] width 30 height 15
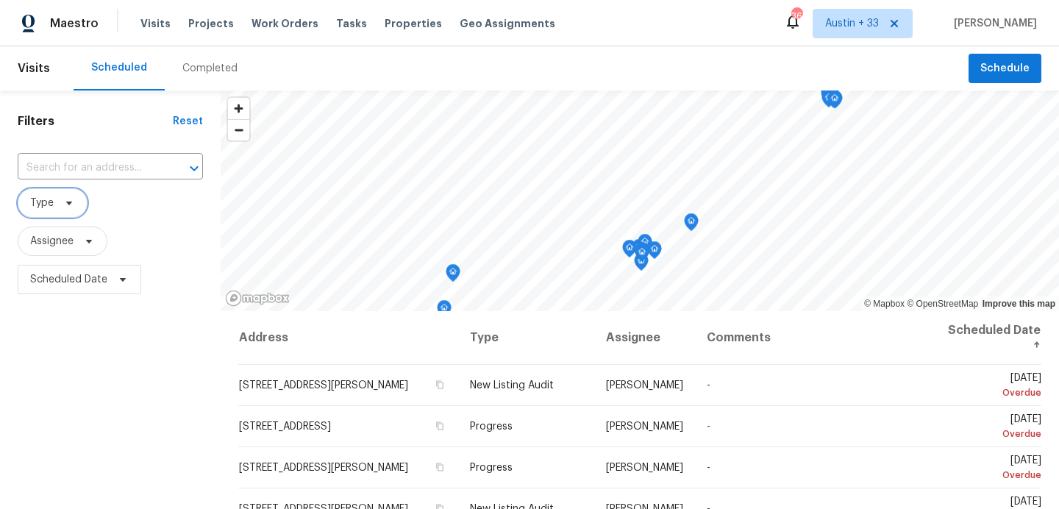
click at [69, 202] on icon at bounding box center [69, 203] width 12 height 12
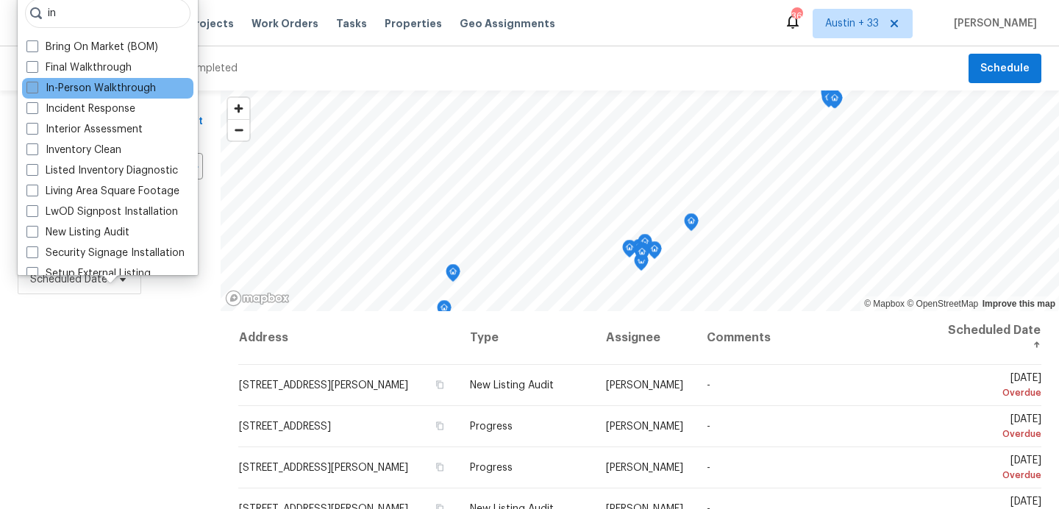
type input "in"
click at [105, 90] on label "In-Person Walkthrough" at bounding box center [90, 88] width 129 height 15
click at [36, 90] on input "In-Person Walkthrough" at bounding box center [31, 86] width 10 height 10
checkbox input "true"
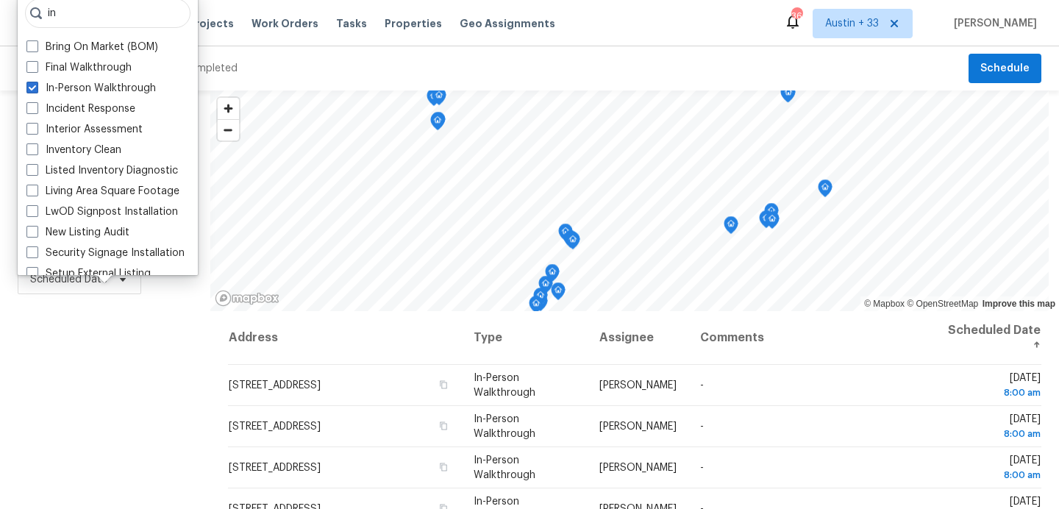
click at [163, 388] on div "Filters Reset ​ In-Person Walkthrough Assignee Scheduled Date" at bounding box center [105, 404] width 210 height 628
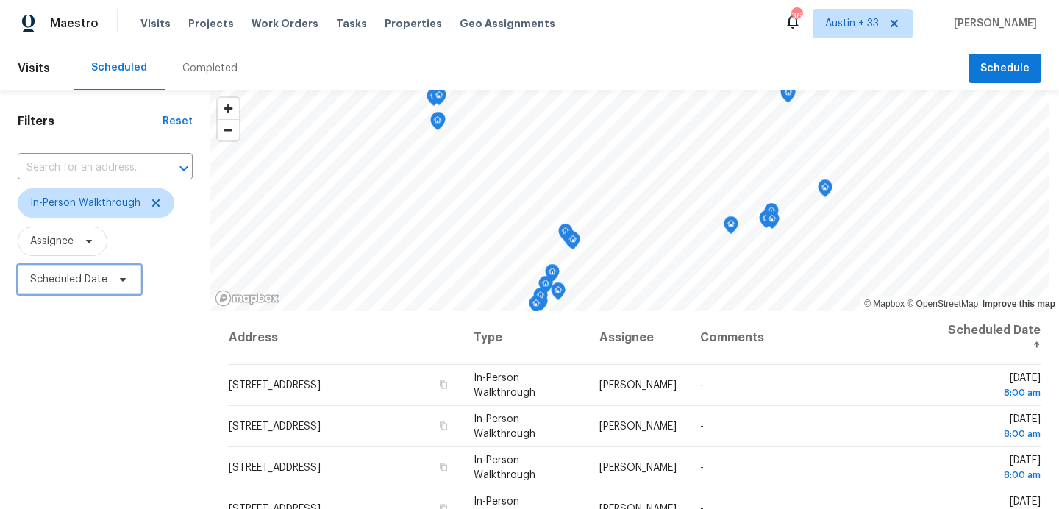
click at [99, 280] on span "Scheduled Date" at bounding box center [68, 279] width 77 height 15
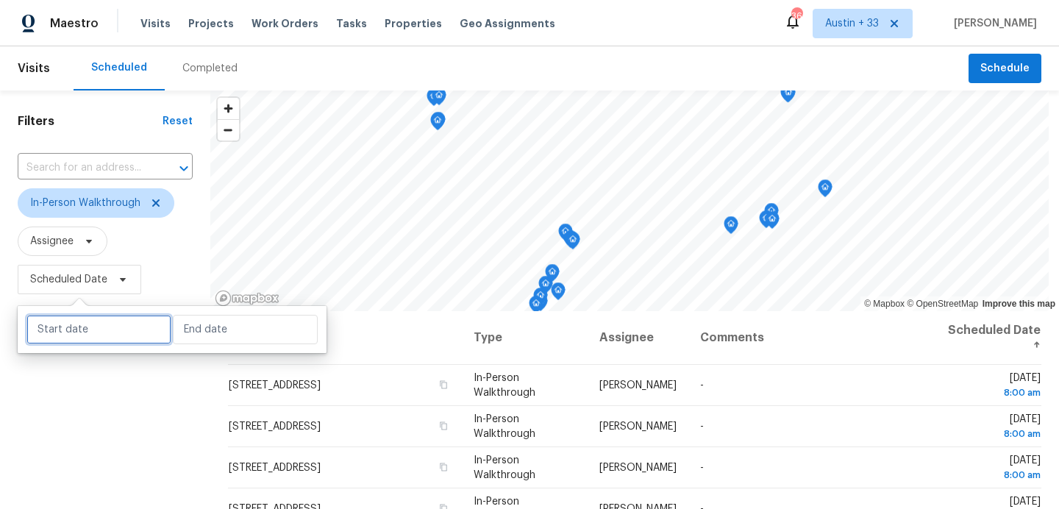
click at [114, 334] on input "text" at bounding box center [98, 329] width 145 height 29
select select "9"
select select "2025"
select select "10"
select select "2025"
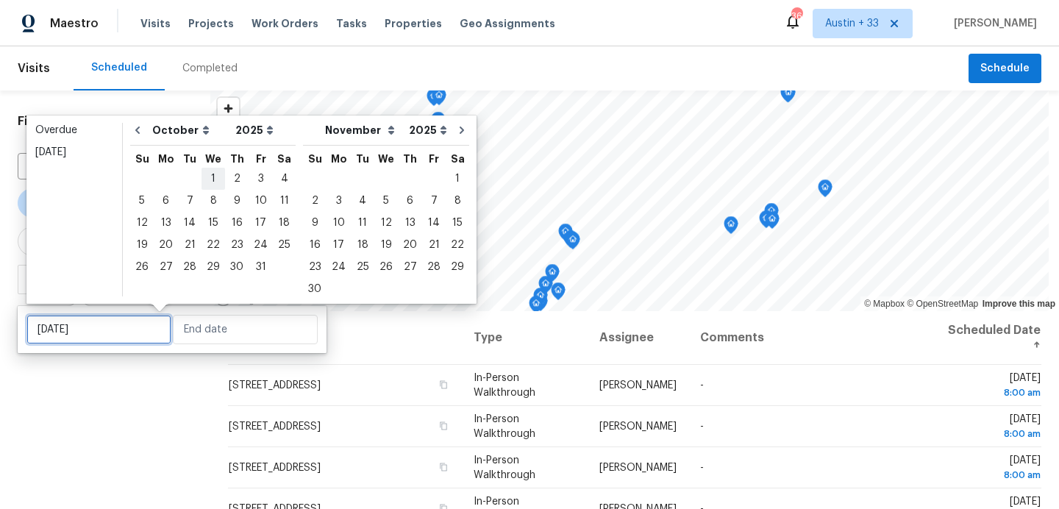
type input "[DATE]"
click at [277, 181] on div "4" at bounding box center [284, 178] width 23 height 21
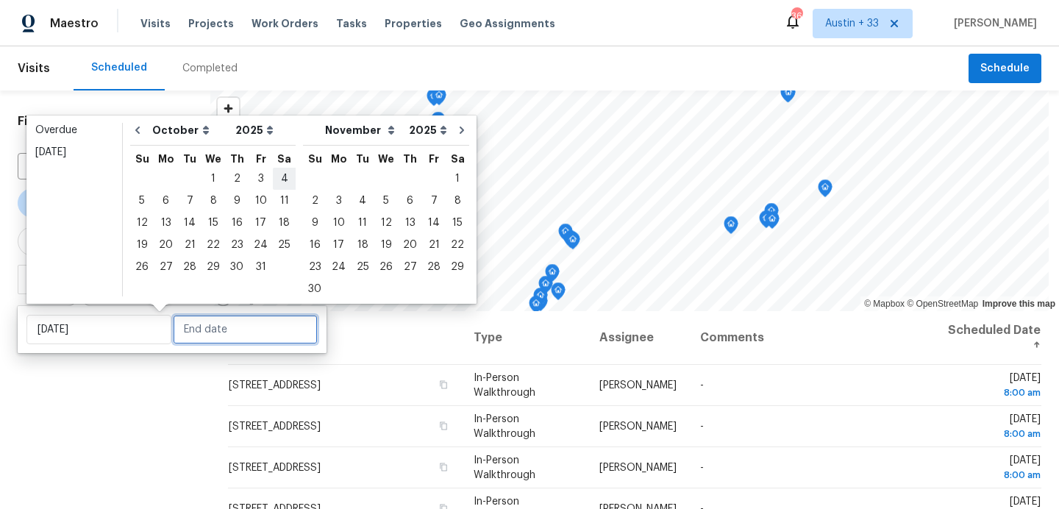
type input "[DATE]"
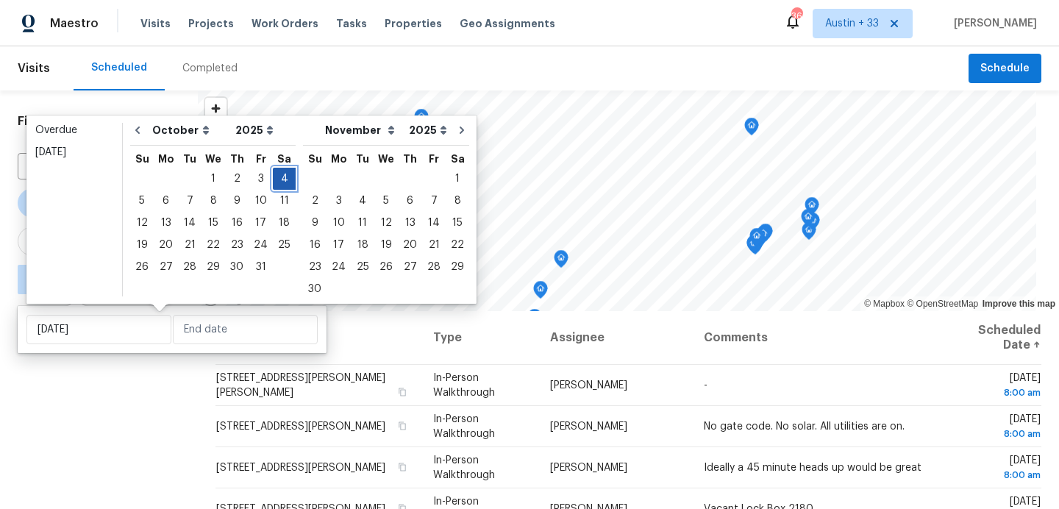
click at [277, 181] on div "4" at bounding box center [284, 178] width 23 height 21
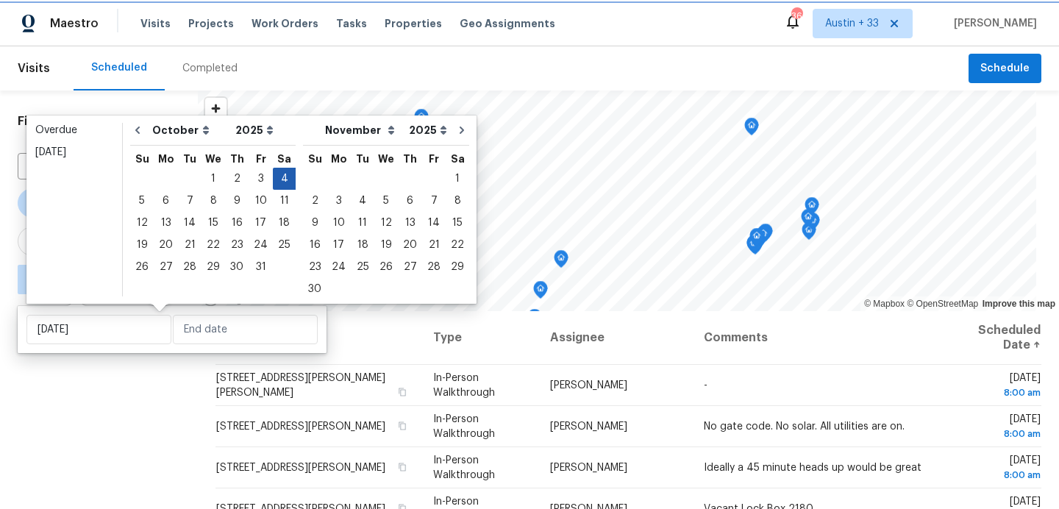
type input "[DATE]"
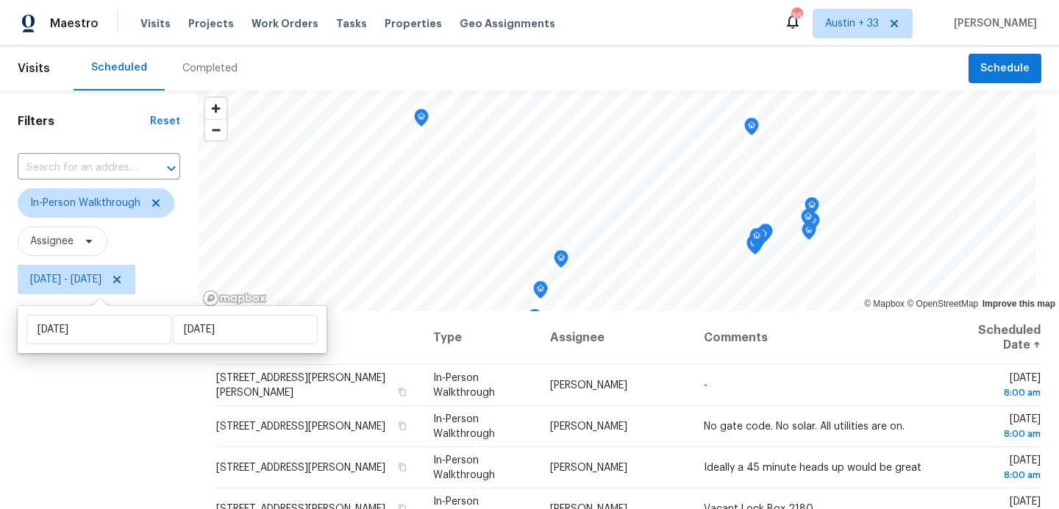
click at [156, 386] on div "Filters Reset ​ In-Person Walkthrough Assignee [DATE] - [DATE]" at bounding box center [99, 404] width 198 height 628
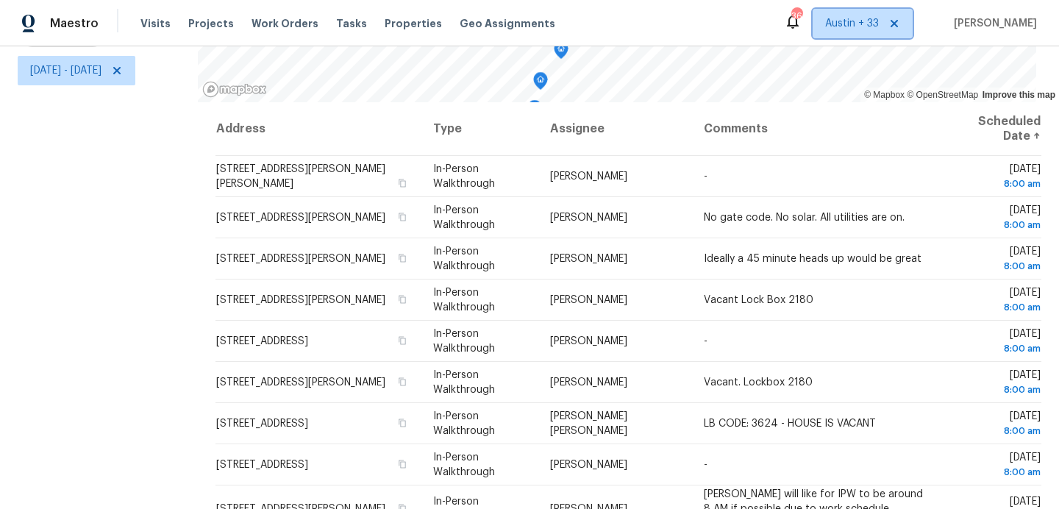
click at [869, 24] on span "Austin + 33" at bounding box center [852, 23] width 54 height 15
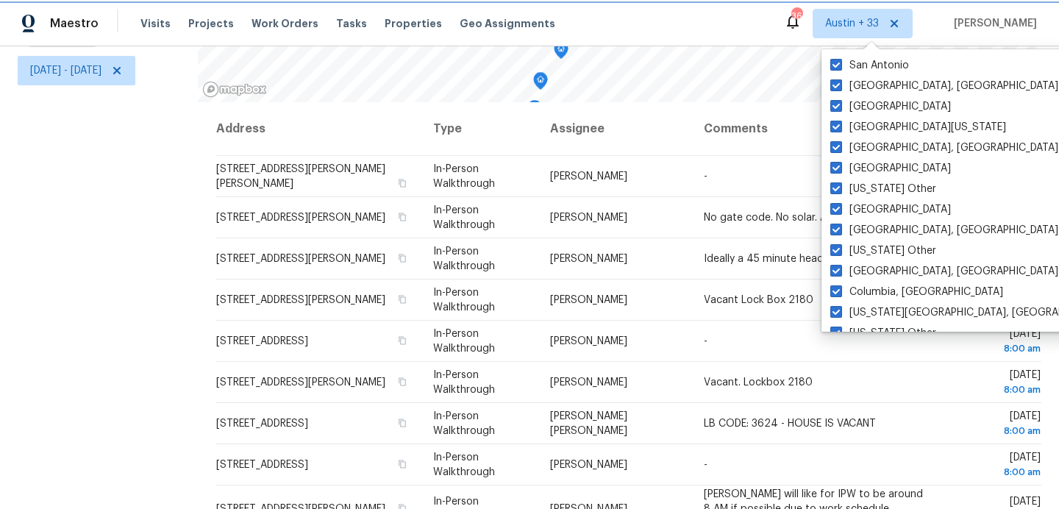
click at [898, 24] on icon at bounding box center [894, 23] width 7 height 7
checkbox input "false"
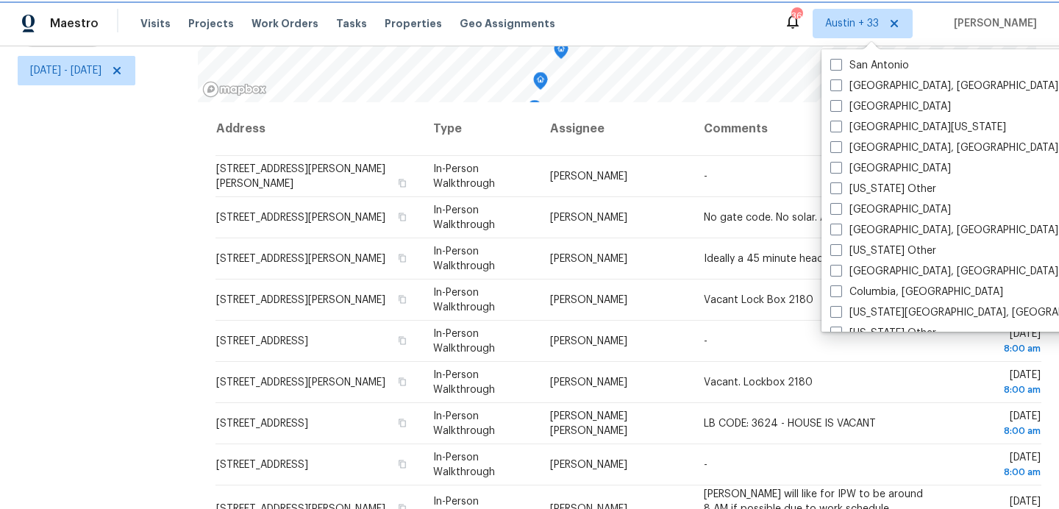
checkbox input "false"
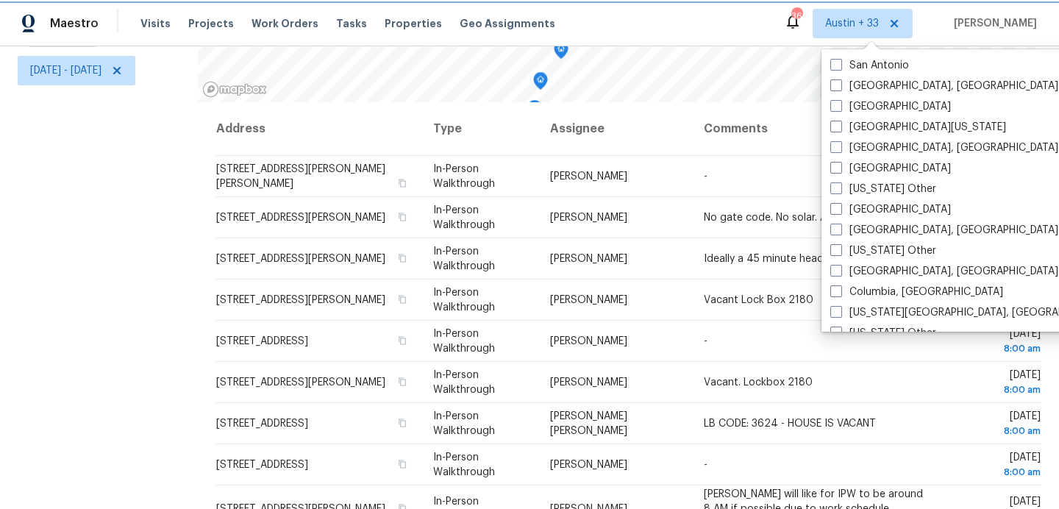
checkbox input "false"
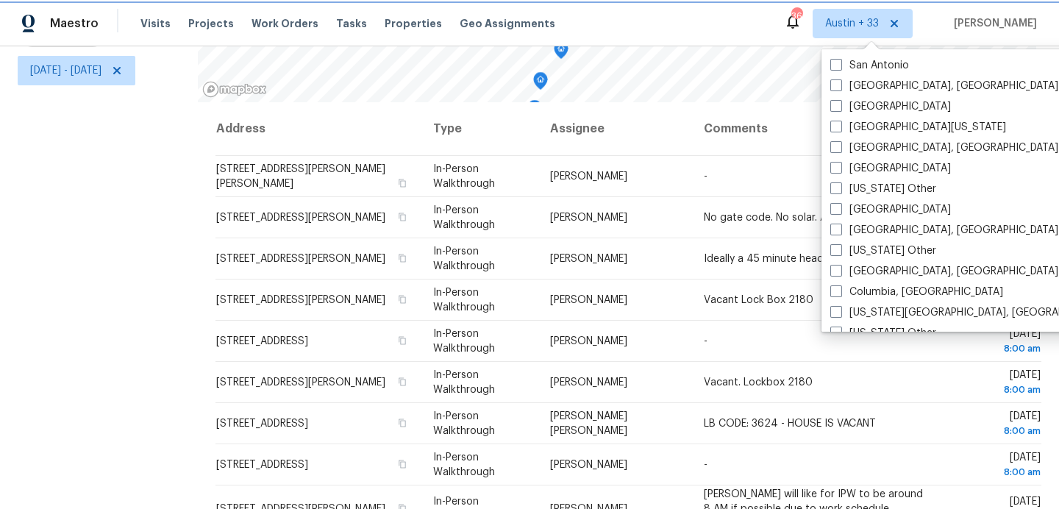
checkbox input "false"
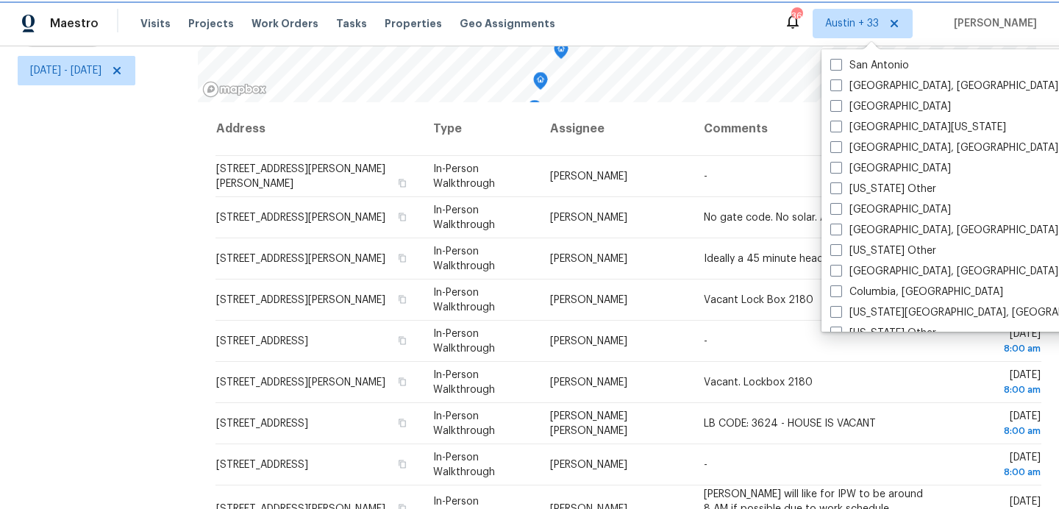
checkbox input "false"
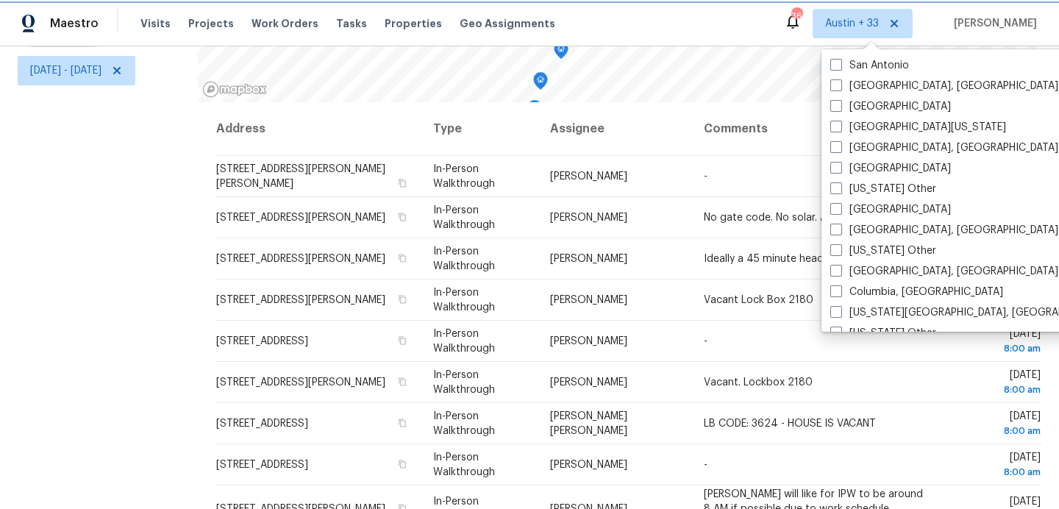
checkbox input "false"
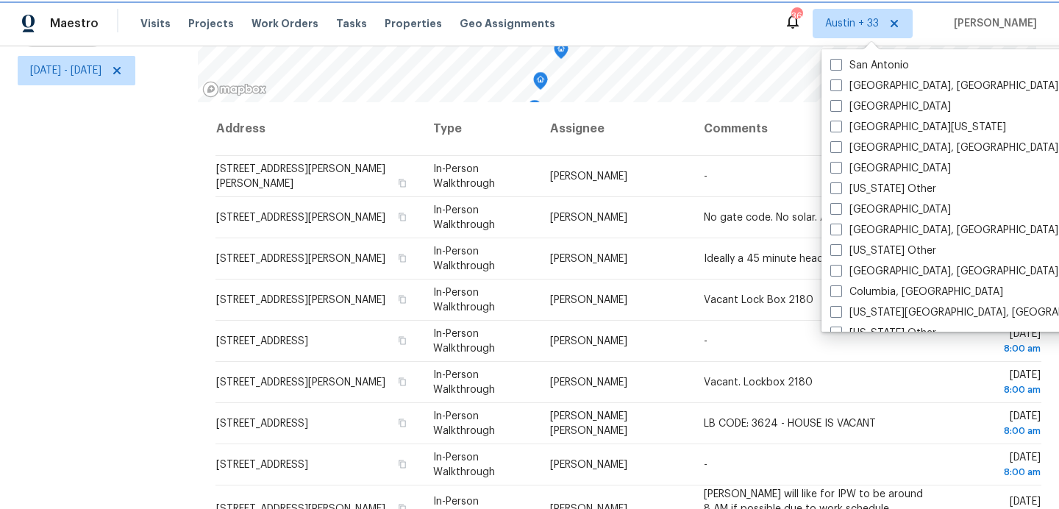
checkbox input "false"
checkbox input "true"
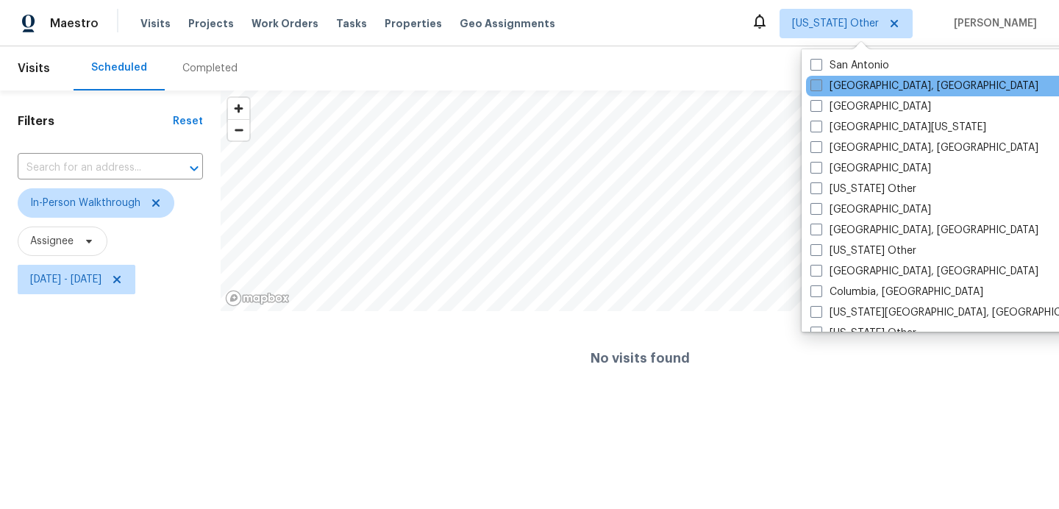
click at [858, 84] on label "[GEOGRAPHIC_DATA], [GEOGRAPHIC_DATA]" at bounding box center [925, 86] width 228 height 15
click at [820, 84] on input "[GEOGRAPHIC_DATA], [GEOGRAPHIC_DATA]" at bounding box center [816, 84] width 10 height 10
checkbox input "true"
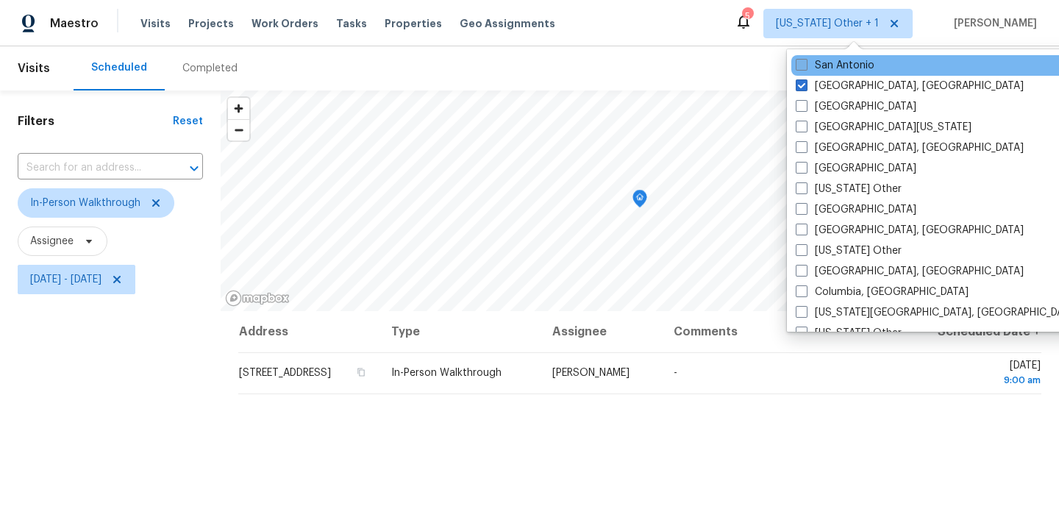
click at [859, 70] on label "San Antonio" at bounding box center [835, 65] width 79 height 15
click at [805, 68] on input "San Antonio" at bounding box center [801, 63] width 10 height 10
checkbox input "true"
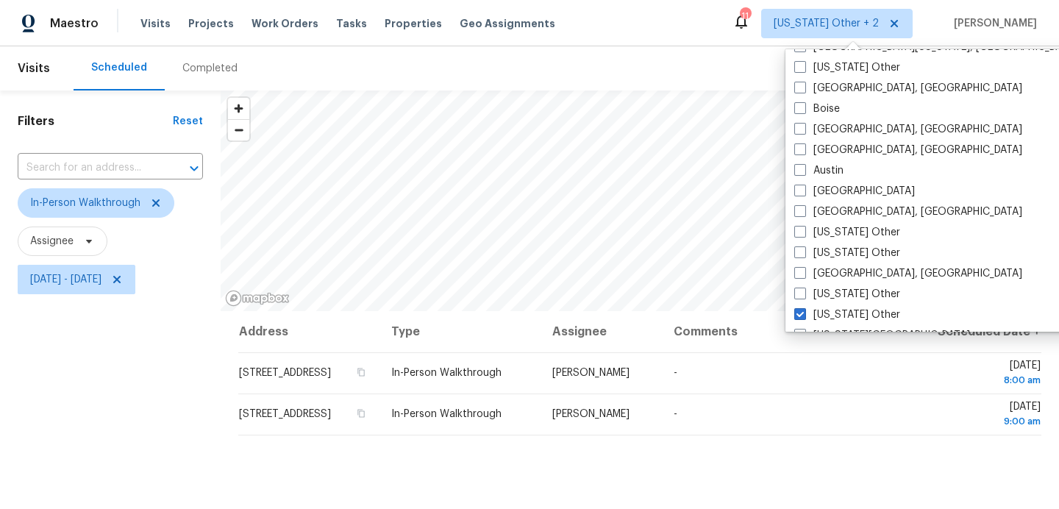
scroll to position [435, 0]
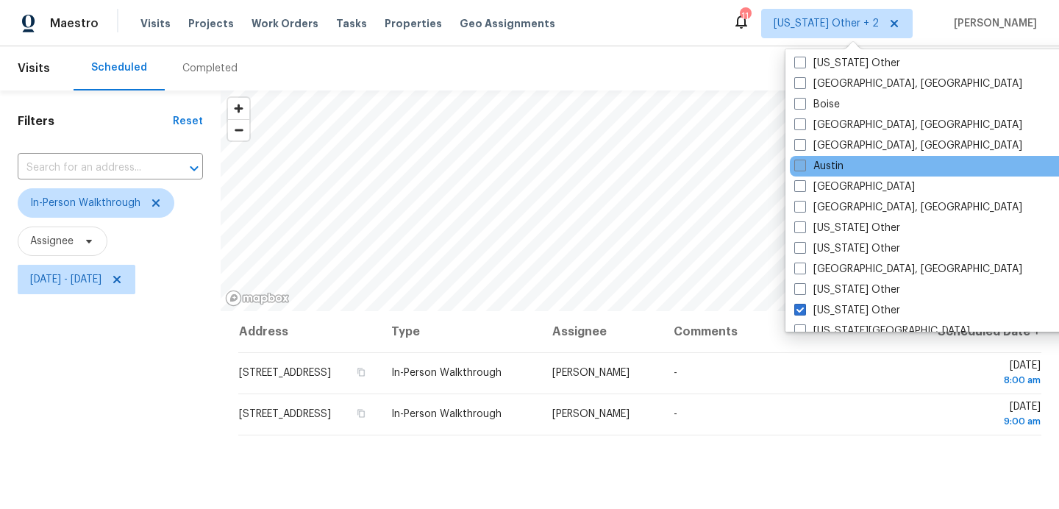
click at [837, 166] on label "Austin" at bounding box center [818, 166] width 49 height 15
click at [804, 166] on input "Austin" at bounding box center [799, 164] width 10 height 10
checkbox input "true"
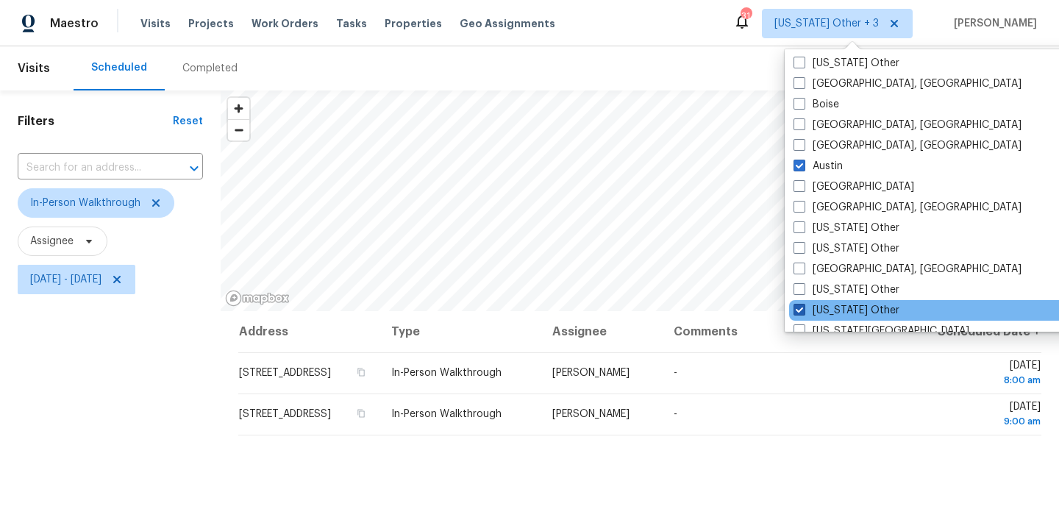
click at [823, 309] on label "[US_STATE] Other" at bounding box center [847, 310] width 106 height 15
click at [803, 309] on input "[US_STATE] Other" at bounding box center [799, 308] width 10 height 10
checkbox input "false"
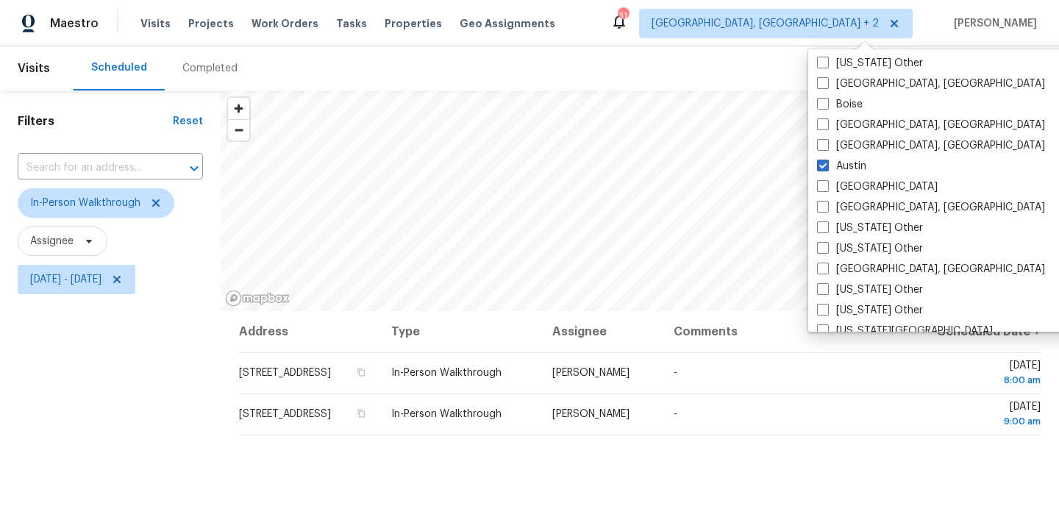
click at [124, 418] on div "Filters Reset ​ In-Person Walkthrough Assignee [DATE] - [DATE]" at bounding box center [110, 404] width 221 height 628
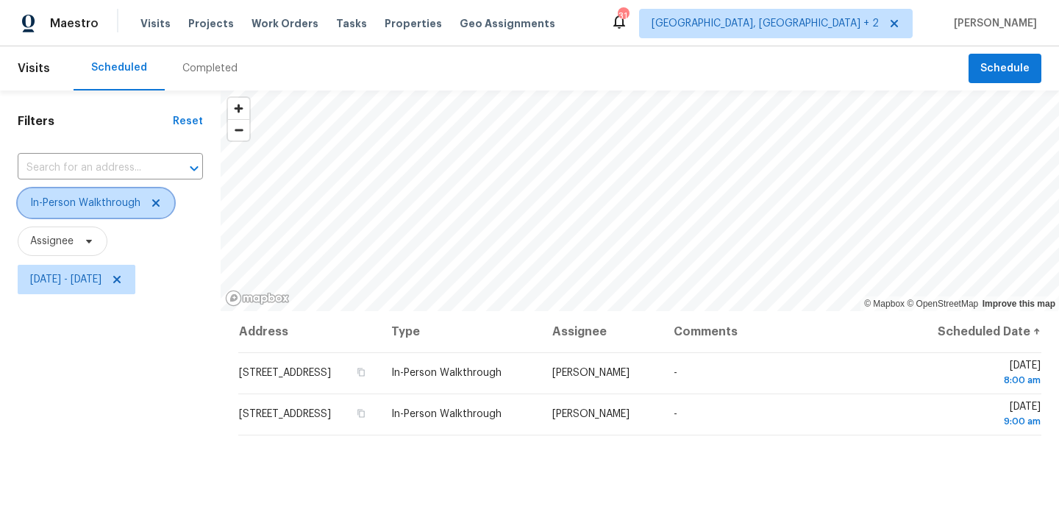
click at [156, 204] on icon at bounding box center [155, 202] width 7 height 7
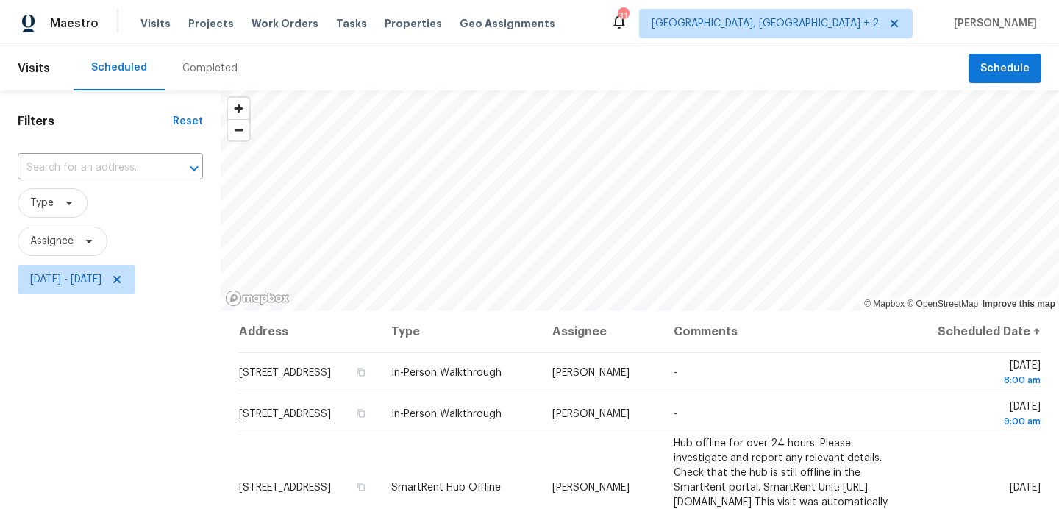
click at [170, 383] on div "Filters Reset ​ Type Assignee [DATE] - [DATE]" at bounding box center [110, 404] width 221 height 628
click at [121, 280] on icon at bounding box center [116, 279] width 7 height 7
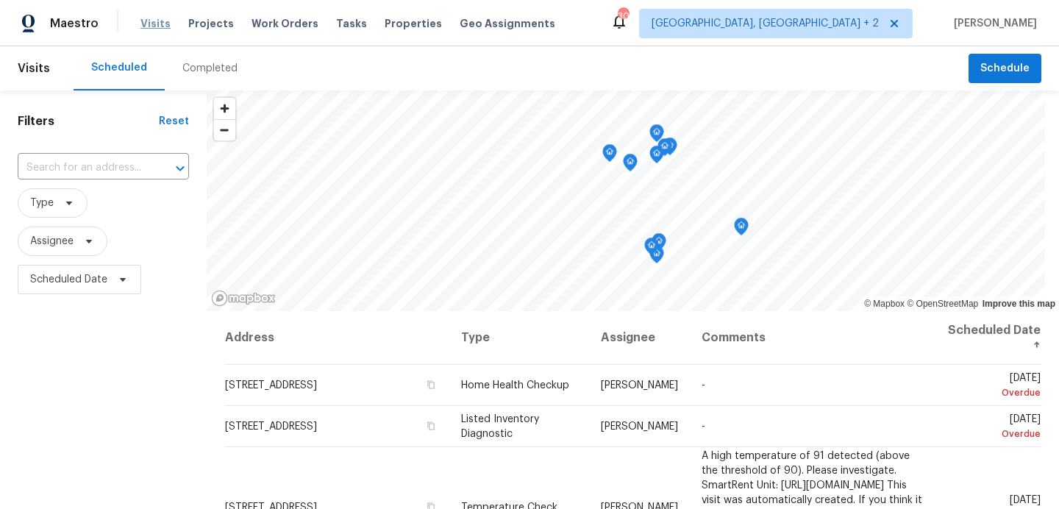
click at [149, 18] on span "Visits" at bounding box center [155, 23] width 30 height 15
click at [336, 28] on span "Tasks" at bounding box center [351, 23] width 31 height 10
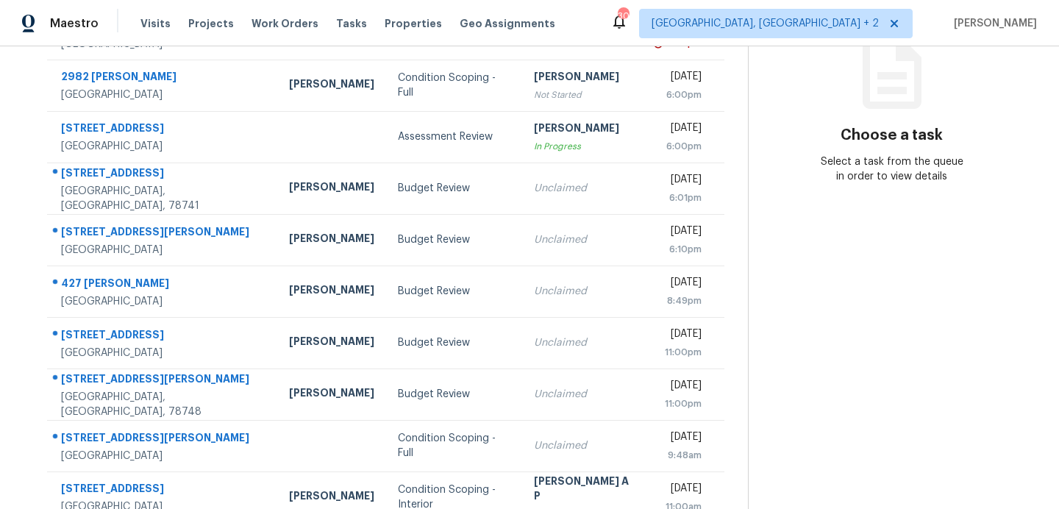
scroll to position [207, 0]
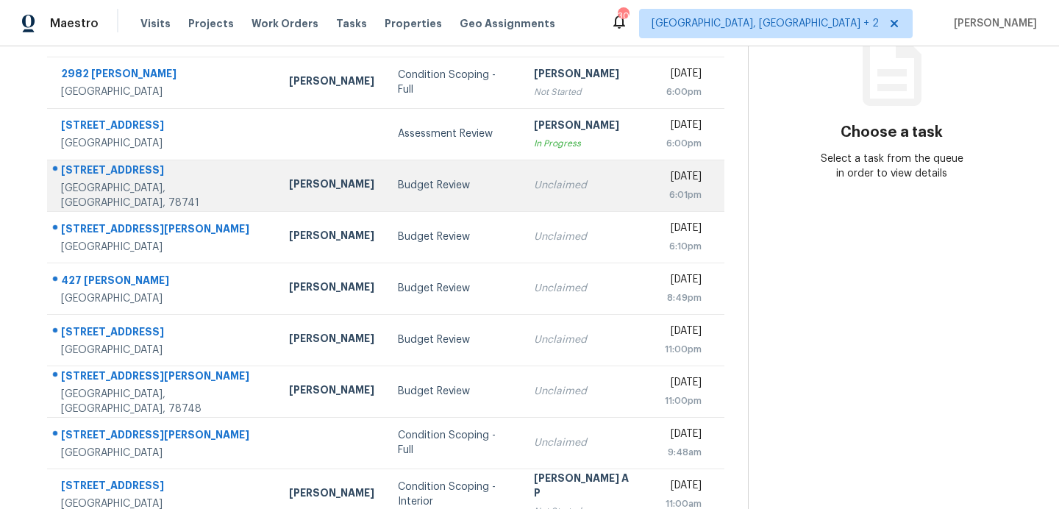
click at [414, 204] on td "Budget Review" at bounding box center [454, 185] width 136 height 51
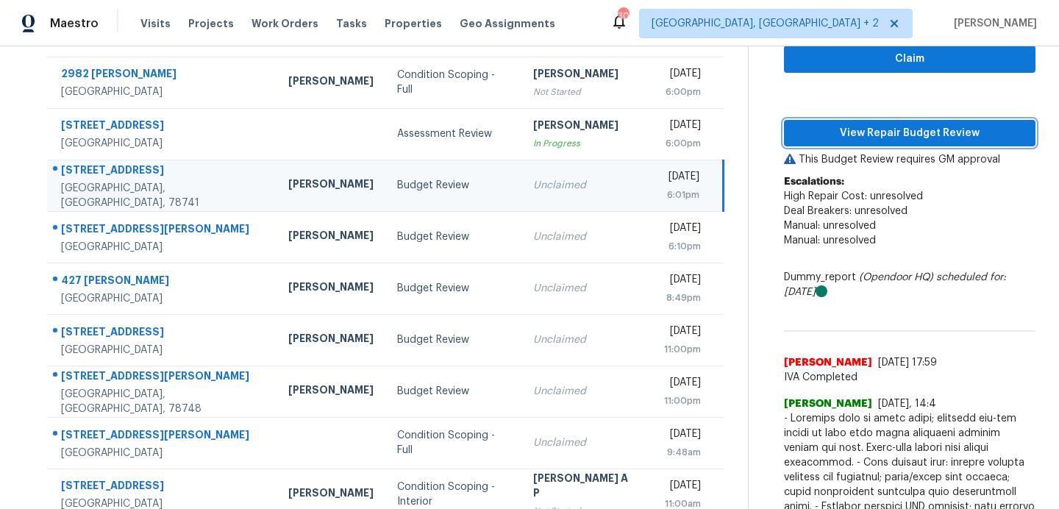
click at [855, 132] on span "View Repair Budget Review" at bounding box center [910, 133] width 228 height 18
